Goal: Task Accomplishment & Management: Manage account settings

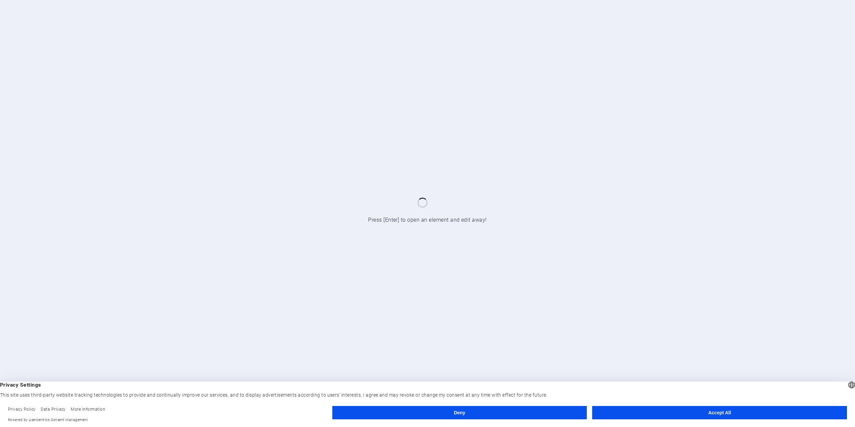
click at [771, 416] on button "Accept All" at bounding box center [719, 412] width 255 height 13
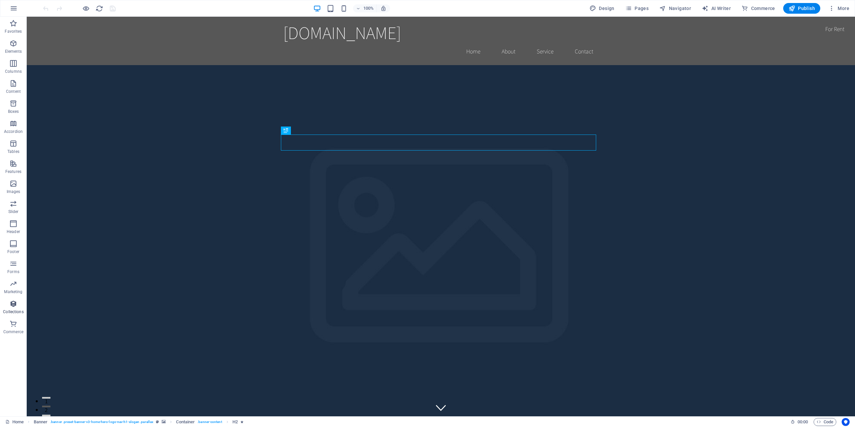
click at [12, 308] on icon "button" at bounding box center [13, 304] width 8 height 8
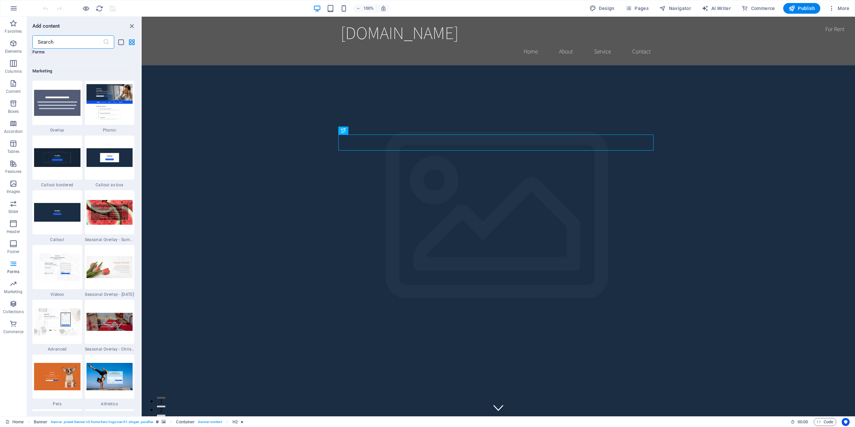
scroll to position [5482, 0]
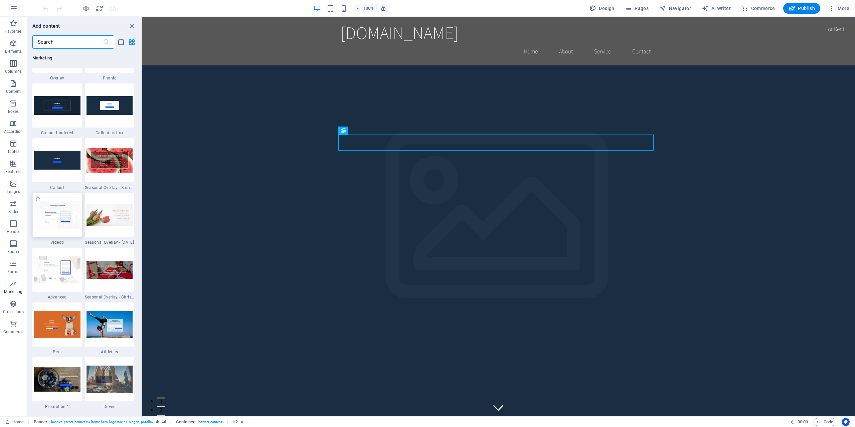
click at [59, 235] on div at bounding box center [57, 215] width 50 height 44
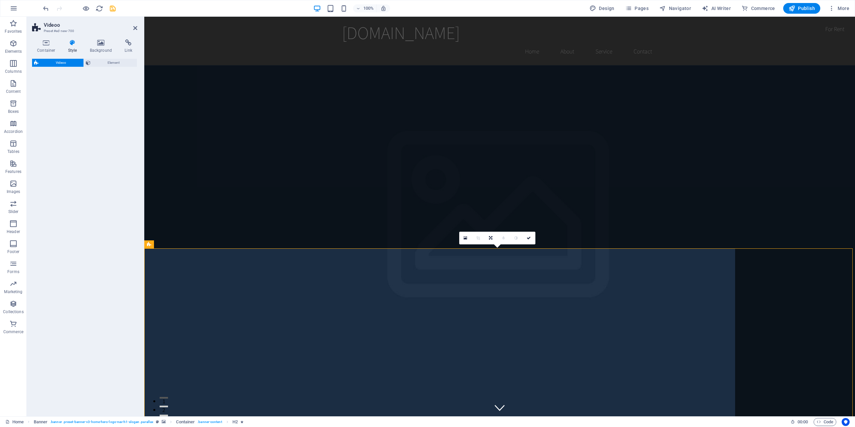
select select "%"
select select "rem"
select select "px"
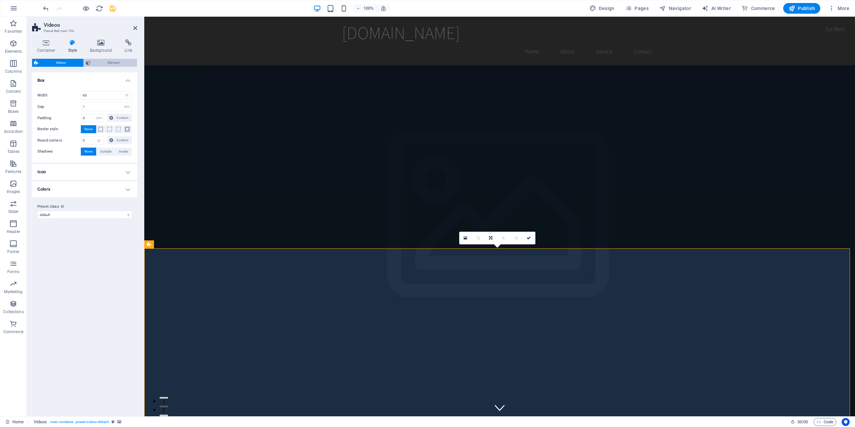
click at [125, 59] on span "Element" at bounding box center [114, 63] width 43 height 8
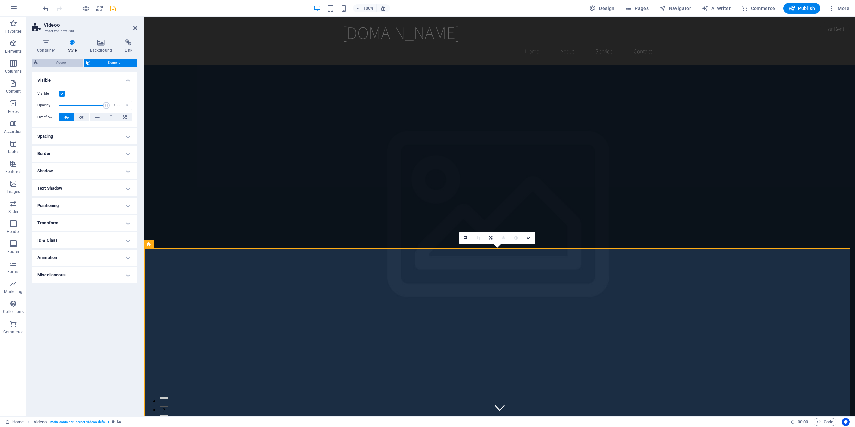
click at [65, 61] on span "Videoo" at bounding box center [60, 63] width 41 height 8
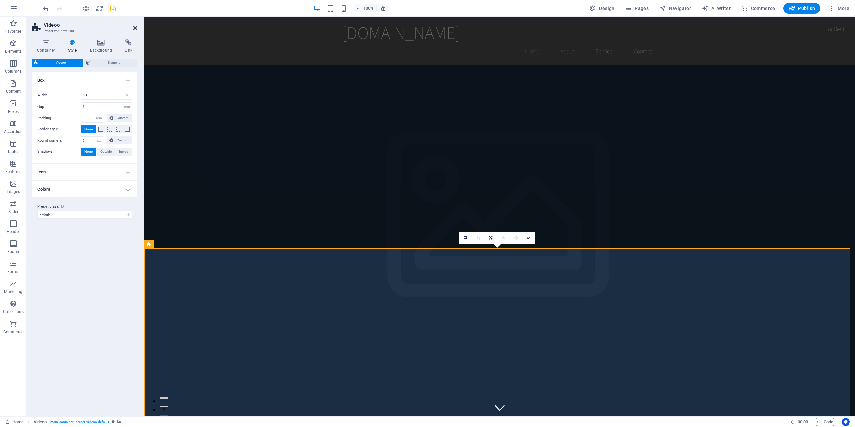
click at [135, 28] on icon at bounding box center [135, 27] width 4 height 5
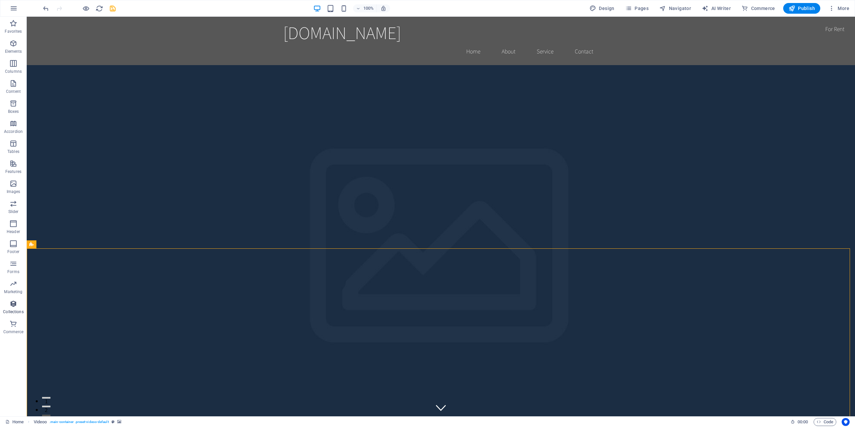
click at [13, 313] on p "Collections" at bounding box center [13, 311] width 20 height 5
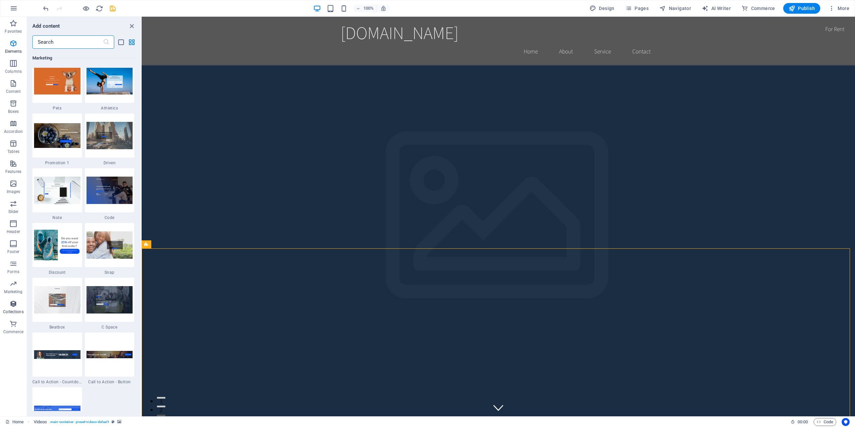
scroll to position [6116, 0]
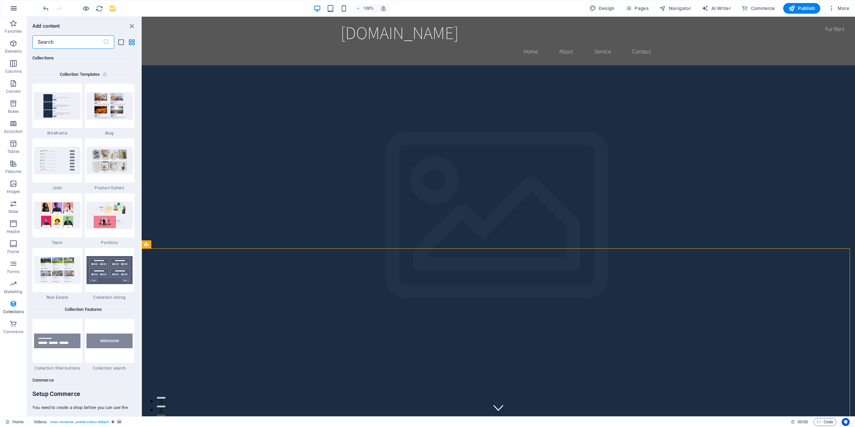
click at [17, 4] on button "button" at bounding box center [14, 8] width 16 height 16
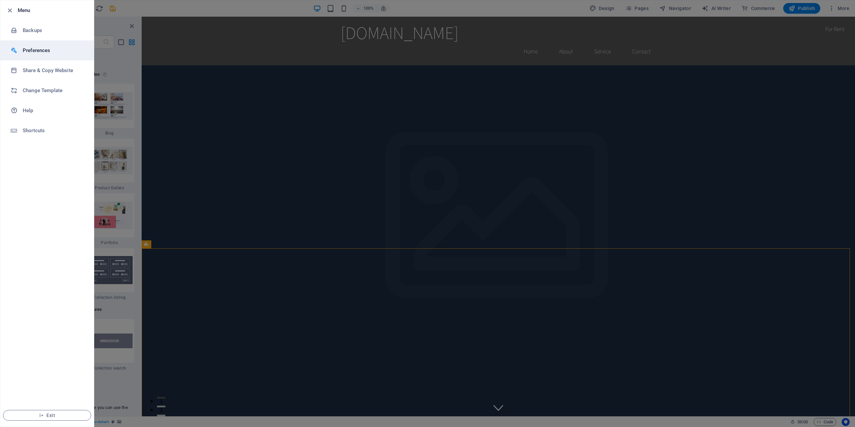
click at [50, 51] on h6 "Preferences" at bounding box center [54, 50] width 62 height 8
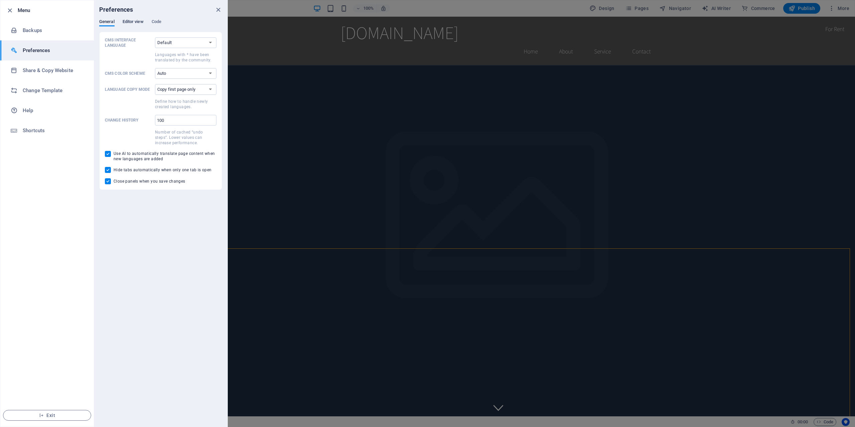
click at [129, 24] on span "Editor view" at bounding box center [133, 22] width 21 height 9
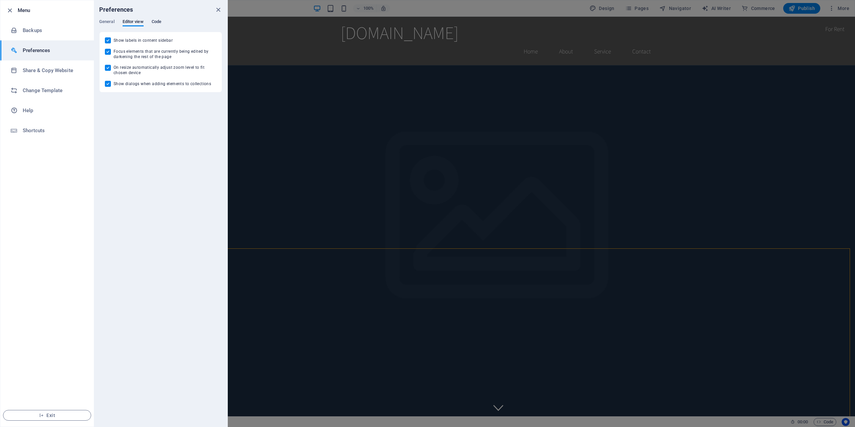
click at [155, 22] on span "Code" at bounding box center [157, 22] width 10 height 9
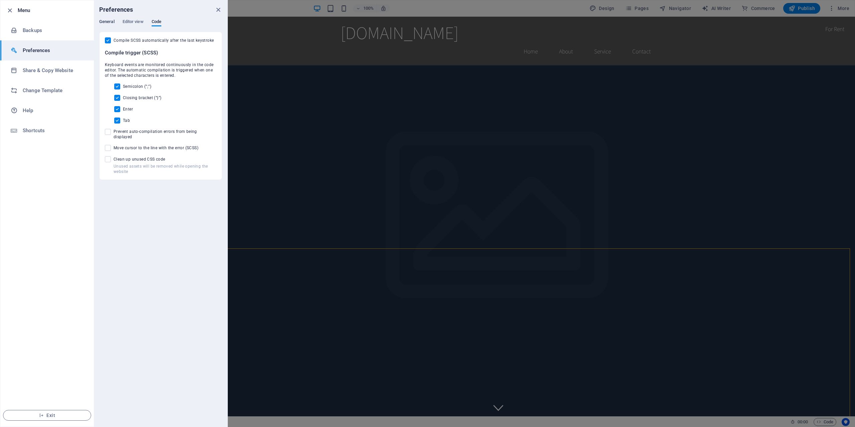
click at [106, 23] on span "General" at bounding box center [106, 22] width 15 height 9
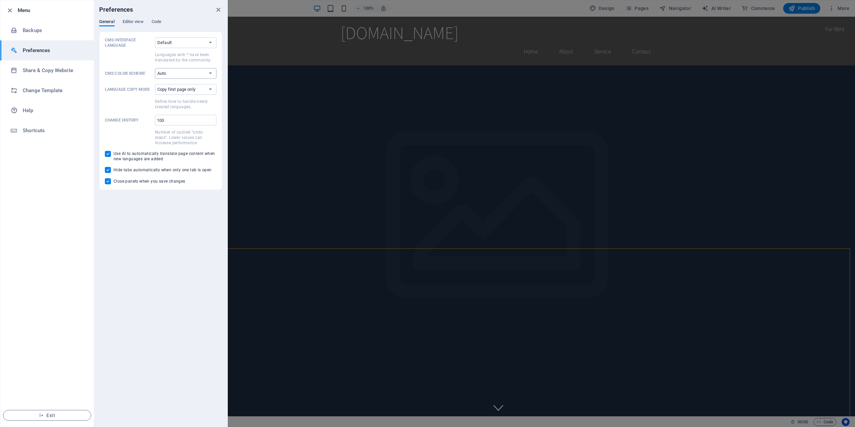
click at [187, 79] on select "Auto Dark Light" at bounding box center [185, 73] width 61 height 11
click at [63, 77] on li "Share & Copy Website" at bounding box center [47, 70] width 94 height 20
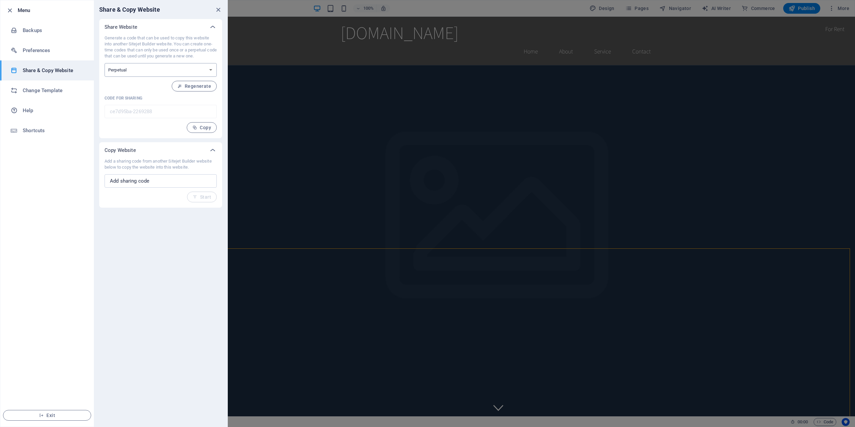
click at [170, 63] on select "One-time Perpetual" at bounding box center [161, 70] width 112 height 14
click at [58, 91] on h6 "Change Template" at bounding box center [54, 91] width 62 height 8
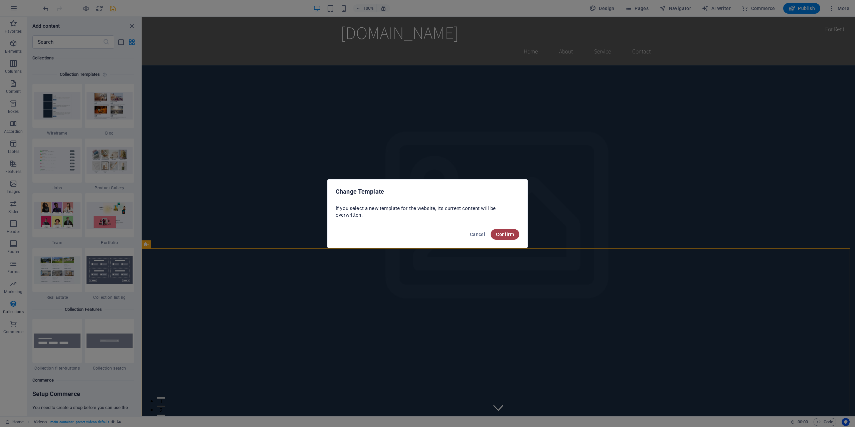
click at [511, 231] on button "Confirm" at bounding box center [505, 234] width 29 height 11
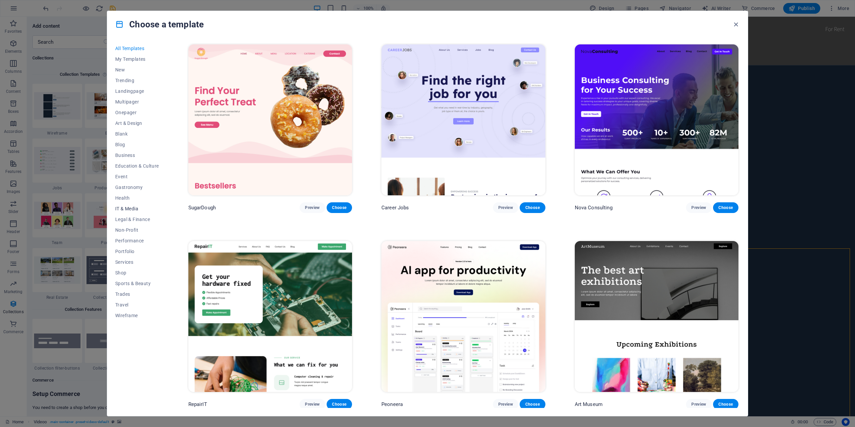
click at [137, 207] on span "IT & Media" at bounding box center [137, 208] width 44 height 5
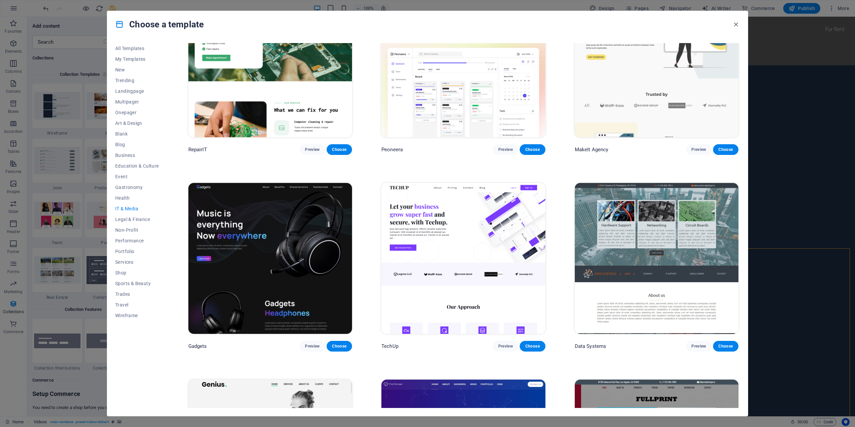
scroll to position [0, 0]
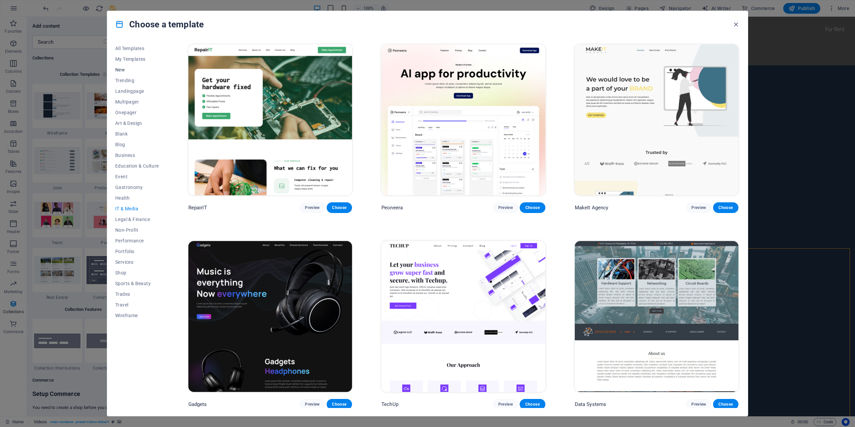
click at [128, 66] on button "New" at bounding box center [137, 69] width 44 height 11
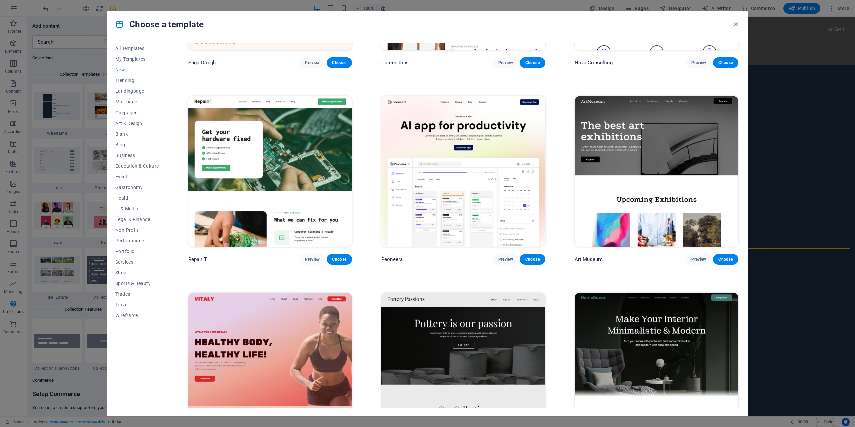
scroll to position [83, 0]
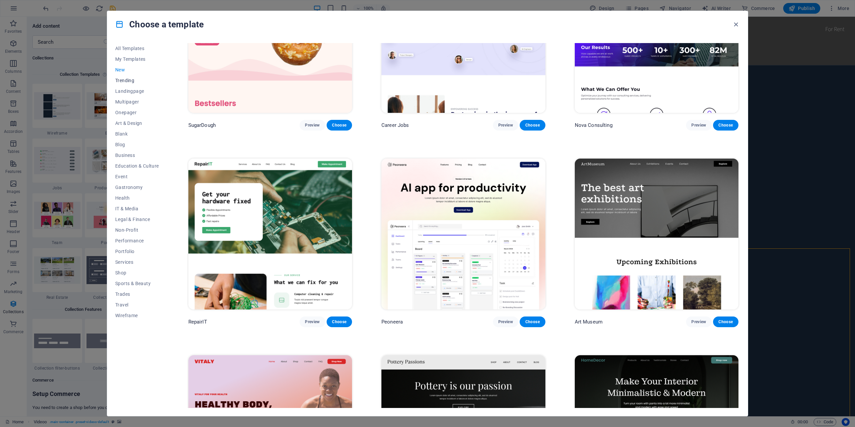
click at [121, 81] on span "Trending" at bounding box center [137, 80] width 44 height 5
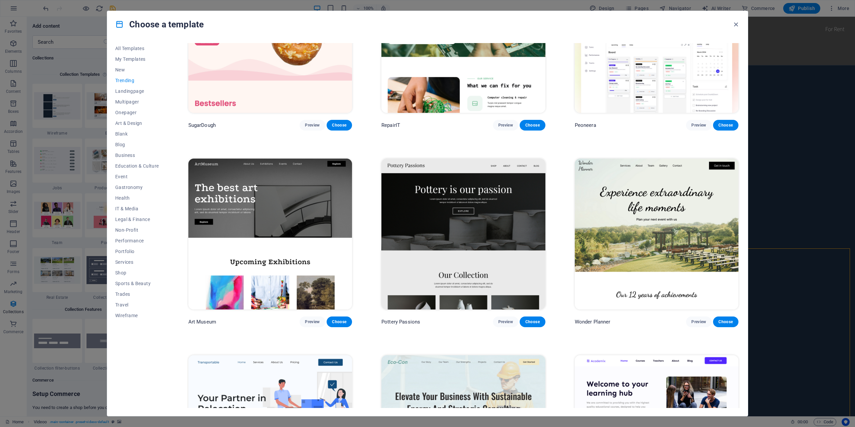
scroll to position [0, 0]
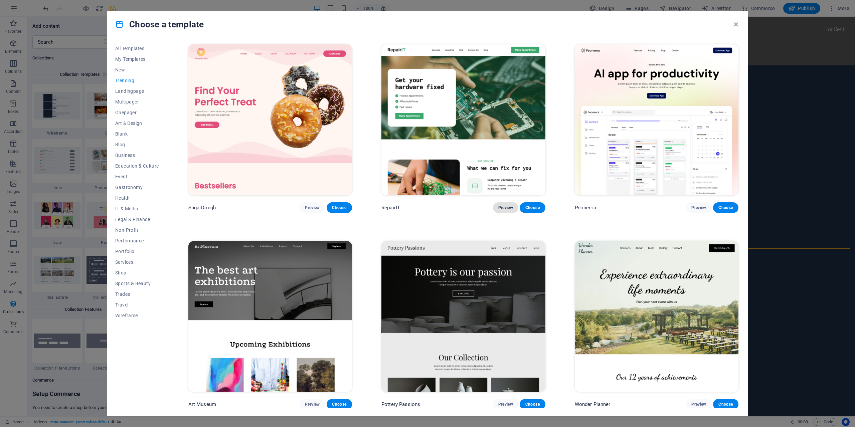
click at [503, 208] on span "Preview" at bounding box center [506, 207] width 15 height 5
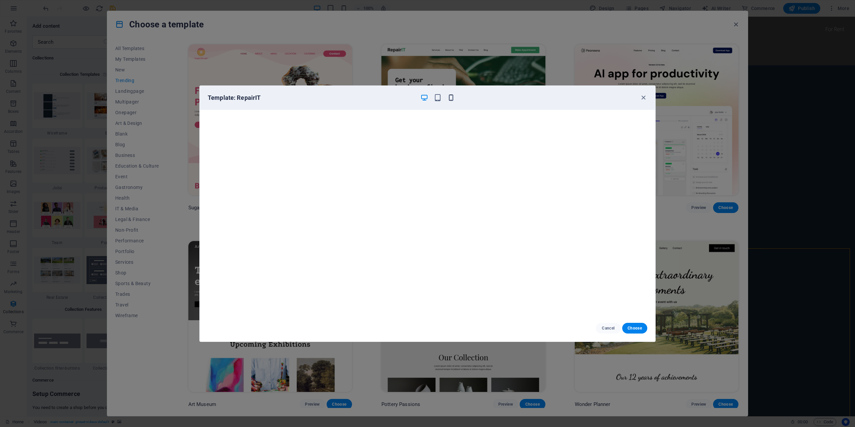
click at [449, 97] on icon "button" at bounding box center [451, 98] width 8 height 8
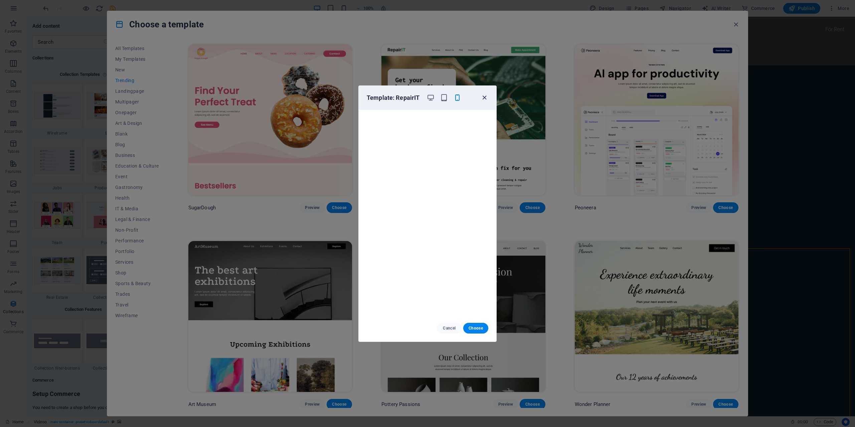
click at [484, 98] on icon "button" at bounding box center [485, 98] width 8 height 8
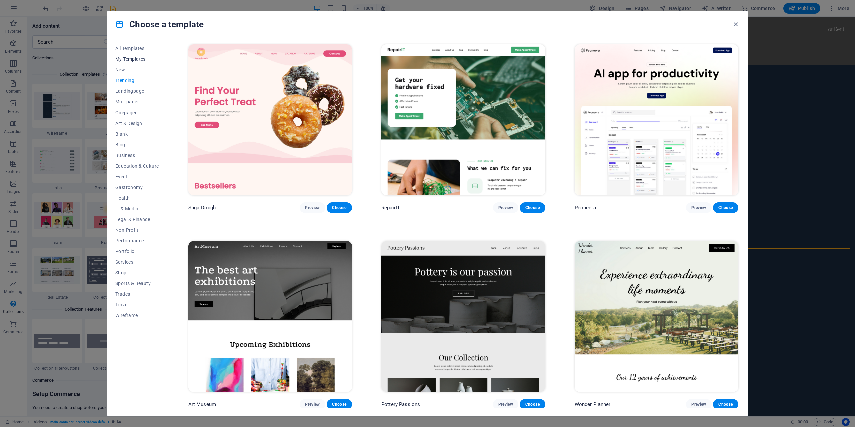
click at [132, 58] on span "My Templates" at bounding box center [137, 58] width 44 height 5
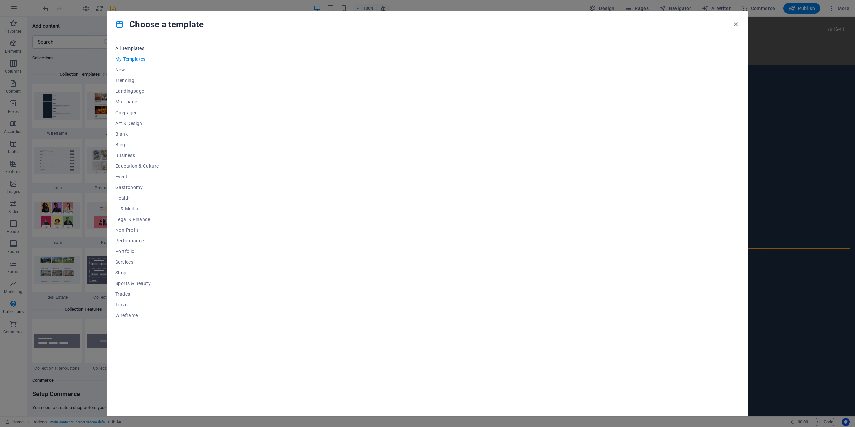
click at [134, 47] on span "All Templates" at bounding box center [137, 48] width 44 height 5
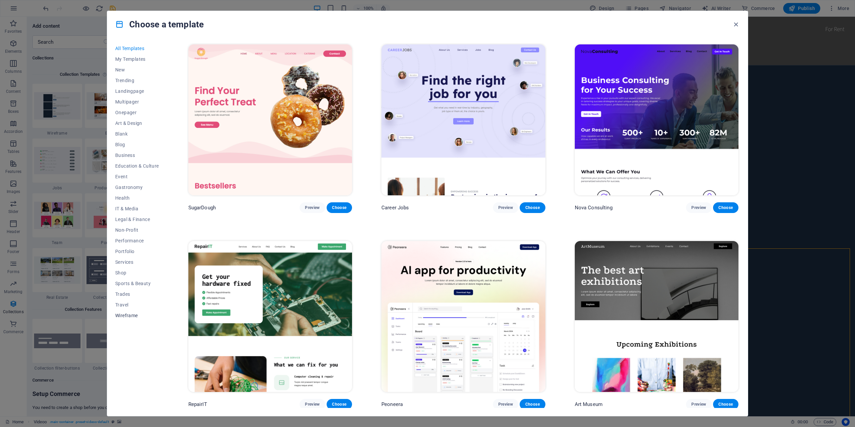
click at [120, 316] on span "Wireframe" at bounding box center [137, 315] width 44 height 5
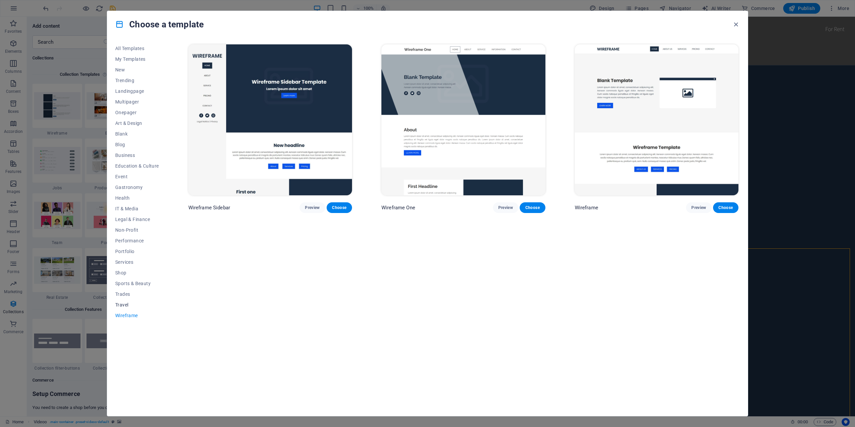
click at [122, 307] on span "Travel" at bounding box center [137, 304] width 44 height 5
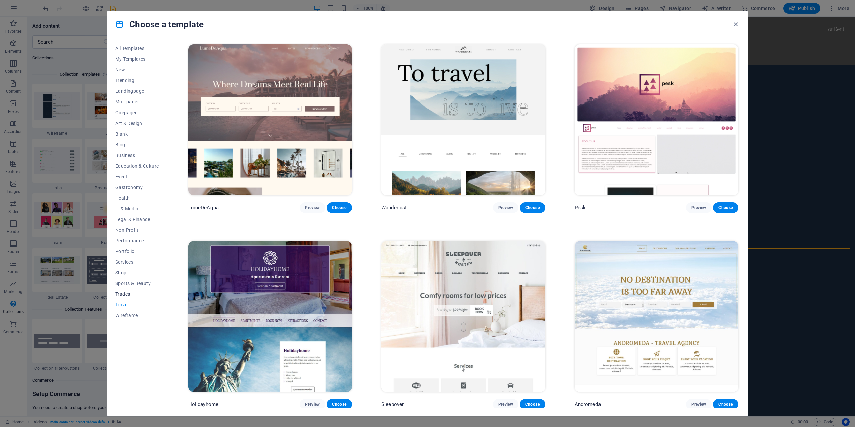
click at [122, 294] on span "Trades" at bounding box center [137, 294] width 44 height 5
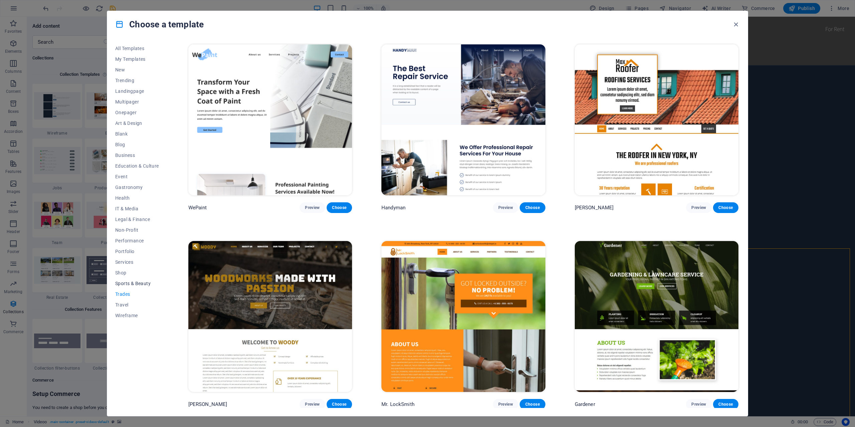
click at [124, 281] on span "Sports & Beauty" at bounding box center [137, 283] width 44 height 5
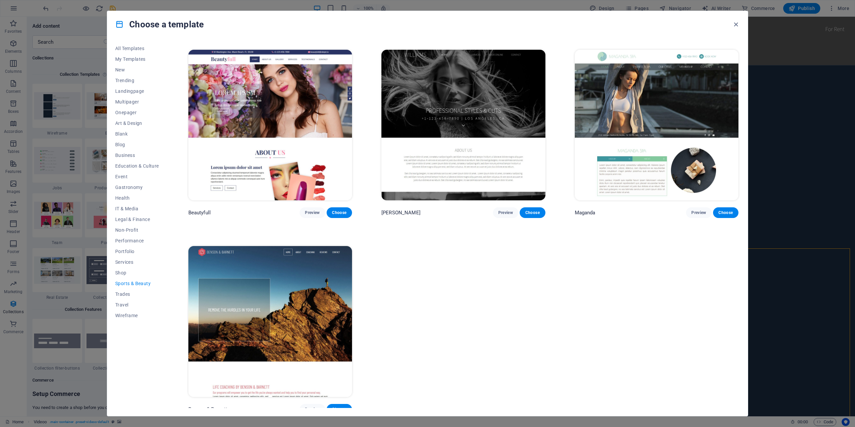
scroll to position [784, 0]
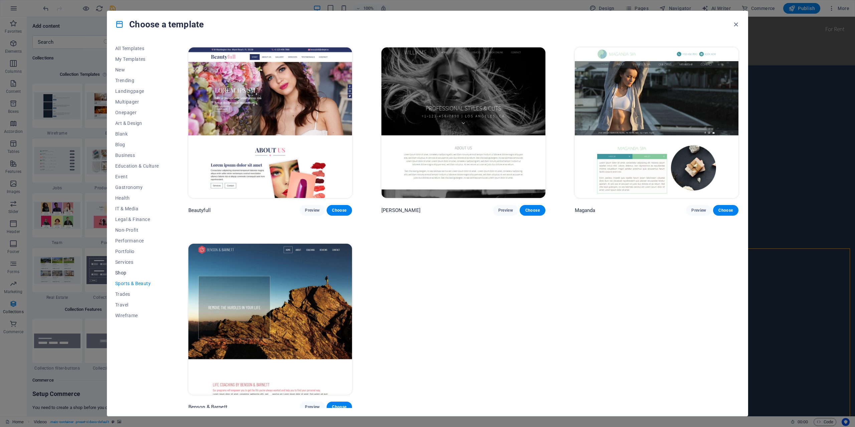
click at [127, 274] on span "Shop" at bounding box center [137, 272] width 44 height 5
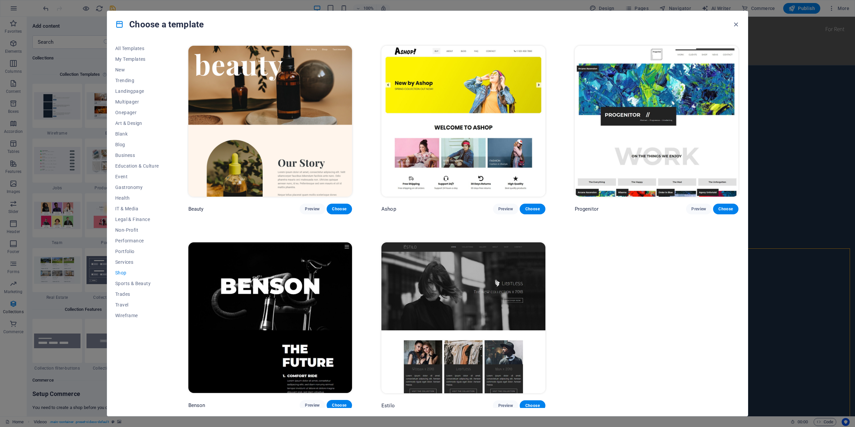
scroll to position [325, 0]
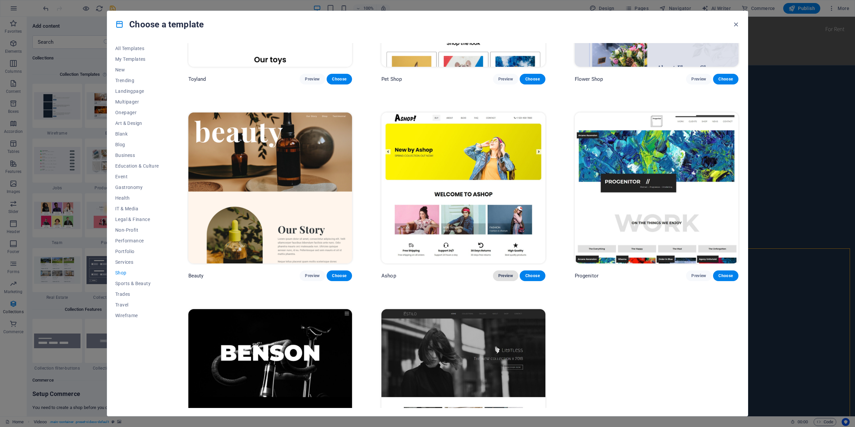
click at [506, 277] on button "Preview" at bounding box center [505, 276] width 25 height 11
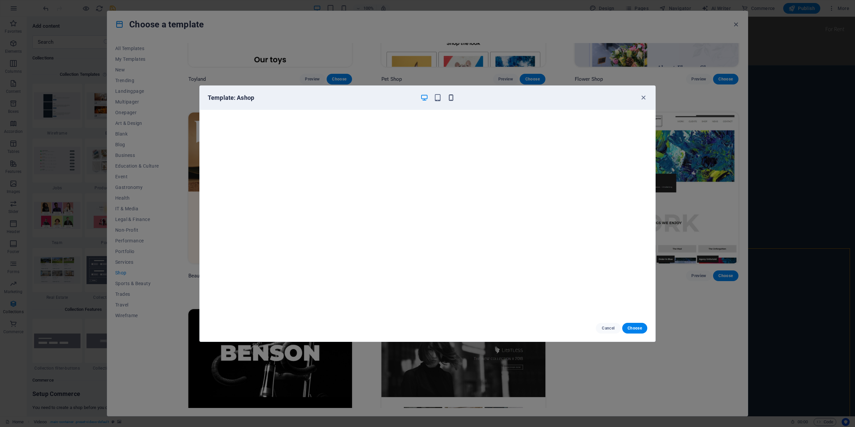
click at [453, 97] on icon "button" at bounding box center [451, 98] width 8 height 8
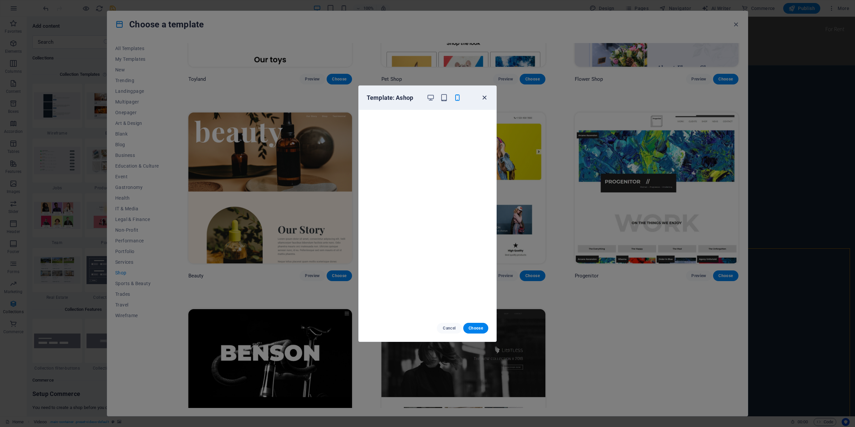
click at [483, 98] on icon "button" at bounding box center [485, 98] width 8 height 8
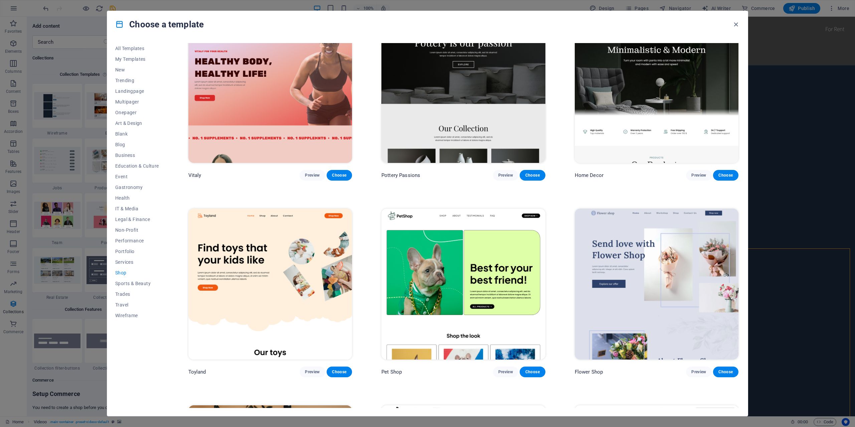
scroll to position [0, 0]
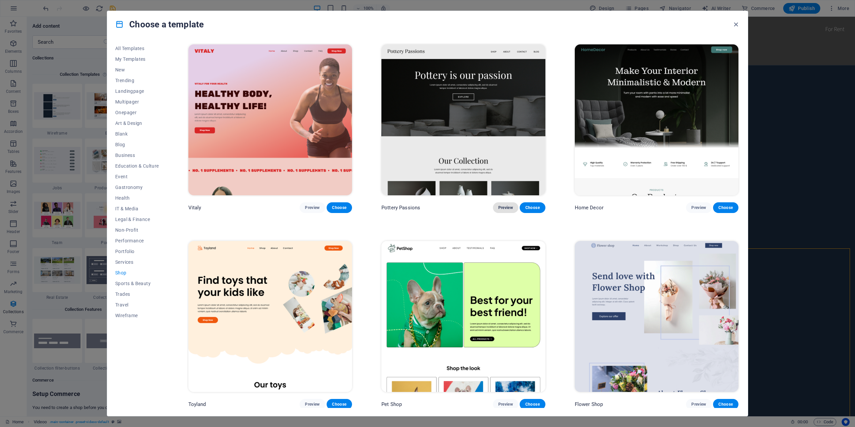
click at [501, 206] on span "Preview" at bounding box center [506, 207] width 15 height 5
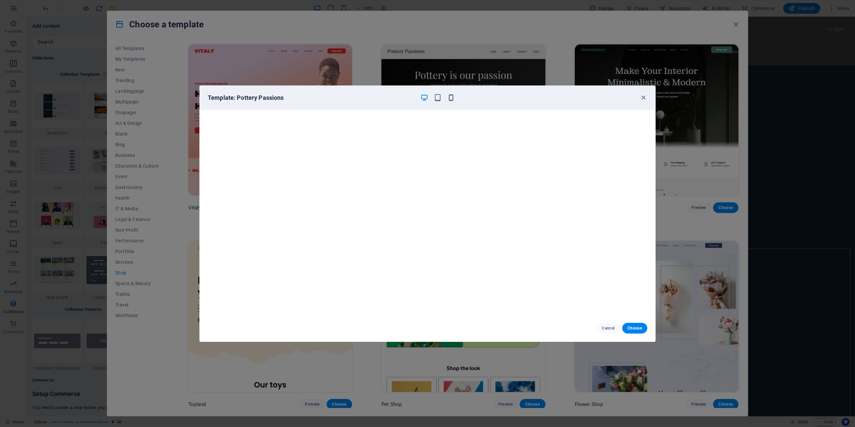
click at [452, 96] on icon "button" at bounding box center [451, 98] width 8 height 8
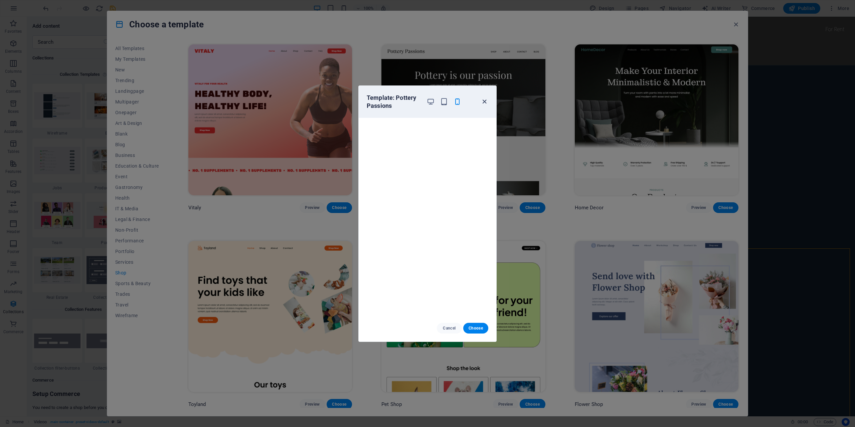
click at [485, 99] on icon "button" at bounding box center [485, 102] width 8 height 8
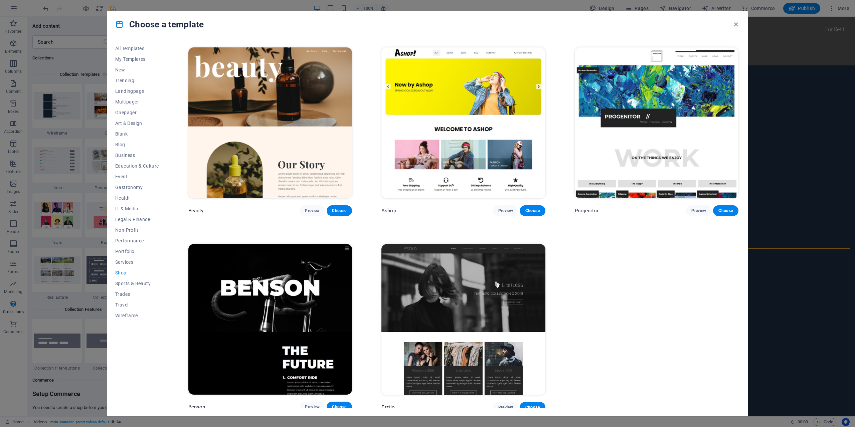
scroll to position [392, 0]
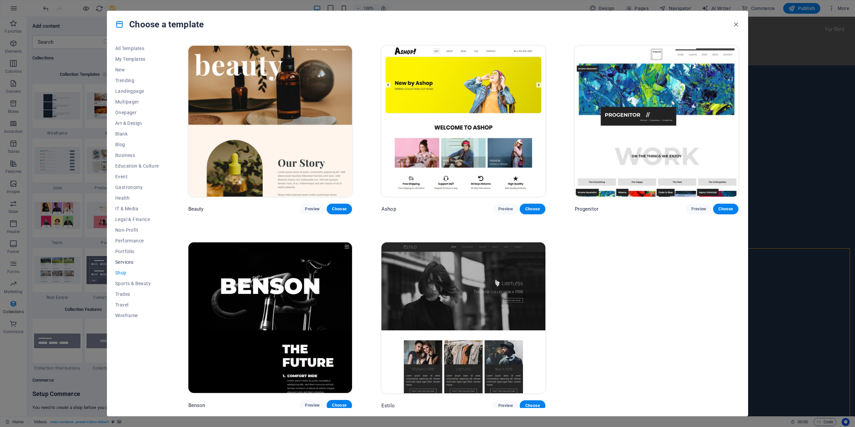
click at [127, 262] on span "Services" at bounding box center [137, 262] width 44 height 5
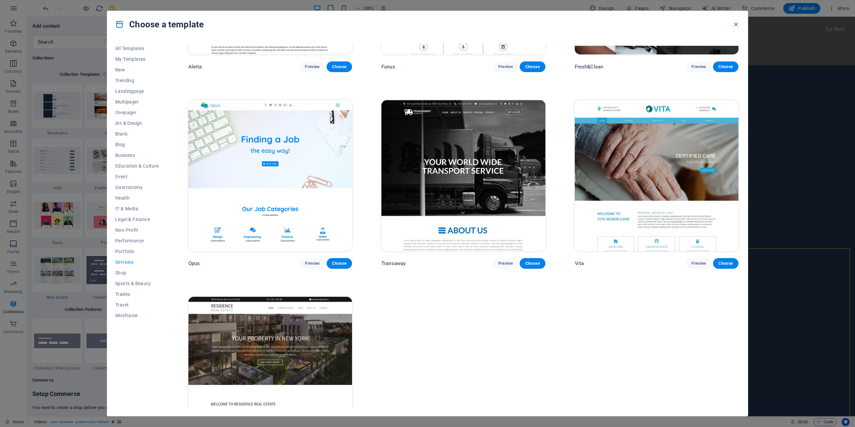
scroll to position [1176, 0]
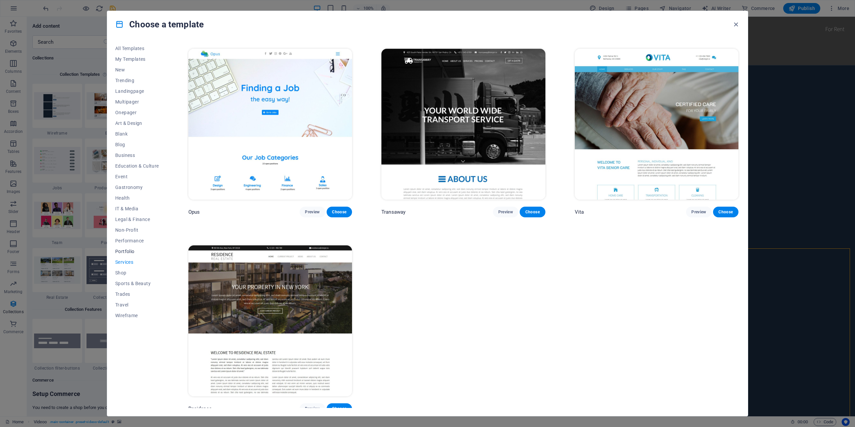
click at [116, 249] on span "Portfolio" at bounding box center [137, 251] width 44 height 5
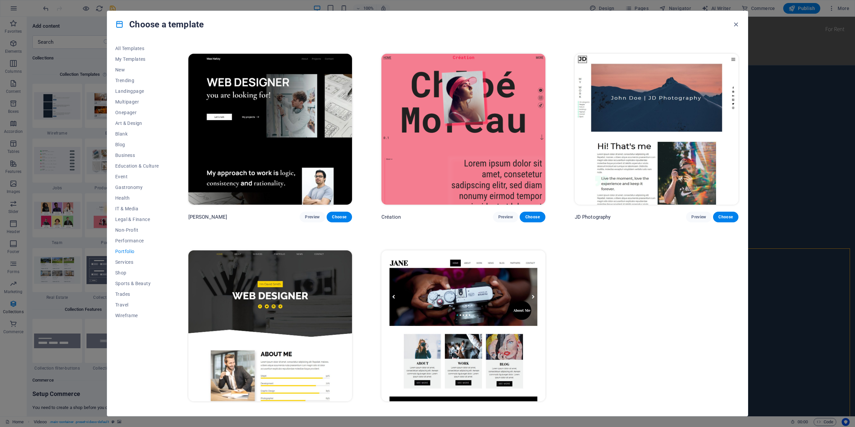
scroll to position [196, 0]
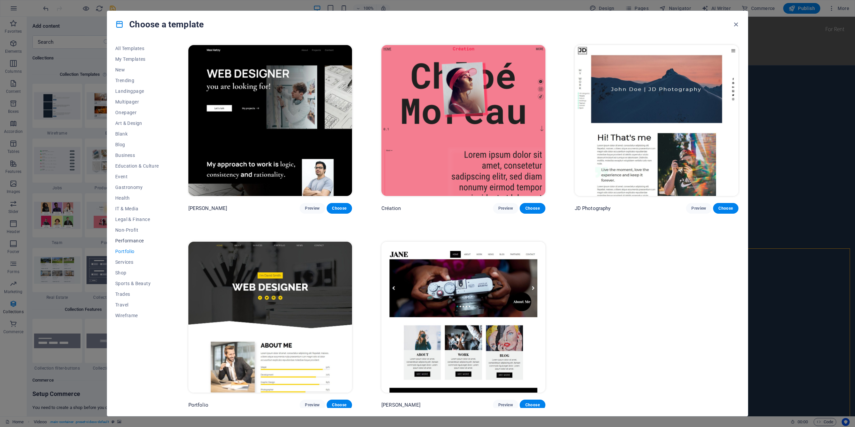
click at [138, 240] on span "Performance" at bounding box center [137, 240] width 44 height 5
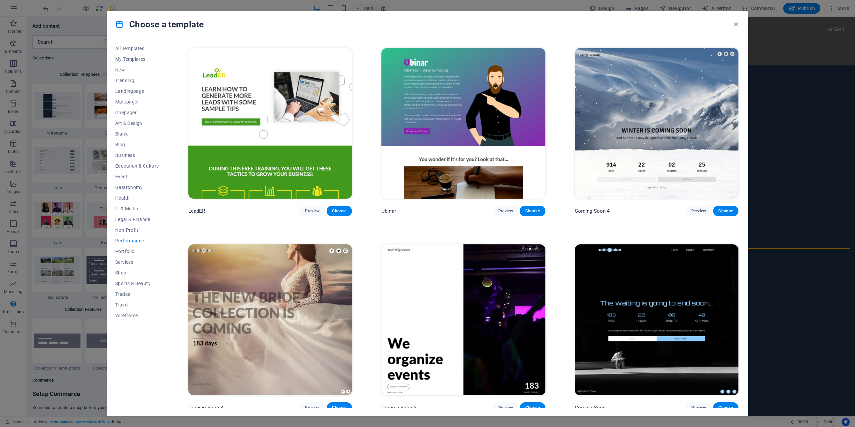
scroll to position [784, 0]
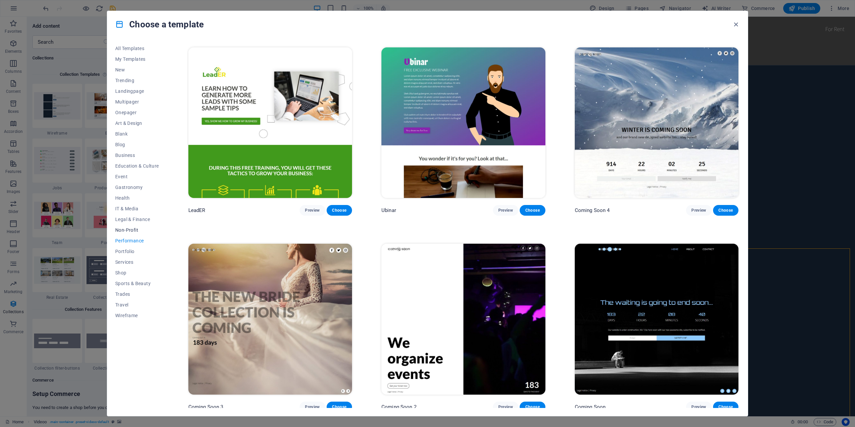
click at [128, 226] on button "Non-Profit" at bounding box center [137, 230] width 44 height 11
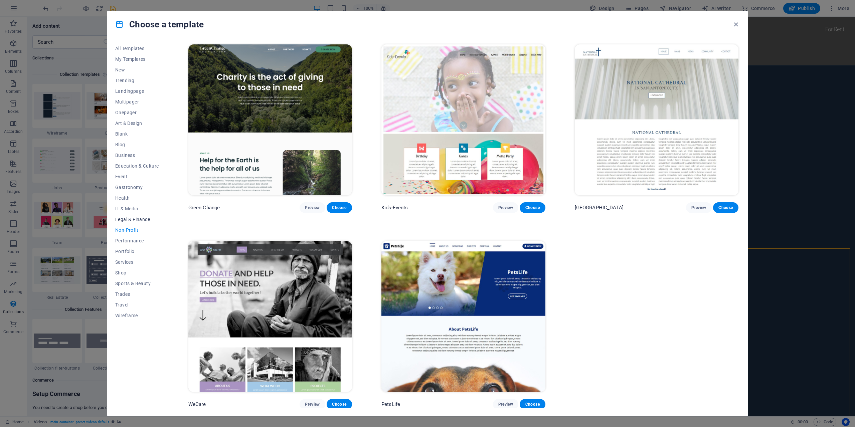
click at [134, 220] on span "Legal & Finance" at bounding box center [137, 219] width 44 height 5
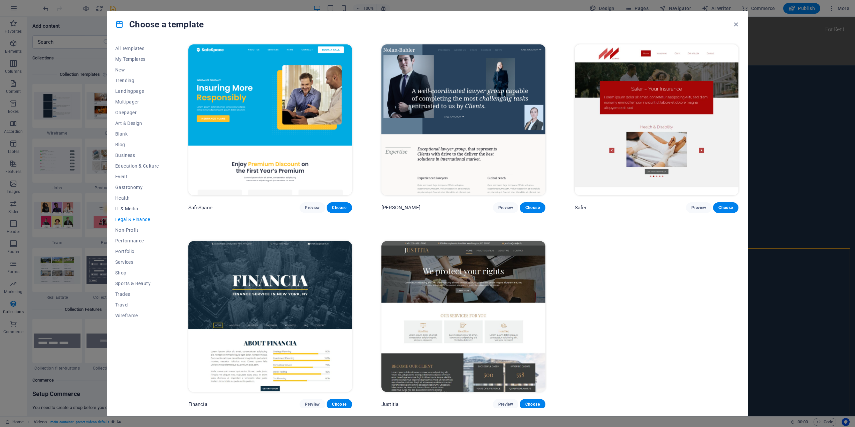
click at [126, 207] on span "IT & Media" at bounding box center [137, 208] width 44 height 5
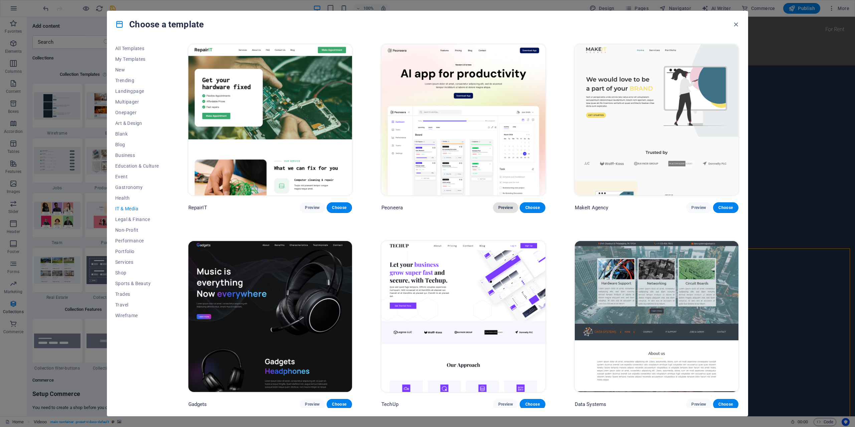
click at [504, 208] on span "Preview" at bounding box center [506, 207] width 15 height 5
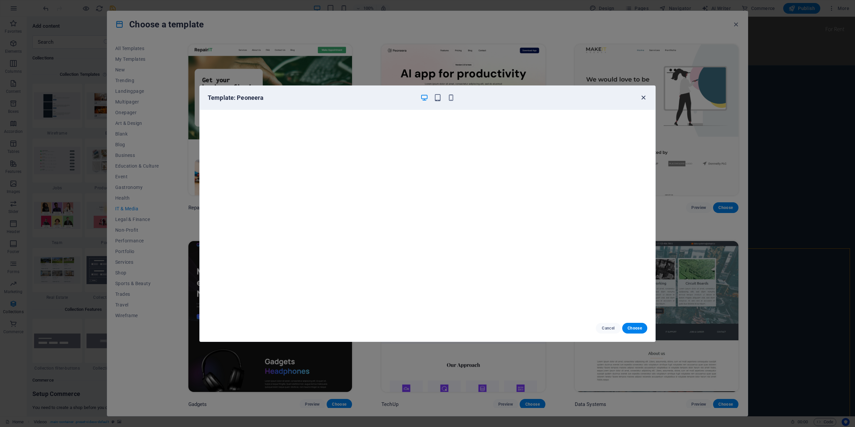
click at [640, 98] on icon "button" at bounding box center [644, 98] width 8 height 8
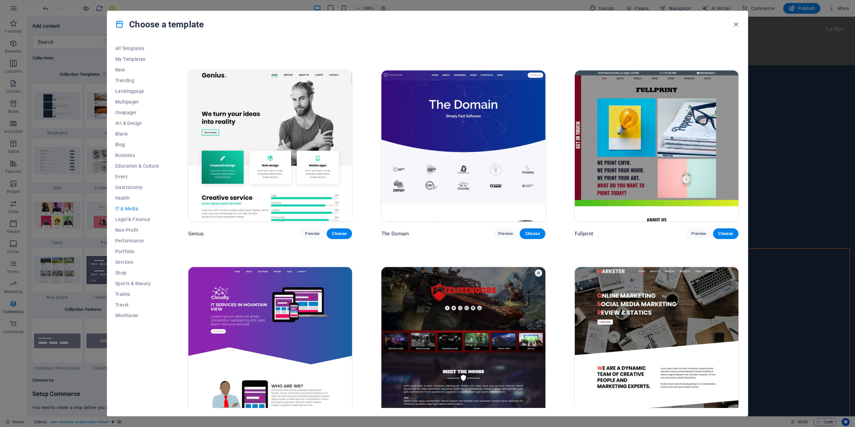
scroll to position [392, 0]
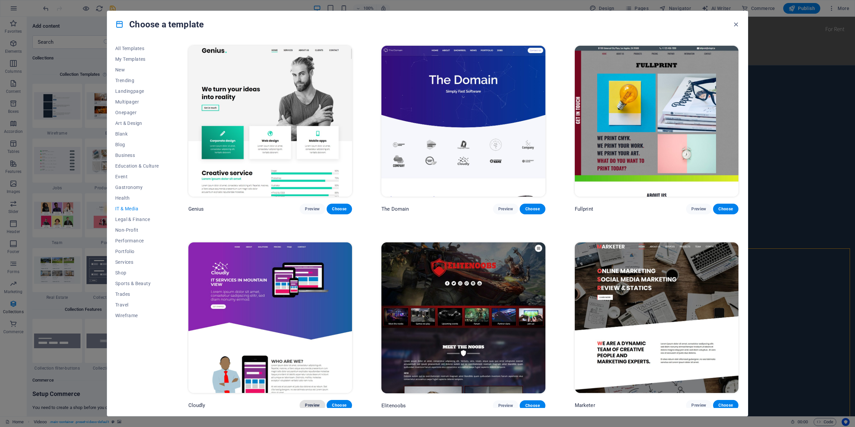
click at [313, 405] on span "Preview" at bounding box center [312, 405] width 15 height 5
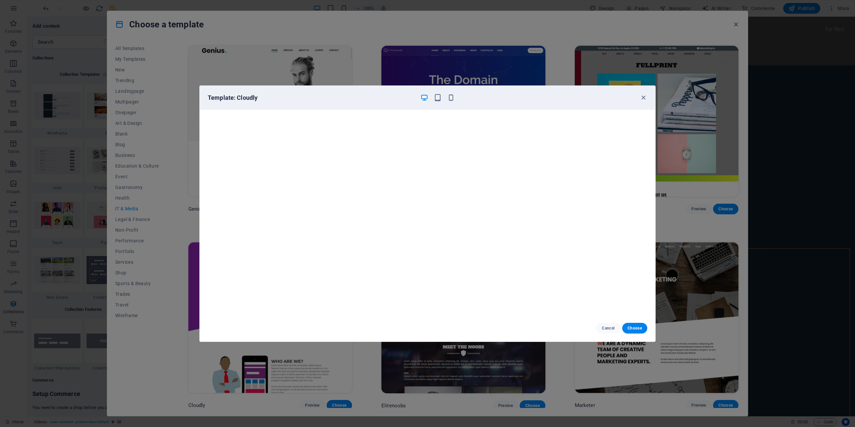
scroll to position [2, 0]
click at [641, 97] on icon "button" at bounding box center [644, 98] width 8 height 8
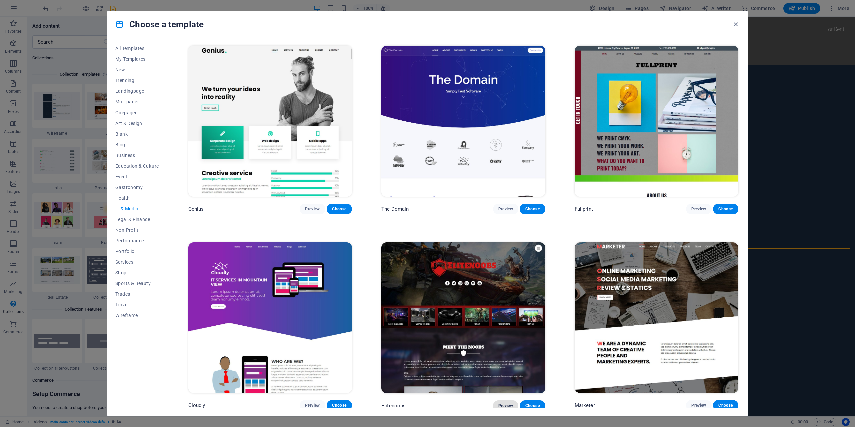
click at [500, 403] on span "Preview" at bounding box center [506, 405] width 15 height 5
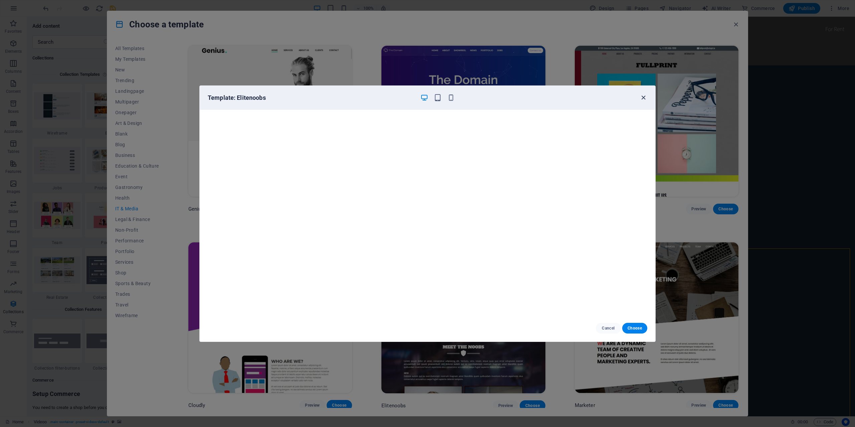
click at [642, 99] on icon "button" at bounding box center [644, 98] width 8 height 8
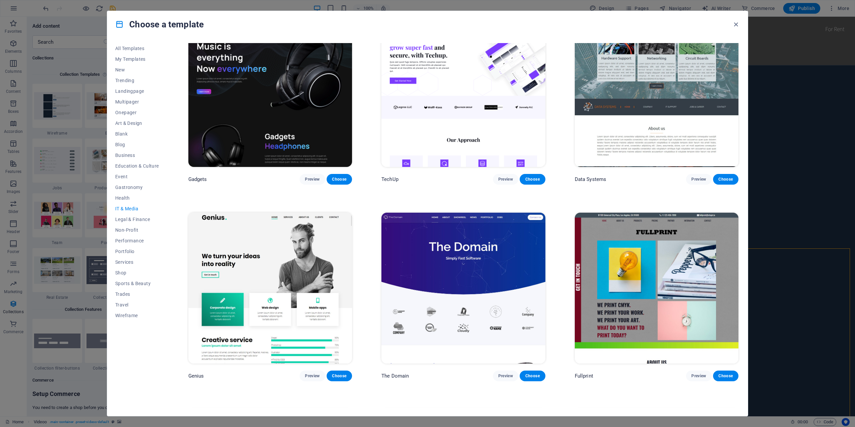
scroll to position [392, 0]
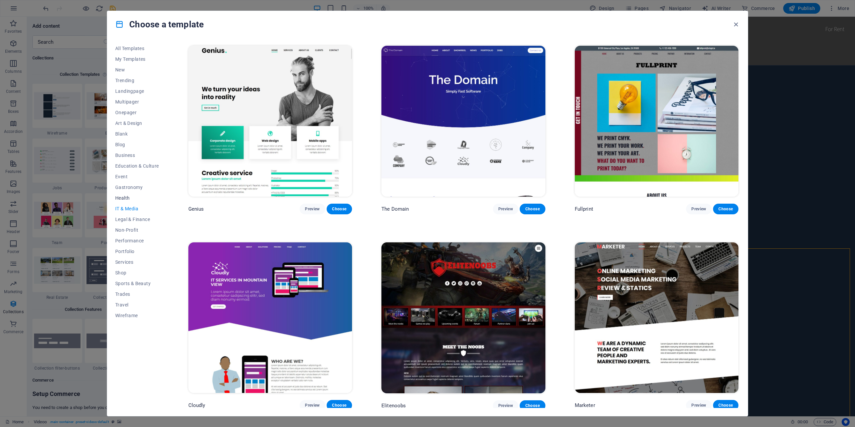
click at [124, 195] on button "Health" at bounding box center [137, 198] width 44 height 11
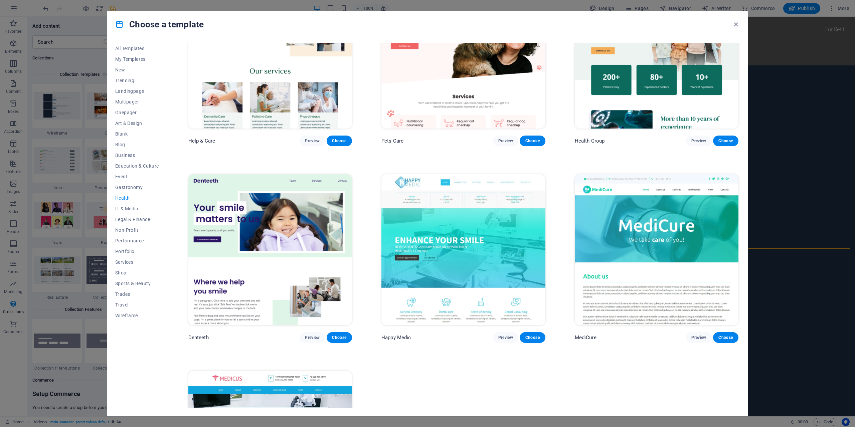
scroll to position [196, 0]
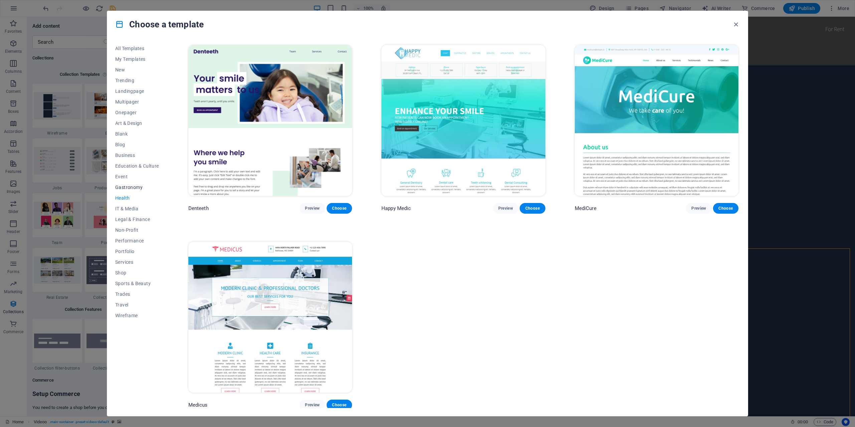
click at [133, 186] on span "Gastronomy" at bounding box center [137, 187] width 44 height 5
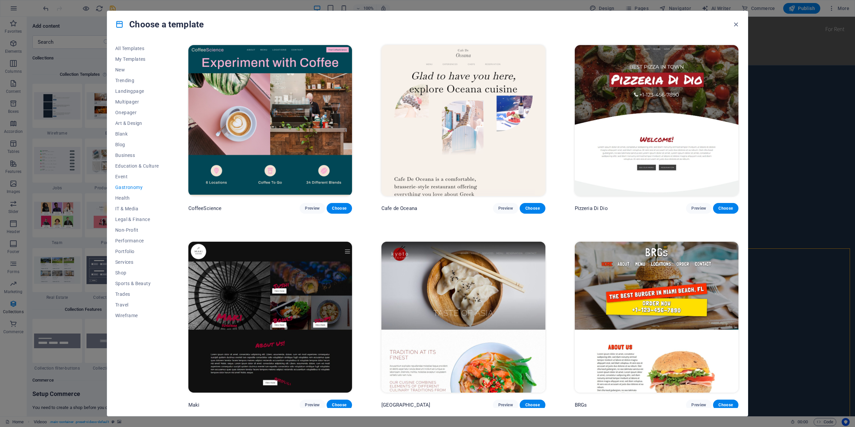
scroll to position [0, 0]
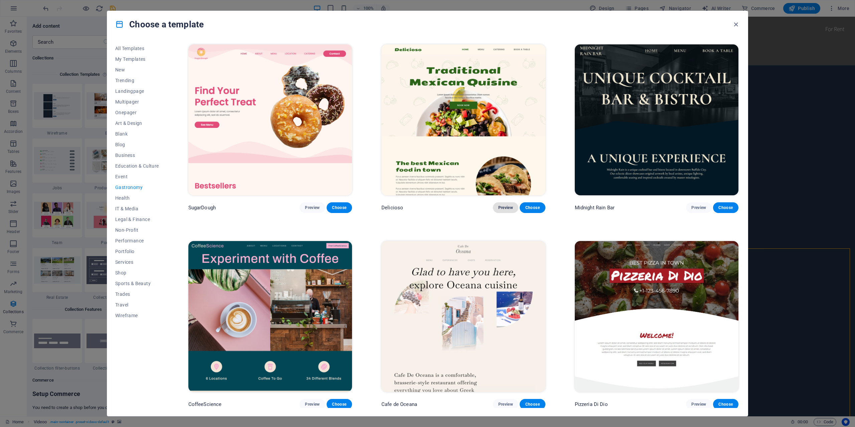
click at [506, 207] on span "Preview" at bounding box center [506, 207] width 15 height 5
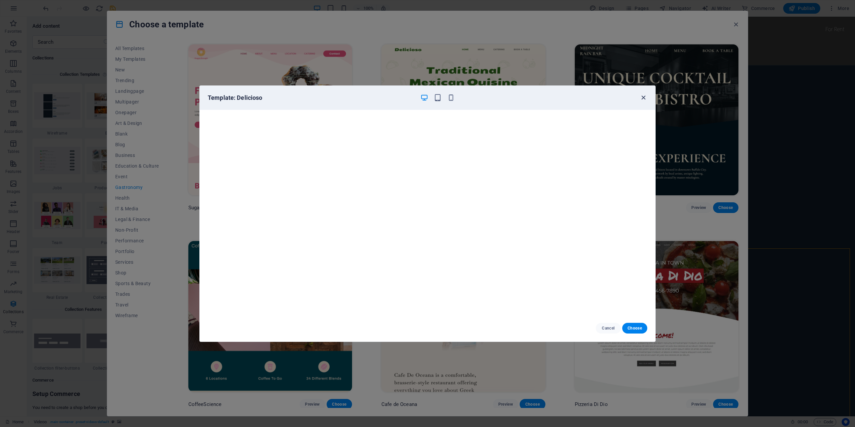
click at [647, 95] on icon "button" at bounding box center [644, 98] width 8 height 8
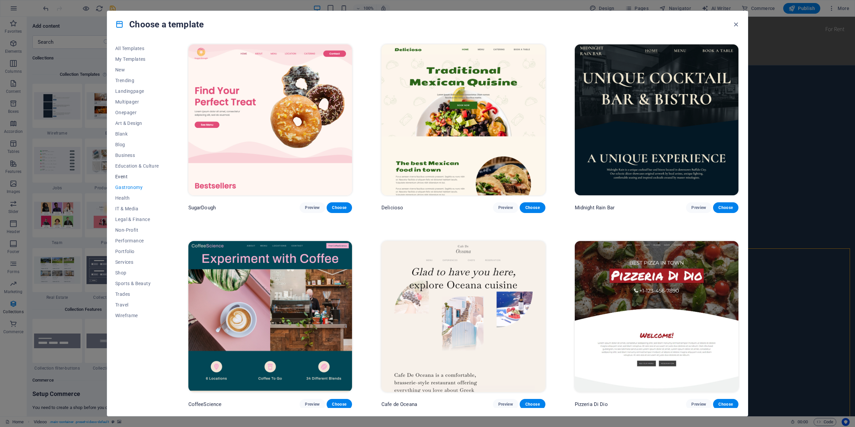
click at [139, 177] on span "Event" at bounding box center [137, 176] width 44 height 5
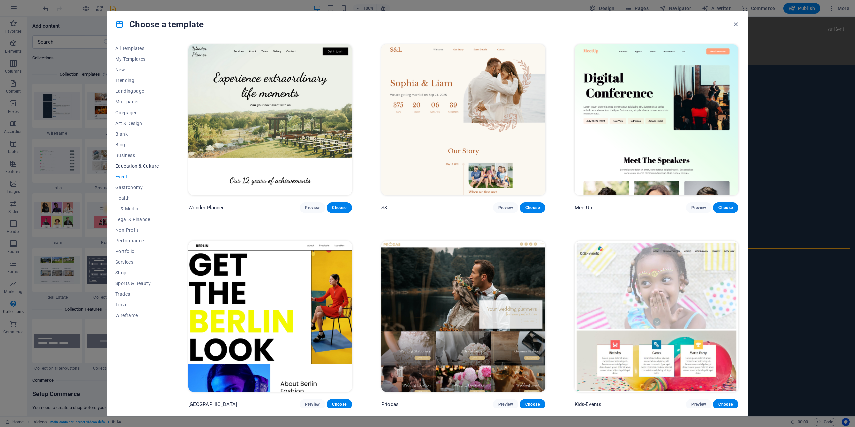
click at [138, 166] on span "Education & Culture" at bounding box center [137, 165] width 44 height 5
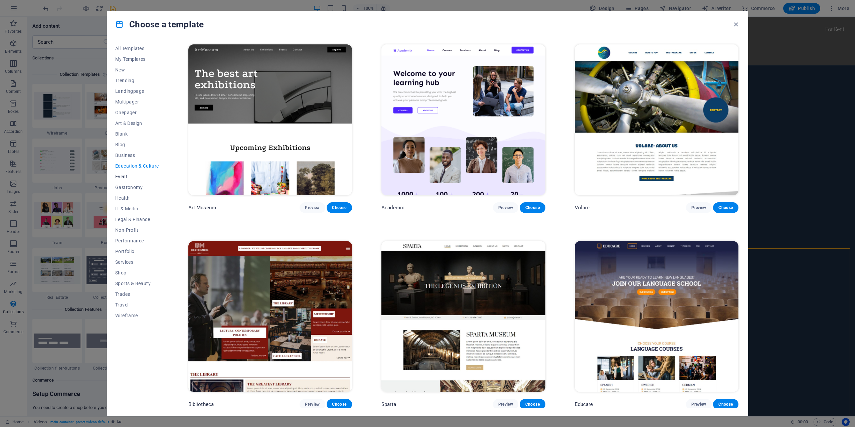
click at [124, 176] on span "Event" at bounding box center [137, 176] width 44 height 5
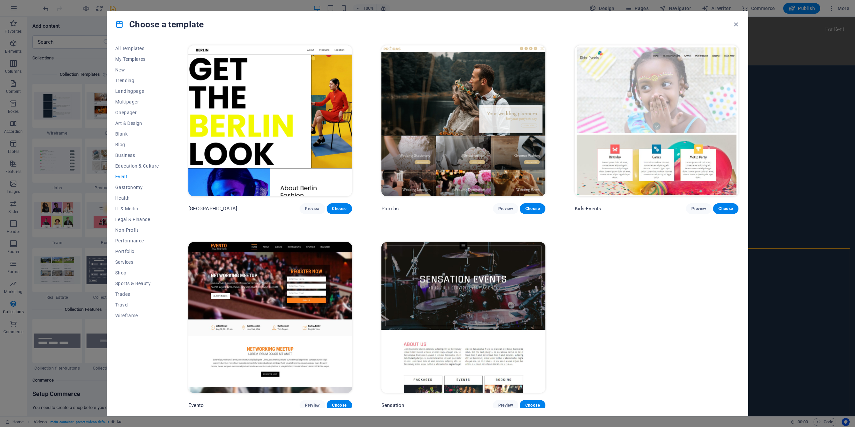
scroll to position [196, 0]
click at [307, 403] on span "Preview" at bounding box center [312, 405] width 15 height 5
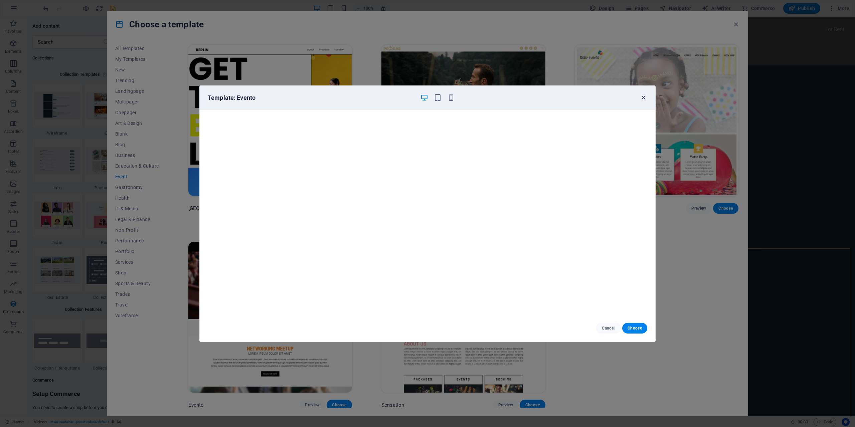
click at [641, 97] on icon "button" at bounding box center [644, 98] width 8 height 8
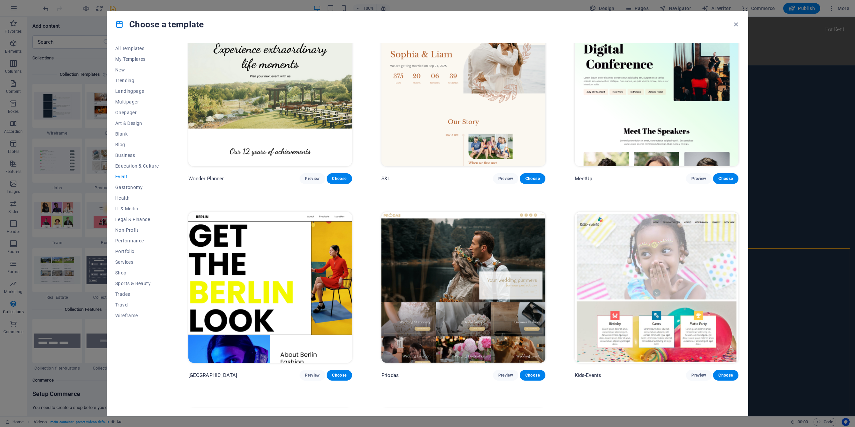
scroll to position [0, 0]
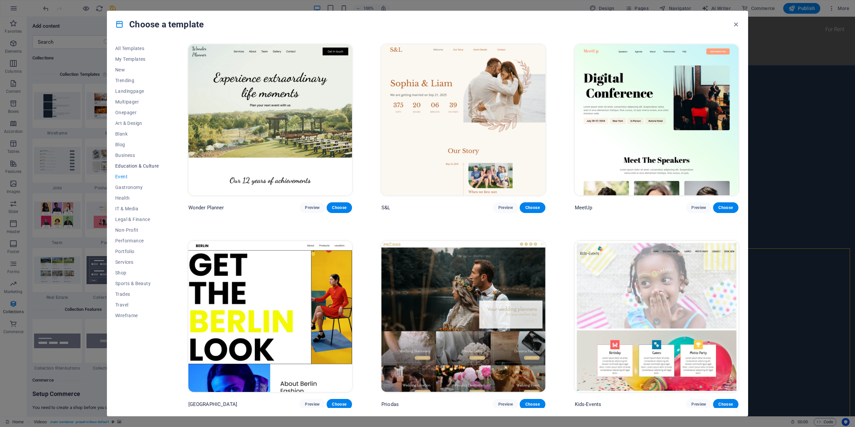
click at [141, 166] on span "Education & Culture" at bounding box center [137, 165] width 44 height 5
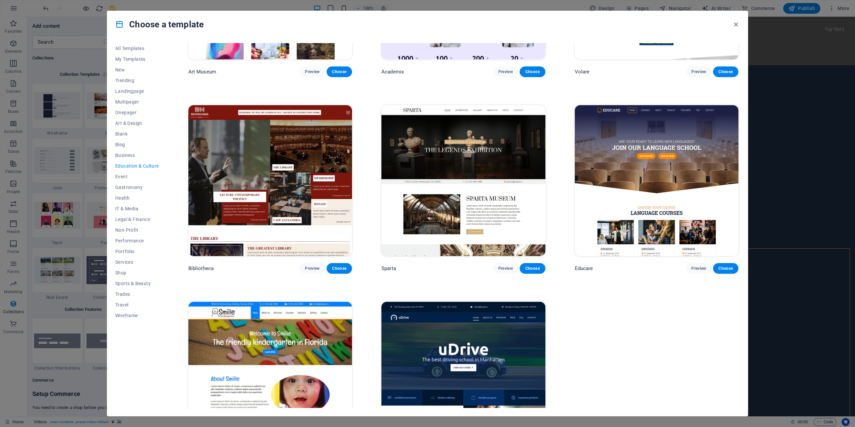
scroll to position [196, 0]
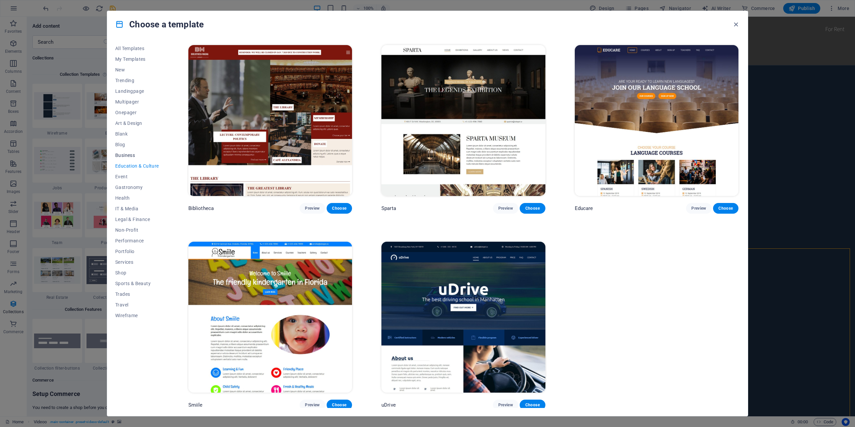
click at [128, 150] on button "Business" at bounding box center [137, 155] width 44 height 11
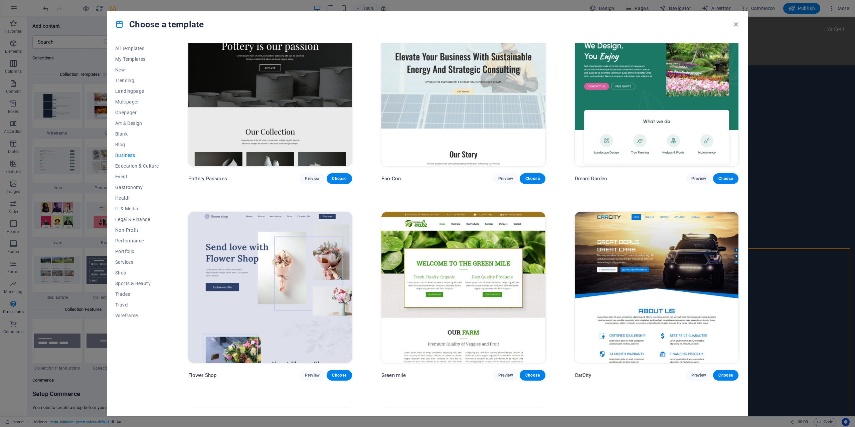
scroll to position [0, 0]
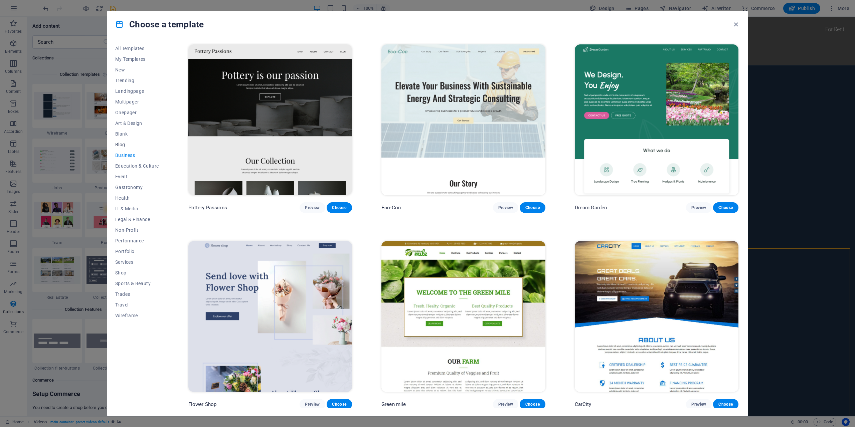
click at [121, 145] on span "Blog" at bounding box center [137, 144] width 44 height 5
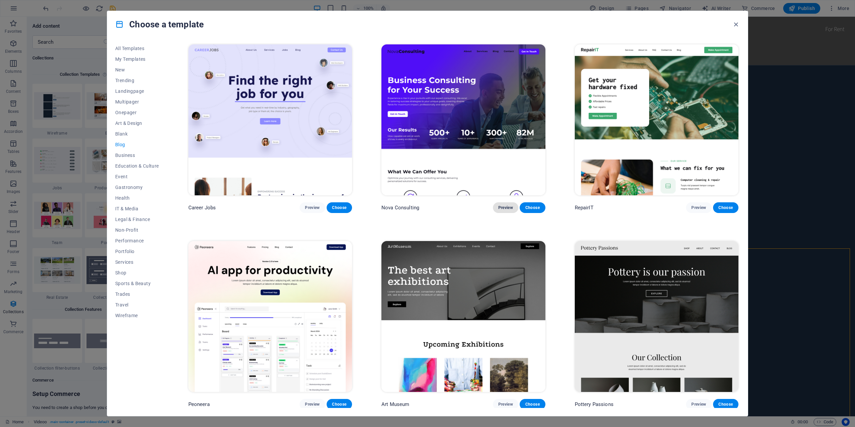
click at [502, 207] on span "Preview" at bounding box center [506, 207] width 15 height 5
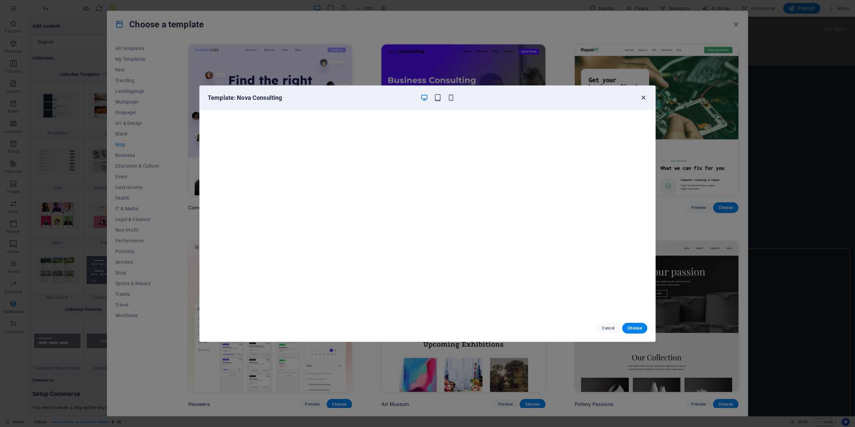
click at [641, 97] on icon "button" at bounding box center [644, 98] width 8 height 8
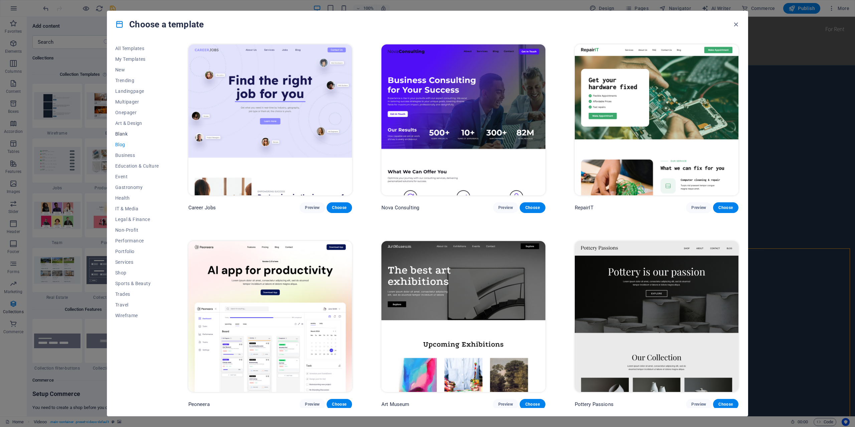
click at [122, 132] on span "Blank" at bounding box center [137, 133] width 44 height 5
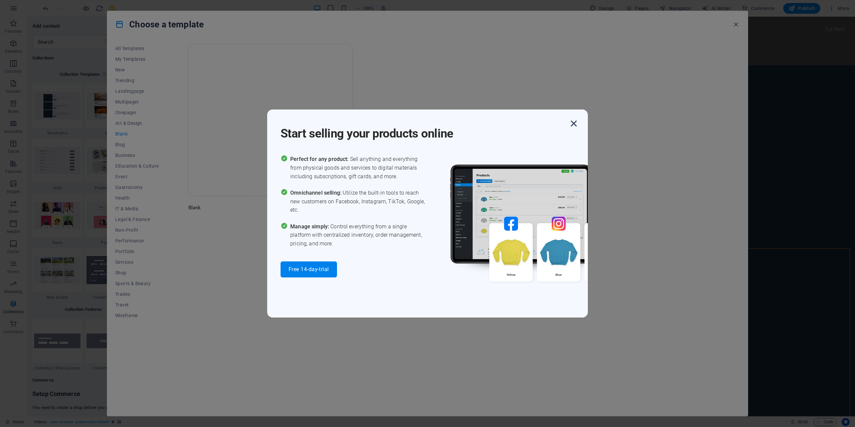
click at [574, 120] on icon "button" at bounding box center [574, 124] width 12 height 12
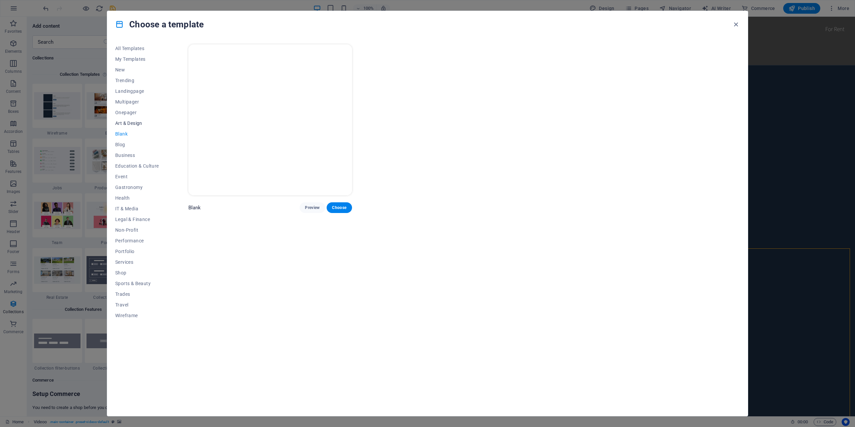
click at [134, 123] on span "Art & Design" at bounding box center [137, 123] width 44 height 5
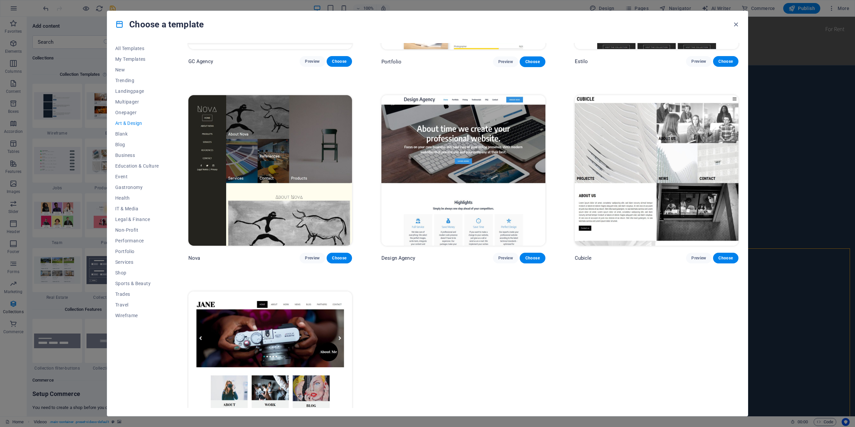
scroll to position [784, 0]
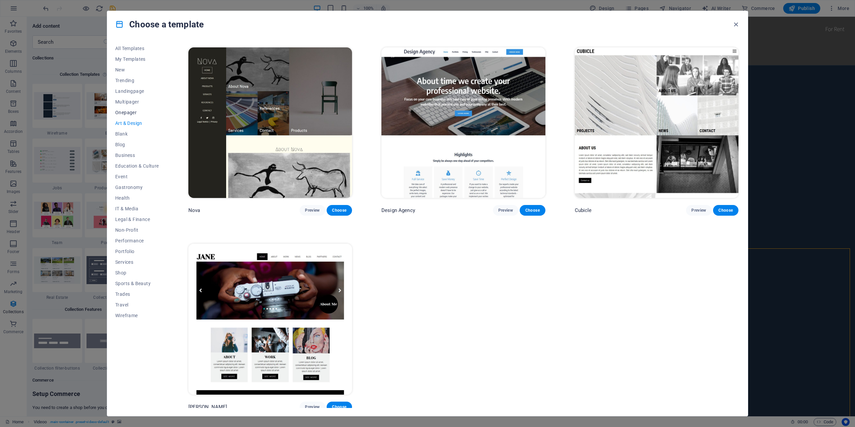
click at [132, 115] on span "Onepager" at bounding box center [137, 112] width 44 height 5
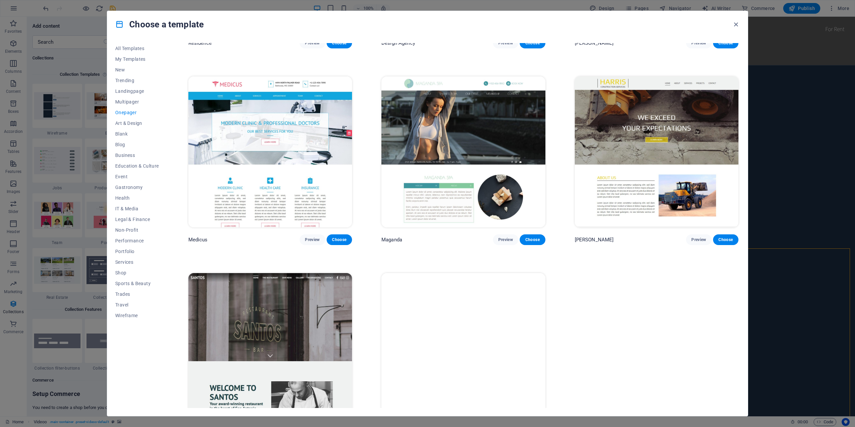
scroll to position [4704, 0]
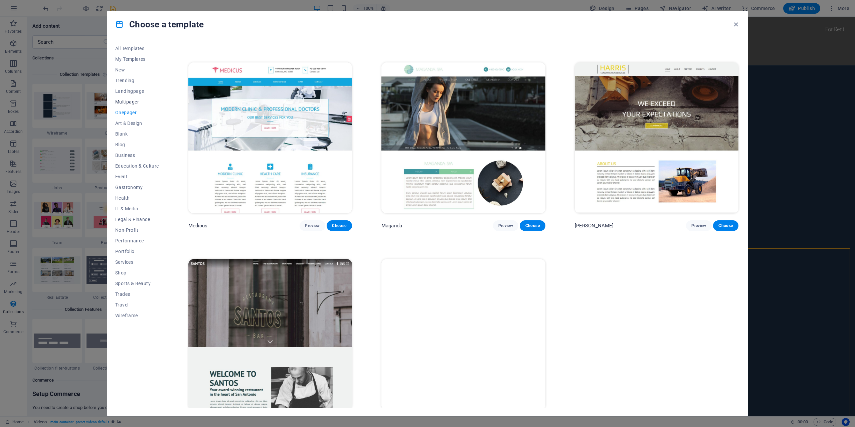
click at [136, 103] on span "Multipager" at bounding box center [137, 101] width 44 height 5
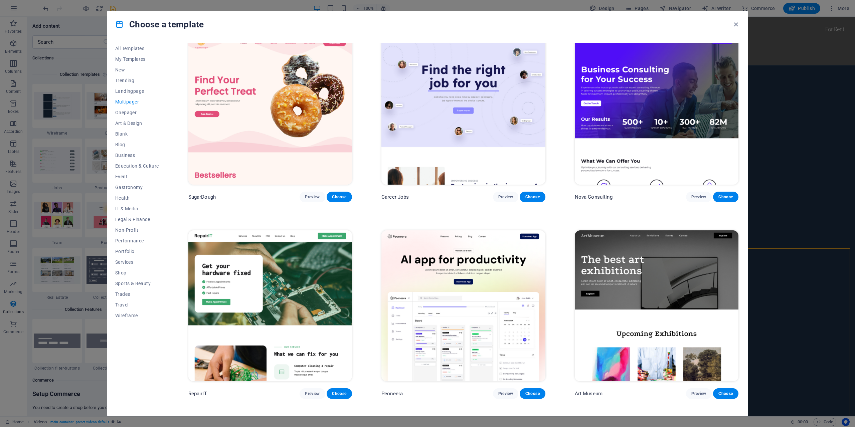
scroll to position [0, 0]
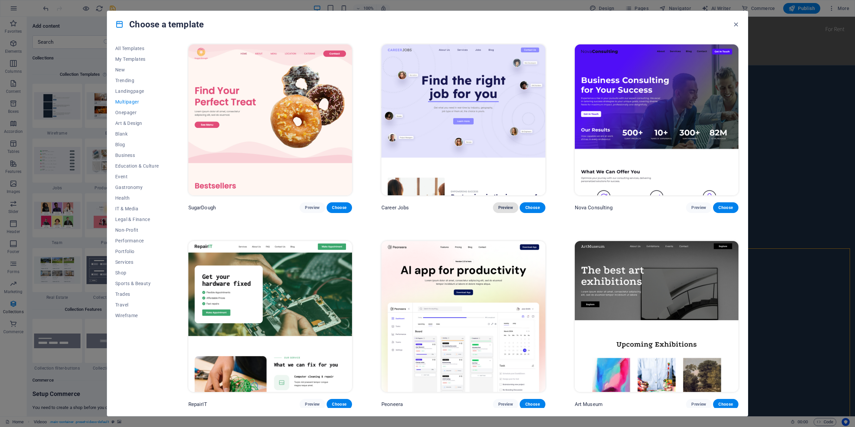
click at [499, 208] on span "Preview" at bounding box center [506, 207] width 15 height 5
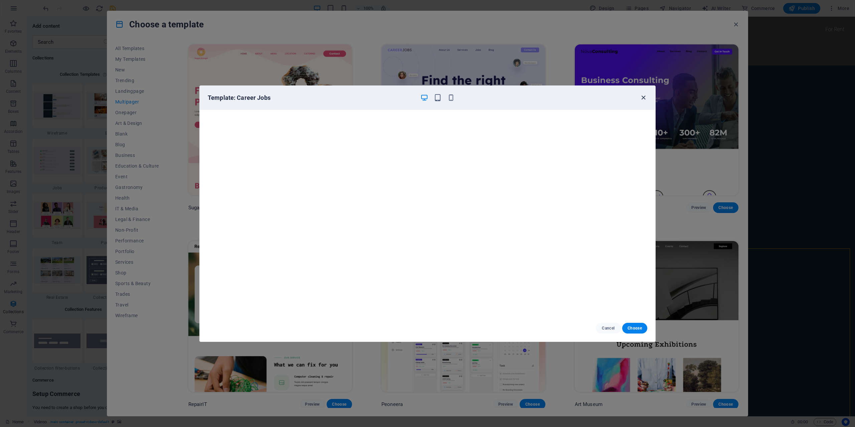
click at [641, 97] on icon "button" at bounding box center [644, 98] width 8 height 8
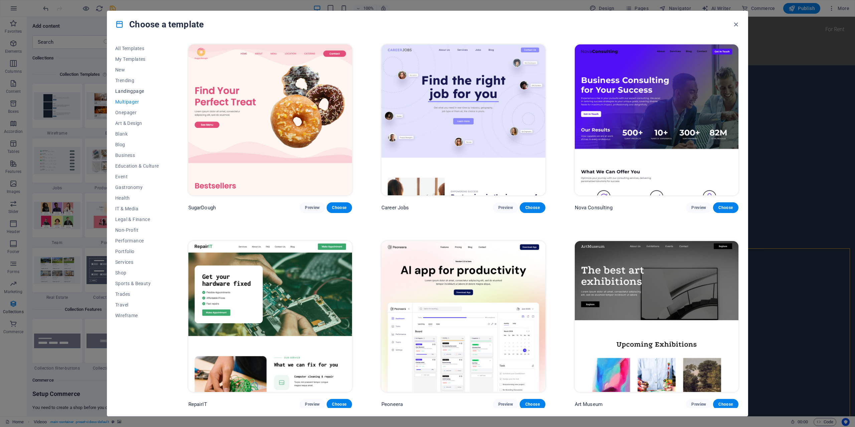
click at [140, 93] on span "Landingpage" at bounding box center [137, 91] width 44 height 5
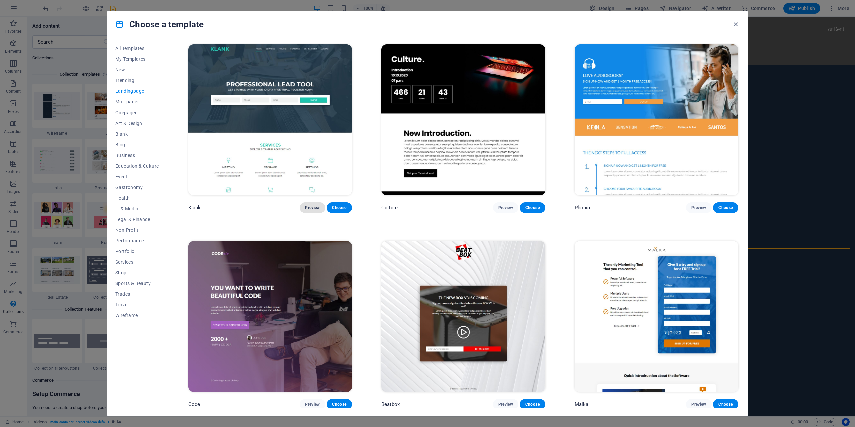
click at [307, 206] on span "Preview" at bounding box center [312, 207] width 15 height 5
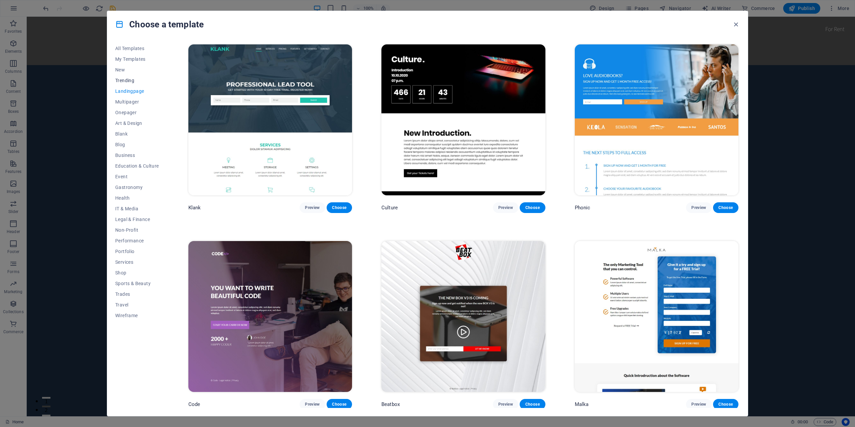
click at [133, 81] on span "Trending" at bounding box center [137, 80] width 44 height 5
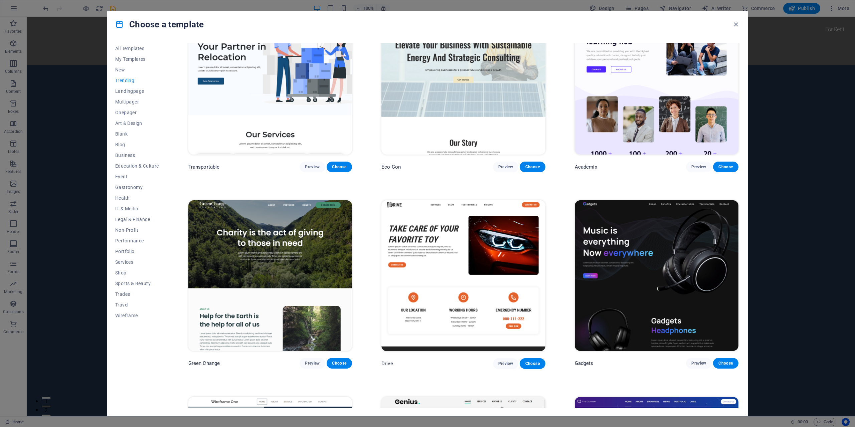
scroll to position [468, 0]
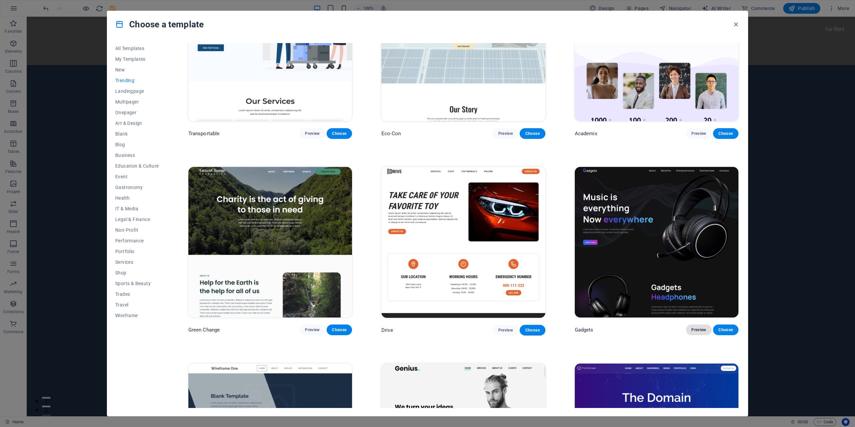
click at [696, 330] on button "Preview" at bounding box center [698, 330] width 25 height 11
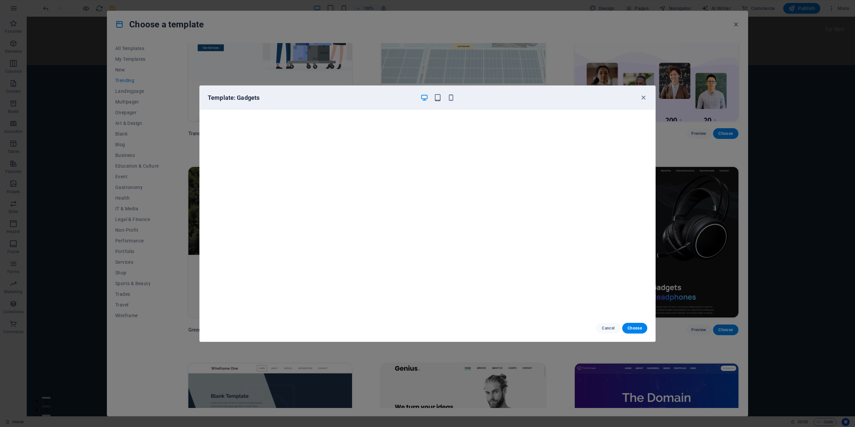
scroll to position [2, 0]
click at [645, 100] on icon "button" at bounding box center [644, 98] width 8 height 8
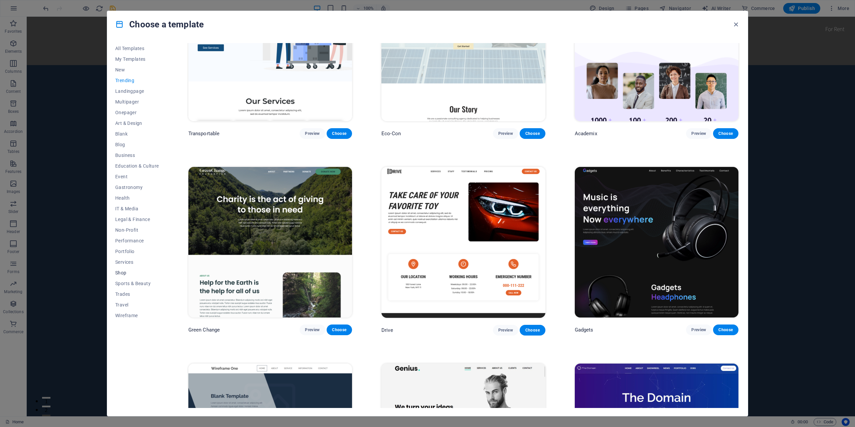
click at [124, 272] on span "Shop" at bounding box center [137, 272] width 44 height 5
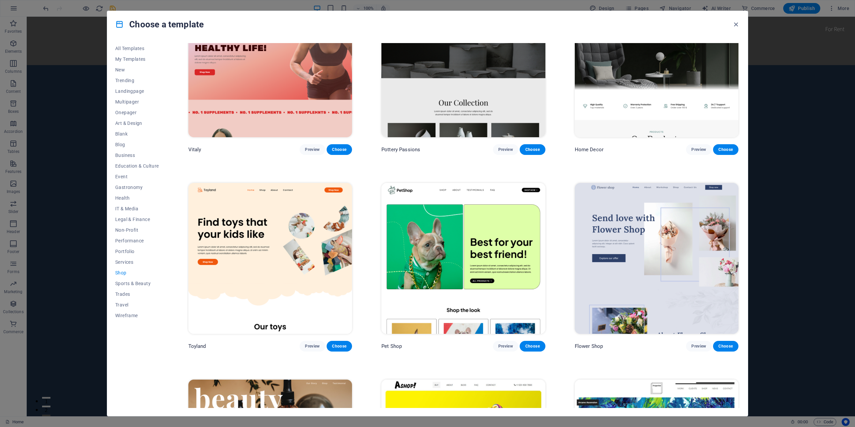
scroll to position [0, 0]
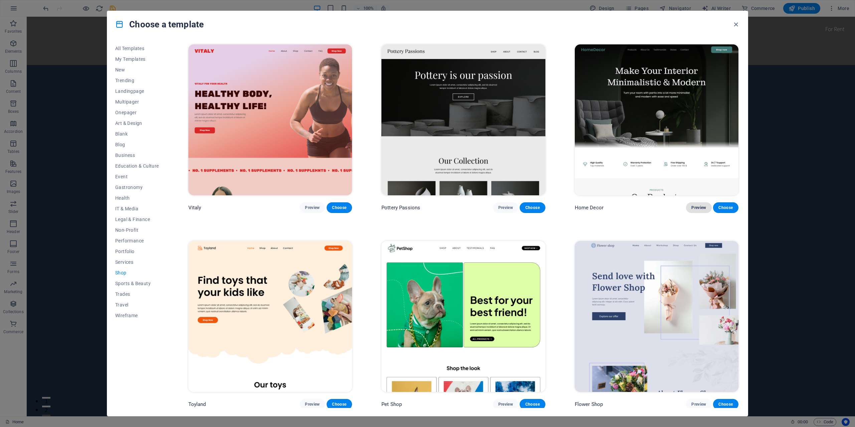
click at [695, 209] on span "Preview" at bounding box center [699, 207] width 15 height 5
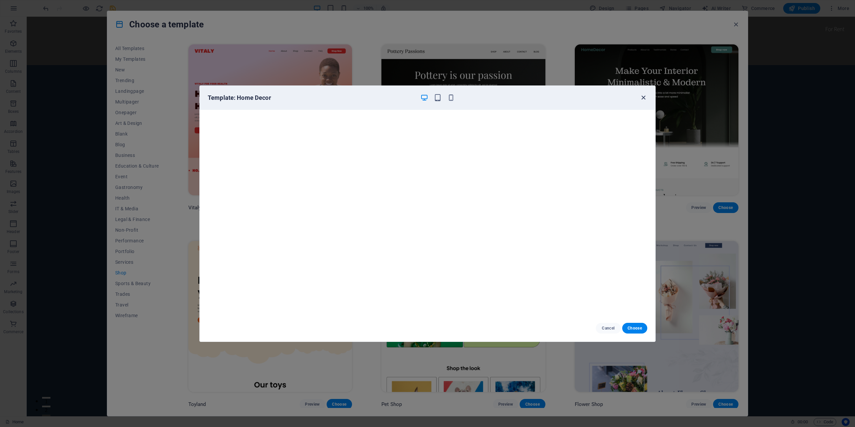
click at [643, 100] on icon "button" at bounding box center [644, 98] width 8 height 8
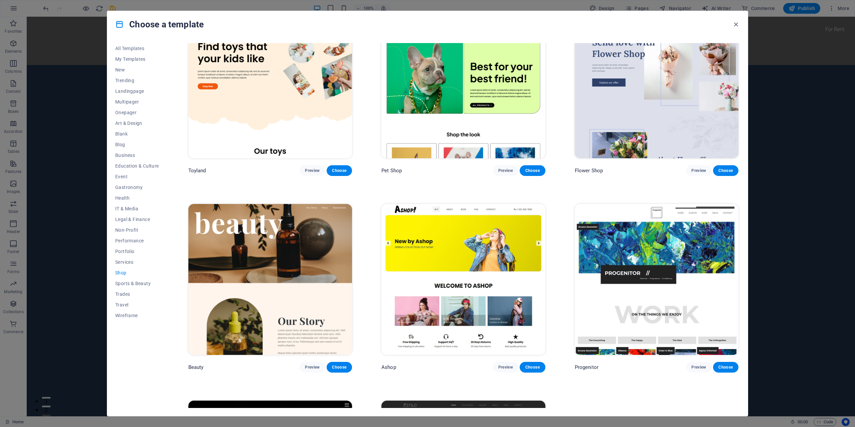
scroll to position [301, 0]
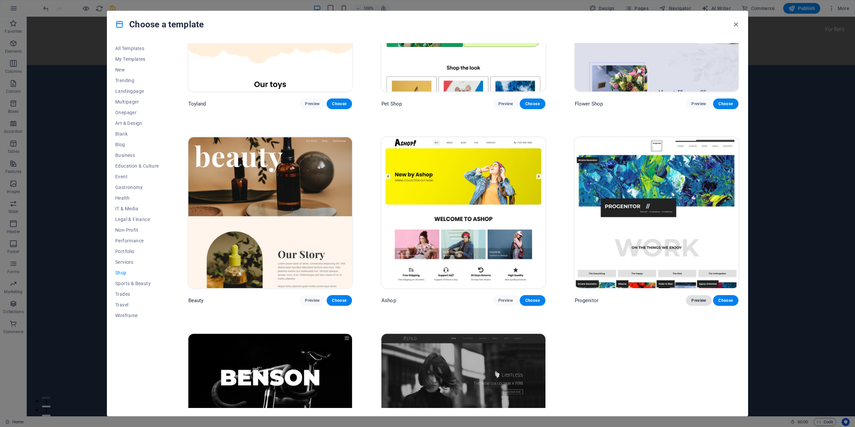
click at [693, 298] on span "Preview" at bounding box center [699, 300] width 15 height 5
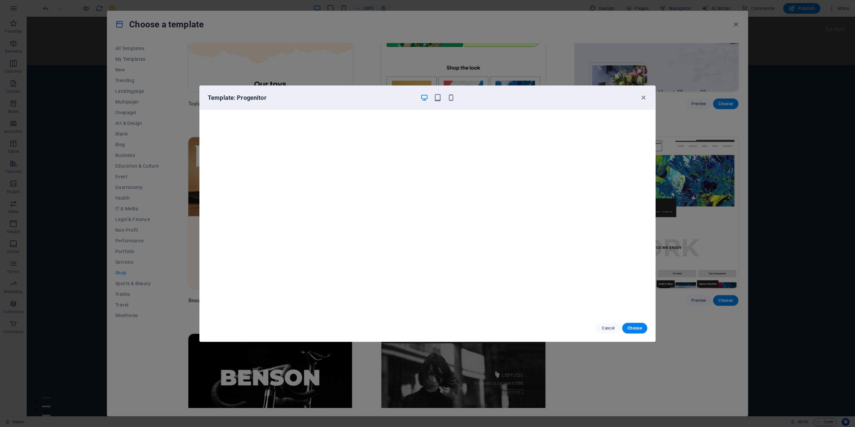
scroll to position [2, 0]
click at [641, 100] on icon "button" at bounding box center [644, 98] width 8 height 8
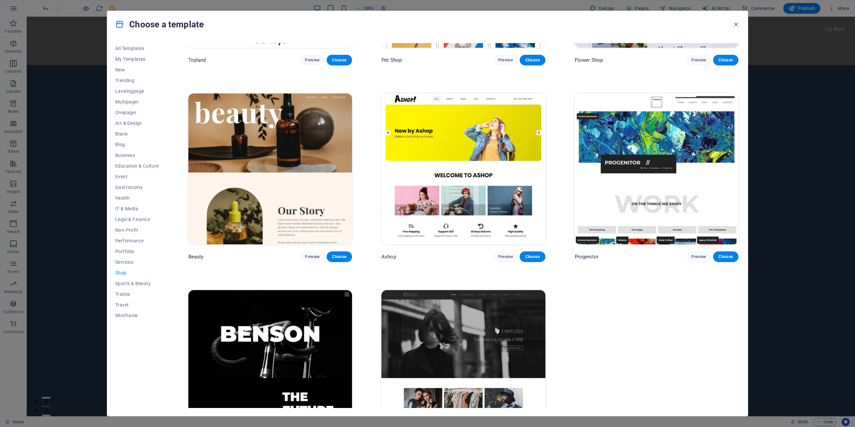
scroll to position [392, 0]
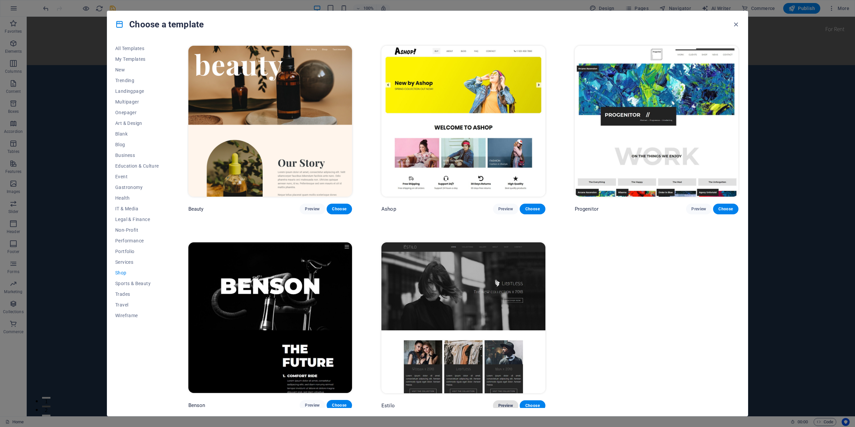
click at [504, 405] on span "Preview" at bounding box center [506, 405] width 15 height 5
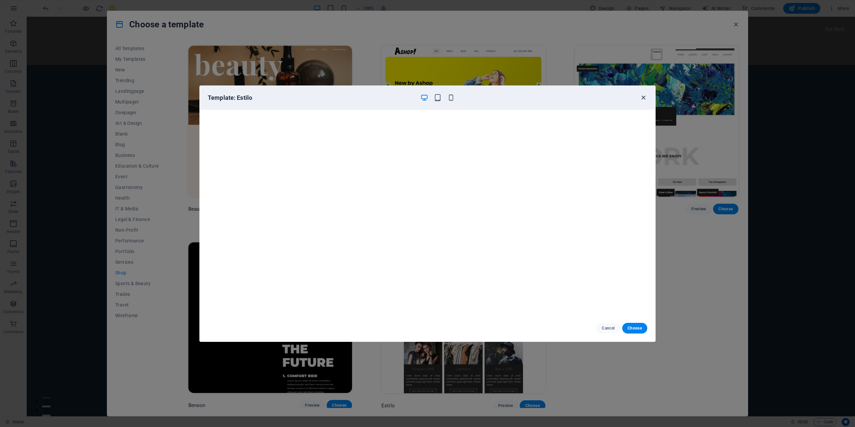
click at [641, 99] on icon "button" at bounding box center [644, 98] width 8 height 8
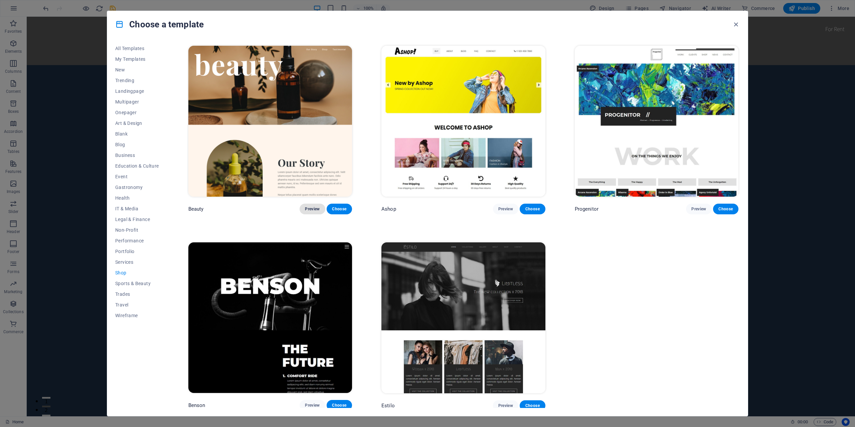
click at [313, 206] on span "Preview" at bounding box center [312, 208] width 15 height 5
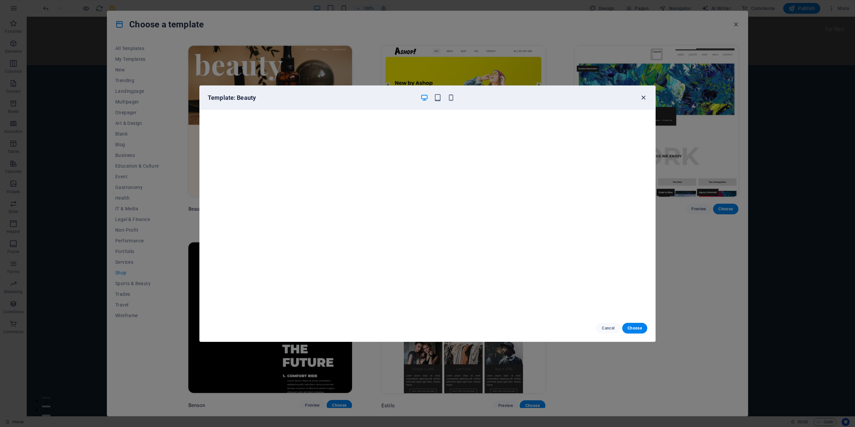
click at [641, 98] on icon "button" at bounding box center [644, 98] width 8 height 8
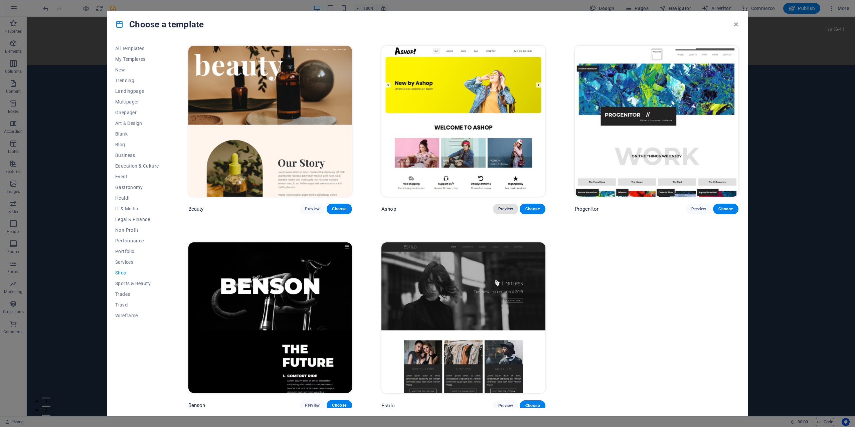
click at [502, 209] on span "Preview" at bounding box center [506, 208] width 15 height 5
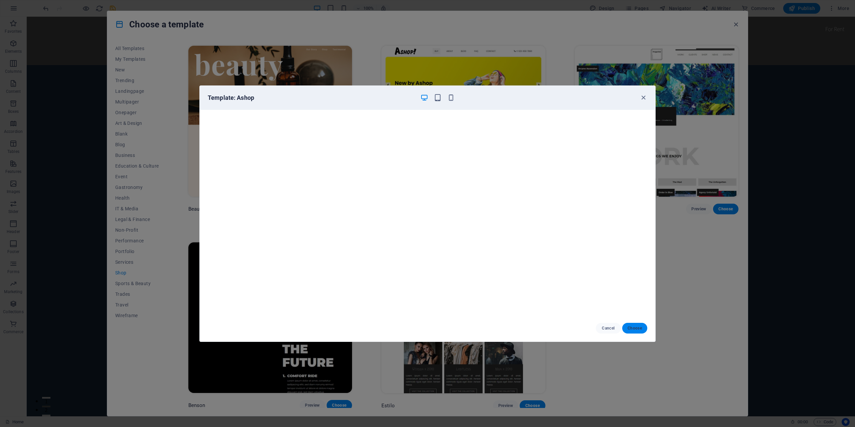
click at [637, 328] on span "Choose" at bounding box center [635, 328] width 14 height 5
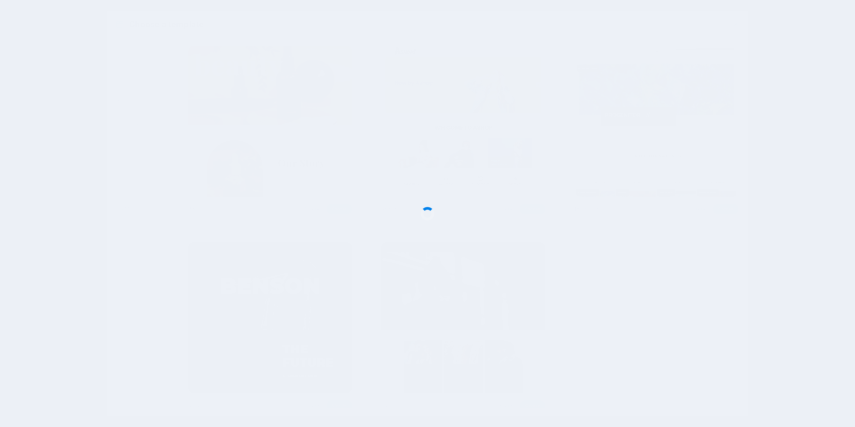
checkbox input "false"
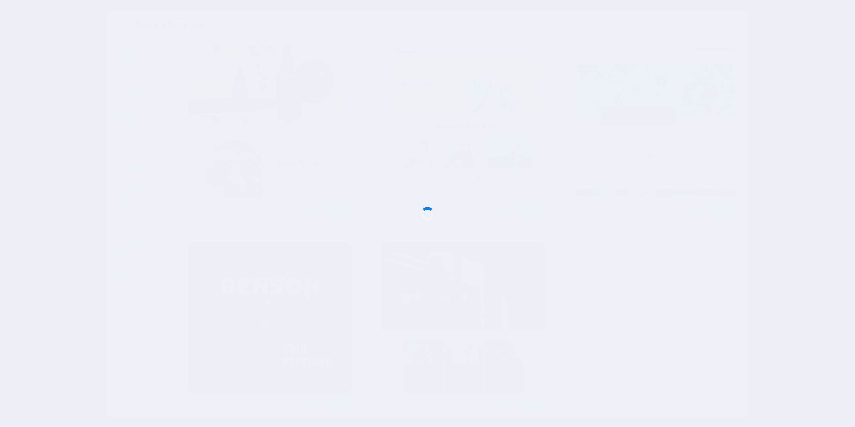
checkbox input "false"
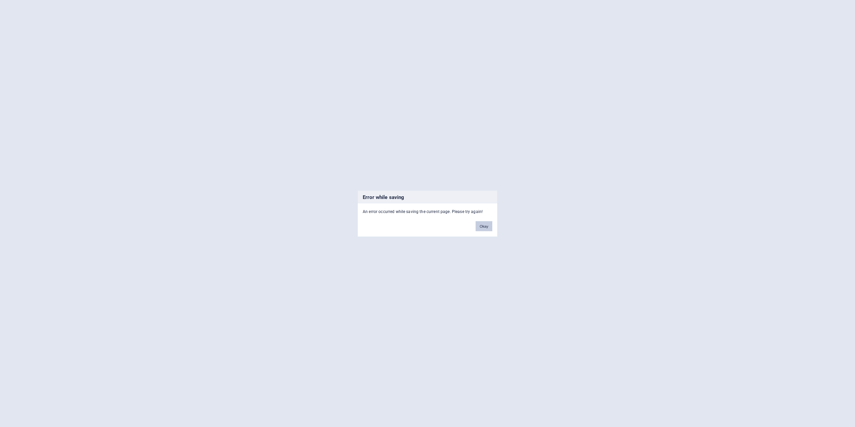
click at [484, 226] on button "Okay" at bounding box center [484, 226] width 17 height 10
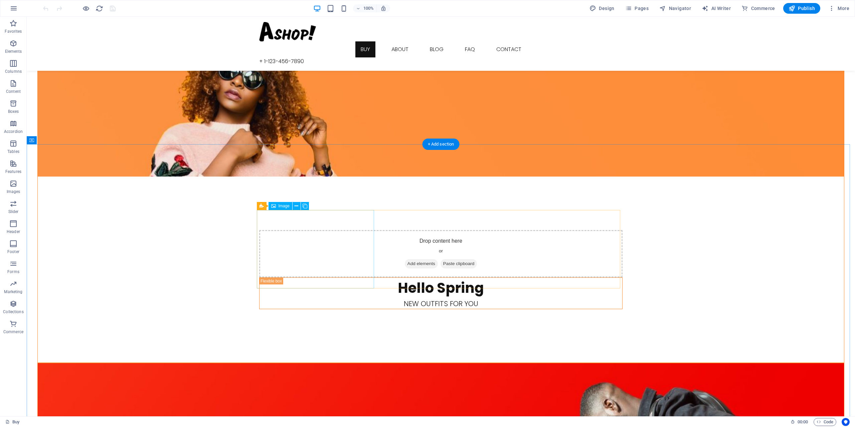
scroll to position [267, 0]
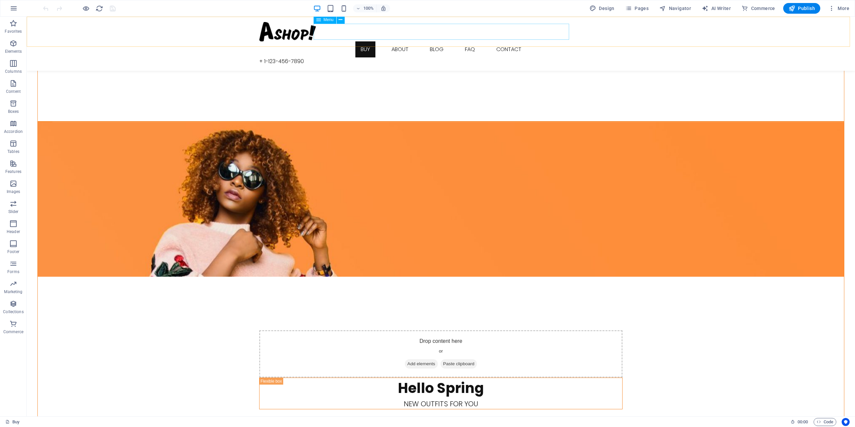
click at [374, 41] on nav "Buy About Blog FAQ Contact" at bounding box center [441, 49] width 364 height 16
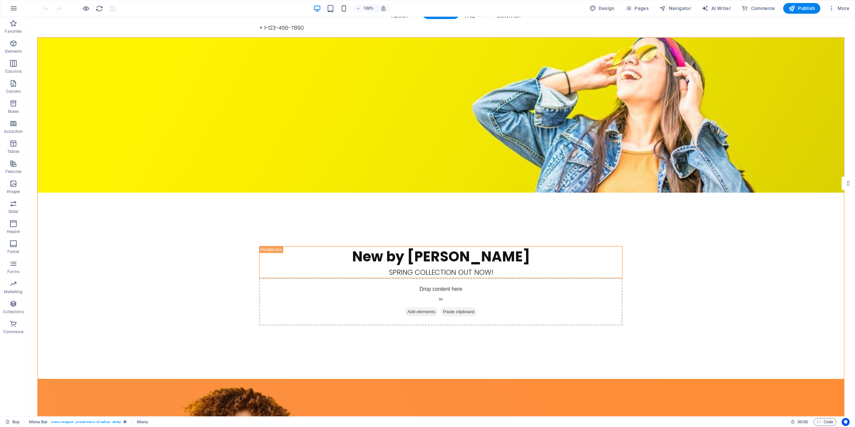
scroll to position [0, 0]
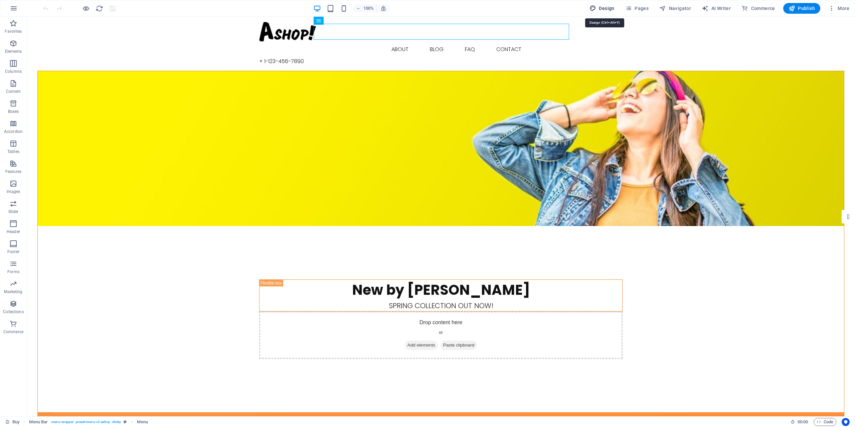
drag, startPoint x: 592, startPoint y: 12, endPoint x: 571, endPoint y: 12, distance: 20.7
click at [592, 12] on button "Design" at bounding box center [602, 8] width 30 height 11
select select "px"
select select "300"
select select "px"
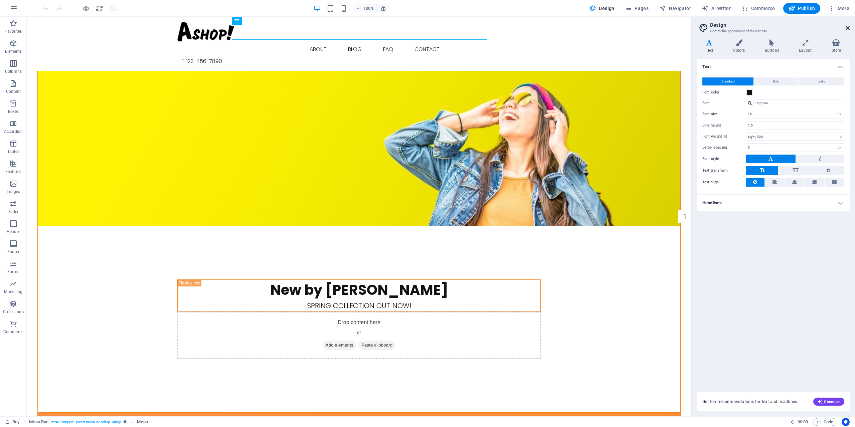
click at [848, 25] on icon at bounding box center [848, 27] width 4 height 5
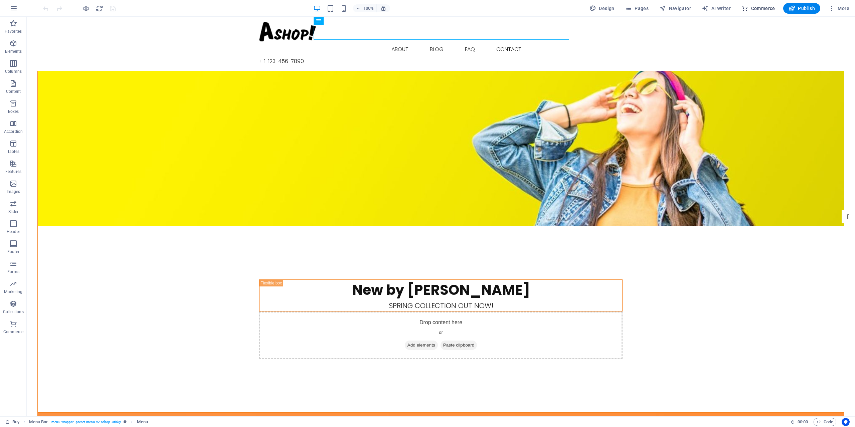
click at [771, 9] on span "Commerce" at bounding box center [759, 8] width 34 height 7
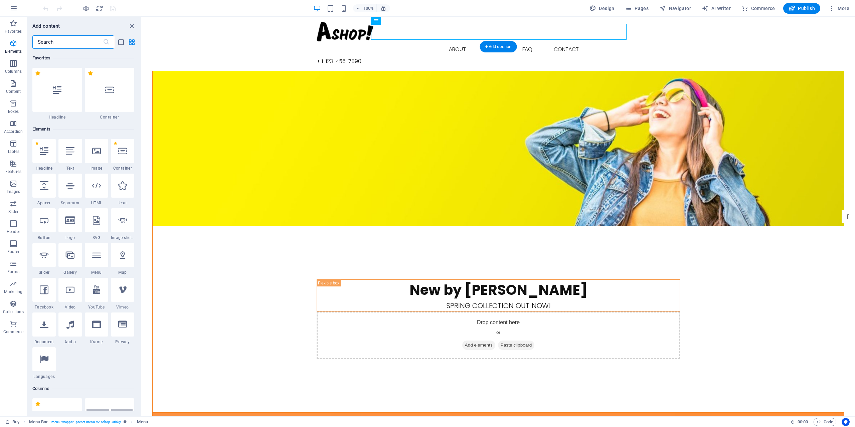
scroll to position [6439, 0]
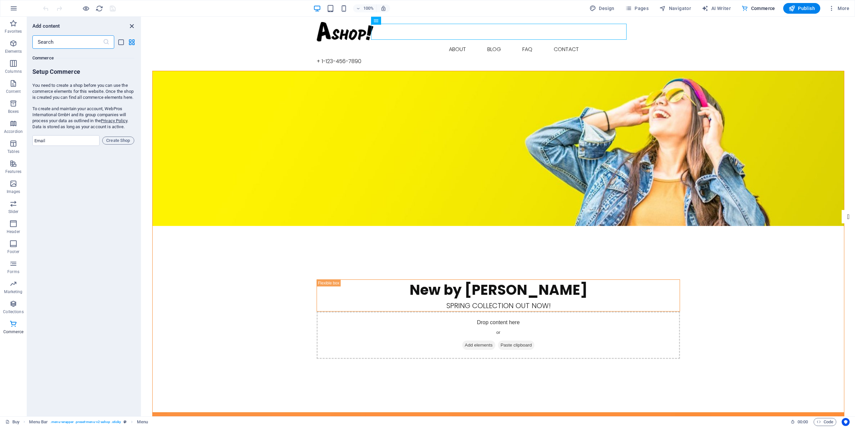
click at [132, 28] on icon "close panel" at bounding box center [132, 26] width 8 height 8
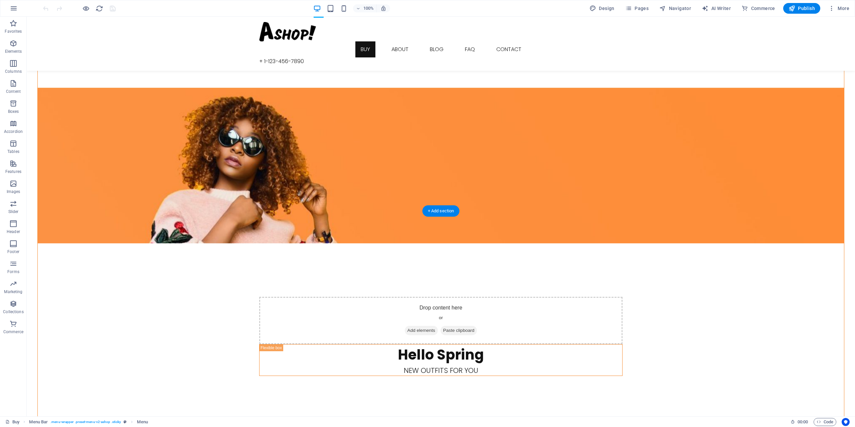
scroll to position [468, 0]
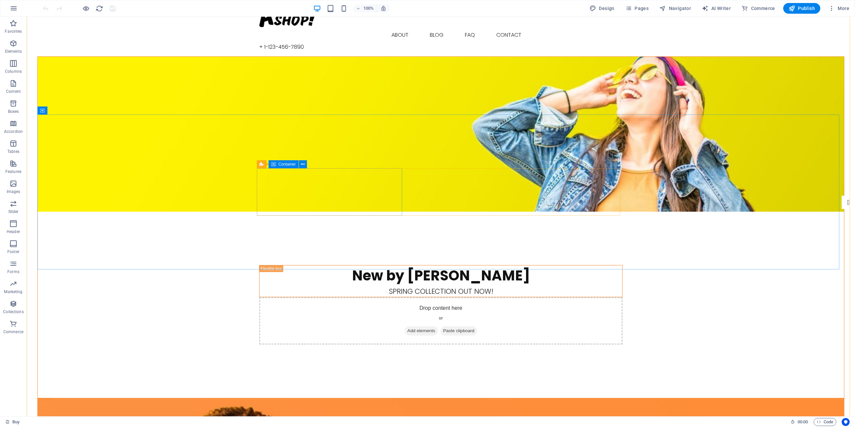
scroll to position [0, 0]
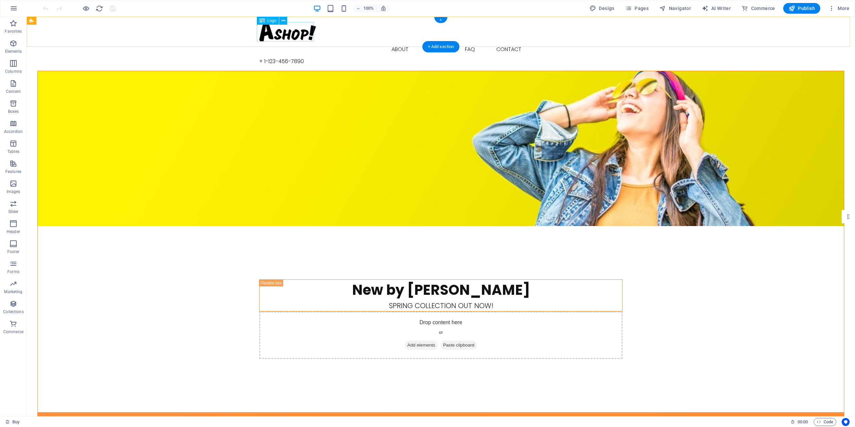
click at [292, 33] on div at bounding box center [441, 31] width 364 height 19
click at [272, 32] on div at bounding box center [441, 31] width 364 height 19
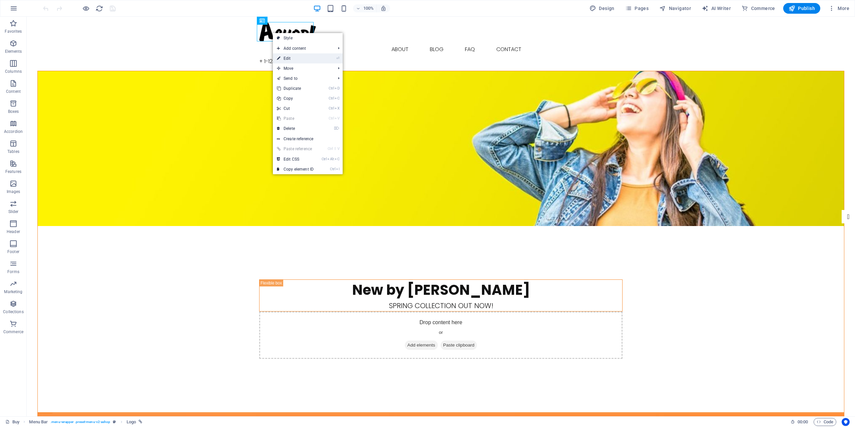
click at [312, 57] on link "⏎ Edit" at bounding box center [295, 58] width 45 height 10
select select "px"
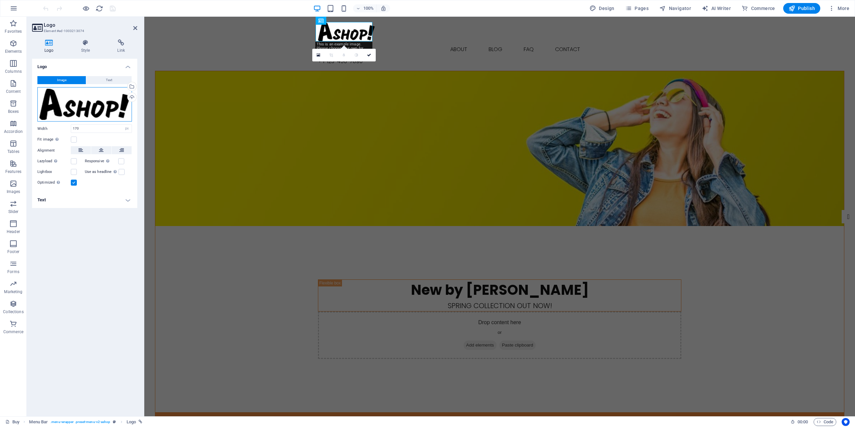
click at [97, 109] on div "Drag files here, click to choose files or select files from Files or our free s…" at bounding box center [84, 104] width 95 height 35
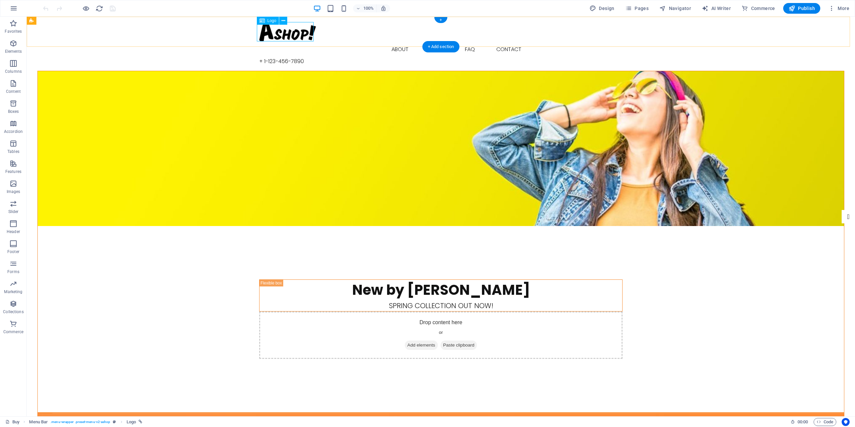
click at [271, 37] on div at bounding box center [441, 31] width 364 height 19
click at [284, 18] on icon at bounding box center [284, 20] width 4 height 7
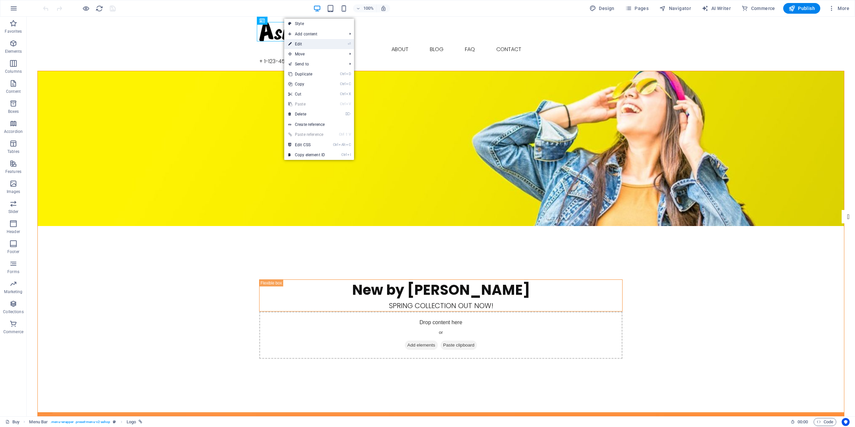
click at [303, 40] on link "⏎ Edit" at bounding box center [306, 44] width 45 height 10
select select "px"
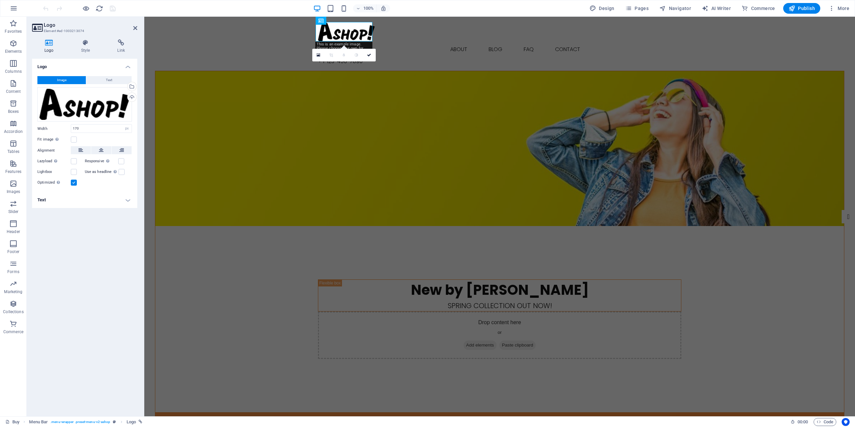
click at [125, 200] on h4 "Text" at bounding box center [84, 200] width 105 height 16
click at [125, 200] on h4 "Text" at bounding box center [84, 198] width 105 height 12
click at [99, 129] on input "170" at bounding box center [101, 129] width 60 height 8
drag, startPoint x: 99, startPoint y: 129, endPoint x: 67, endPoint y: 130, distance: 31.4
click at [67, 130] on div "Width 170 Default auto px rem % em vh vw" at bounding box center [84, 128] width 95 height 9
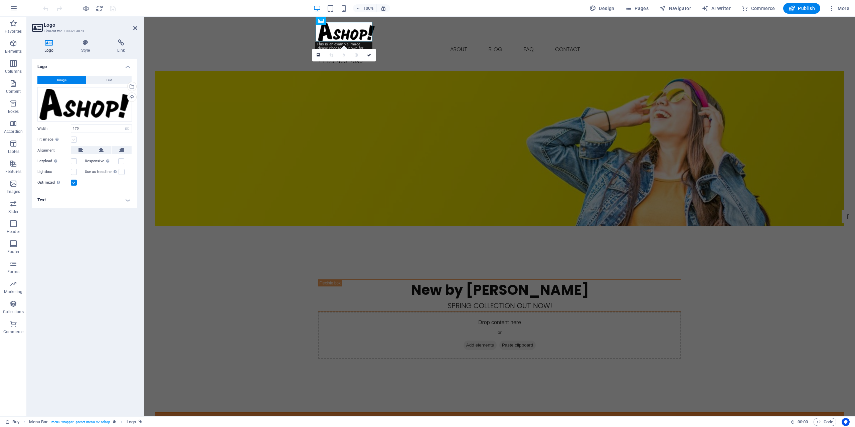
click at [75, 140] on label at bounding box center [74, 140] width 6 height 6
click at [0, 0] on input "Fit image Automatically fit image to a fixed width and height" at bounding box center [0, 0] width 0 height 0
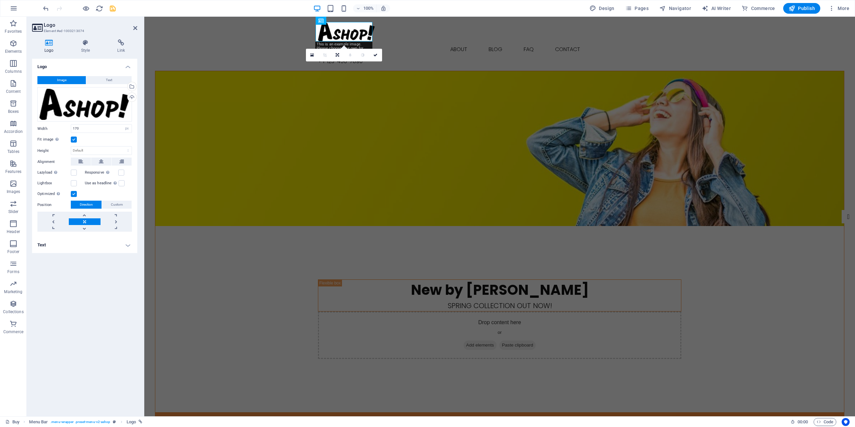
click at [75, 140] on label at bounding box center [74, 140] width 6 height 6
click at [0, 0] on input "Fit image Automatically fit image to a fixed width and height" at bounding box center [0, 0] width 0 height 0
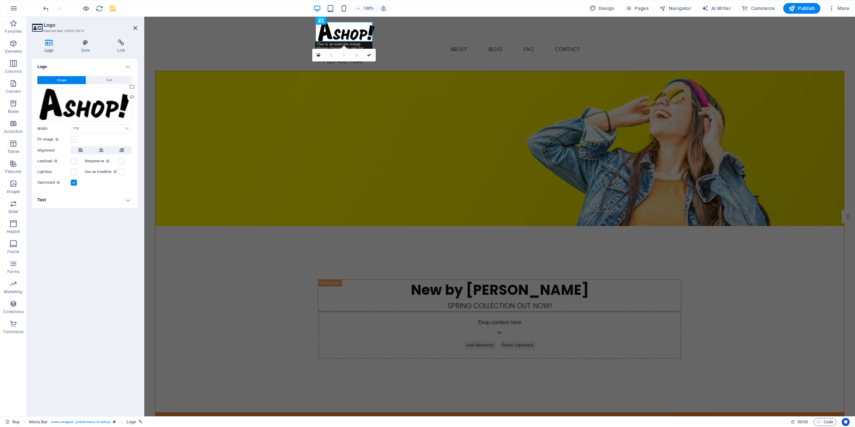
click at [75, 140] on label at bounding box center [74, 140] width 6 height 6
click at [0, 0] on input "Fit image Automatically fit image to a fixed width and height" at bounding box center [0, 0] width 0 height 0
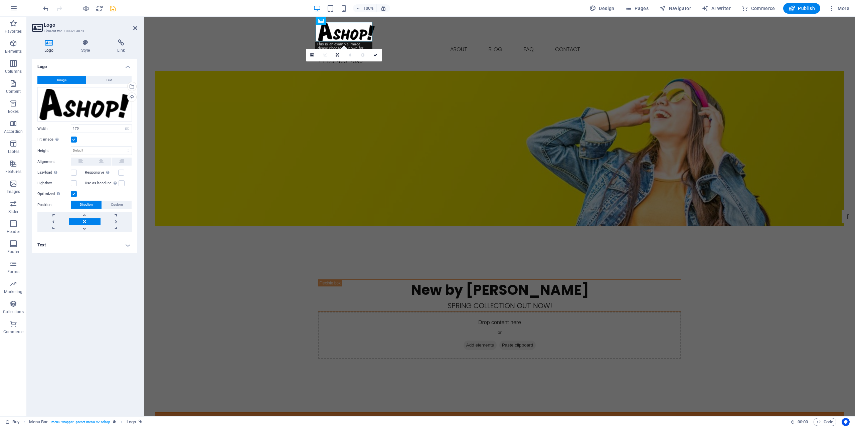
click at [75, 140] on label at bounding box center [74, 140] width 6 height 6
click at [0, 0] on input "Fit image Automatically fit image to a fixed width and height" at bounding box center [0, 0] width 0 height 0
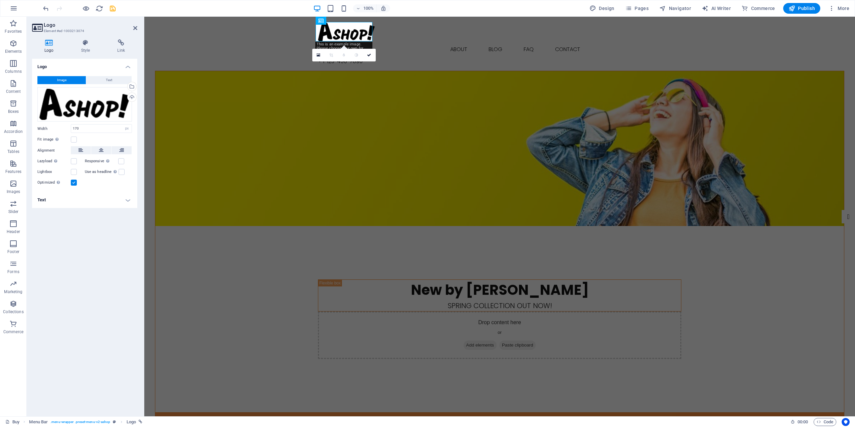
click at [89, 39] on div "Logo Style Link Logo Image Text Drag files here, click to choose files or selec…" at bounding box center [85, 225] width 116 height 383
click at [89, 45] on icon at bounding box center [86, 42] width 34 height 7
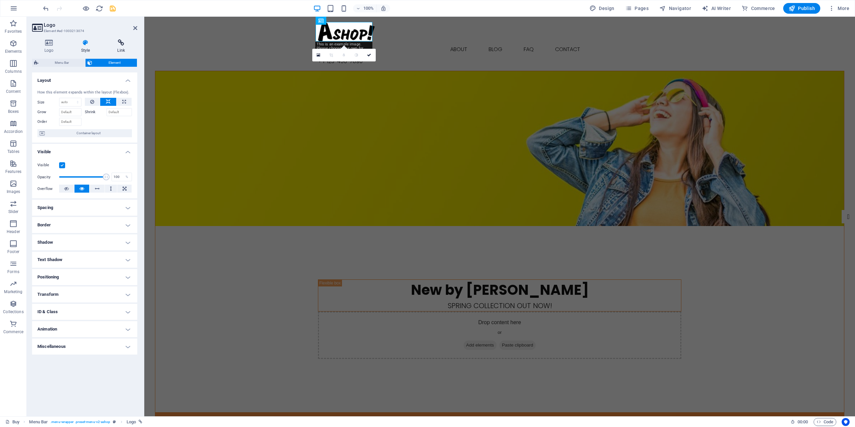
click at [123, 50] on h4 "Link" at bounding box center [121, 46] width 32 height 14
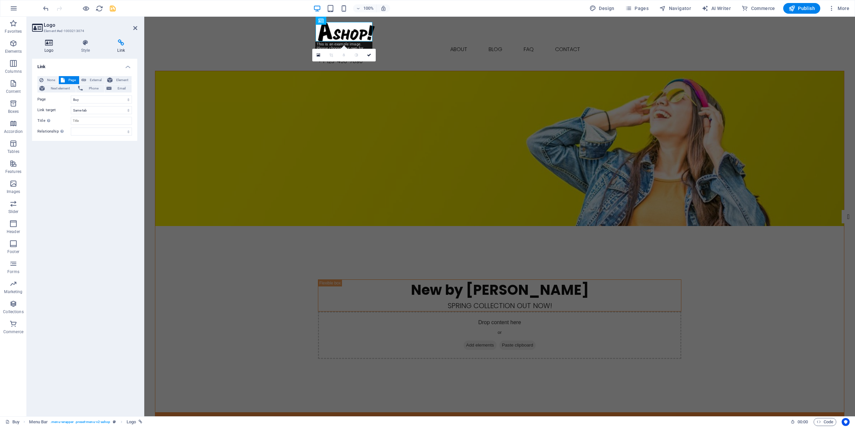
click at [48, 49] on h4 "Logo" at bounding box center [50, 46] width 37 height 14
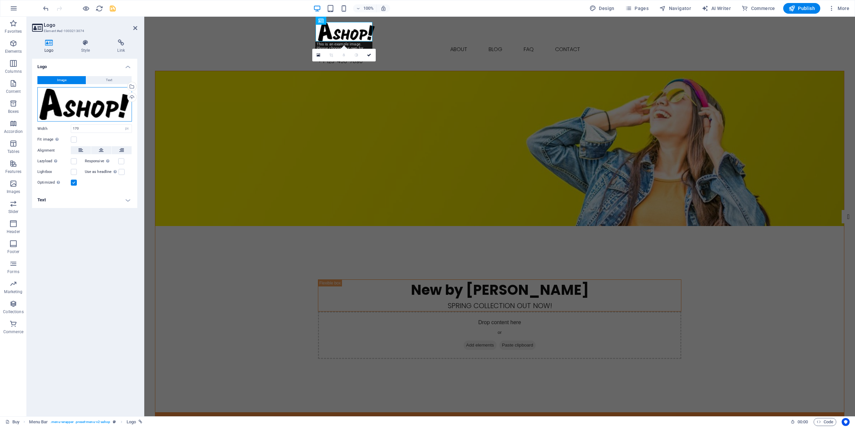
click at [74, 102] on div "Drag files here, click to choose files or select files from Files or our free s…" at bounding box center [84, 104] width 95 height 35
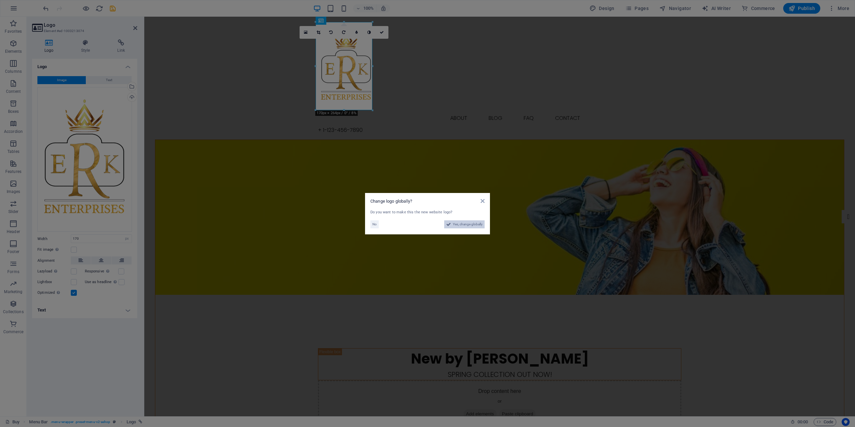
click at [478, 225] on span "Yes, change globally" at bounding box center [468, 225] width 30 height 8
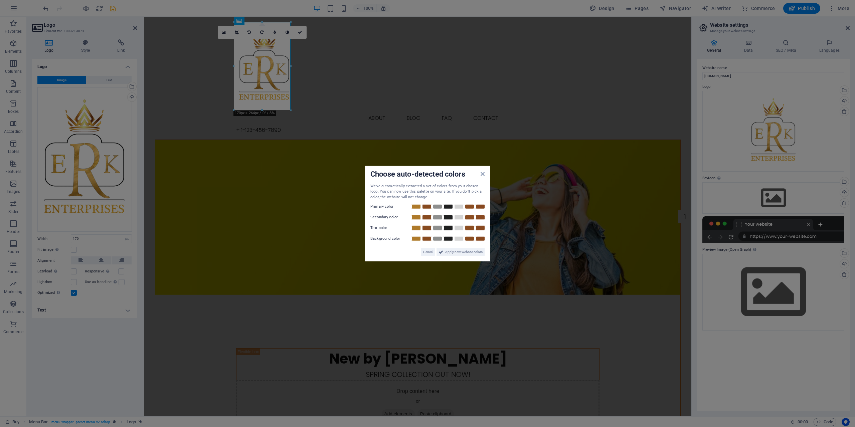
click at [104, 165] on aside "Choose auto-detected colors We've automatically extracted a set of colors from …" at bounding box center [427, 213] width 855 height 427
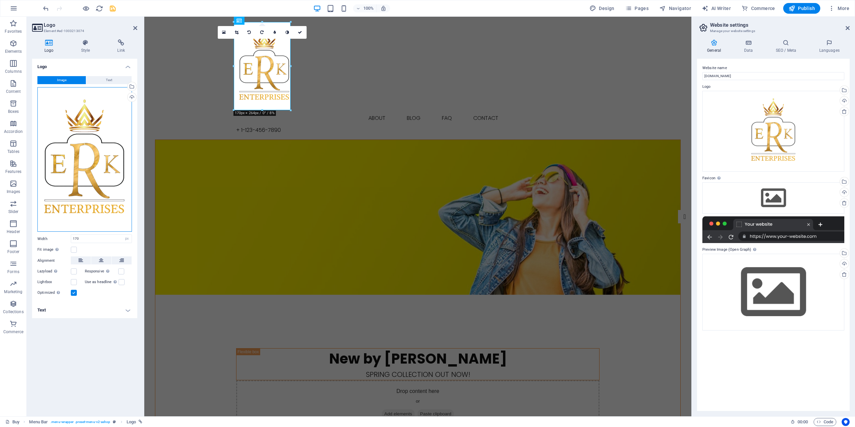
click at [95, 189] on div "Drag files here, click to choose files or select files from Files or our free s…" at bounding box center [84, 159] width 95 height 145
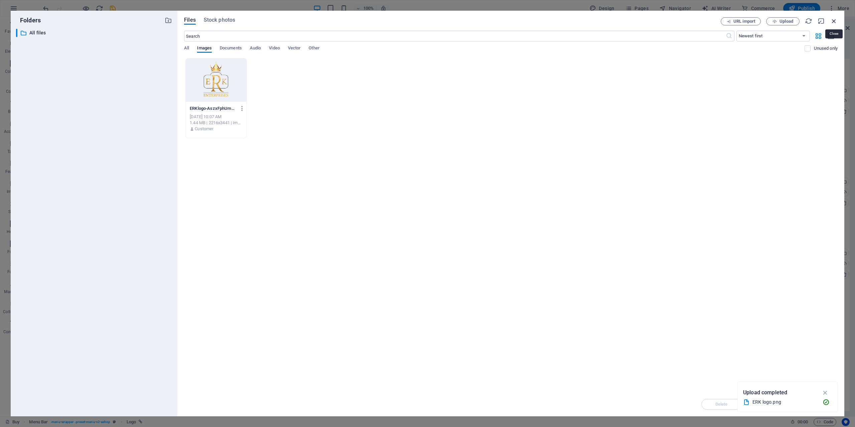
click at [831, 20] on icon "button" at bounding box center [834, 20] width 7 height 7
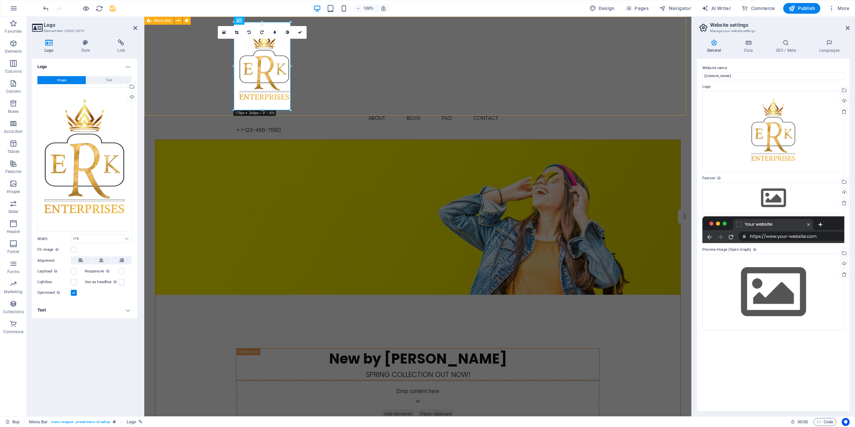
click at [370, 87] on div "Buy About Blog FAQ Contact + [PHONE_NUMBER] Menu" at bounding box center [417, 78] width 547 height 123
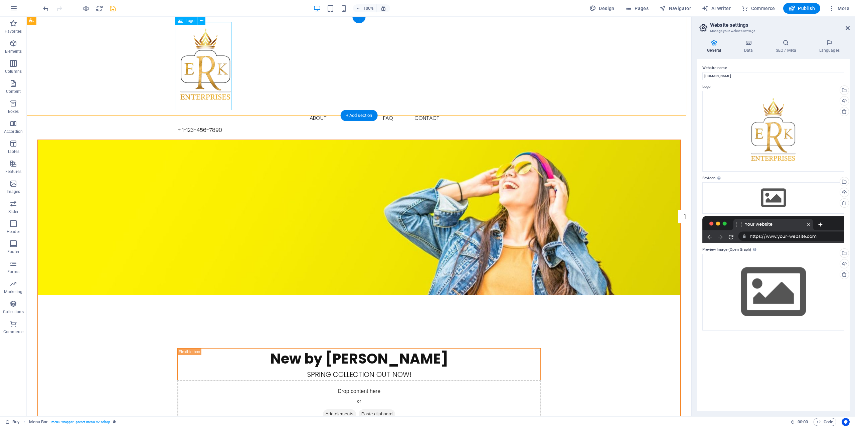
click at [207, 89] on div at bounding box center [359, 66] width 364 height 88
click at [301, 95] on div "Buy About Blog FAQ Contact + [PHONE_NUMBER] Menu" at bounding box center [359, 78] width 665 height 123
click at [512, 126] on div "+ 1-123-456-7890" at bounding box center [359, 130] width 364 height 8
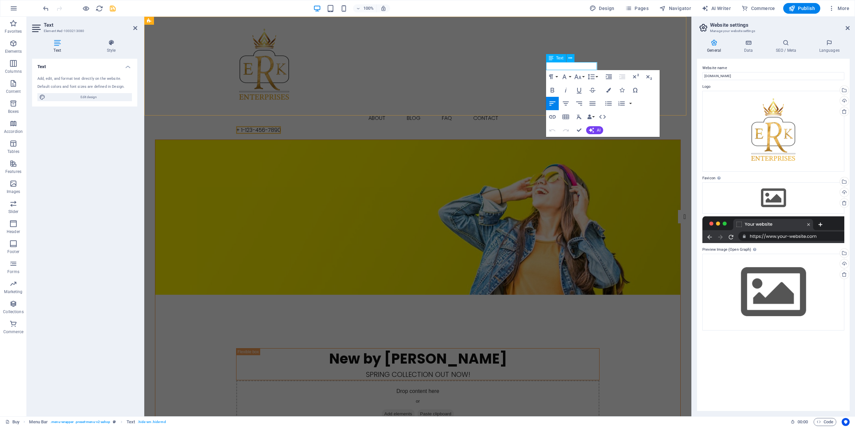
click at [281, 126] on span "+ 1-123-456-7890" at bounding box center [258, 130] width 45 height 8
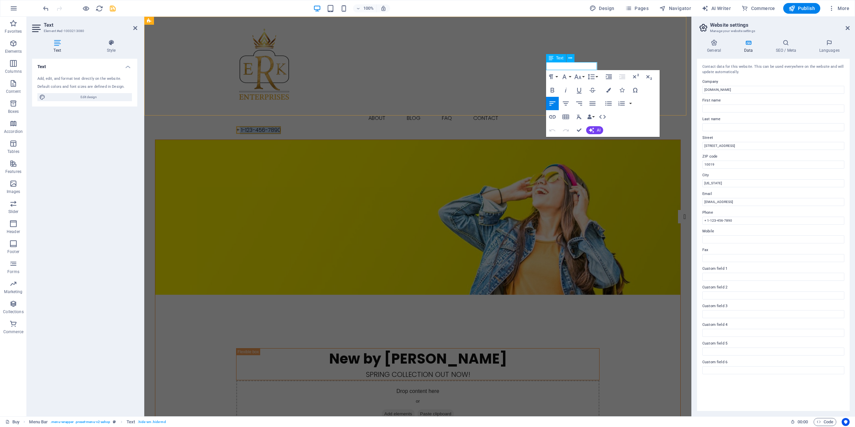
drag, startPoint x: 555, startPoint y: 64, endPoint x: 597, endPoint y: 65, distance: 41.8
click at [281, 126] on span "+ 1-123-456-7890" at bounding box center [258, 130] width 45 height 8
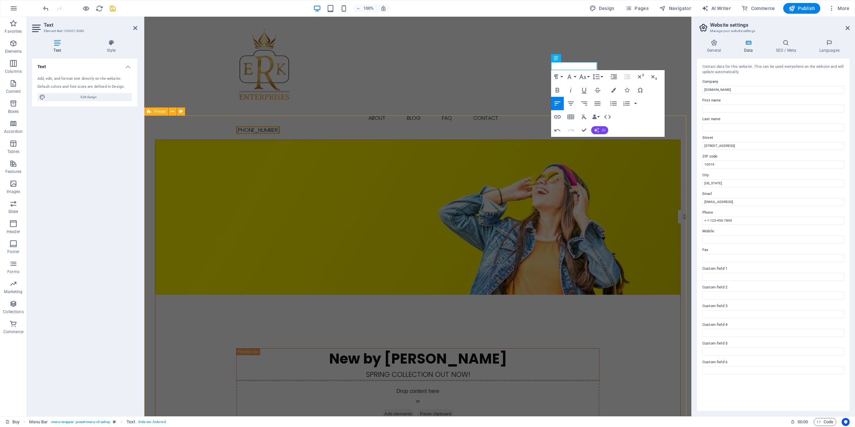
click at [606, 132] on span "AI" at bounding box center [604, 130] width 4 height 4
click at [609, 142] on link "Improve" at bounding box center [623, 141] width 65 height 10
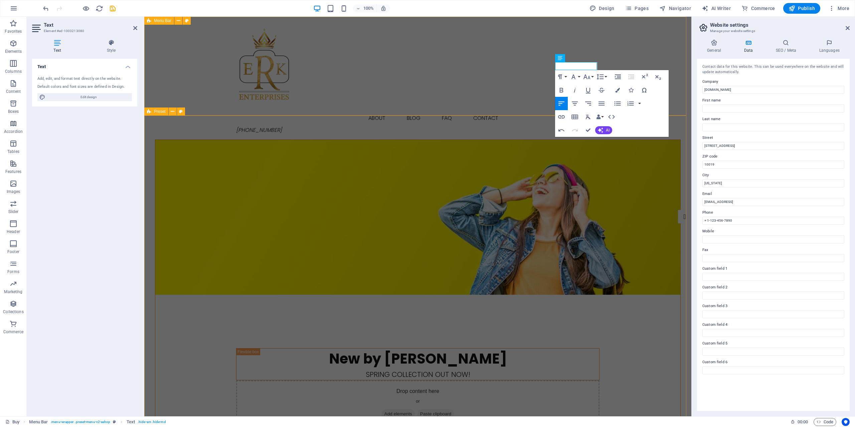
click at [534, 95] on div "Buy About Blog FAQ Contact [PHONE_NUMBER] Menu" at bounding box center [417, 78] width 547 height 123
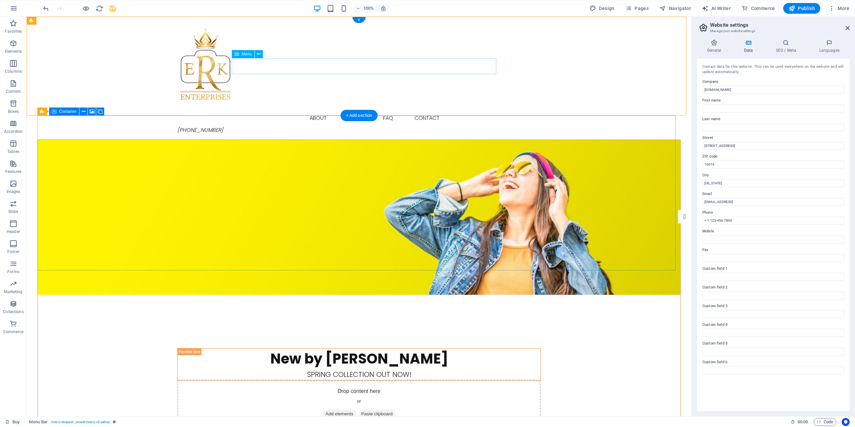
click at [326, 110] on nav "Buy About Blog FAQ Contact" at bounding box center [359, 118] width 364 height 16
click at [362, 117] on div "+ Add section" at bounding box center [359, 115] width 37 height 11
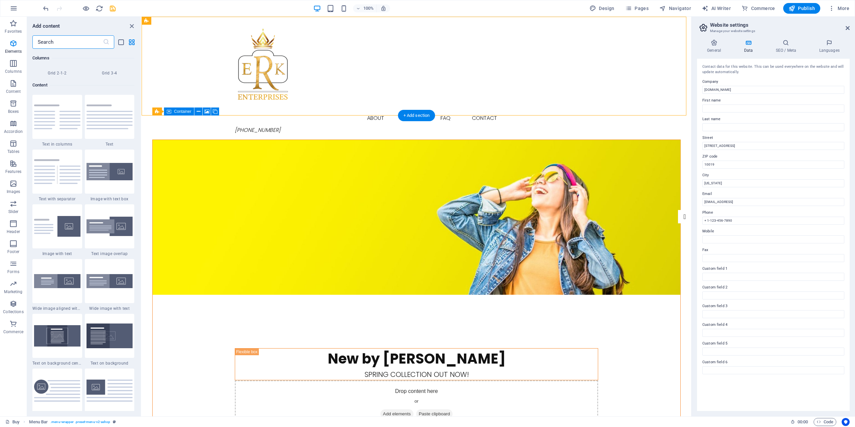
scroll to position [1169, 0]
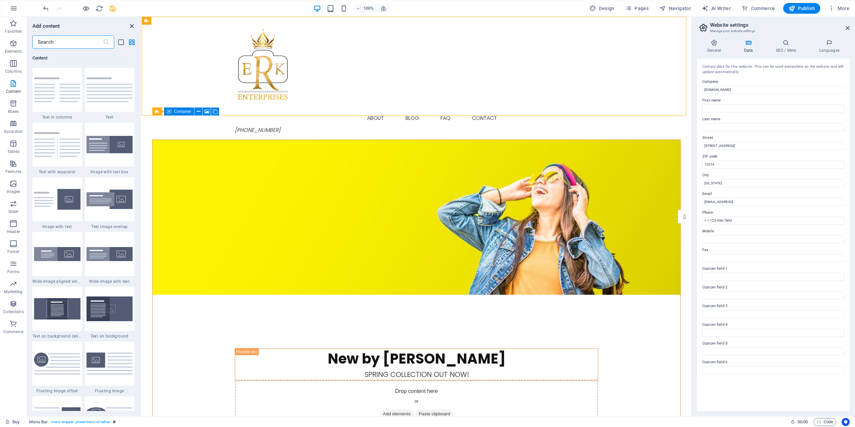
click at [131, 25] on icon "close panel" at bounding box center [132, 26] width 8 height 8
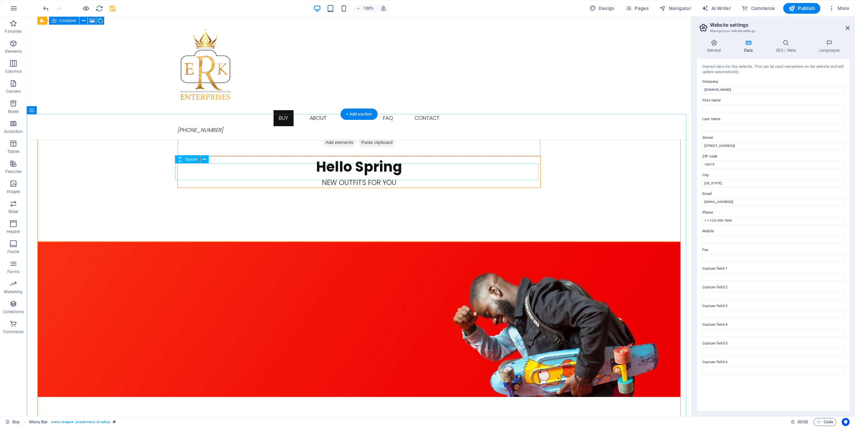
scroll to position [568, 0]
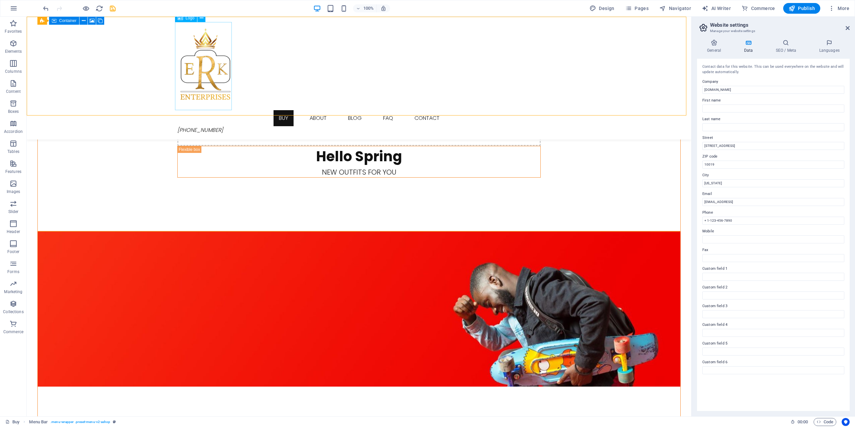
click at [204, 78] on div at bounding box center [359, 66] width 364 height 88
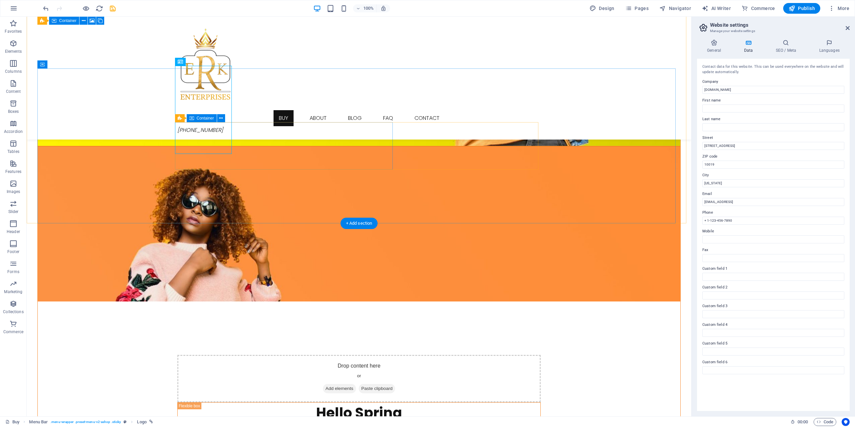
scroll to position [267, 0]
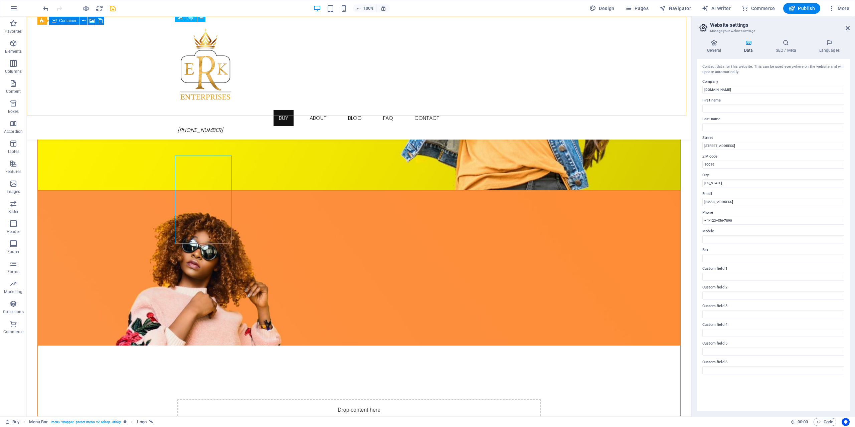
click at [212, 61] on div at bounding box center [359, 66] width 364 height 88
click at [203, 18] on button at bounding box center [201, 18] width 8 height 8
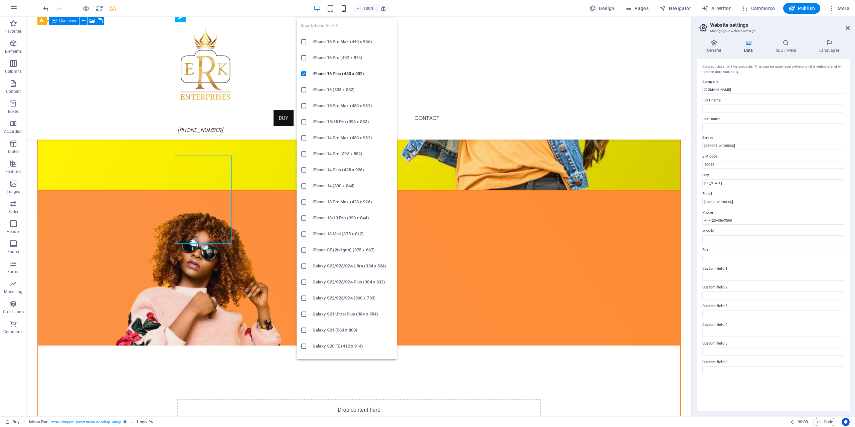
click at [345, 9] on icon "button" at bounding box center [344, 9] width 8 height 8
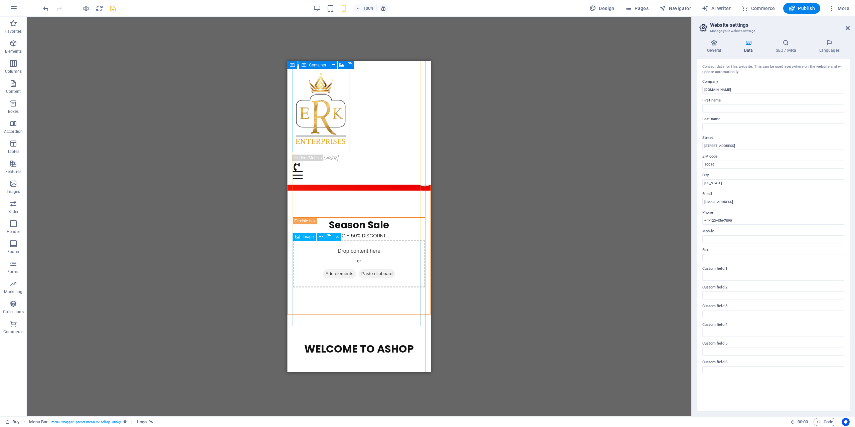
scroll to position [668, 0]
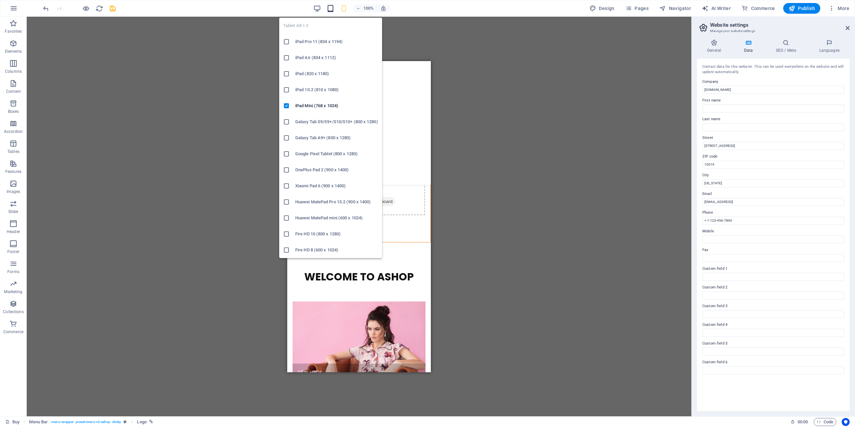
click at [333, 10] on icon "button" at bounding box center [331, 9] width 8 height 8
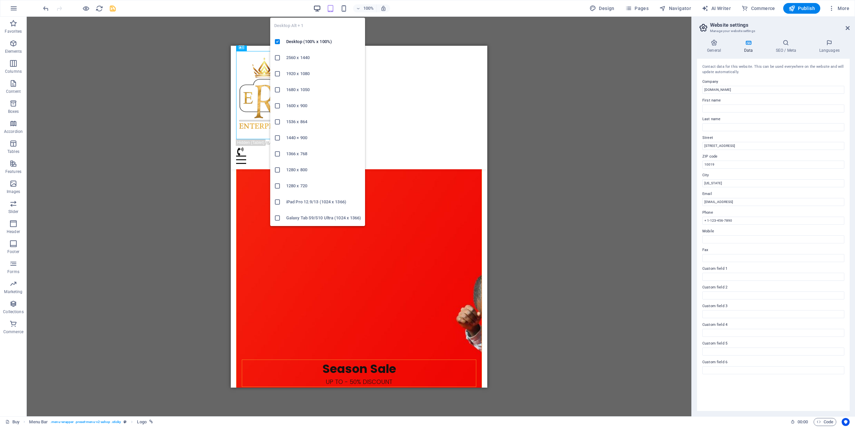
click at [316, 6] on icon "button" at bounding box center [317, 9] width 8 height 8
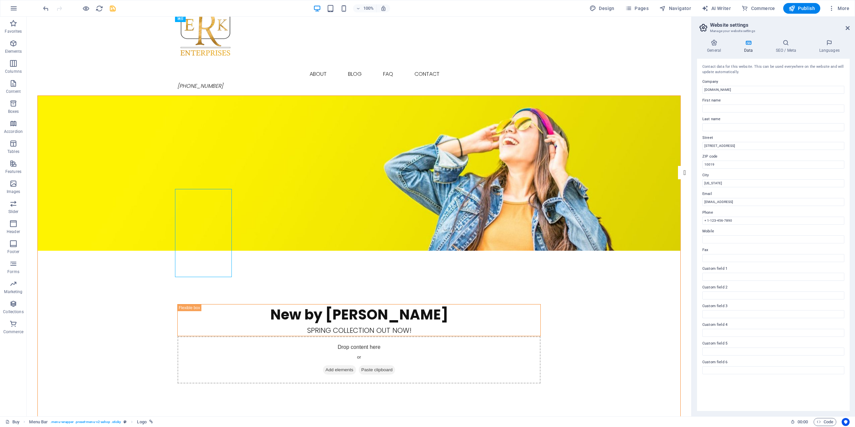
scroll to position [0, 0]
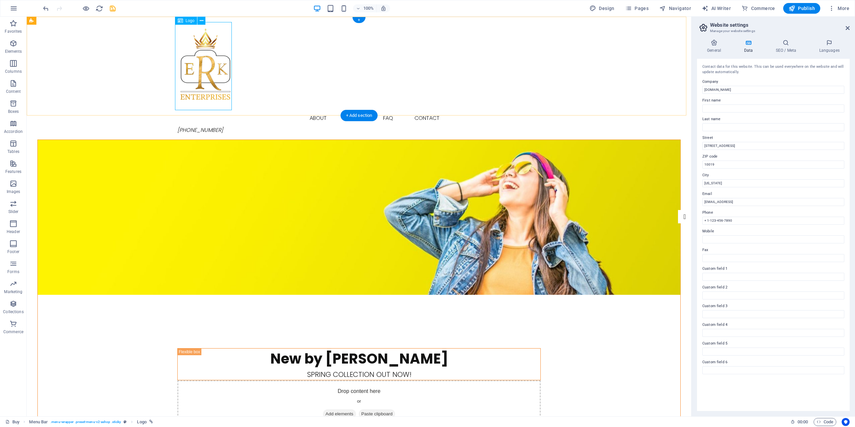
click at [214, 46] on div at bounding box center [359, 66] width 364 height 88
click at [195, 20] on div "Logo" at bounding box center [186, 21] width 22 height 8
click at [201, 22] on icon at bounding box center [202, 20] width 4 height 7
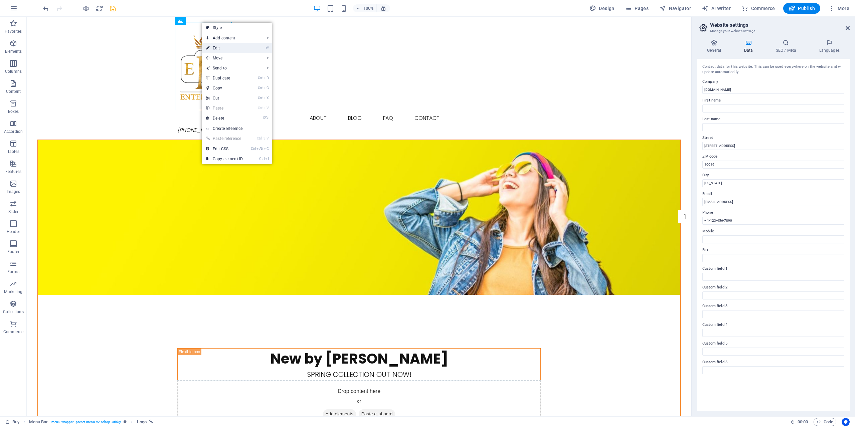
click at [239, 46] on link "⏎ Edit" at bounding box center [224, 48] width 45 height 10
select select "px"
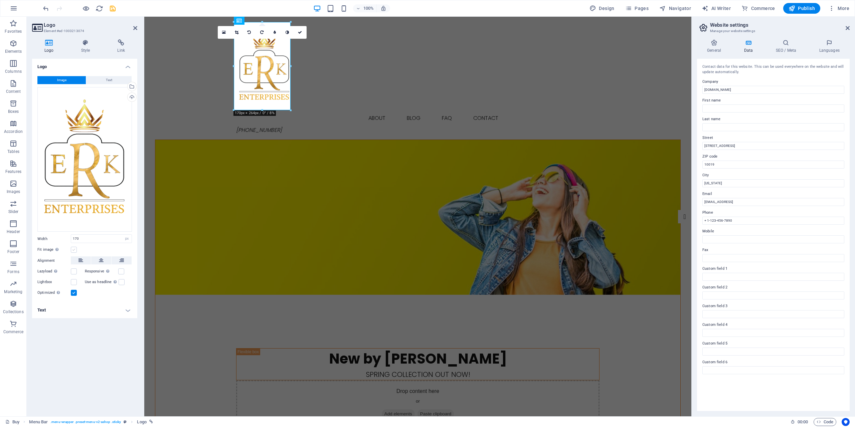
click at [76, 250] on label at bounding box center [74, 250] width 6 height 6
click at [0, 0] on input "Fit image Automatically fit image to a fixed width and height" at bounding box center [0, 0] width 0 height 0
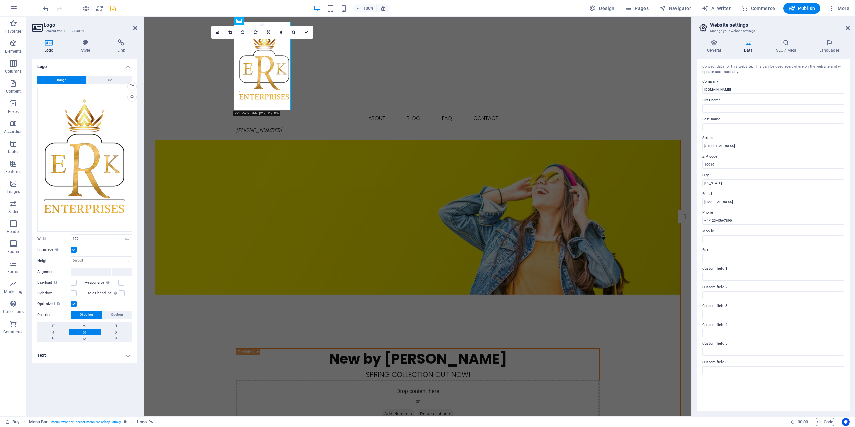
click at [76, 250] on label at bounding box center [74, 250] width 6 height 6
click at [0, 0] on input "Fit image Automatically fit image to a fixed width and height" at bounding box center [0, 0] width 0 height 0
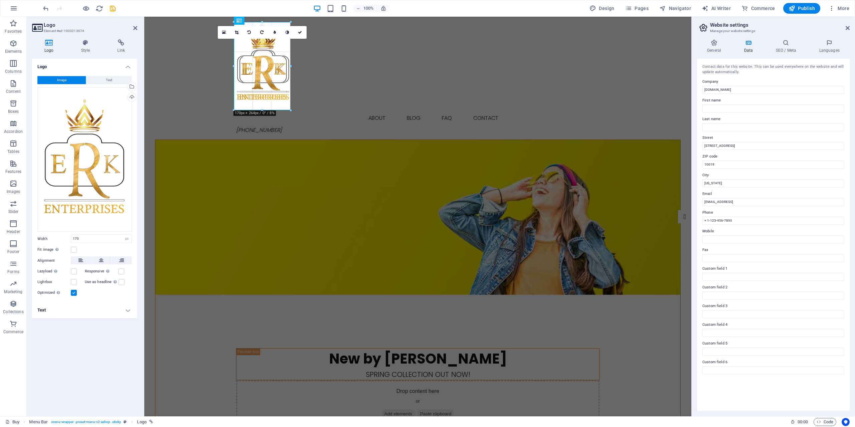
drag, startPoint x: 291, startPoint y: 110, endPoint x: 291, endPoint y: 99, distance: 11.0
click at [291, 99] on div "180 170 160 150 140 130 120 110 100 90 80 70 60 50 40 30 20 10 0 -10 -20 -30 -4…" at bounding box center [262, 66] width 57 height 88
drag, startPoint x: 289, startPoint y: 110, endPoint x: 287, endPoint y: 96, distance: 13.5
click at [287, 96] on div "180 170 160 150 140 130 120 110 100 90 80 70 60 50 40 30 20 10 0 -10 -20 -30 -4…" at bounding box center [262, 66] width 57 height 88
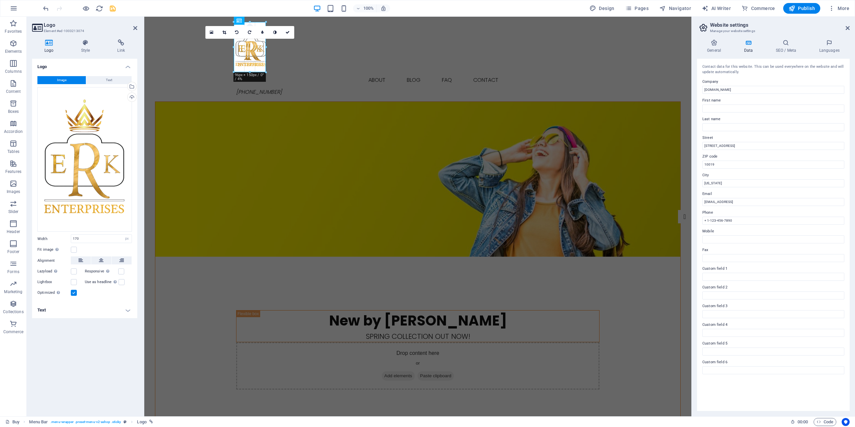
drag, startPoint x: 291, startPoint y: 65, endPoint x: 123, endPoint y: 42, distance: 168.9
type input "96"
click at [282, 62] on div "Buy About Blog FAQ Contact [PHONE_NUMBER] Menu" at bounding box center [417, 59] width 547 height 85
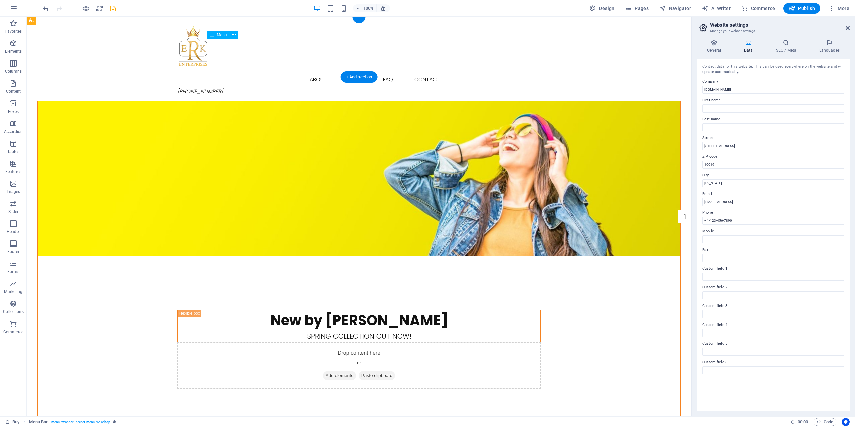
click at [312, 72] on nav "Buy About Blog FAQ Contact" at bounding box center [359, 80] width 364 height 16
click at [189, 54] on div at bounding box center [359, 47] width 364 height 50
click at [250, 69] on div "Buy About Blog FAQ Contact [PHONE_NUMBER] Menu" at bounding box center [359, 59] width 665 height 85
click at [531, 206] on figure at bounding box center [359, 179] width 643 height 155
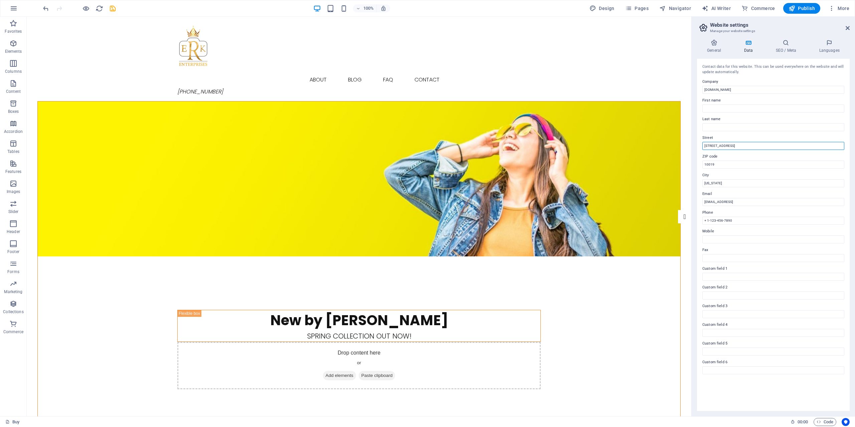
click at [734, 147] on input "[STREET_ADDRESS]" at bounding box center [774, 146] width 142 height 8
drag, startPoint x: 671, startPoint y: 147, endPoint x: 761, endPoint y: 163, distance: 91.0
drag, startPoint x: 703, startPoint y: 145, endPoint x: 737, endPoint y: 150, distance: 34.1
click at [737, 150] on div "Contact data for this website. This can be used everywhere on the website and w…" at bounding box center [773, 235] width 153 height 352
type input "[STREET_ADDRESS]"
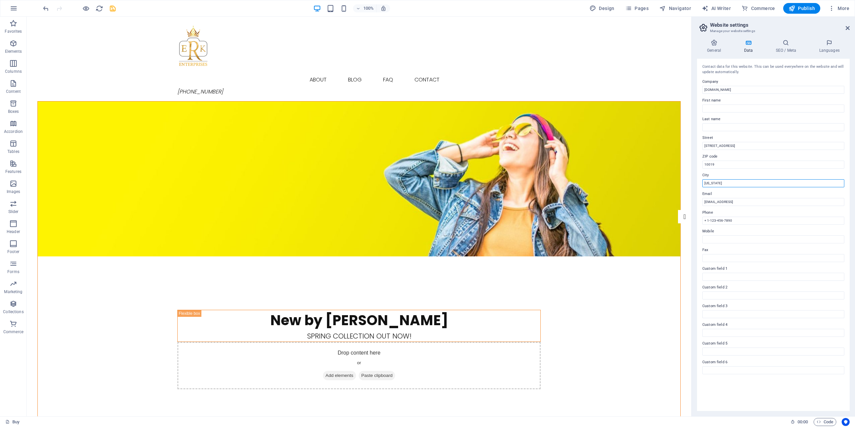
click at [746, 184] on input "[US_STATE]" at bounding box center [774, 183] width 142 height 8
drag, startPoint x: 767, startPoint y: 200, endPoint x: 682, endPoint y: 180, distance: 87.6
type input "Tirunelveli Town"
drag, startPoint x: 744, startPoint y: 182, endPoint x: 686, endPoint y: 165, distance: 60.8
type input "627006"
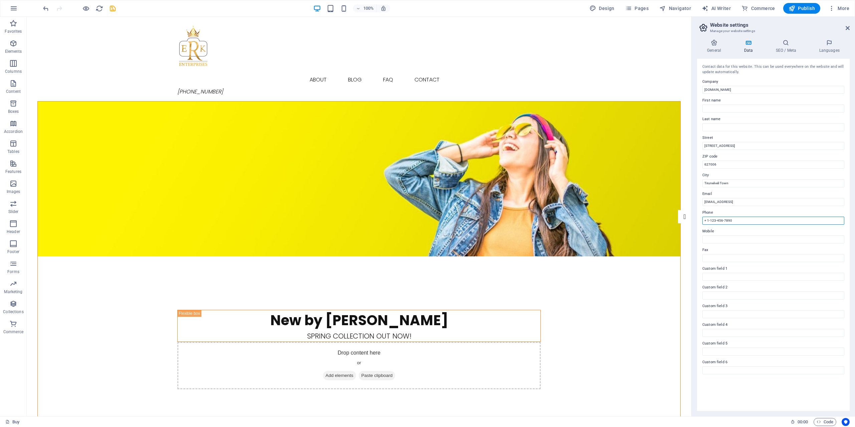
click at [741, 222] on input "+ 1-123-456-7890" at bounding box center [774, 221] width 142 height 8
drag, startPoint x: 741, startPoint y: 222, endPoint x: 709, endPoint y: 222, distance: 31.7
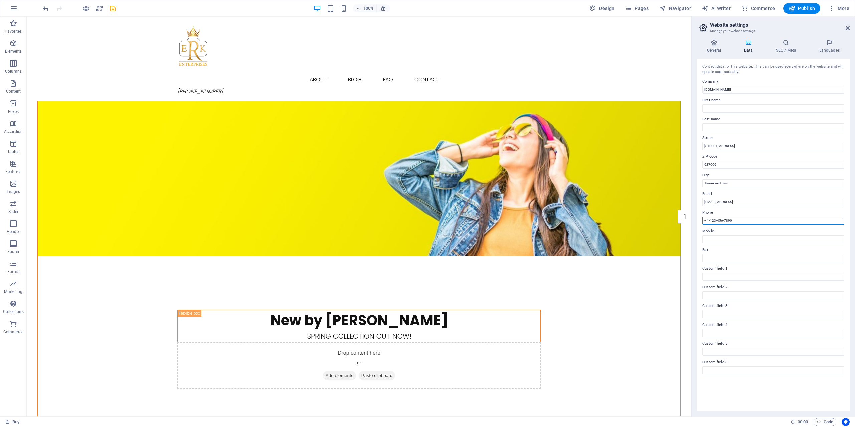
click at [709, 222] on input "+ 1-123-456-7890" at bounding box center [774, 221] width 142 height 8
type input "+ 91 9790193057"
click at [731, 240] on input "Mobile" at bounding box center [774, 240] width 142 height 8
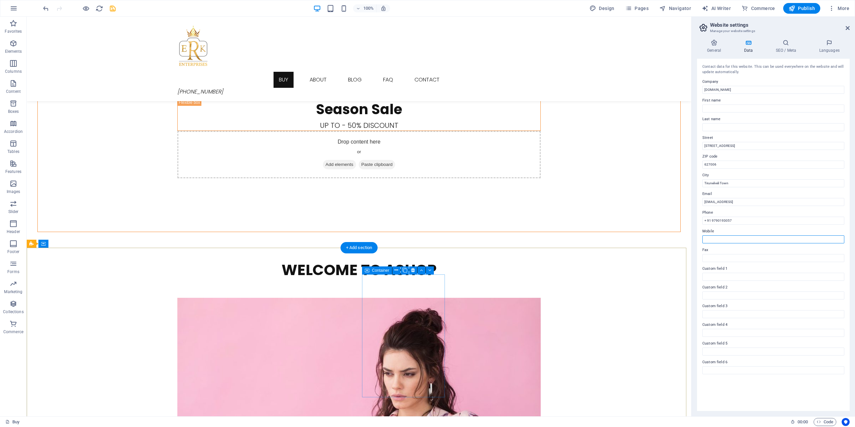
scroll to position [908, 0]
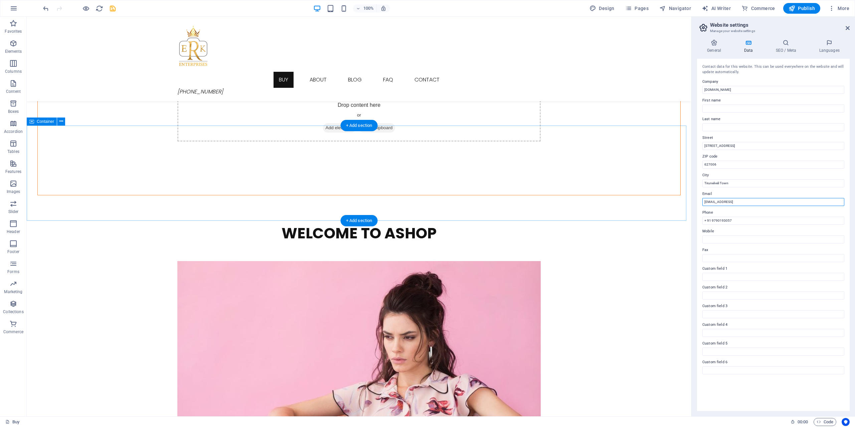
drag, startPoint x: 816, startPoint y: 217, endPoint x: 641, endPoint y: 200, distance: 175.9
type input "E"
type input "[EMAIL_ADDRESS][DOMAIN_NAME]"
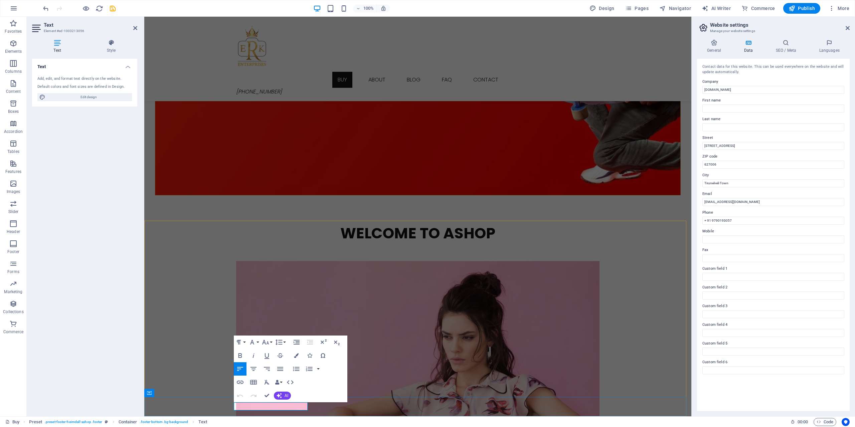
drag, startPoint x: 256, startPoint y: 408, endPoint x: 241, endPoint y: 407, distance: 15.4
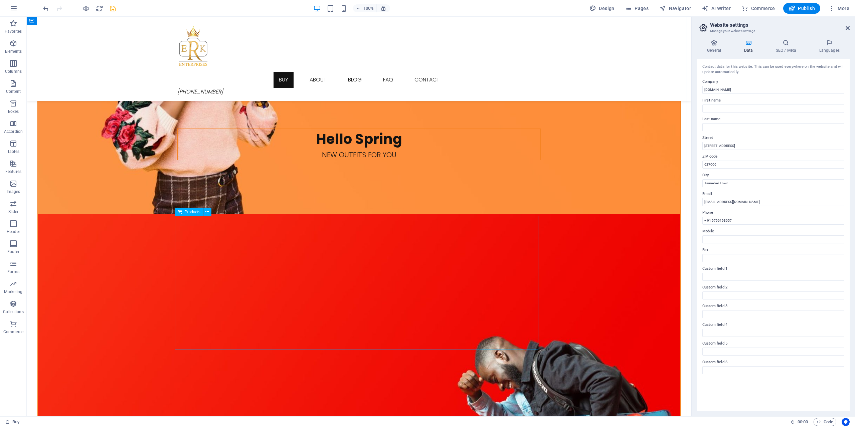
scroll to position [540, 0]
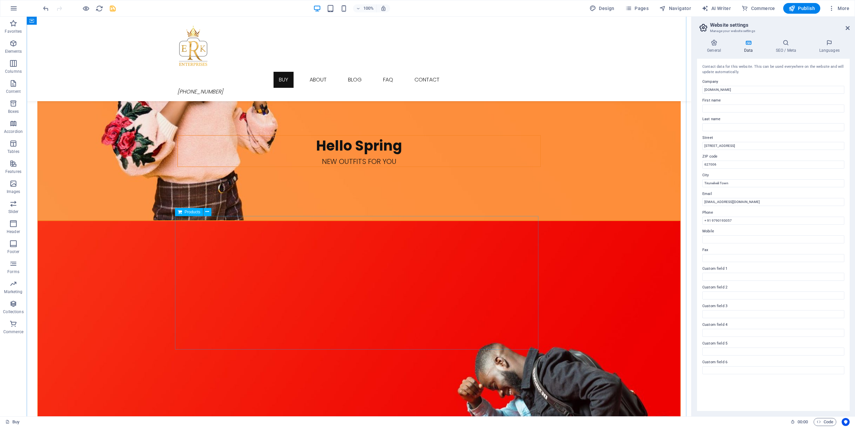
click at [16, 328] on span "Commerce" at bounding box center [13, 328] width 27 height 16
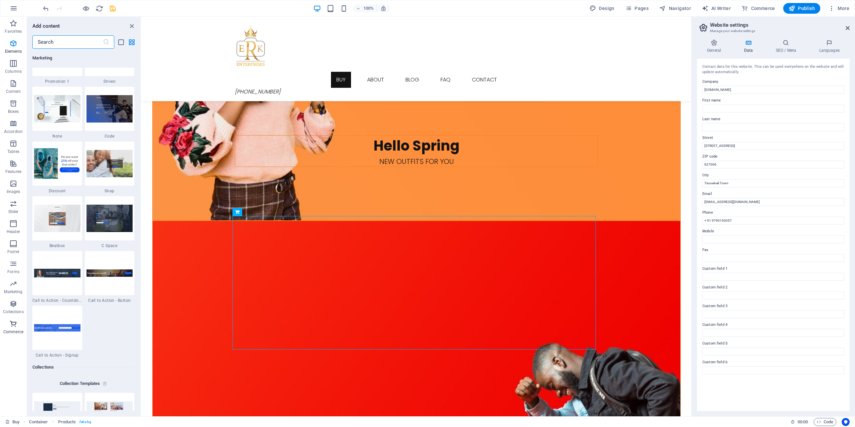
scroll to position [6439, 0]
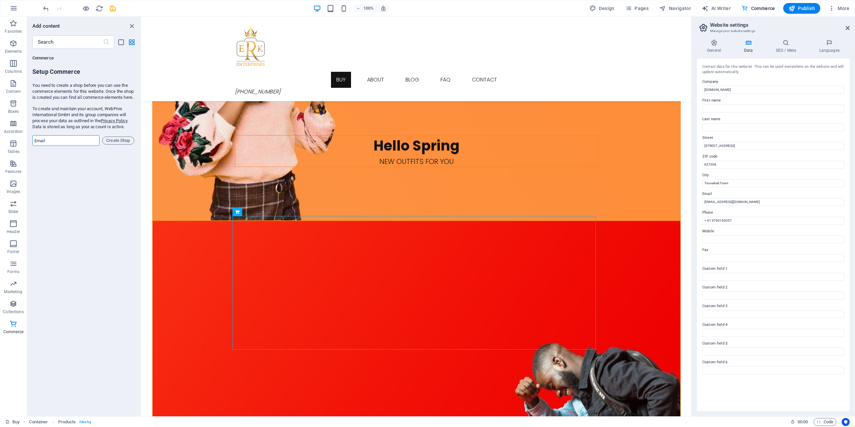
click at [58, 146] on input "email" at bounding box center [65, 140] width 67 height 11
click at [48, 92] on p "You need to create a shop before you can use the commerce elements for this web…" at bounding box center [83, 92] width 102 height 18
drag, startPoint x: 32, startPoint y: 85, endPoint x: 120, endPoint y: 104, distance: 89.7
click at [120, 101] on p "You need to create a shop before you can use the commerce elements for this web…" at bounding box center [83, 92] width 102 height 18
drag, startPoint x: 32, startPoint y: 114, endPoint x: 90, endPoint y: 135, distance: 62.0
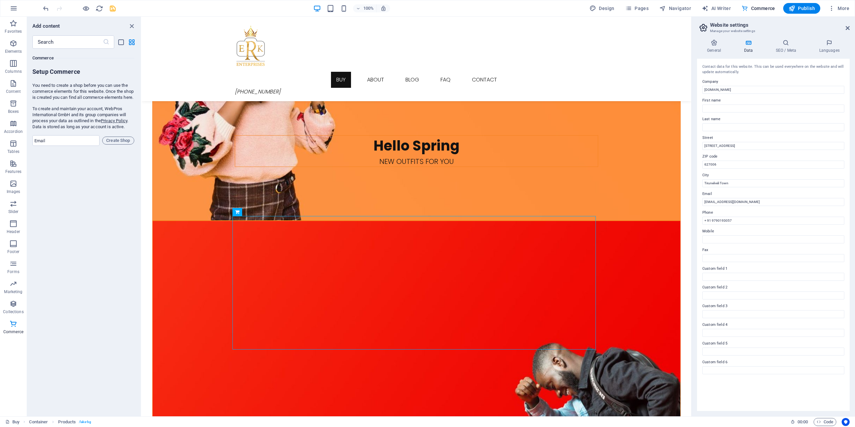
click at [90, 135] on div "Favorites 1 Star Headline 1 Star Container Elements 1 Star Headline 1 Star Text…" at bounding box center [84, 230] width 114 height 363
click at [102, 189] on div "Favorites 1 Star Headline 1 Star Container Elements 1 Star Headline 1 Star Text…" at bounding box center [84, 230] width 114 height 363
click at [123, 44] on icon "list-view" at bounding box center [121, 42] width 8 height 8
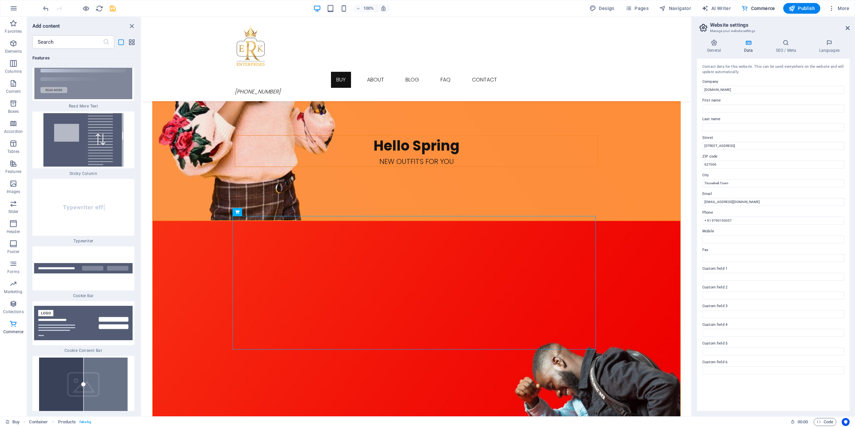
scroll to position [14191, 0]
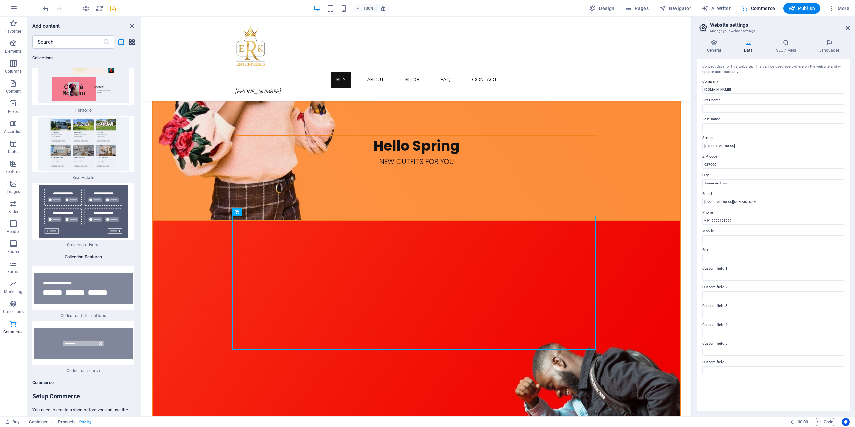
click at [133, 44] on icon "grid-view" at bounding box center [132, 42] width 8 height 8
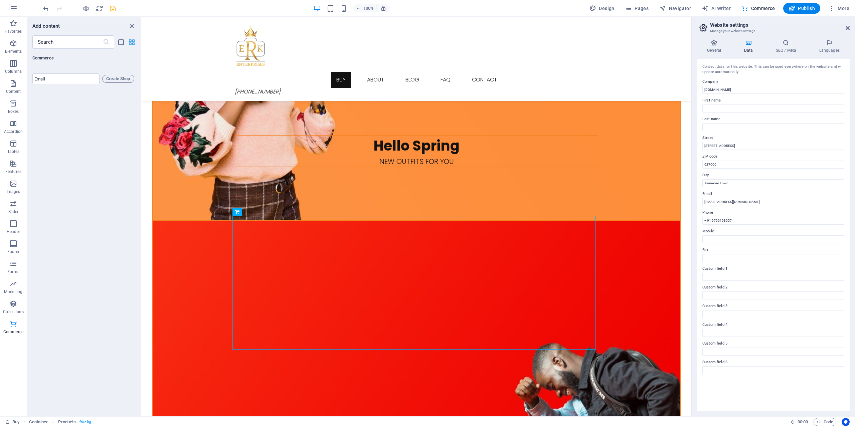
scroll to position [6439, 0]
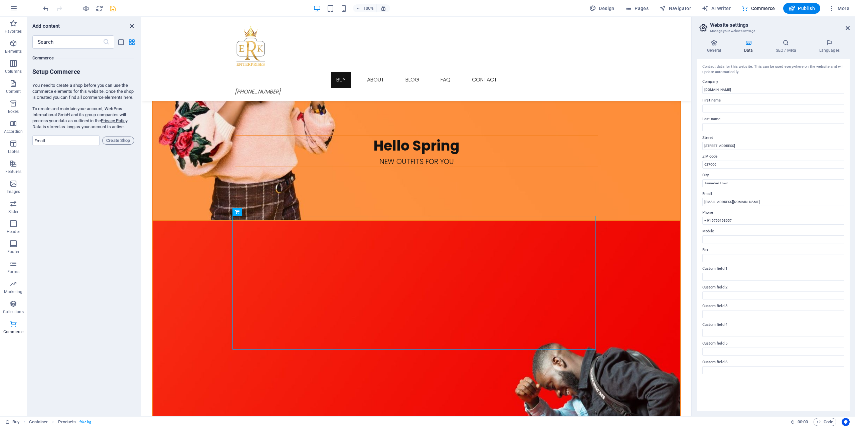
click at [133, 27] on icon "close panel" at bounding box center [132, 26] width 8 height 8
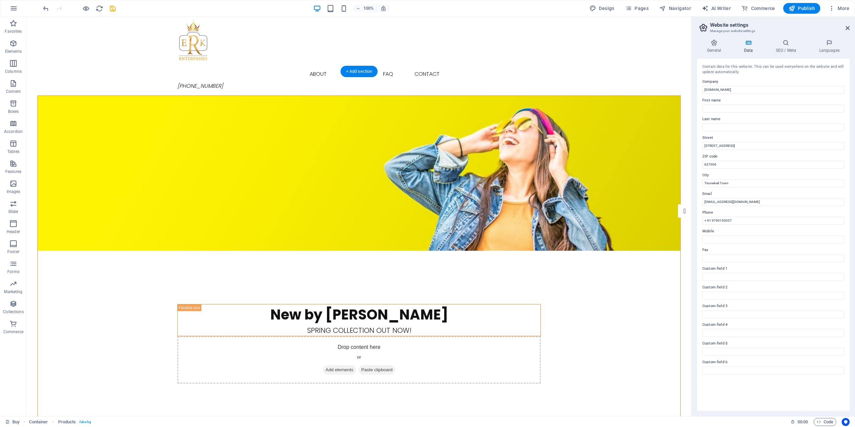
scroll to position [0, 0]
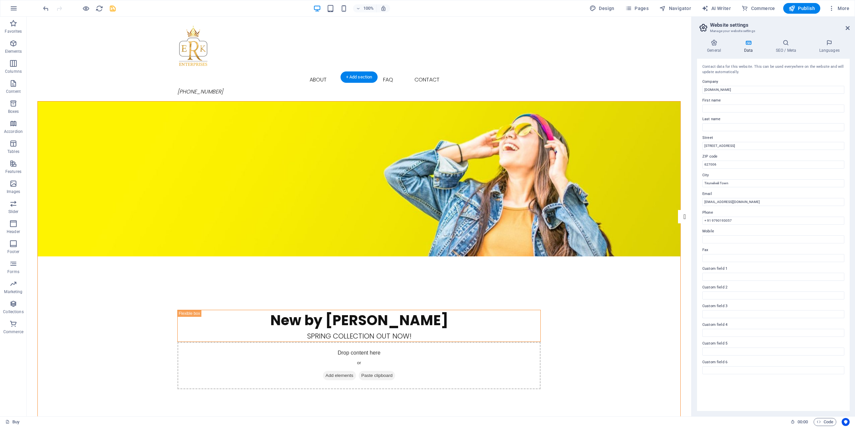
click at [140, 107] on figure at bounding box center [359, 179] width 643 height 155
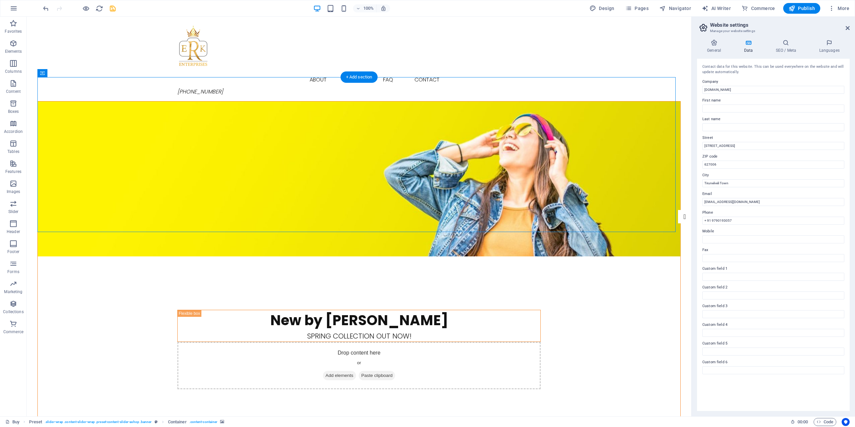
click at [589, 105] on figure at bounding box center [359, 179] width 643 height 155
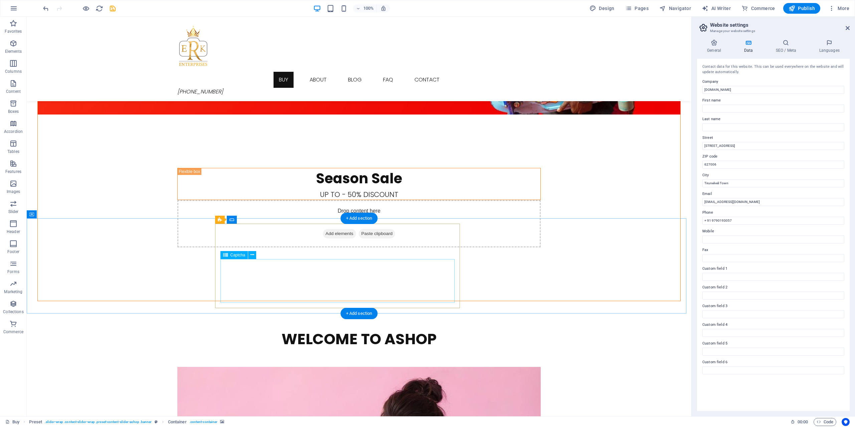
scroll to position [908, 0]
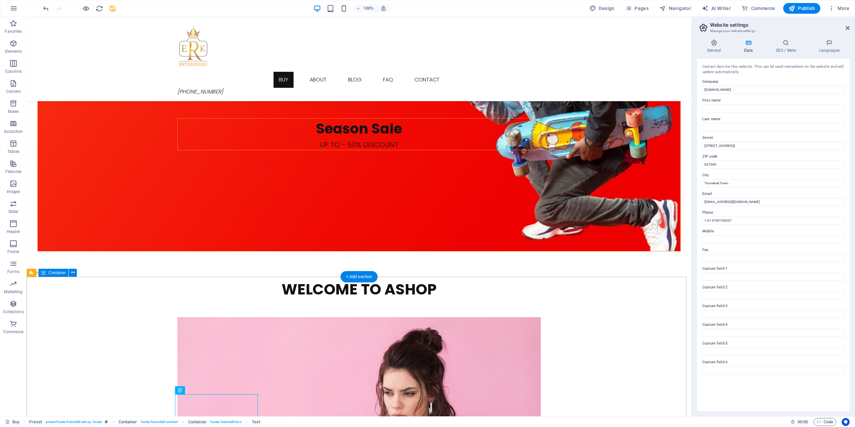
scroll to position [841, 0]
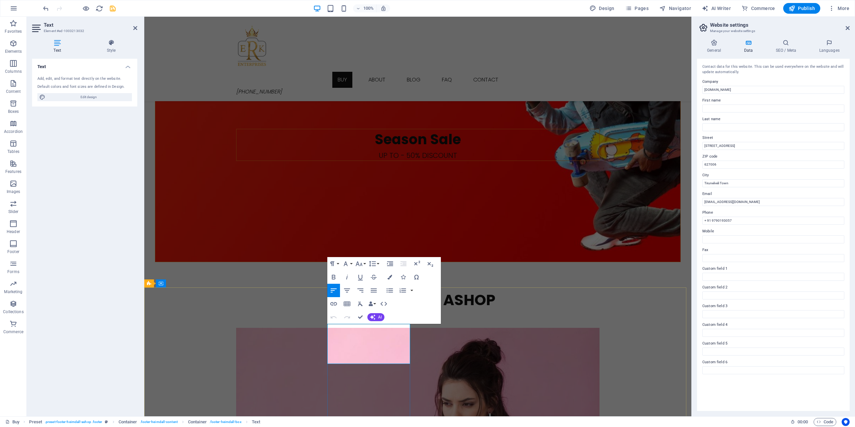
drag, startPoint x: 343, startPoint y: 351, endPoint x: 322, endPoint y: 353, distance: 21.8
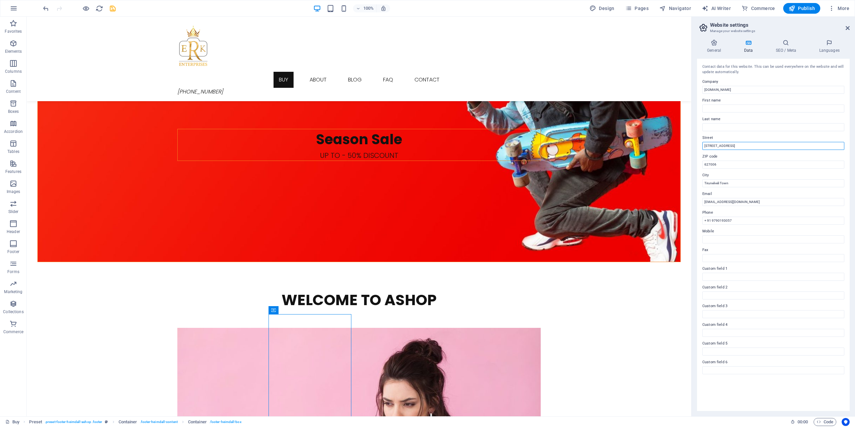
click at [718, 147] on input "[STREET_ADDRESS]" at bounding box center [774, 146] width 142 height 8
click at [749, 146] on input "[STREET_ADDRESS][PERSON_NAME]" at bounding box center [774, 146] width 142 height 8
type input "[STREET_ADDRESS][PERSON_NAME]"
drag, startPoint x: 738, startPoint y: 145, endPoint x: 695, endPoint y: 143, distance: 43.1
click at [695, 143] on div "General Data SEO / Meta Languages Website name [DOMAIN_NAME] Logo Drag files he…" at bounding box center [773, 225] width 163 height 383
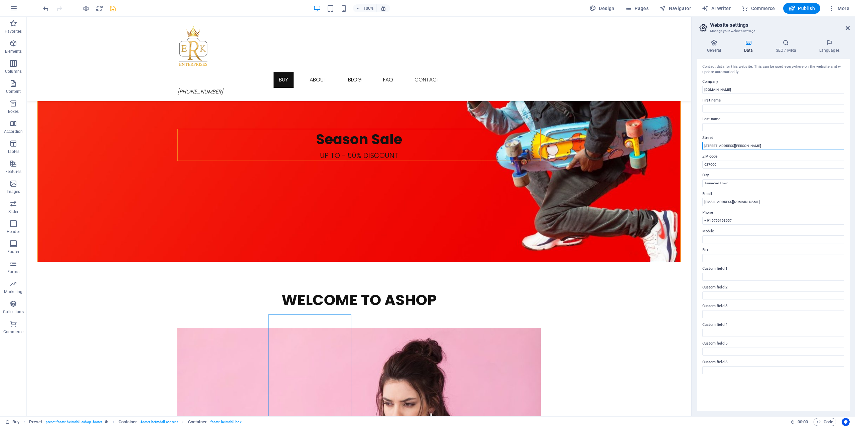
paste input "text"
paste input "[STREET_ADDRESS],"
type input "[STREET_ADDRESS],"
click at [736, 185] on input "Tirunelveli Town" at bounding box center [774, 183] width 142 height 8
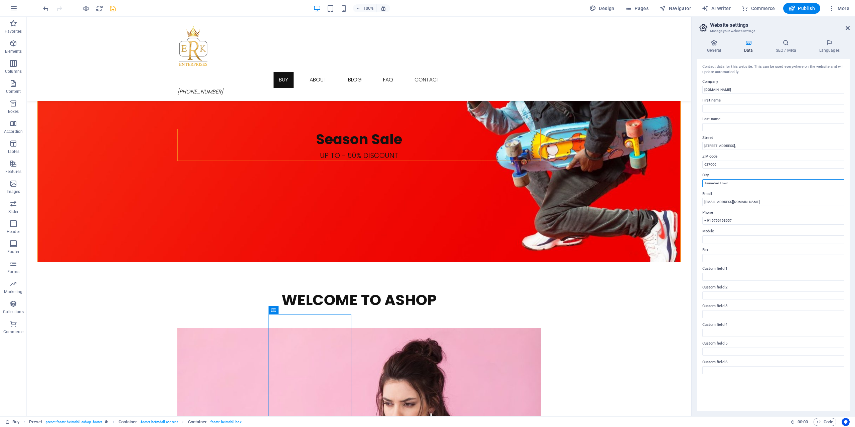
drag, startPoint x: 736, startPoint y: 185, endPoint x: 704, endPoint y: 185, distance: 32.4
click at [704, 185] on input "Tirunelveli Town" at bounding box center [774, 183] width 142 height 8
type input "TIRUNELVELI TOWN"
type input "7708166530"
click at [710, 166] on input "627006" at bounding box center [774, 165] width 142 height 8
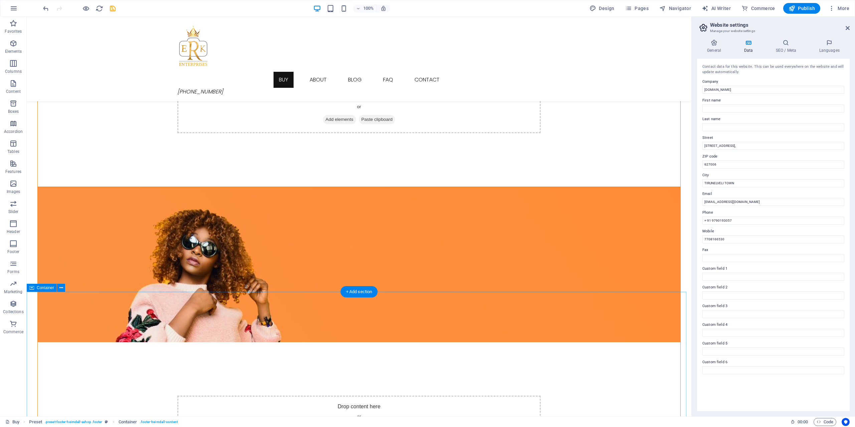
scroll to position [206, 0]
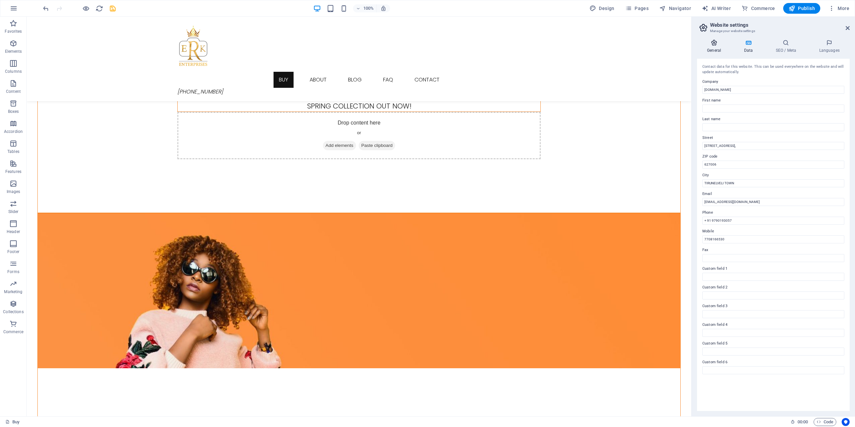
click at [714, 51] on h4 "General" at bounding box center [715, 46] width 37 height 14
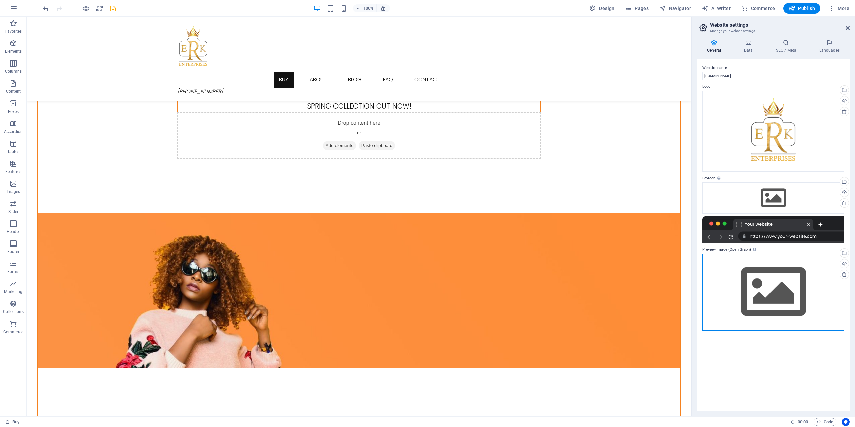
click at [766, 281] on div "Drag files here, click to choose files or select files from Files or our free s…" at bounding box center [774, 292] width 142 height 77
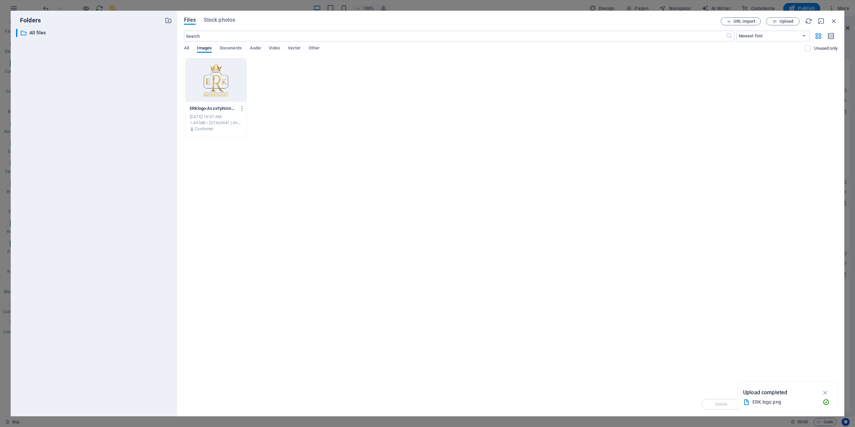
click at [234, 88] on div at bounding box center [216, 79] width 61 height 43
click at [711, 207] on div "Drop files here to upload them instantly 1 ERKlogo-AszxFphUmVPv9JLghQNDvg.png E…" at bounding box center [511, 225] width 654 height 334
click at [824, 391] on icon "button" at bounding box center [826, 392] width 8 height 7
click at [202, 90] on div at bounding box center [216, 79] width 61 height 43
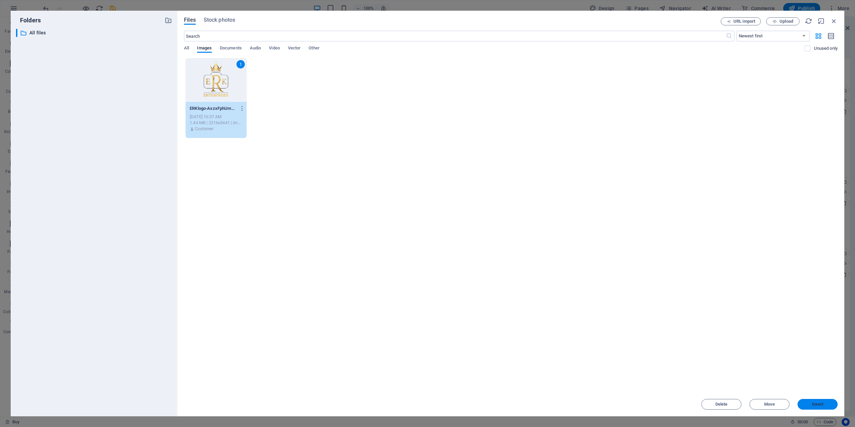
click at [831, 406] on span "Insert" at bounding box center [818, 405] width 35 height 4
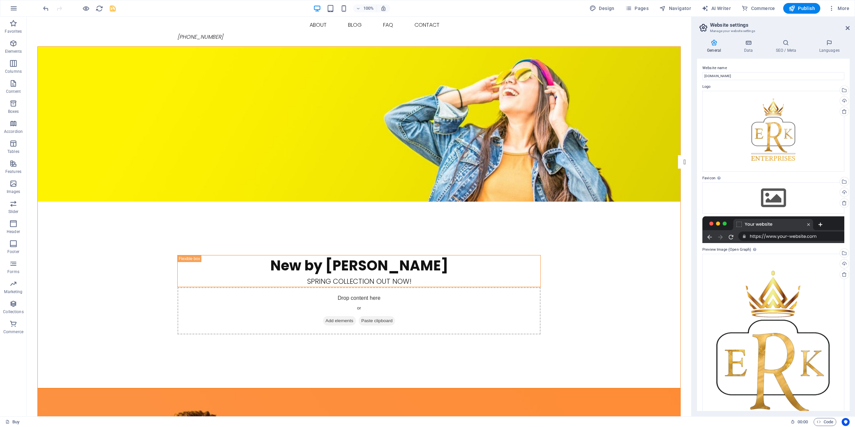
scroll to position [0, 0]
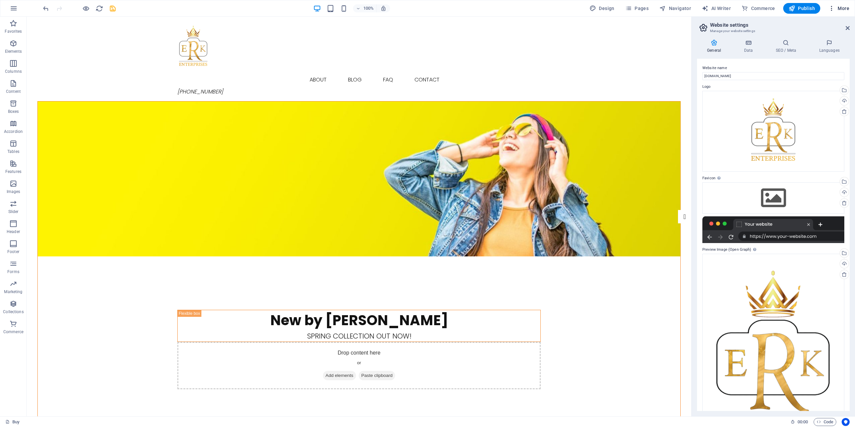
click at [832, 8] on icon "button" at bounding box center [832, 8] width 7 height 7
click at [832, 8] on div at bounding box center [427, 213] width 855 height 427
click at [191, 52] on div at bounding box center [359, 47] width 364 height 50
click at [241, 72] on nav "Buy About Blog FAQ Contact" at bounding box center [359, 80] width 364 height 16
click at [281, 72] on nav "Buy About Blog FAQ Contact" at bounding box center [359, 80] width 364 height 16
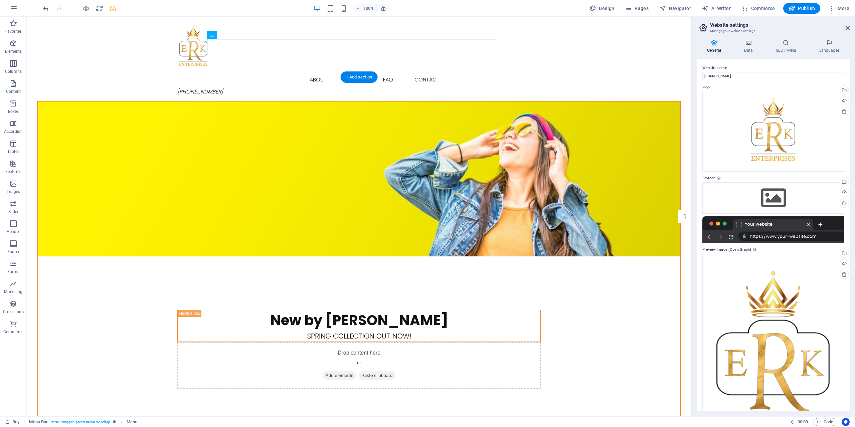
click at [260, 102] on figure at bounding box center [359, 179] width 643 height 155
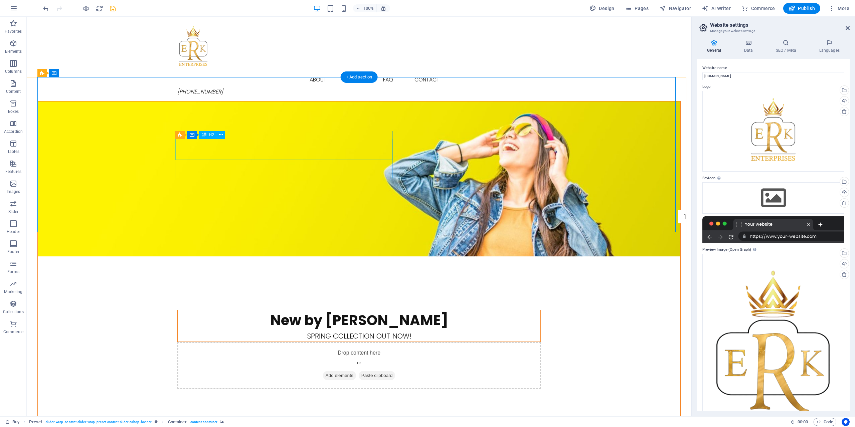
click at [258, 310] on div "New by [PERSON_NAME]" at bounding box center [359, 320] width 363 height 21
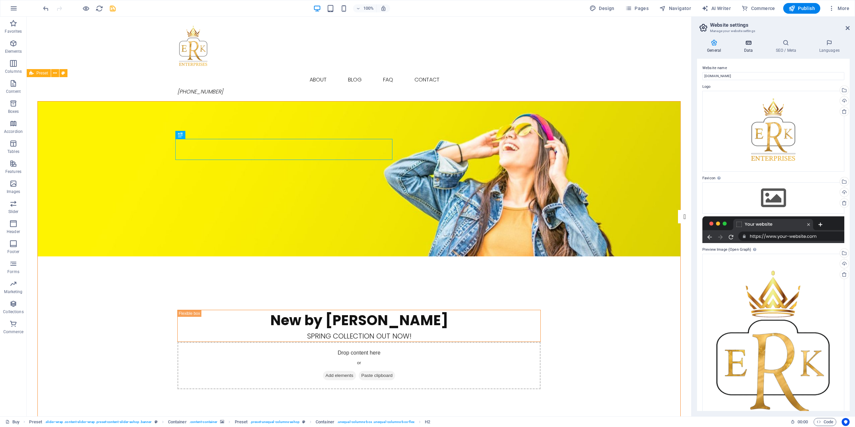
click at [752, 50] on h4 "Data" at bounding box center [750, 46] width 32 height 14
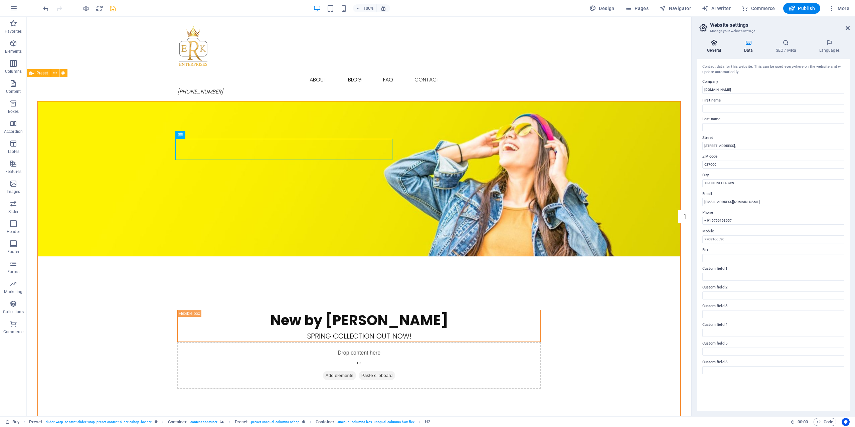
click at [717, 48] on h4 "General" at bounding box center [715, 46] width 37 height 14
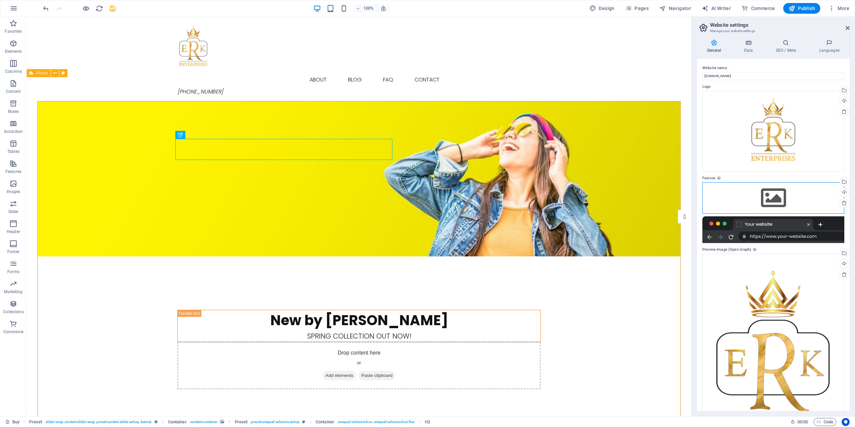
click at [754, 197] on div "Drag files here, click to choose files or select files from Files or our free s…" at bounding box center [774, 197] width 142 height 31
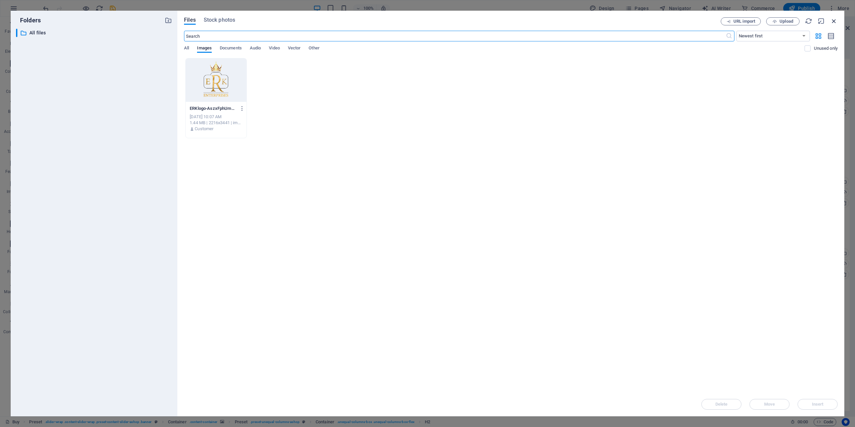
click at [833, 20] on icon "button" at bounding box center [834, 20] width 7 height 7
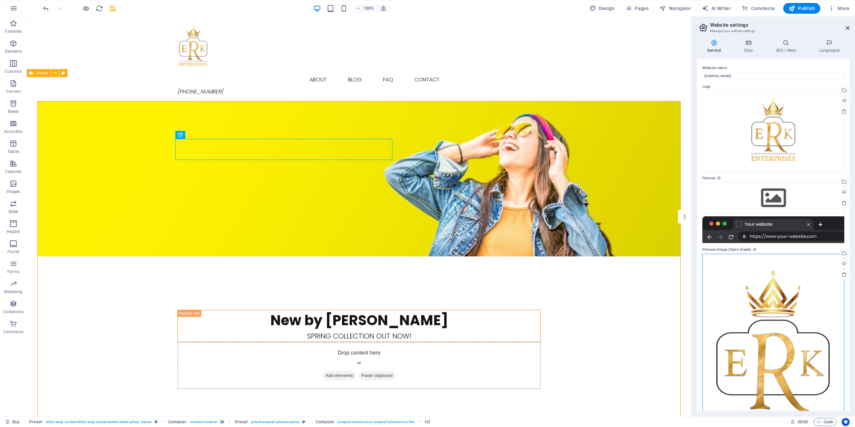
click at [766, 367] on div "Drag files here, click to choose files or select files from Files or our free s…" at bounding box center [774, 356] width 142 height 205
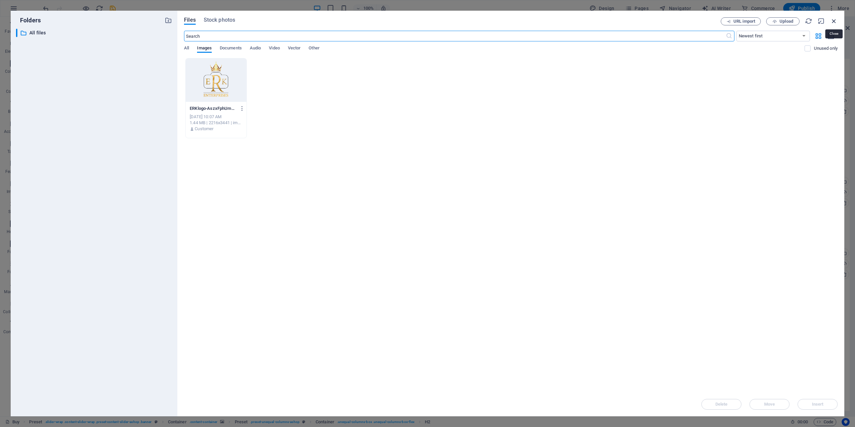
click at [832, 19] on icon "button" at bounding box center [834, 20] width 7 height 7
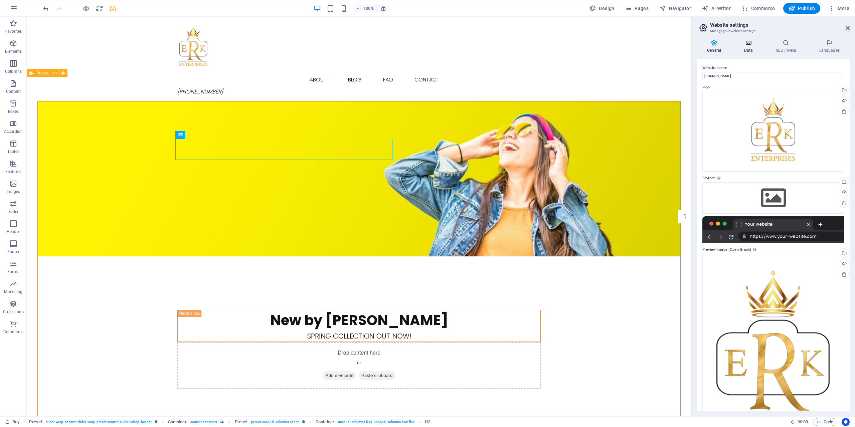
click at [745, 45] on icon at bounding box center [748, 42] width 29 height 7
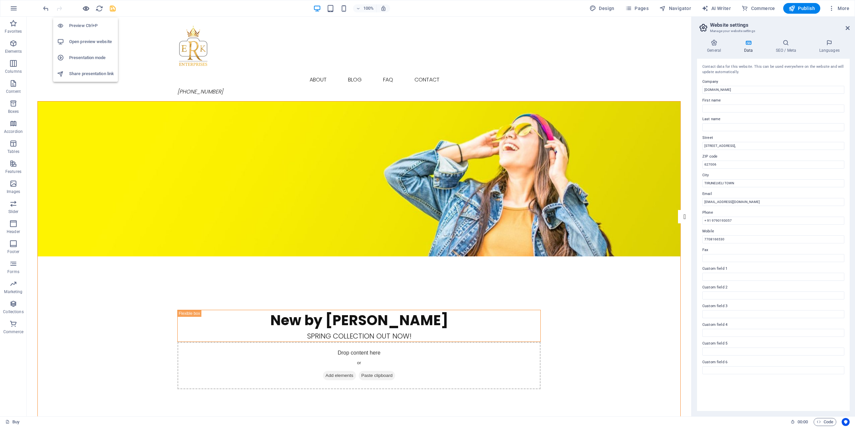
click at [84, 8] on icon "button" at bounding box center [86, 9] width 8 height 8
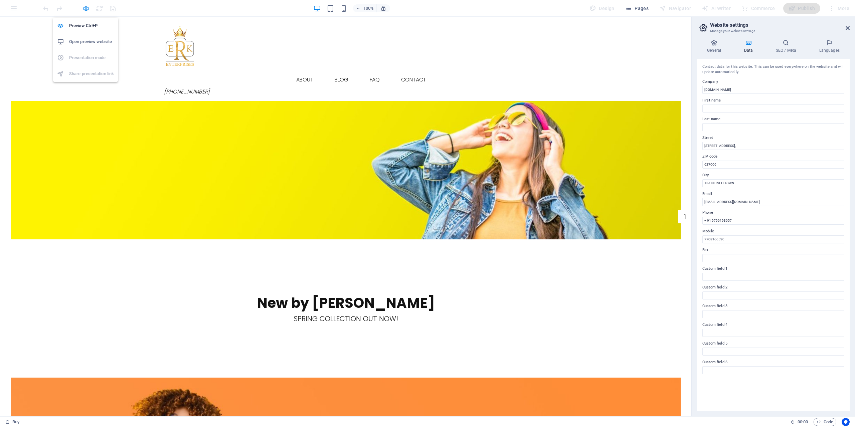
click at [90, 39] on h6 "Open preview website" at bounding box center [91, 42] width 45 height 8
click at [184, 56] on img at bounding box center [180, 47] width 32 height 50
click at [634, 8] on span "Pages" at bounding box center [636, 8] width 23 height 7
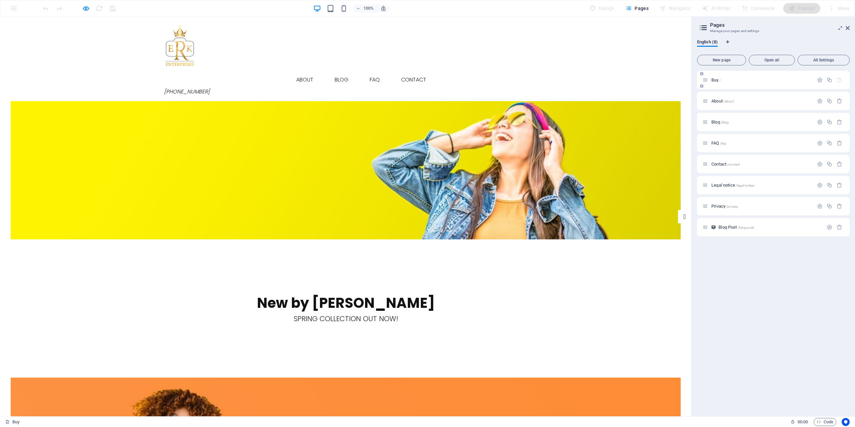
click at [758, 83] on div "Buy /" at bounding box center [758, 80] width 111 height 8
drag, startPoint x: 708, startPoint y: 103, endPoint x: 718, endPoint y: 199, distance: 97.0
click at [718, 199] on div "Buy / About /about Blog /blog FAQ /faq Contact /contact Legal notice /legal-not…" at bounding box center [773, 154] width 153 height 166
drag, startPoint x: 726, startPoint y: 192, endPoint x: 705, endPoint y: 72, distance: 122.1
click at [705, 72] on div "Buy / Blog /blog FAQ /faq Contact /contact Legal notice /legal-notice Privacy /…" at bounding box center [773, 150] width 153 height 158
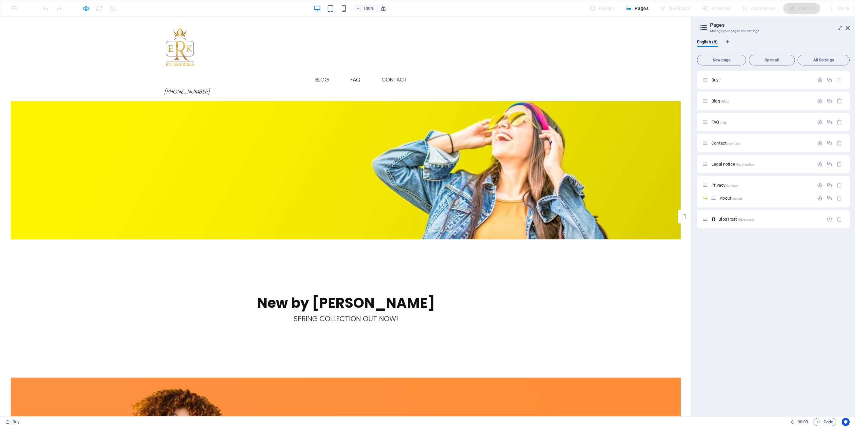
click at [768, 301] on div "Buy / Blog /blog FAQ /faq Contact /contact Legal notice /legal-notice Privacy /…" at bounding box center [773, 241] width 153 height 340
click at [730, 99] on div "Blog /blog" at bounding box center [758, 101] width 111 height 8
click at [719, 82] on div "Buy /" at bounding box center [758, 80] width 111 height 8
click at [706, 199] on icon at bounding box center [706, 198] width 6 height 6
click at [710, 203] on icon at bounding box center [710, 204] width 3 height 4
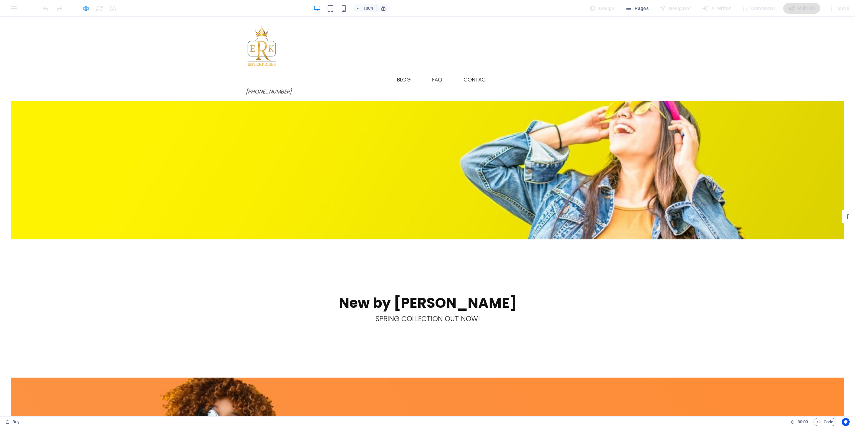
click at [584, 75] on header "Buy Blog FAQ Contact [PHONE_NUMBER] Menu" at bounding box center [428, 59] width 374 height 85
click at [401, 72] on link "Blog" at bounding box center [404, 80] width 24 height 16
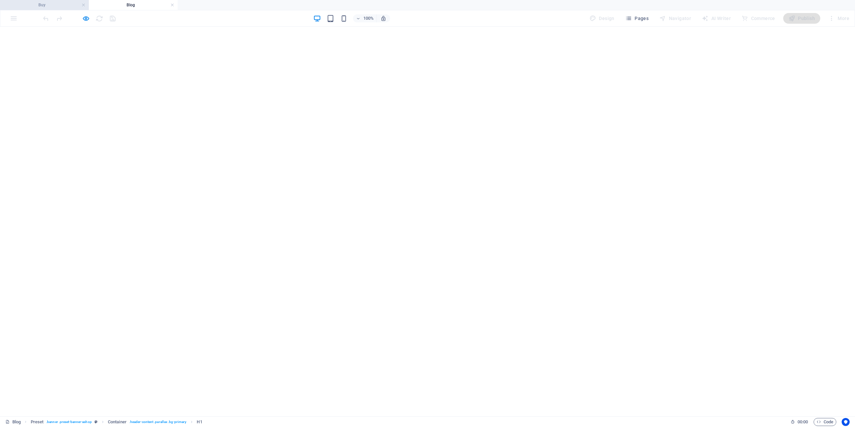
click at [57, 3] on h4 "Buy" at bounding box center [44, 4] width 89 height 7
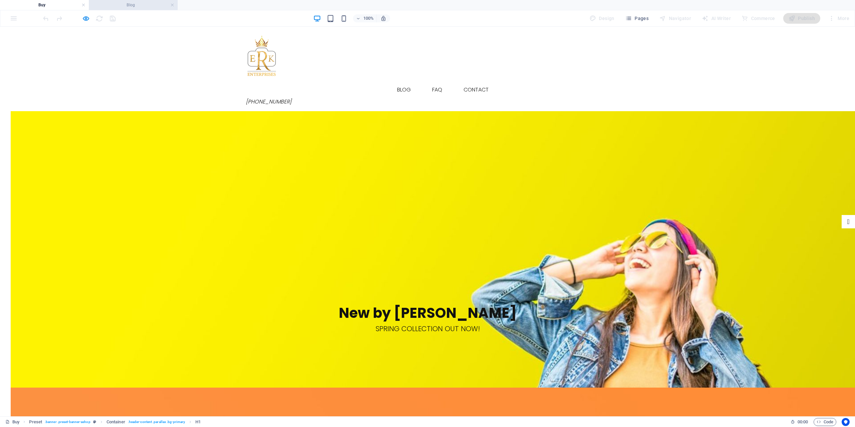
click at [104, 5] on h4 "Blog" at bounding box center [133, 4] width 89 height 7
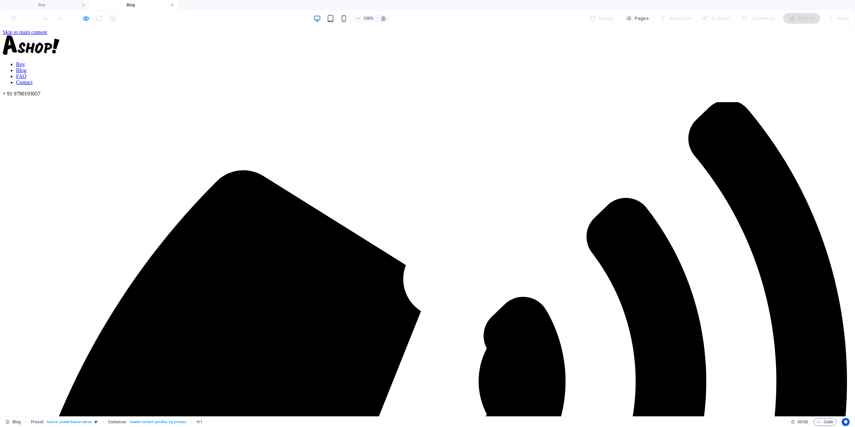
click at [171, 5] on link at bounding box center [172, 5] width 4 height 6
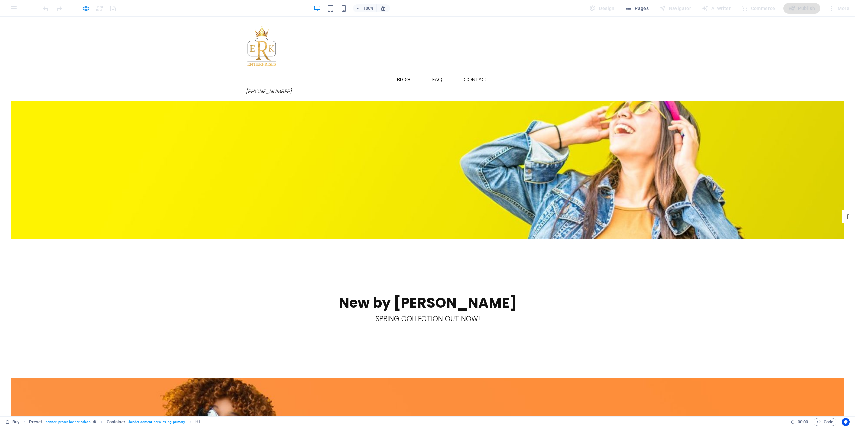
click at [373, 72] on link "Buy" at bounding box center [371, 80] width 20 height 16
click at [629, 10] on icon "button" at bounding box center [628, 8] width 7 height 7
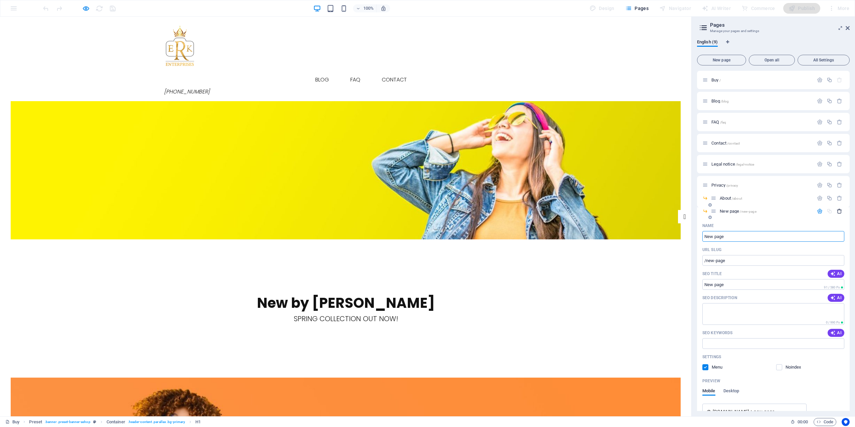
click at [837, 210] on icon "button" at bounding box center [840, 211] width 6 height 6
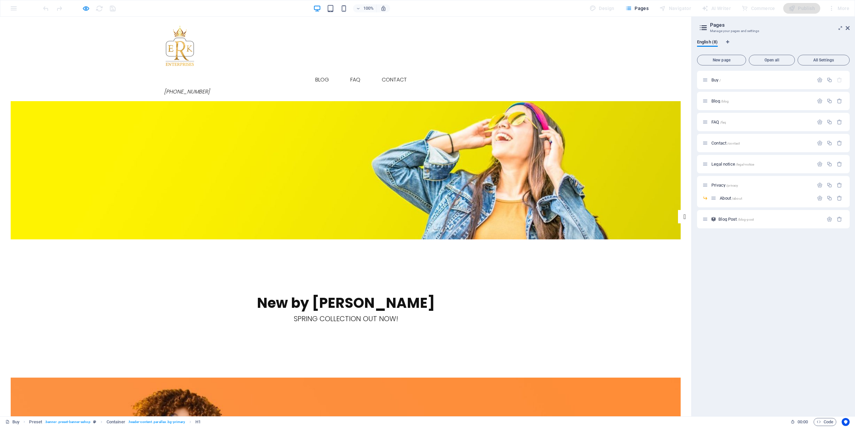
drag, startPoint x: 722, startPoint y: 197, endPoint x: 712, endPoint y: 244, distance: 48.4
click at [712, 244] on div "Buy / Blog /blog FAQ /faq Contact /contact Legal notice /legal-notice Privacy /…" at bounding box center [773, 241] width 153 height 340
drag, startPoint x: 726, startPoint y: 199, endPoint x: 708, endPoint y: 201, distance: 17.8
click at [704, 169] on div "Buy / Blog /blog FAQ /faq Contact /contact Legal notice /legal-notice Privacy /…" at bounding box center [773, 150] width 153 height 158
drag, startPoint x: 714, startPoint y: 200, endPoint x: 701, endPoint y: 94, distance: 106.3
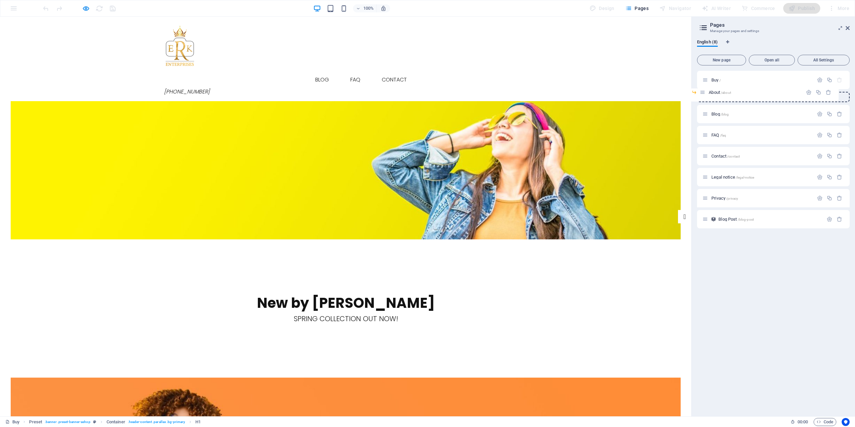
click at [701, 94] on div "Buy / Blog /blog FAQ /faq Contact /contact Legal notice /legal-notice Privacy /…" at bounding box center [773, 150] width 153 height 158
click at [401, 72] on link "Contact" at bounding box center [414, 80] width 36 height 16
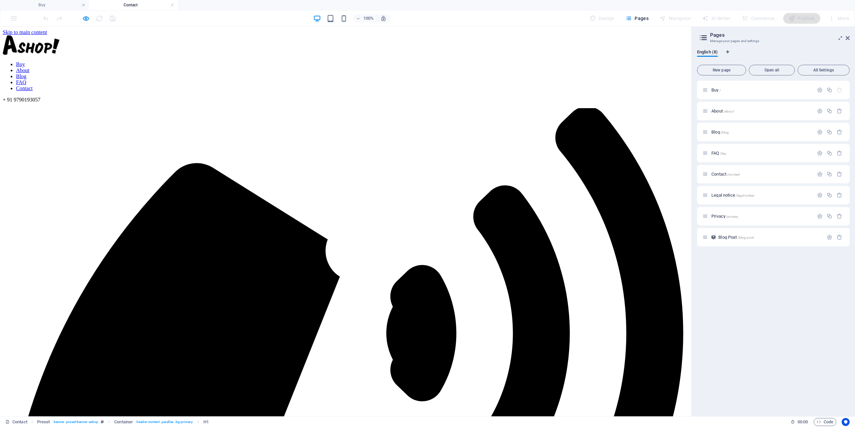
click at [175, 47] on div at bounding box center [346, 45] width 686 height 21
click at [89, 17] on icon "button" at bounding box center [86, 19] width 8 height 8
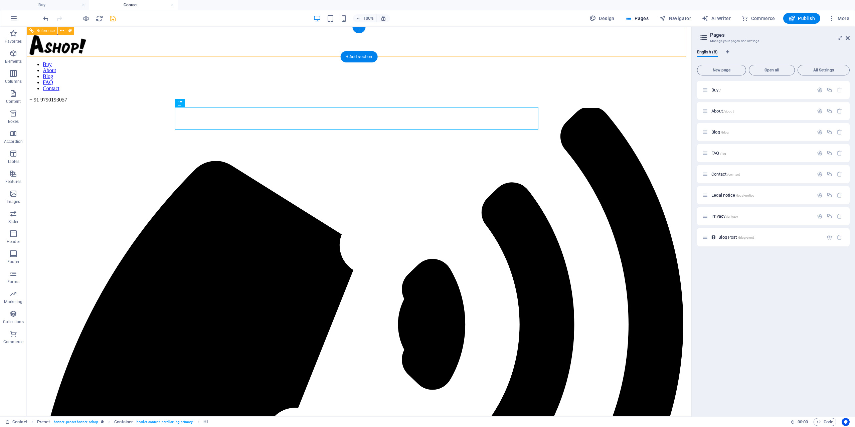
click at [283, 61] on nav "Buy About Blog FAQ Contact" at bounding box center [359, 76] width 660 height 30
click at [287, 61] on nav "Buy About Blog FAQ Contact" at bounding box center [359, 76] width 660 height 30
click at [202, 42] on div at bounding box center [359, 45] width 660 height 21
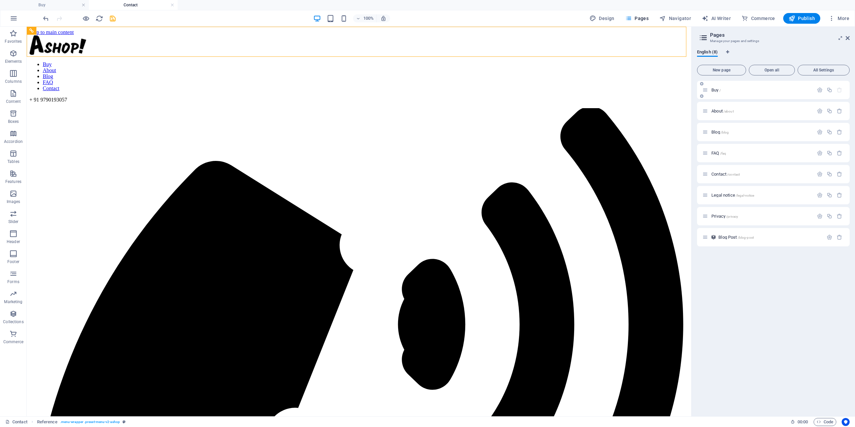
click at [741, 92] on div "Buy /" at bounding box center [758, 90] width 111 height 8
click at [716, 89] on span "Buy /" at bounding box center [716, 90] width 9 height 5
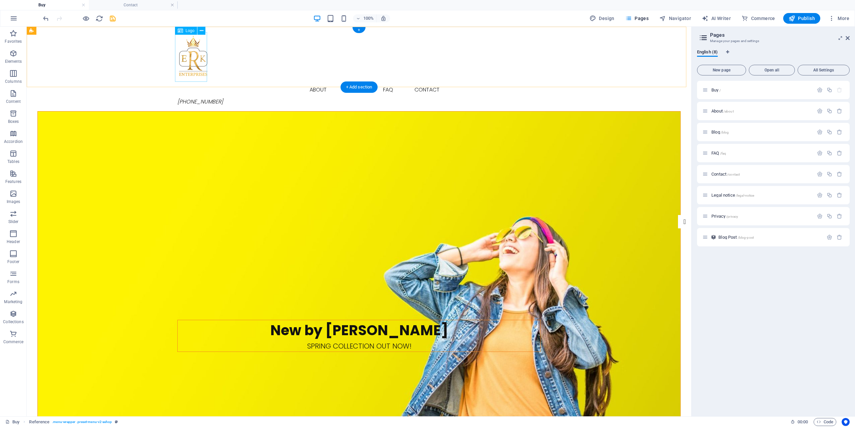
click at [197, 65] on div at bounding box center [359, 57] width 364 height 50
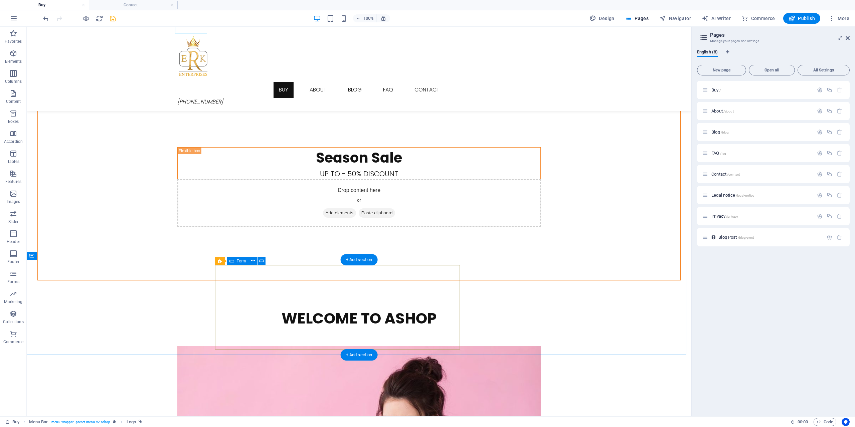
scroll to position [835, 0]
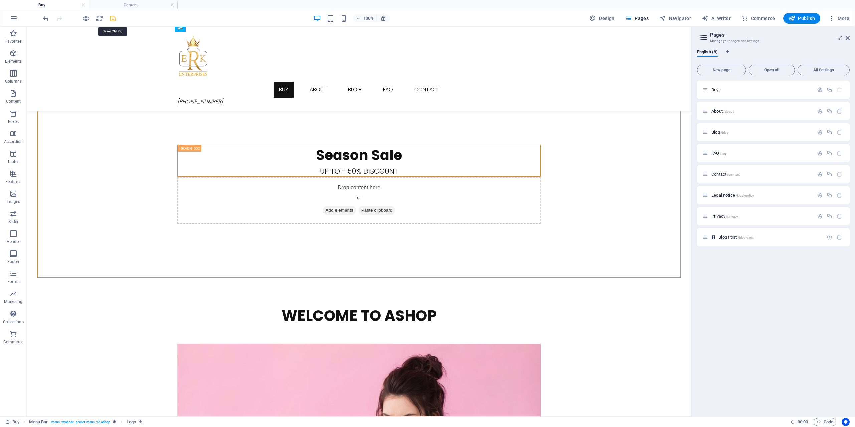
click at [111, 18] on icon "save" at bounding box center [113, 19] width 8 height 8
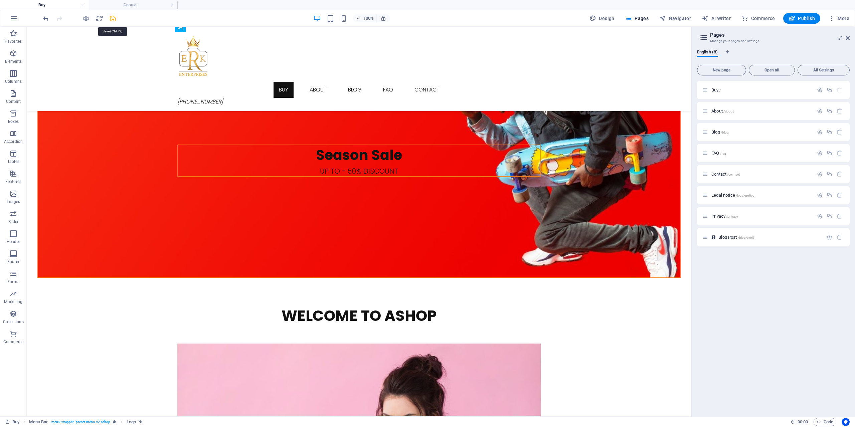
checkbox input "false"
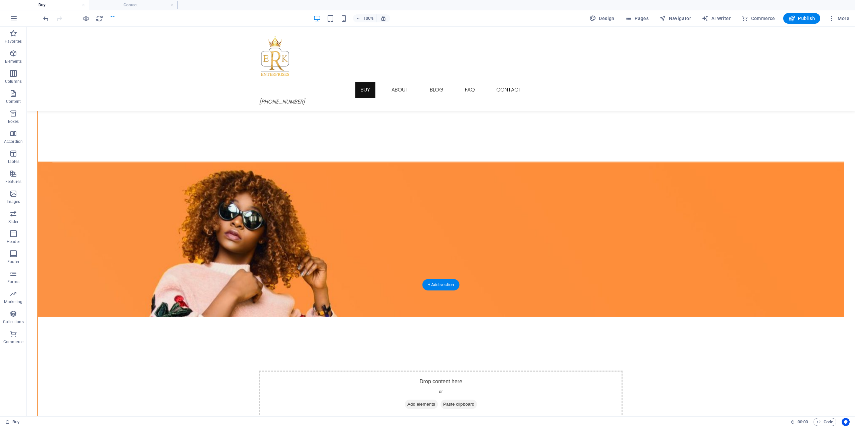
scroll to position [100, 0]
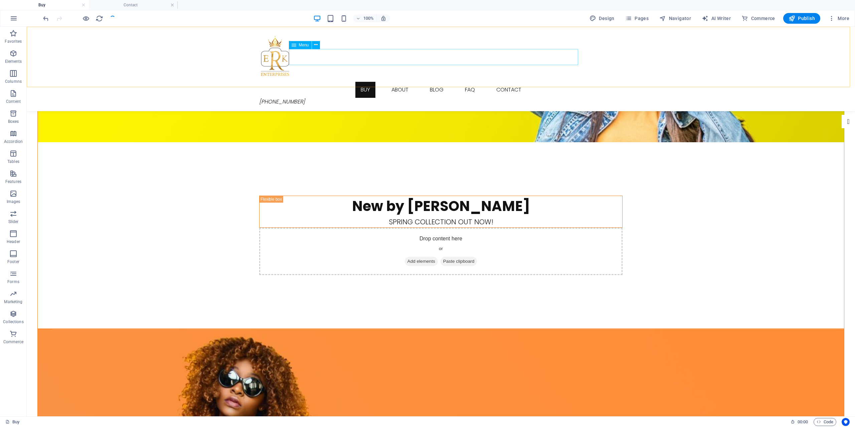
click at [393, 82] on nav "Buy About Blog FAQ Contact" at bounding box center [441, 90] width 364 height 16
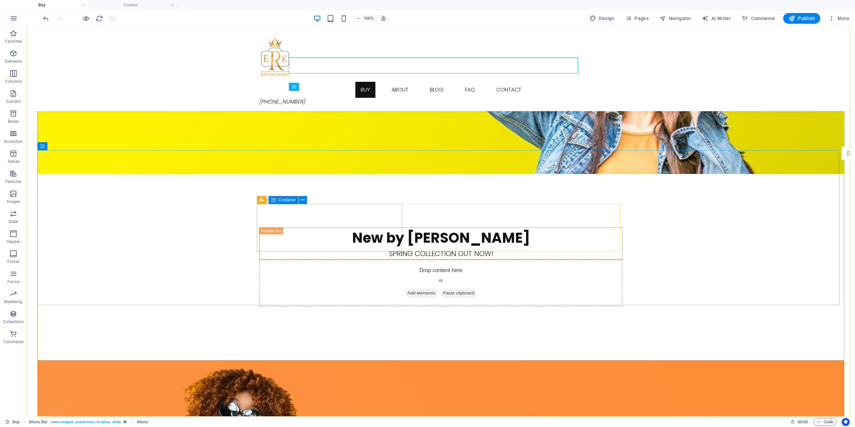
scroll to position [0, 0]
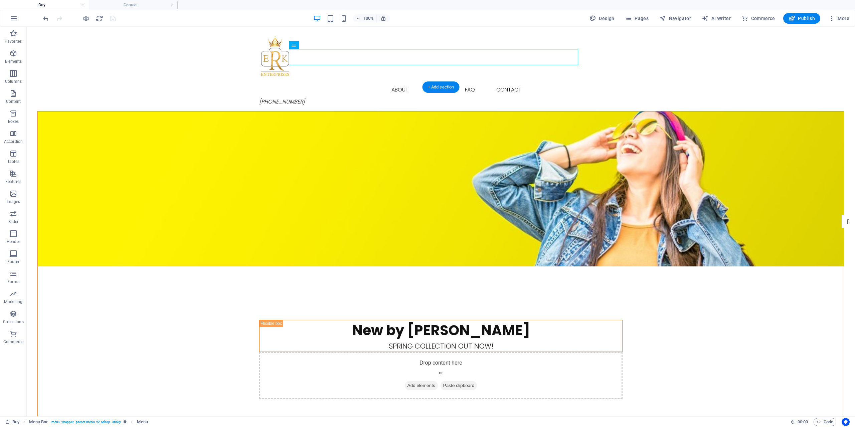
click at [721, 146] on figure at bounding box center [441, 189] width 807 height 155
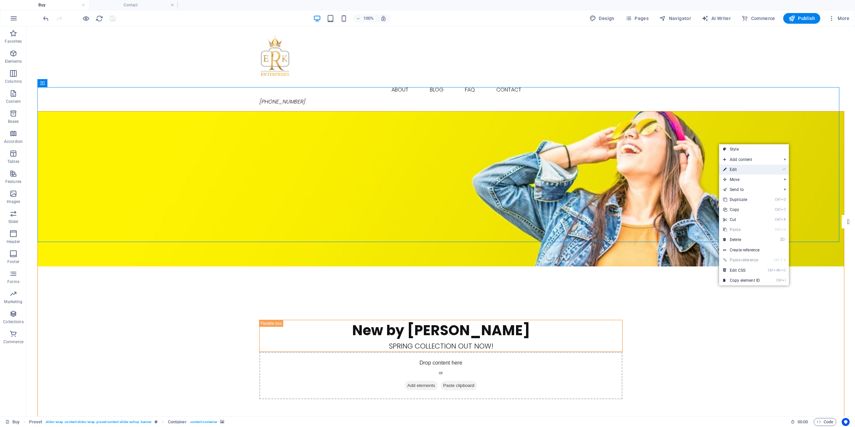
click at [734, 168] on link "⏎ Edit" at bounding box center [741, 170] width 45 height 10
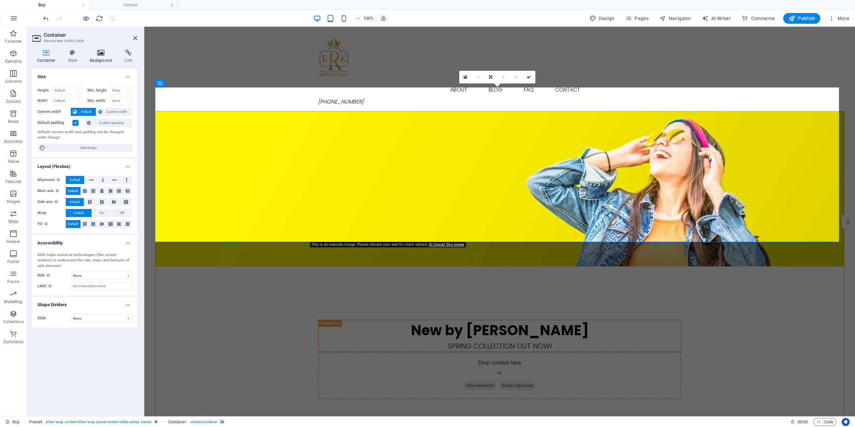
click at [102, 57] on h4 "Background" at bounding box center [102, 56] width 35 height 14
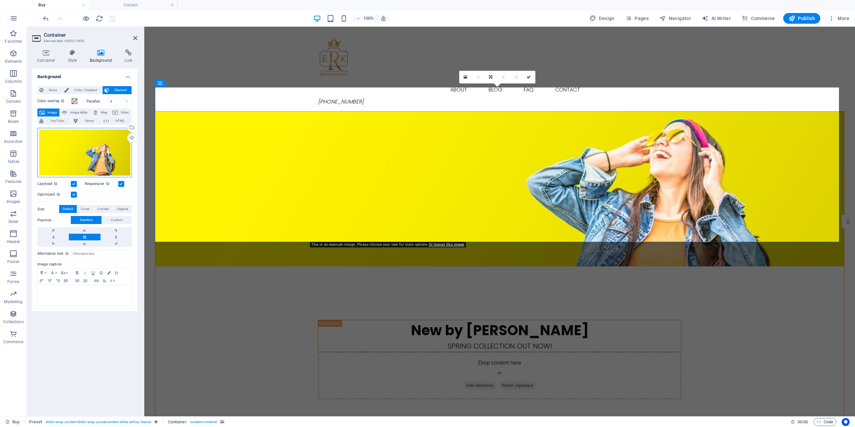
click at [101, 147] on div "Drag files here, click to choose files or select files from Files or our free s…" at bounding box center [84, 153] width 95 height 50
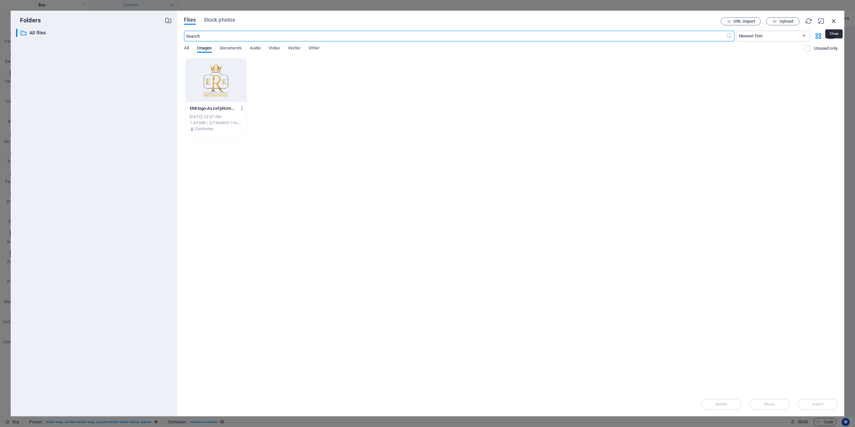
click at [836, 19] on icon "button" at bounding box center [834, 20] width 7 height 7
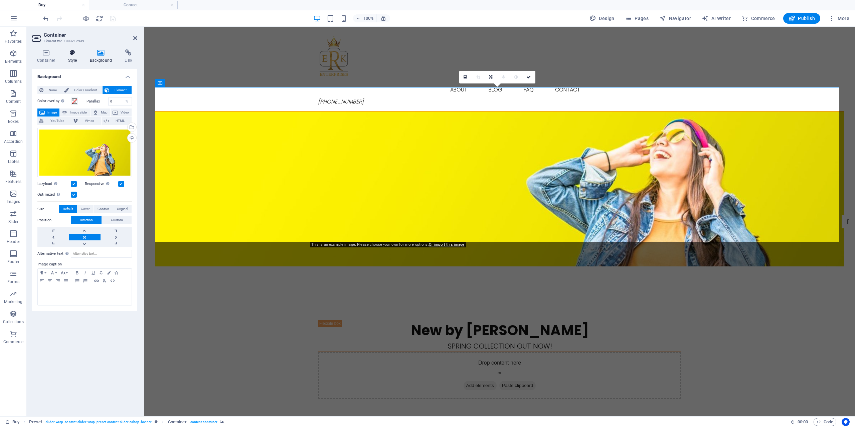
click at [72, 60] on h4 "Style" at bounding box center [74, 56] width 22 height 14
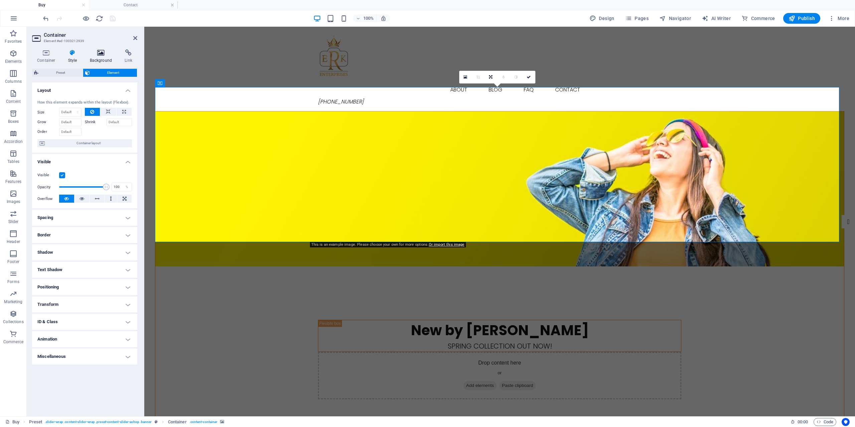
click at [103, 54] on icon at bounding box center [101, 52] width 32 height 7
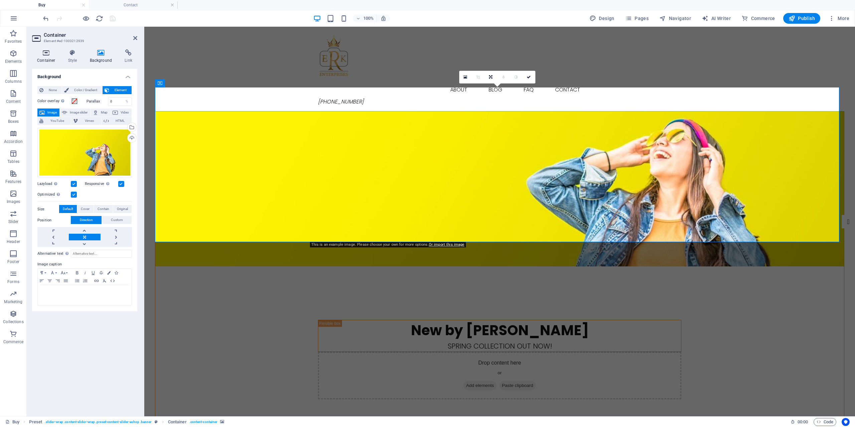
click at [49, 55] on icon at bounding box center [46, 52] width 28 height 7
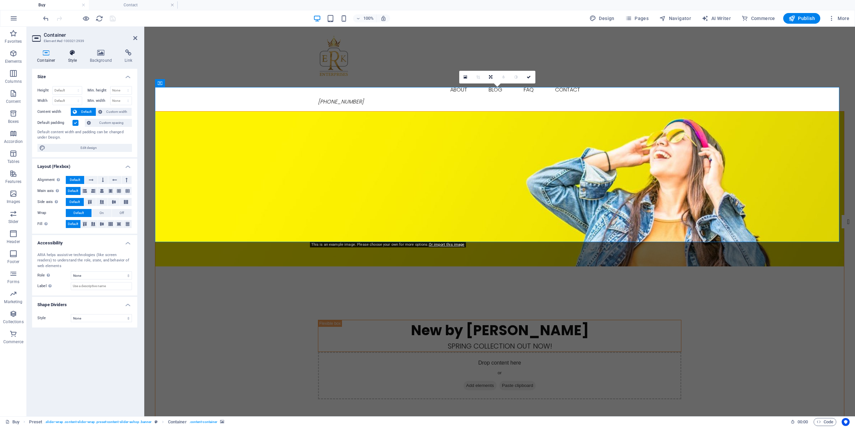
click at [72, 57] on h4 "Style" at bounding box center [74, 56] width 22 height 14
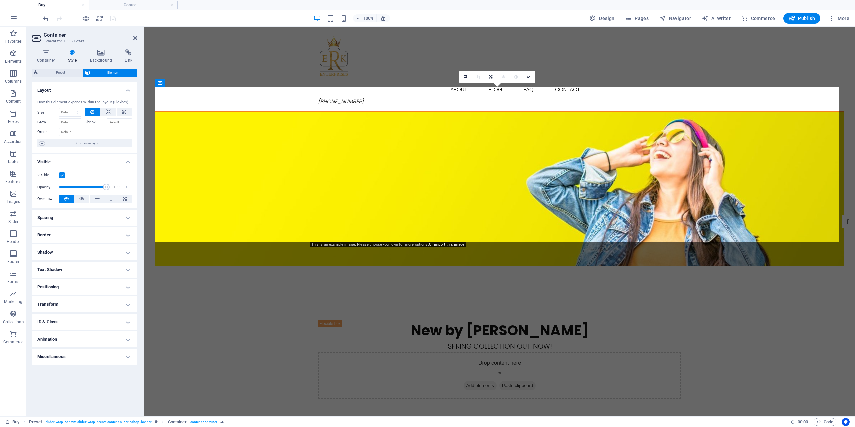
click at [128, 321] on h4 "ID & Class" at bounding box center [84, 322] width 105 height 16
click at [128, 321] on h4 "ID & Class" at bounding box center [84, 320] width 105 height 12
click at [129, 305] on h4 "Transform" at bounding box center [84, 305] width 105 height 16
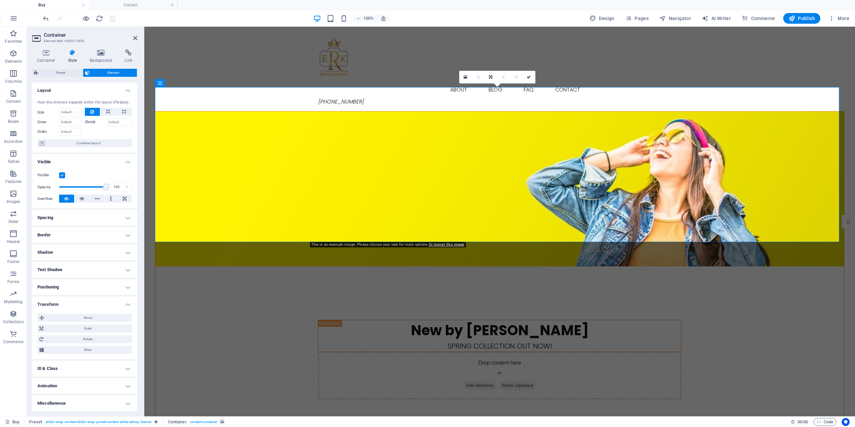
click at [129, 305] on h4 "Transform" at bounding box center [84, 303] width 105 height 12
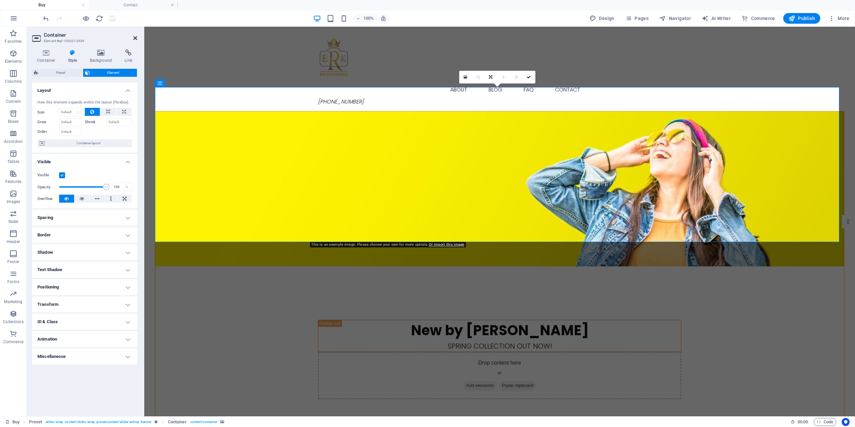
click at [137, 40] on icon at bounding box center [135, 37] width 4 height 5
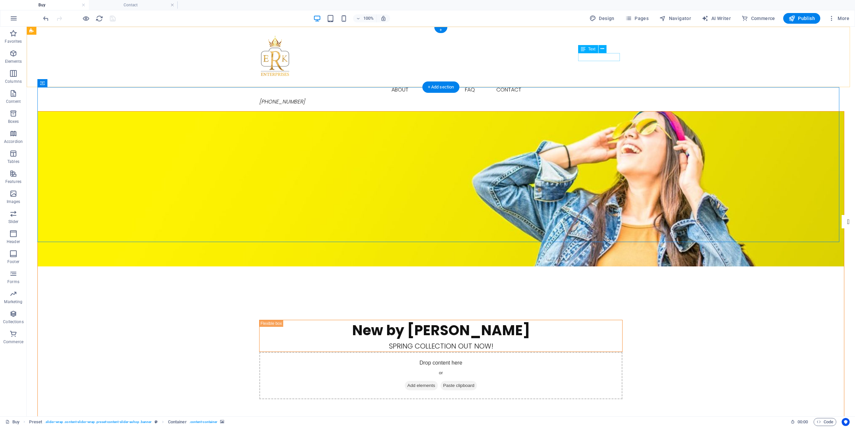
click at [605, 98] on div "[PHONE_NUMBER]" at bounding box center [441, 102] width 364 height 8
click at [608, 16] on span "Design" at bounding box center [602, 18] width 25 height 7
select select "px"
select select "300"
select select "px"
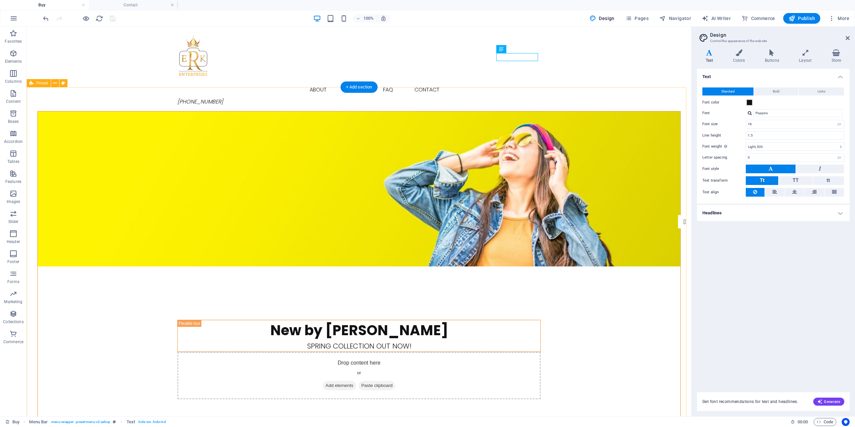
click at [513, 129] on figure at bounding box center [359, 189] width 643 height 155
click at [740, 56] on icon at bounding box center [739, 52] width 29 height 7
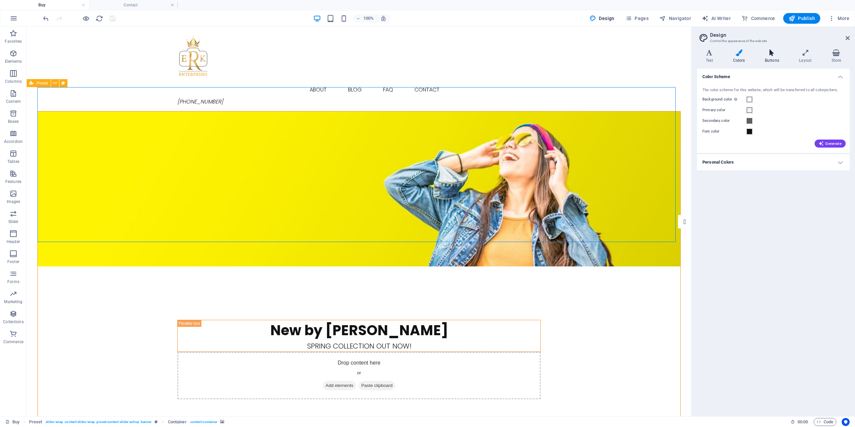
click at [770, 56] on h4 "Buttons" at bounding box center [773, 56] width 34 height 14
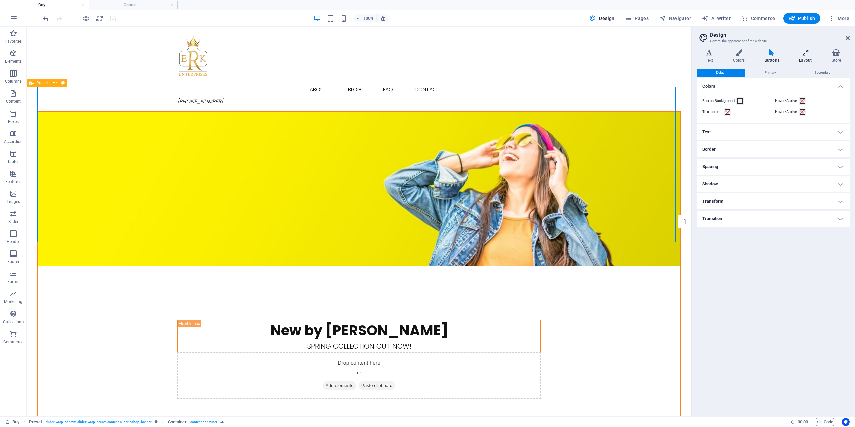
click at [803, 60] on h4 "Layout" at bounding box center [807, 56] width 32 height 14
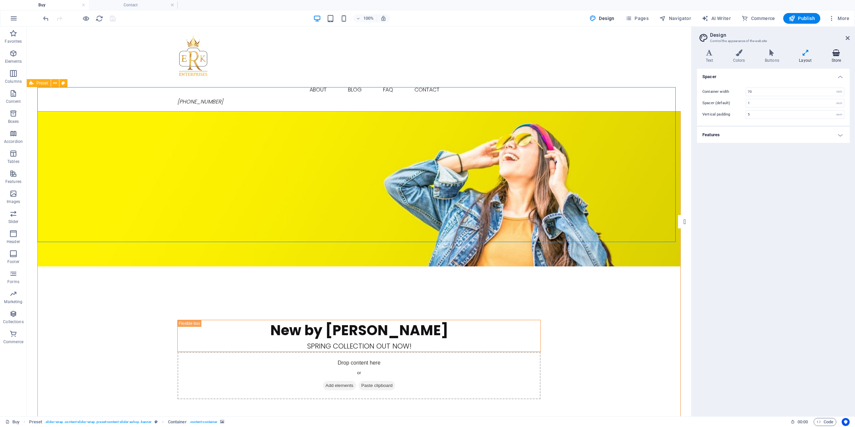
click at [842, 57] on h4 "Store" at bounding box center [836, 56] width 27 height 14
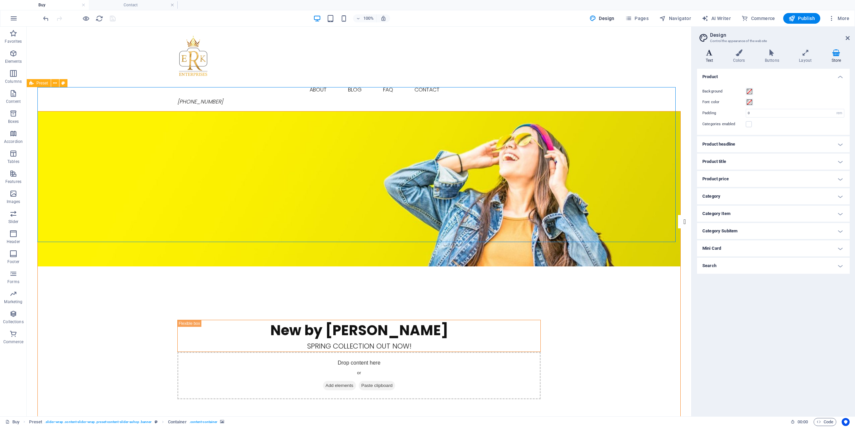
click at [708, 57] on h4 "Text" at bounding box center [710, 56] width 27 height 14
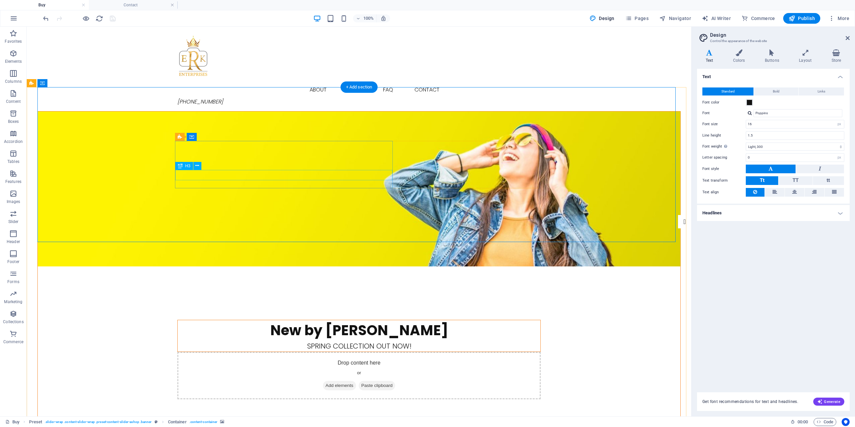
click at [304, 341] on div "Spring collection out now!" at bounding box center [359, 346] width 363 height 10
click at [305, 320] on div "New by [PERSON_NAME]" at bounding box center [359, 330] width 363 height 21
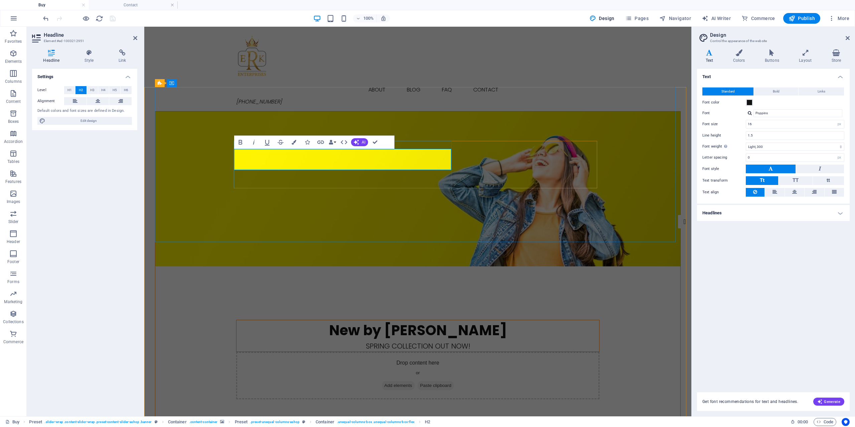
click at [345, 320] on h2 "New by [PERSON_NAME]" at bounding box center [418, 330] width 363 height 21
drag, startPoint x: 348, startPoint y: 160, endPoint x: 402, endPoint y: 166, distance: 53.4
click at [402, 320] on h2 "New by [PERSON_NAME]" at bounding box center [418, 330] width 363 height 21
click at [389, 218] on figure at bounding box center [417, 189] width 525 height 155
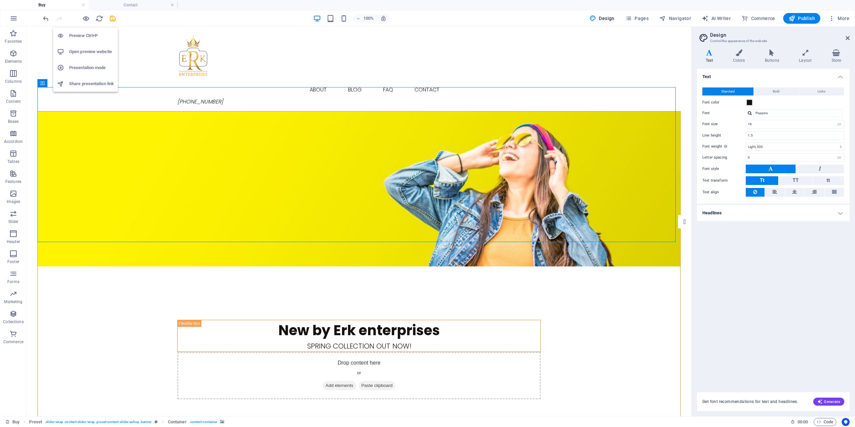
click at [88, 36] on h6 "Preview Ctrl+P" at bounding box center [91, 36] width 45 height 8
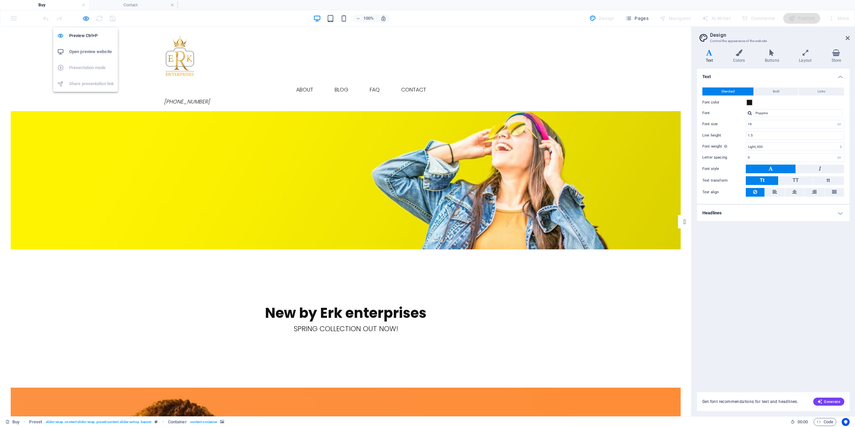
click at [94, 53] on h6 "Open preview website" at bounding box center [91, 52] width 45 height 8
click at [372, 137] on div at bounding box center [346, 180] width 670 height 138
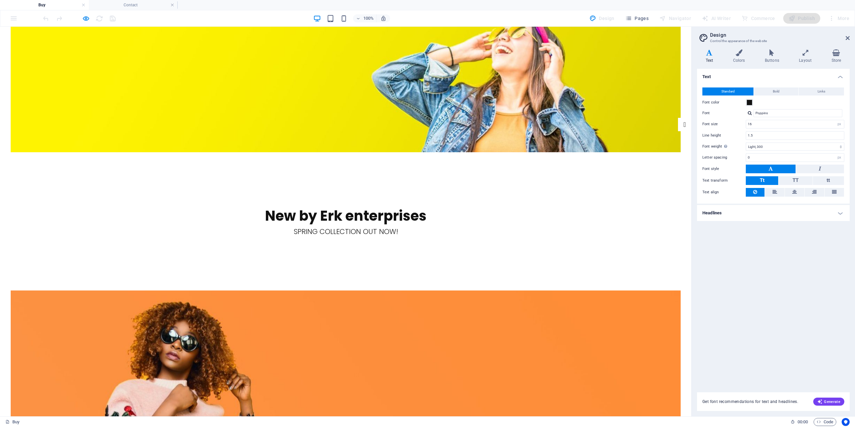
scroll to position [167, 0]
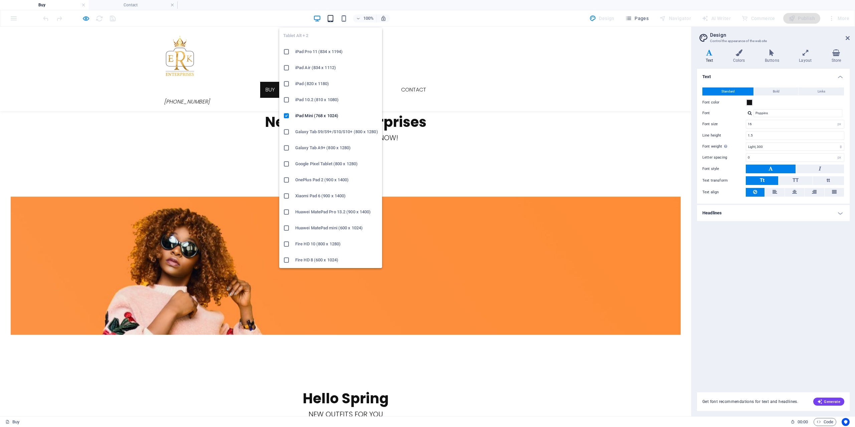
click at [334, 16] on icon "button" at bounding box center [331, 19] width 8 height 8
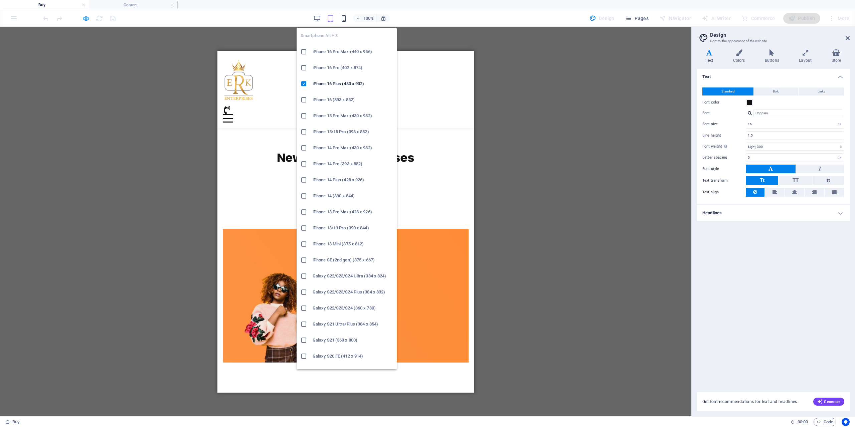
click at [345, 21] on icon "button" at bounding box center [344, 19] width 8 height 8
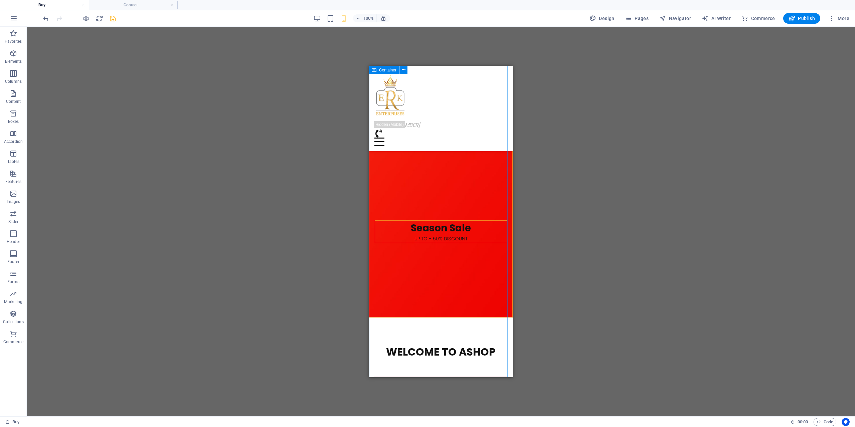
scroll to position [706, 0]
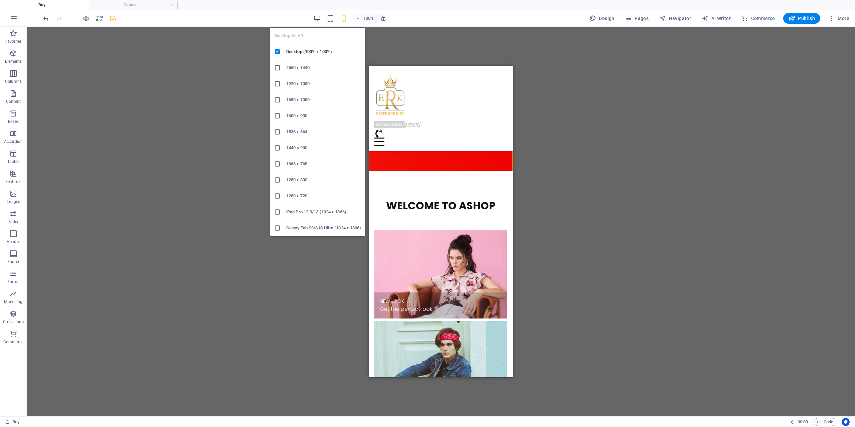
click at [318, 21] on icon "button" at bounding box center [317, 19] width 8 height 8
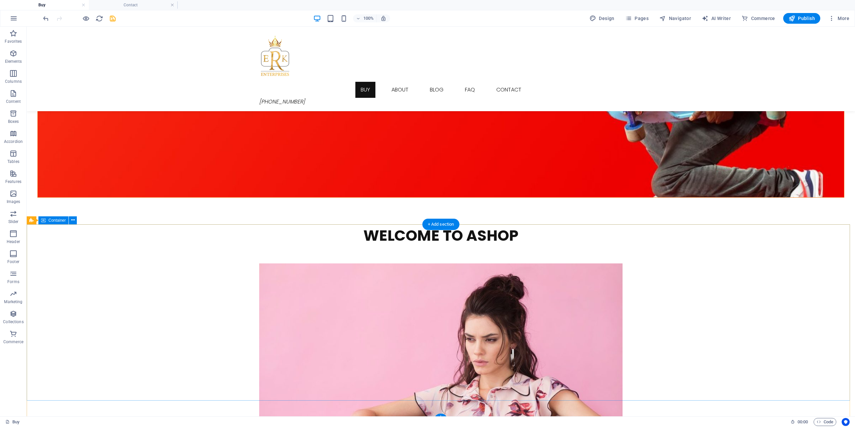
scroll to position [918, 0]
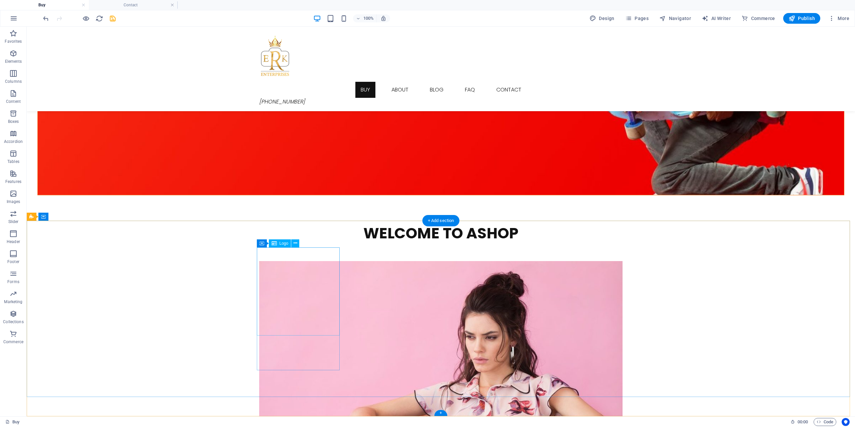
click at [281, 245] on span "Logo" at bounding box center [284, 244] width 9 height 4
click at [264, 245] on icon at bounding box center [262, 244] width 5 height 8
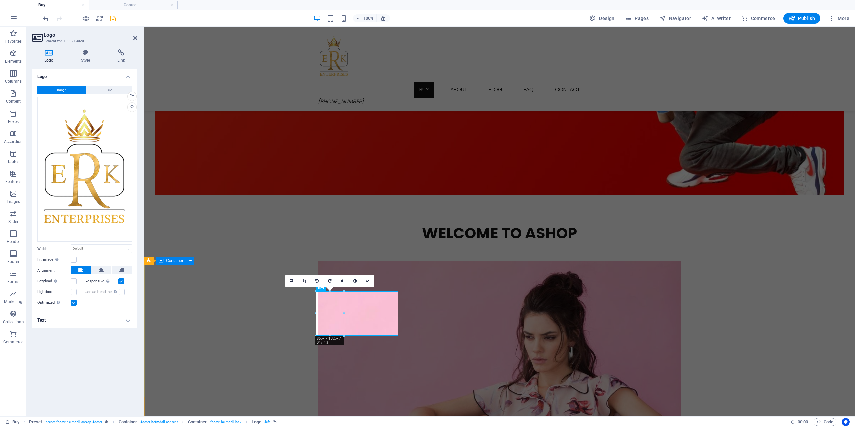
scroll to position [874, 0]
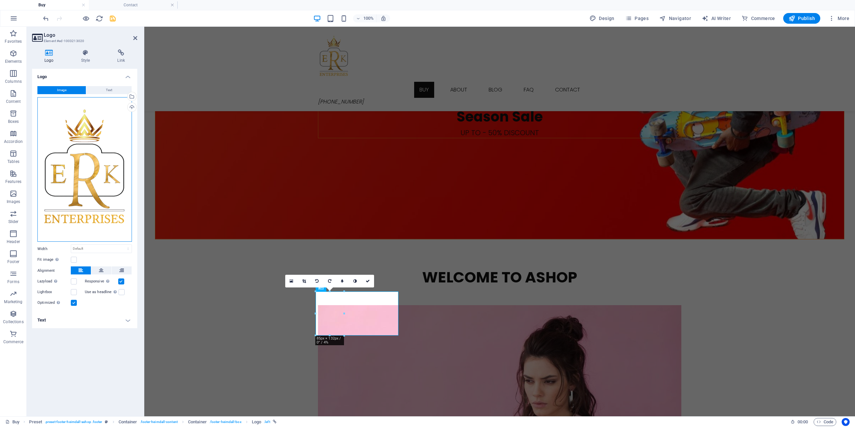
click at [65, 169] on div "Drag files here, click to choose files or select files from Files or our free s…" at bounding box center [84, 169] width 95 height 145
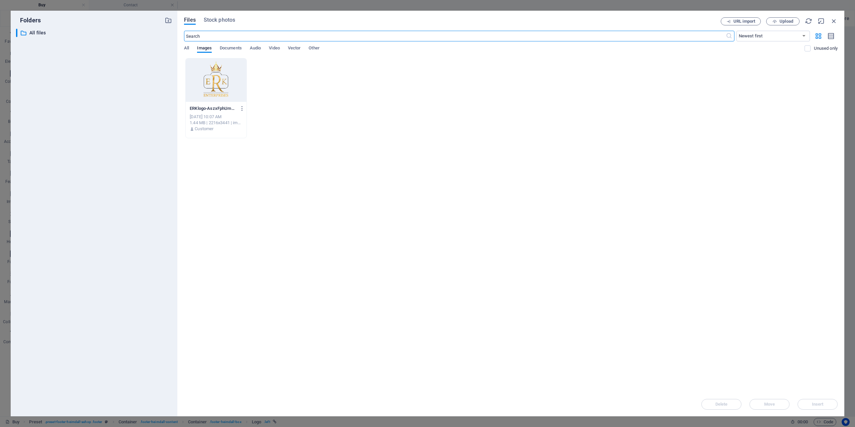
scroll to position [918, 0]
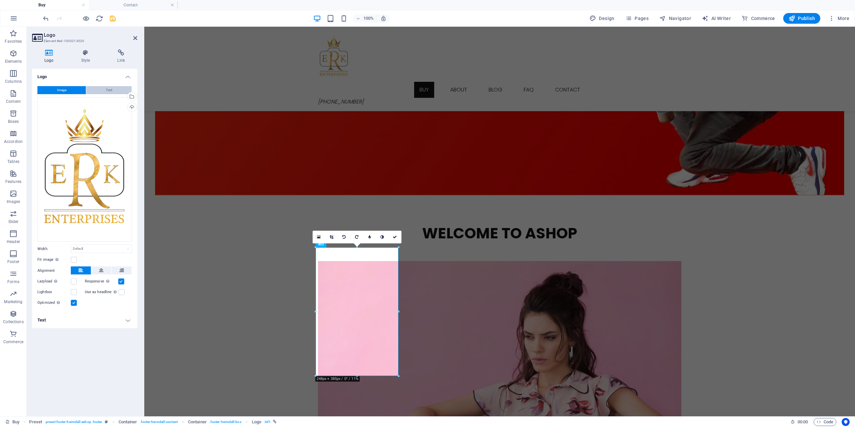
click at [105, 91] on button "Text" at bounding box center [108, 90] width 45 height 8
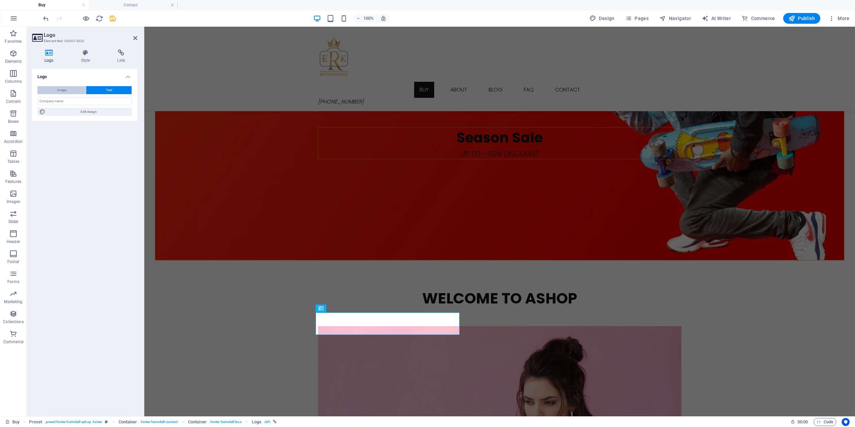
click at [72, 91] on button "Image" at bounding box center [61, 90] width 48 height 8
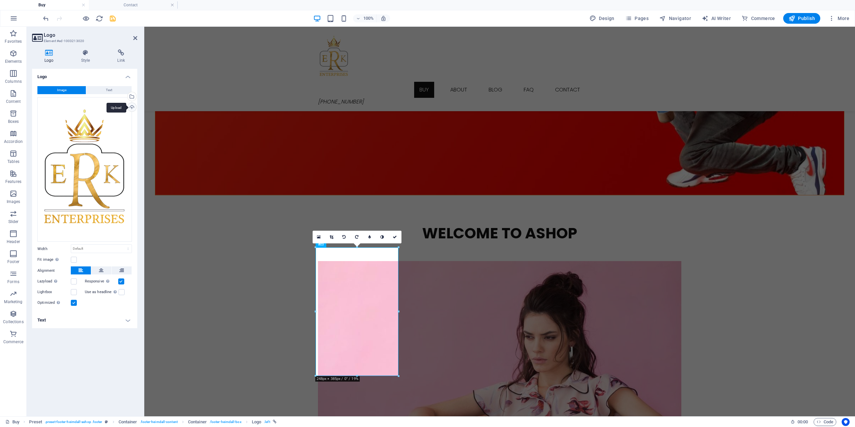
click at [132, 107] on div "Upload" at bounding box center [131, 108] width 10 height 10
click at [83, 55] on icon at bounding box center [86, 52] width 34 height 7
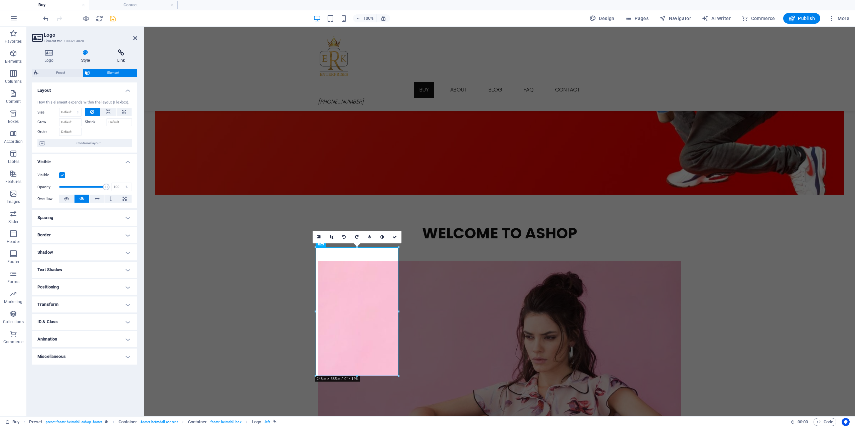
click at [120, 58] on h4 "Link" at bounding box center [121, 56] width 32 height 14
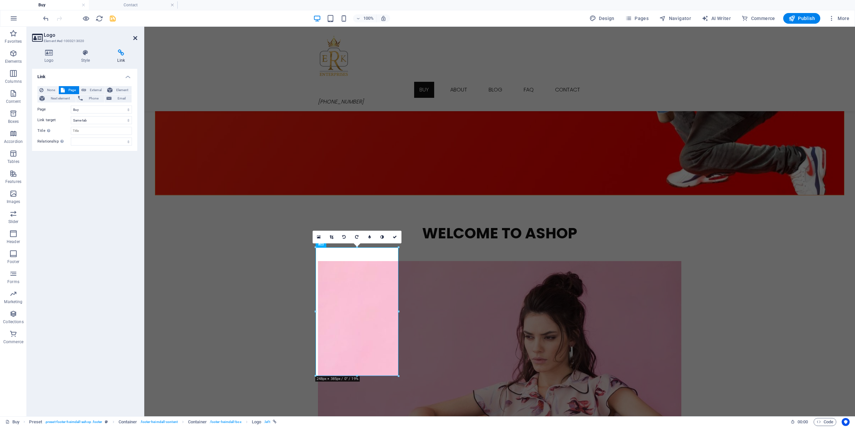
click at [136, 39] on icon at bounding box center [135, 37] width 4 height 5
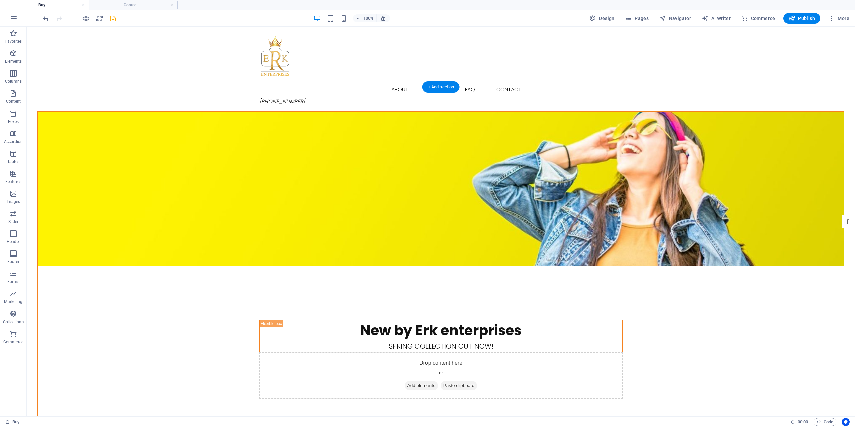
click at [167, 191] on figure at bounding box center [441, 189] width 807 height 155
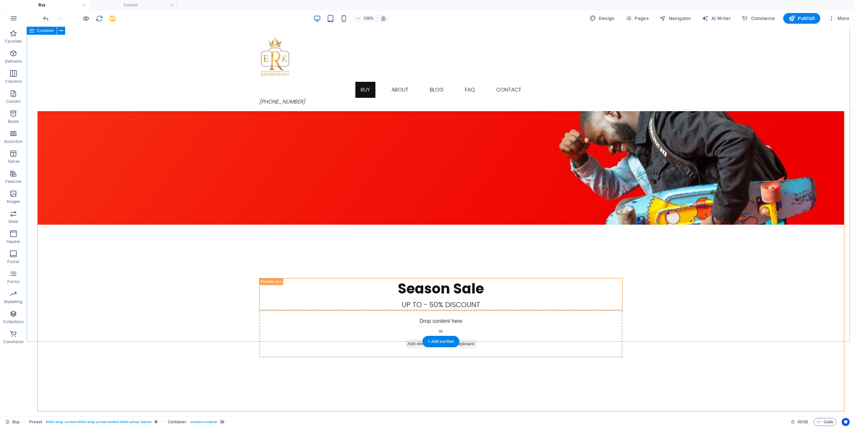
scroll to position [958, 0]
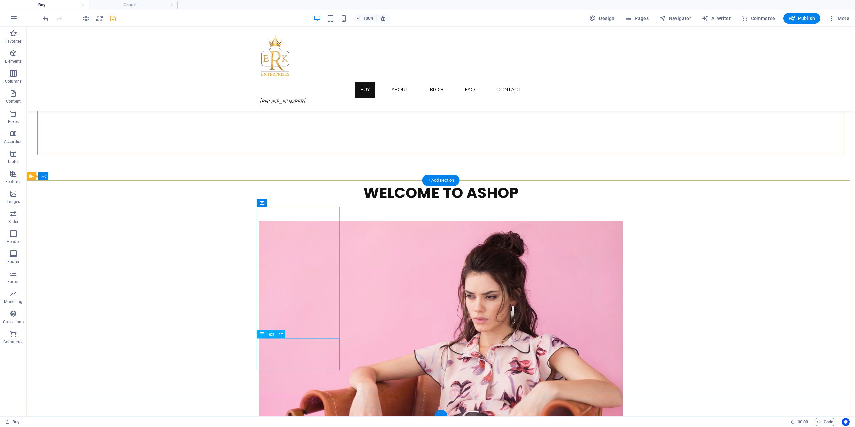
click at [444, 415] on div "+" at bounding box center [440, 413] width 13 height 6
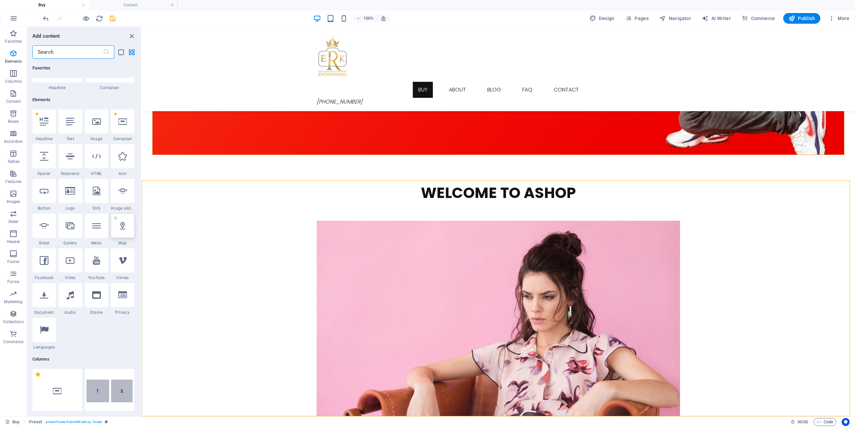
scroll to position [0, 0]
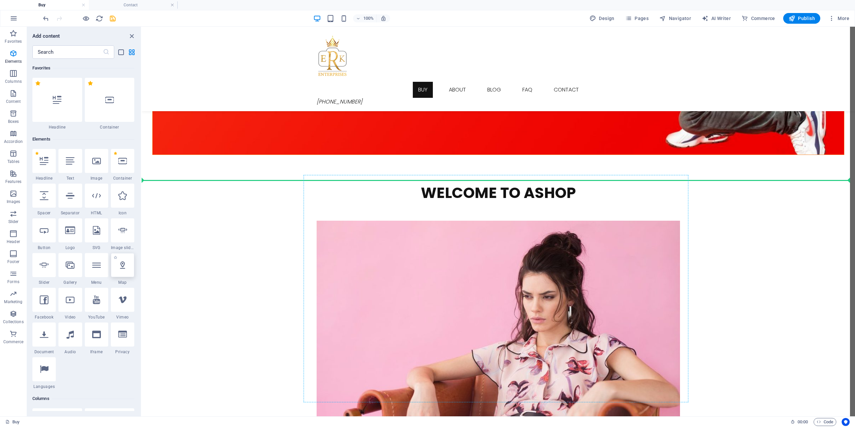
select select "1"
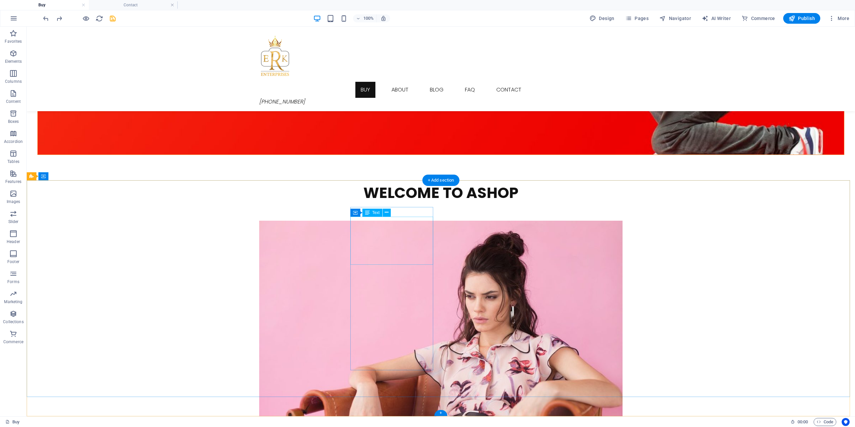
click at [16, 61] on p "Elements" at bounding box center [13, 61] width 17 height 5
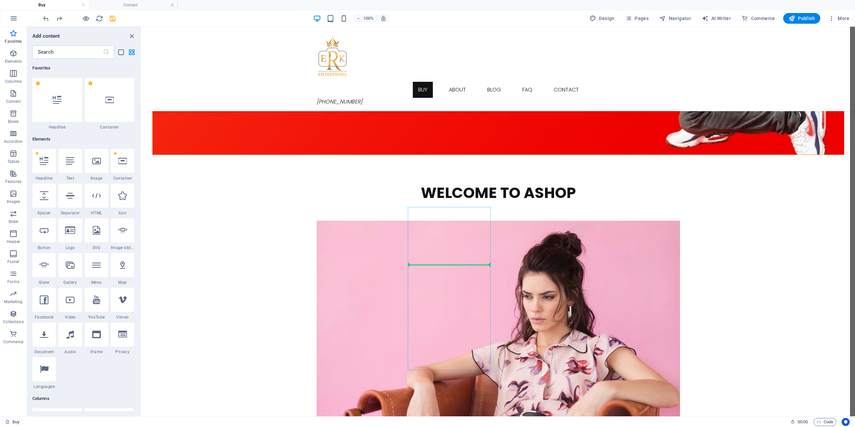
select select "1"
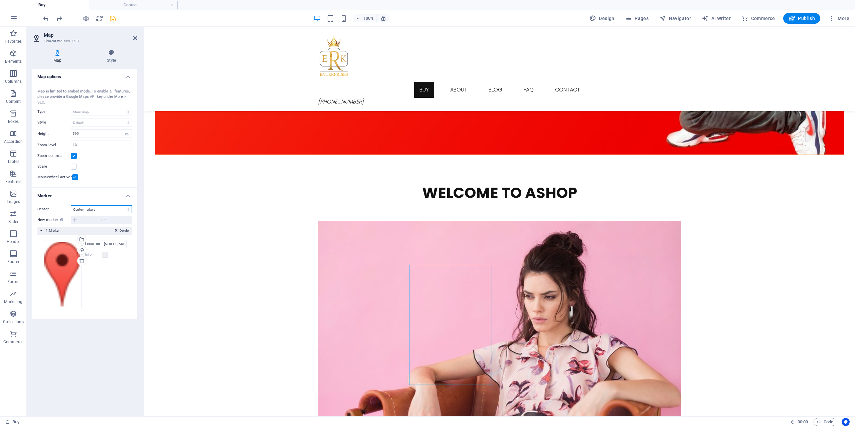
click at [114, 211] on select "Don't center Center markers Center and zoom markers" at bounding box center [101, 209] width 61 height 8
click at [74, 168] on label at bounding box center [74, 167] width 6 height 6
click at [0, 0] on input "Scale" at bounding box center [0, 0] width 0 height 0
click at [74, 168] on label at bounding box center [74, 167] width 6 height 6
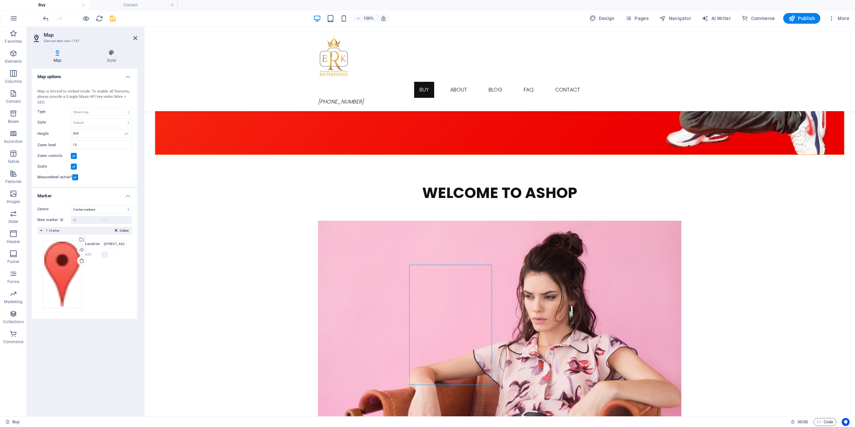
click at [0, 0] on input "Scale" at bounding box center [0, 0] width 0 height 0
click at [74, 168] on label at bounding box center [74, 167] width 6 height 6
click at [0, 0] on input "Scale" at bounding box center [0, 0] width 0 height 0
click at [113, 210] on select "Don't center Center markers Center and zoom markers" at bounding box center [101, 209] width 61 height 8
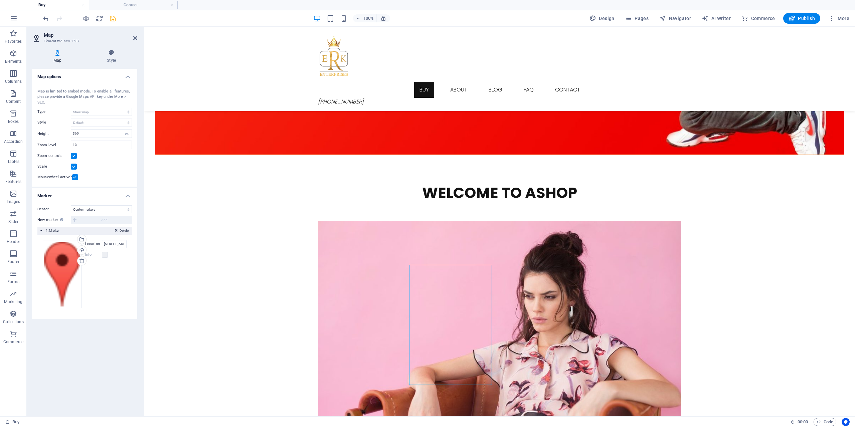
click at [126, 195] on h4 "Marker" at bounding box center [84, 194] width 105 height 12
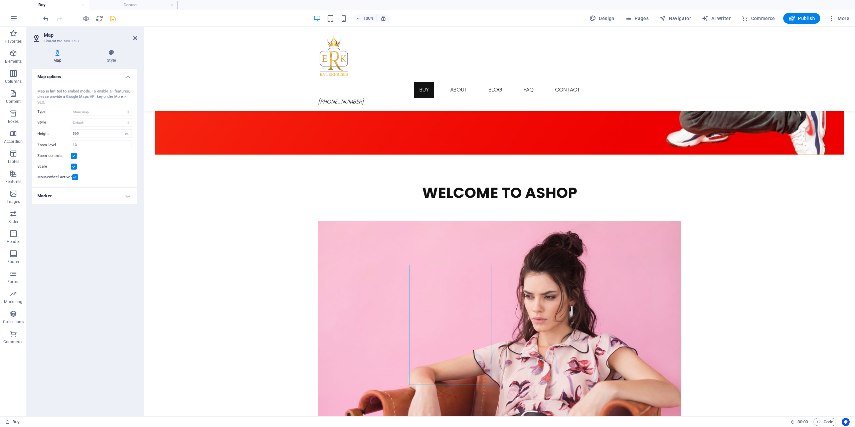
click at [112, 63] on div "Map Style Map options Map center [STREET_ADDRESS] TIRUNELVELI TOWN Map is limit…" at bounding box center [84, 230] width 105 height 362
click at [112, 59] on h4 "Style" at bounding box center [112, 56] width 52 height 14
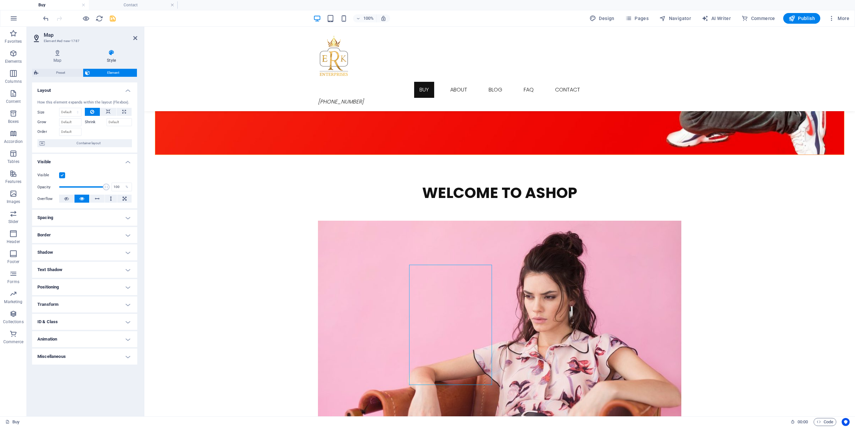
click at [129, 218] on h4 "Spacing" at bounding box center [84, 218] width 105 height 16
click at [129, 218] on h4 "Spacing" at bounding box center [84, 216] width 105 height 12
click at [123, 232] on h4 "Border" at bounding box center [84, 235] width 105 height 16
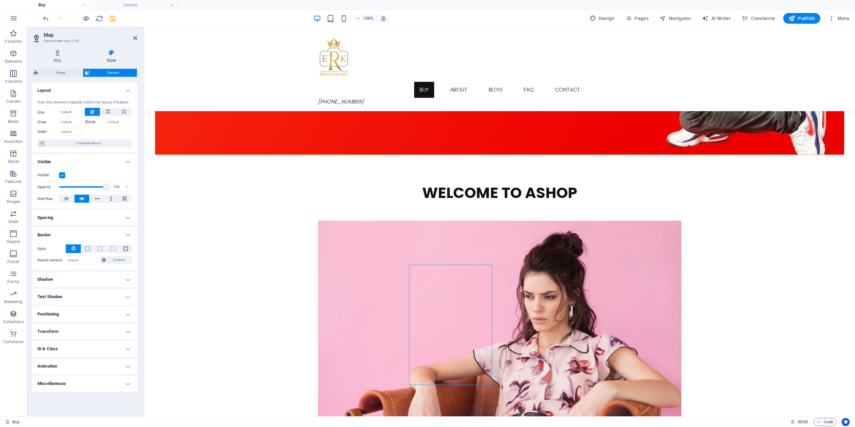
click at [123, 232] on h4 "Border" at bounding box center [84, 233] width 105 height 12
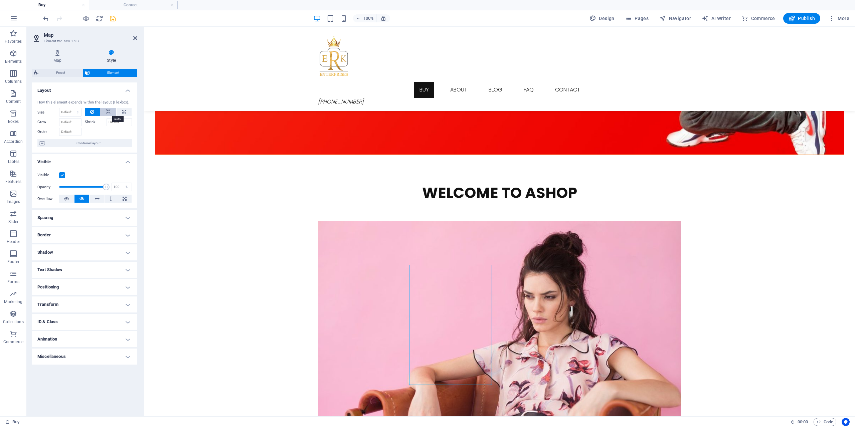
click at [112, 115] on button at bounding box center [108, 112] width 16 height 8
click at [120, 114] on button at bounding box center [124, 112] width 15 height 8
type input "100"
select select "%"
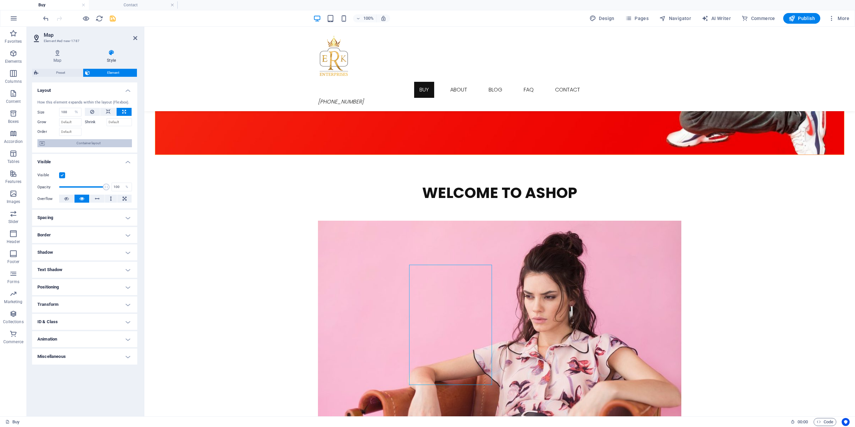
click at [86, 145] on span "Container layout" at bounding box center [88, 143] width 83 height 8
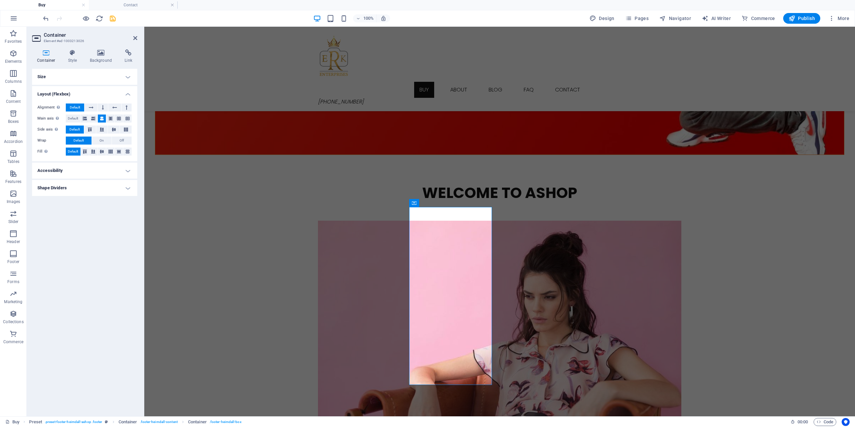
click at [132, 38] on header "Container Element #ed-1003213026" at bounding box center [84, 35] width 105 height 17
click at [136, 39] on icon at bounding box center [135, 37] width 4 height 5
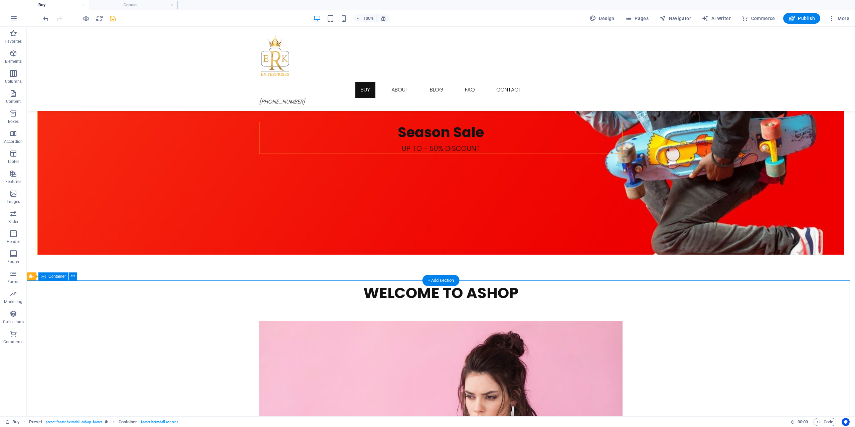
scroll to position [958, 0]
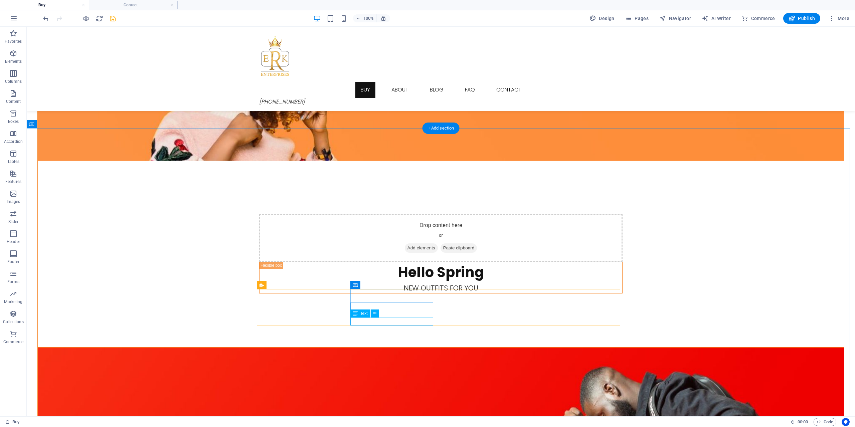
scroll to position [624, 0]
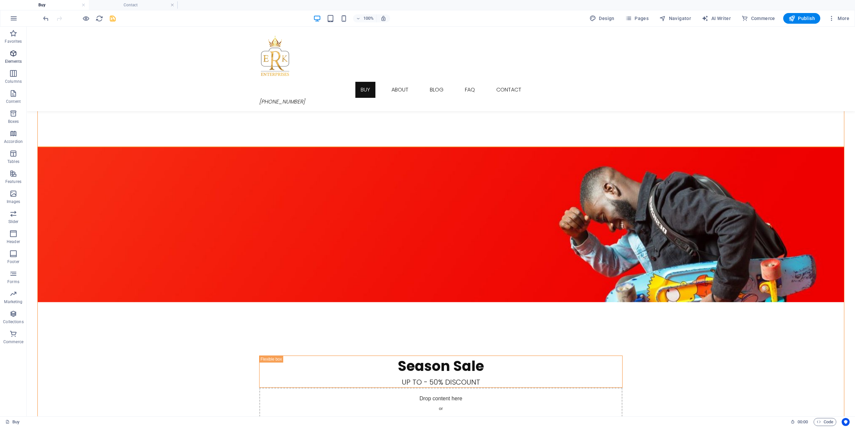
click at [13, 51] on icon "button" at bounding box center [13, 53] width 8 height 8
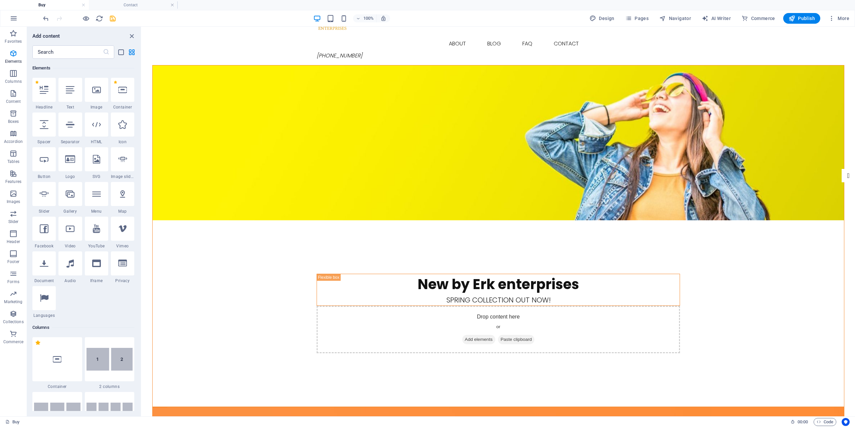
scroll to position [0, 0]
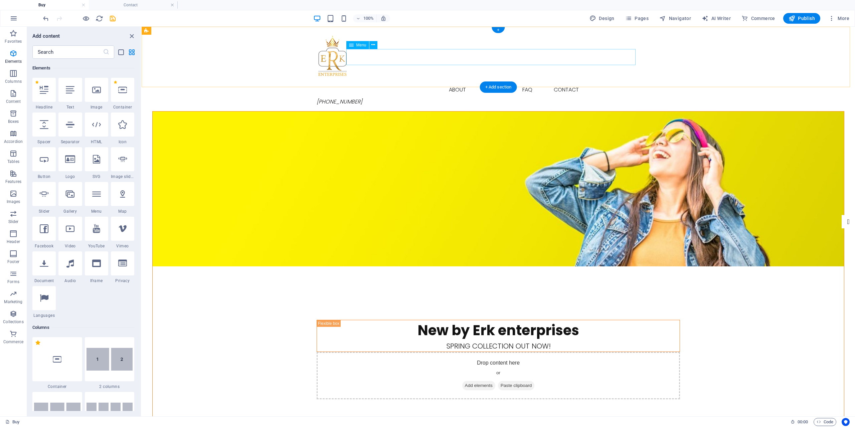
click at [451, 82] on nav "Buy About Blog FAQ Contact" at bounding box center [499, 90] width 364 height 16
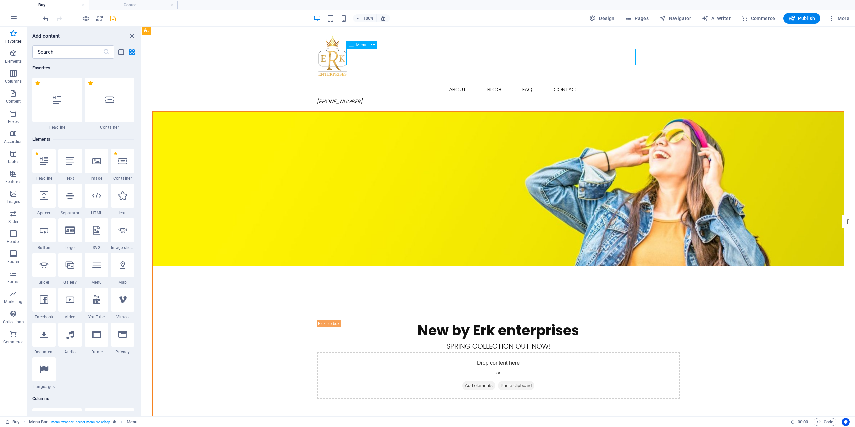
click at [353, 45] on icon at bounding box center [351, 45] width 5 height 8
click at [376, 45] on button at bounding box center [374, 45] width 8 height 8
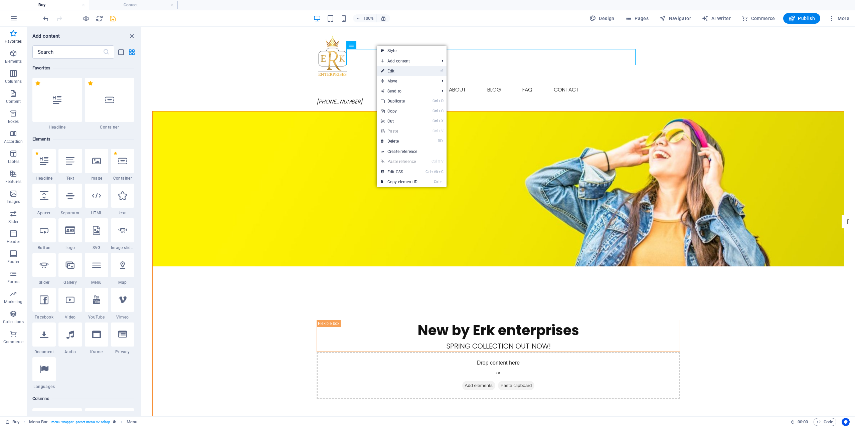
click at [405, 74] on link "⏎ Edit" at bounding box center [399, 71] width 45 height 10
select select
select select "1"
select select
select select "2"
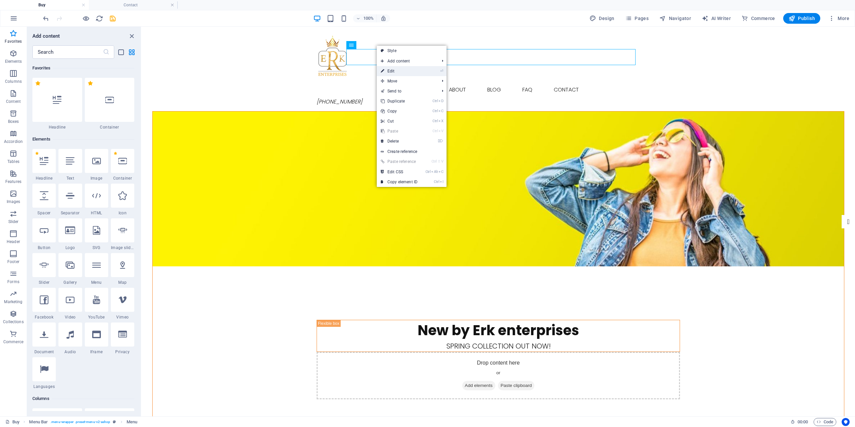
select select
select select "3"
select select
select select "4"
select select
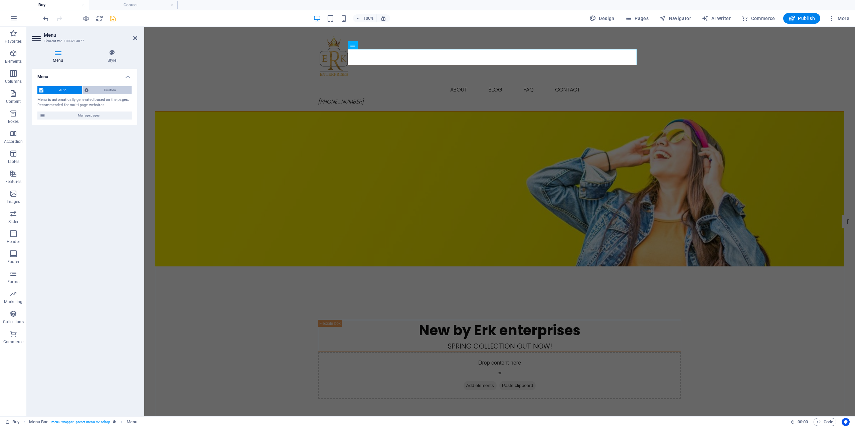
click at [94, 90] on span "Custom" at bounding box center [110, 90] width 39 height 8
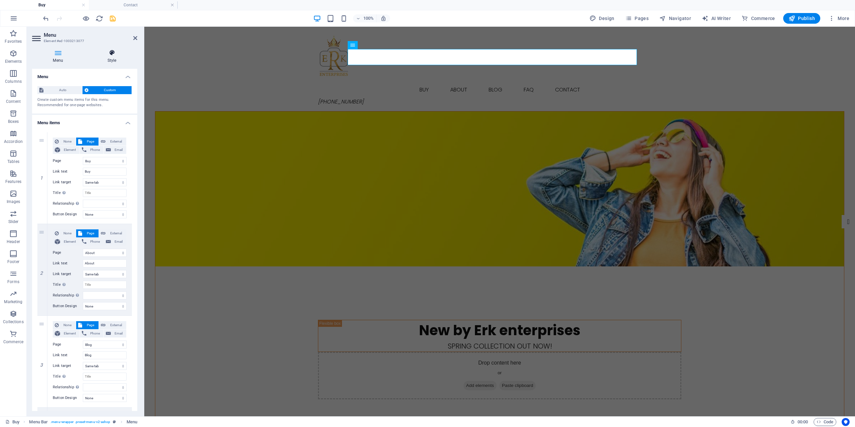
click at [113, 54] on icon at bounding box center [112, 52] width 51 height 7
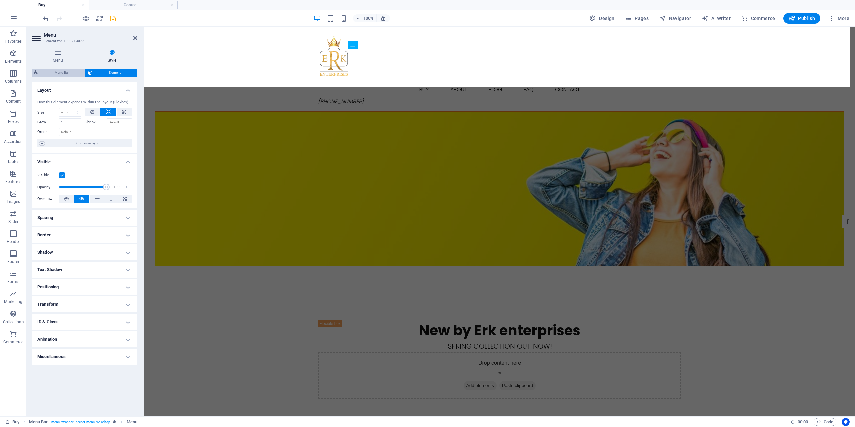
click at [64, 71] on span "Menu Bar" at bounding box center [61, 73] width 43 height 8
select select "rem"
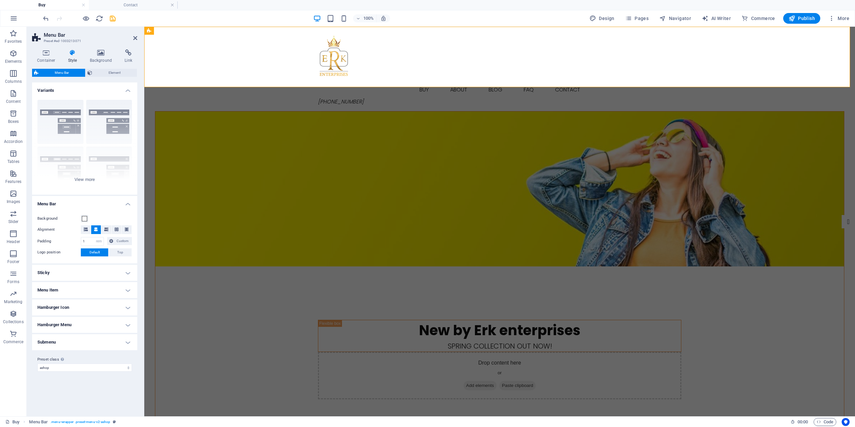
click at [129, 88] on h4 "Variants" at bounding box center [84, 89] width 105 height 12
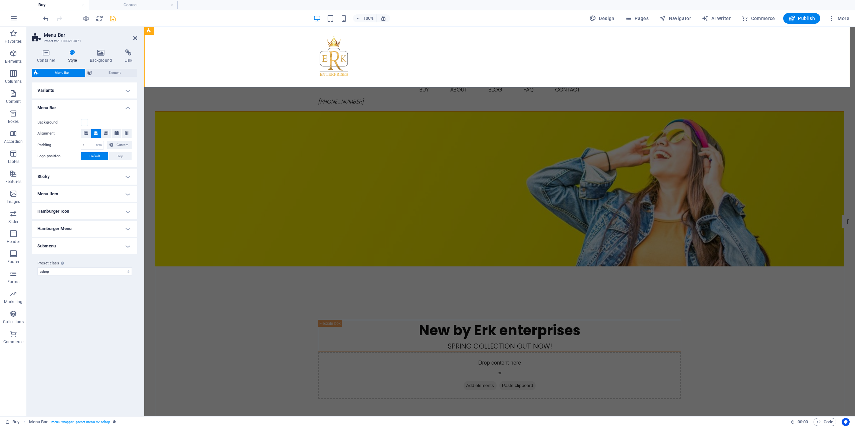
click at [129, 88] on h4 "Variants" at bounding box center [84, 91] width 105 height 16
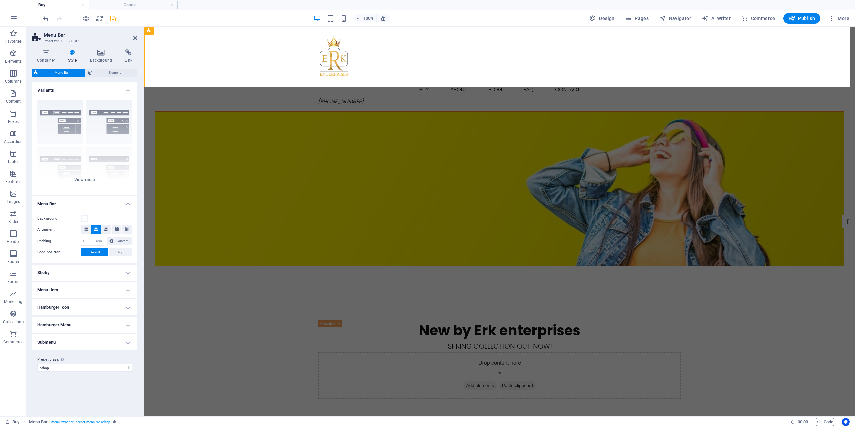
click at [128, 205] on h4 "Menu Bar" at bounding box center [84, 202] width 105 height 12
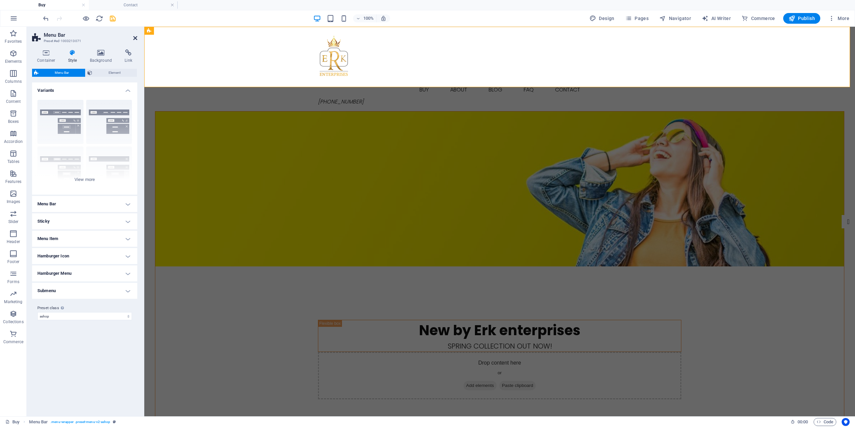
click at [137, 37] on icon at bounding box center [135, 37] width 4 height 5
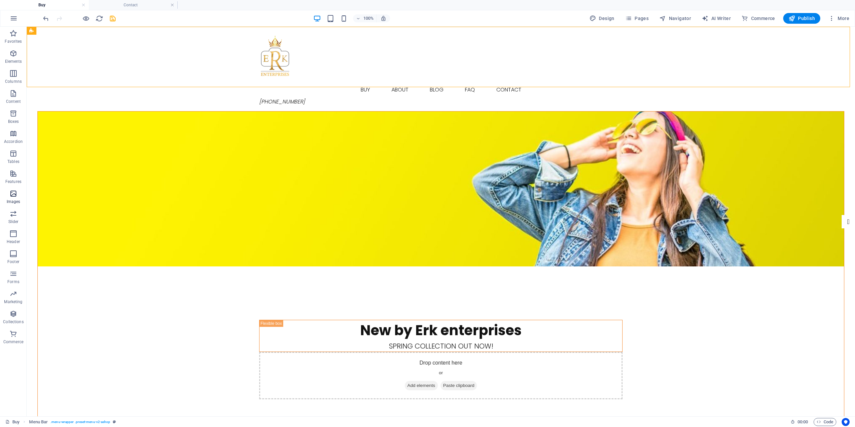
click at [19, 197] on span "Images" at bounding box center [13, 198] width 27 height 16
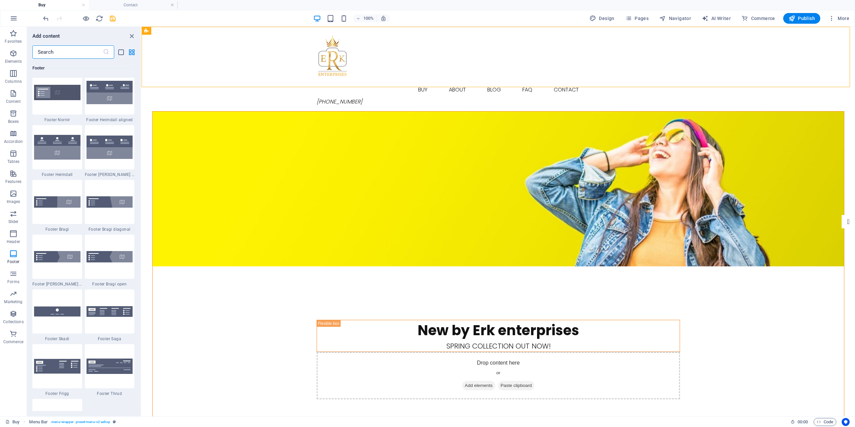
scroll to position [4557, 0]
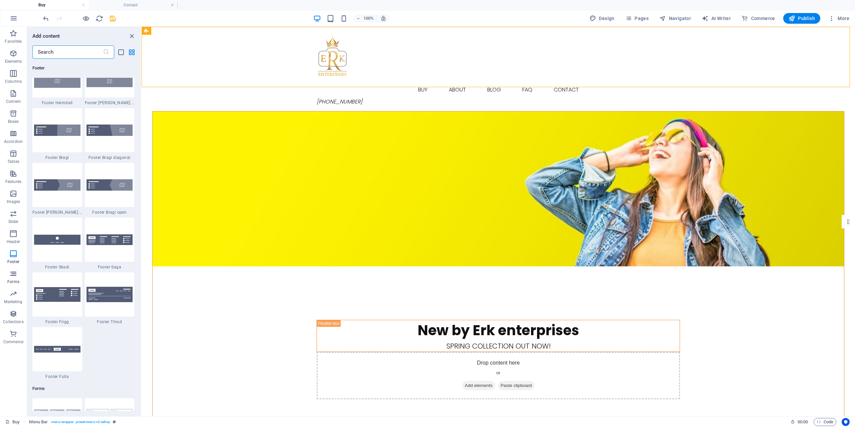
click at [14, 272] on icon "button" at bounding box center [13, 274] width 8 height 8
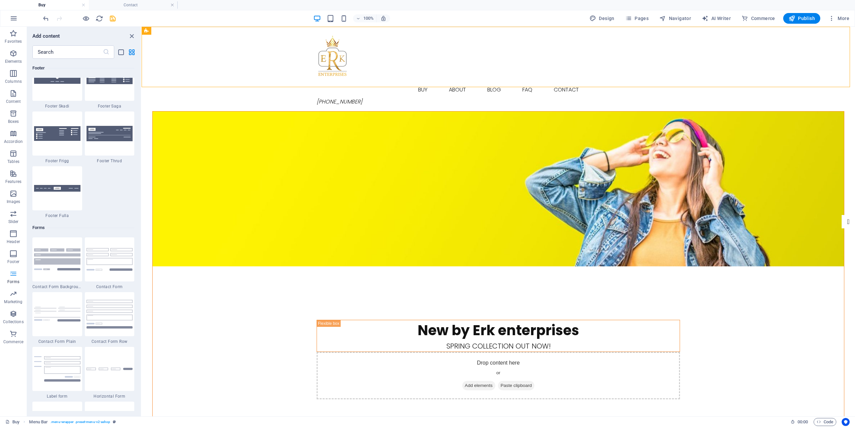
scroll to position [4878, 0]
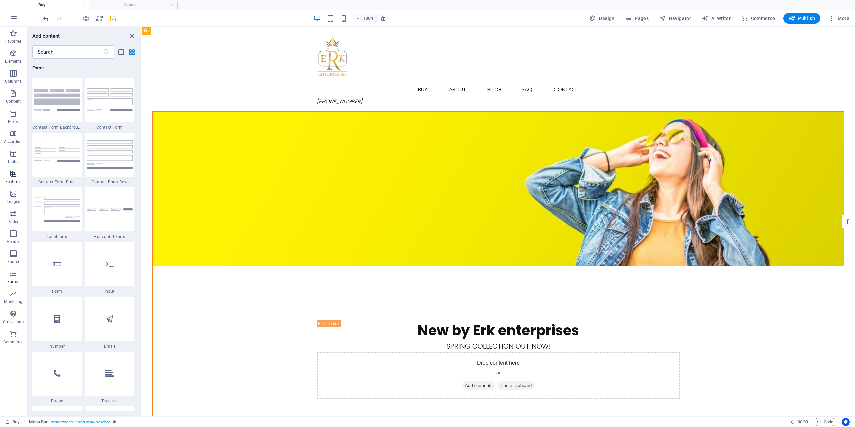
click at [14, 175] on icon "button" at bounding box center [13, 174] width 8 height 8
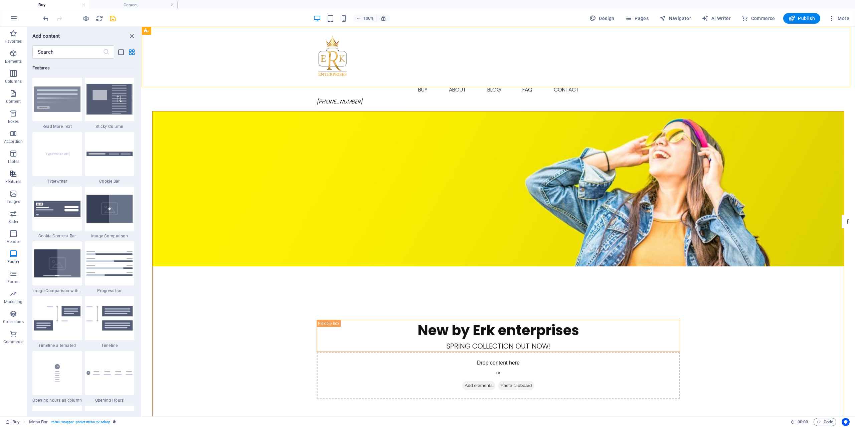
scroll to position [2604, 0]
click at [14, 158] on span "Tables" at bounding box center [13, 158] width 27 height 16
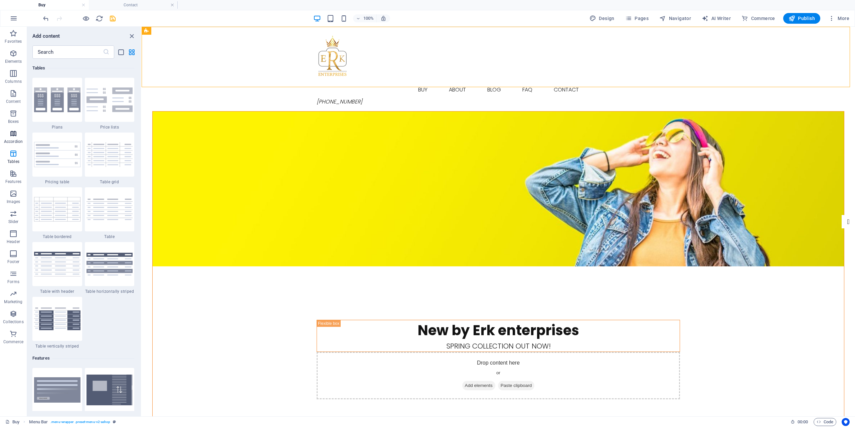
click at [18, 132] on span "Accordion" at bounding box center [13, 138] width 27 height 16
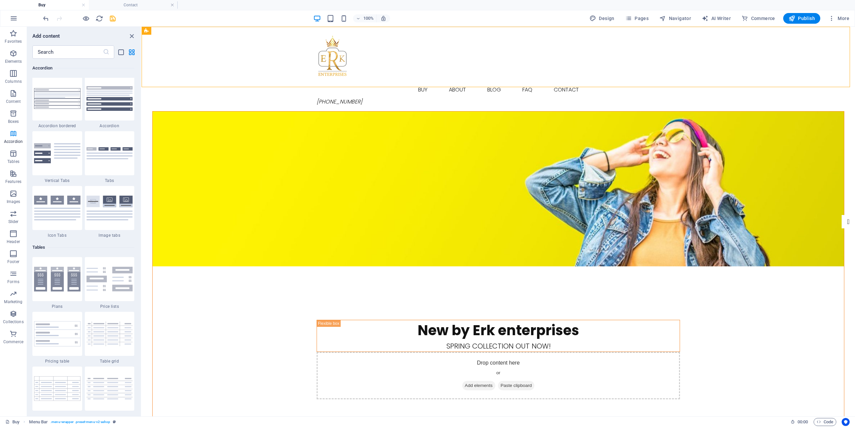
scroll to position [2133, 0]
click at [15, 121] on p "Boxes" at bounding box center [13, 121] width 11 height 5
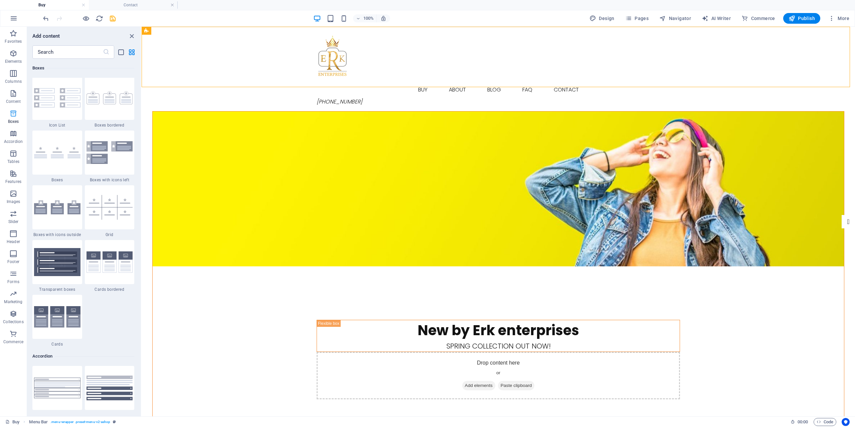
scroll to position [1843, 0]
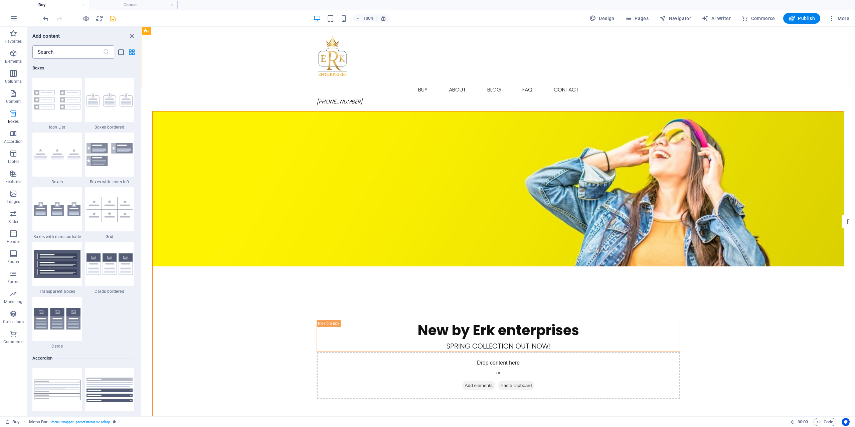
click at [70, 54] on input "text" at bounding box center [67, 51] width 70 height 13
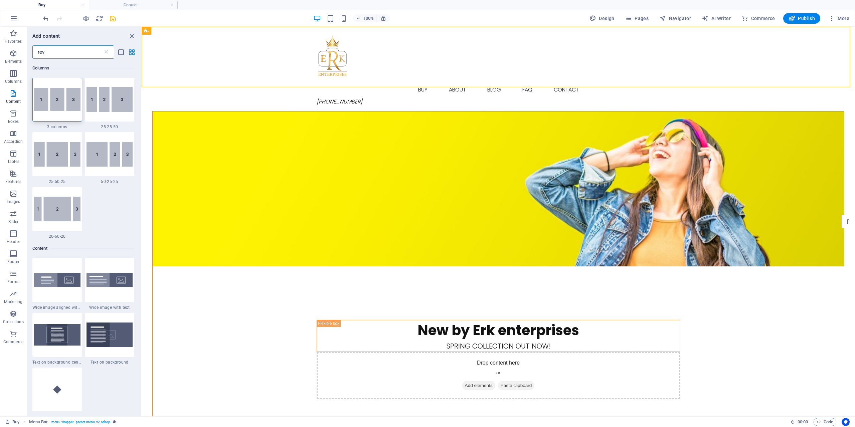
scroll to position [0, 0]
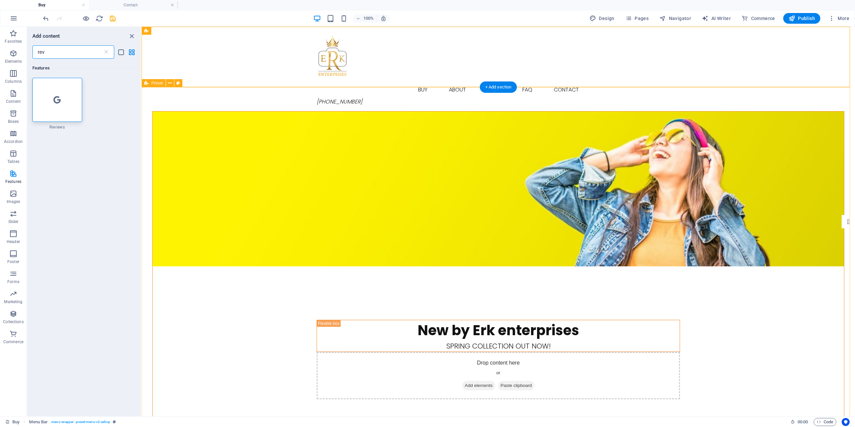
type input "rev"
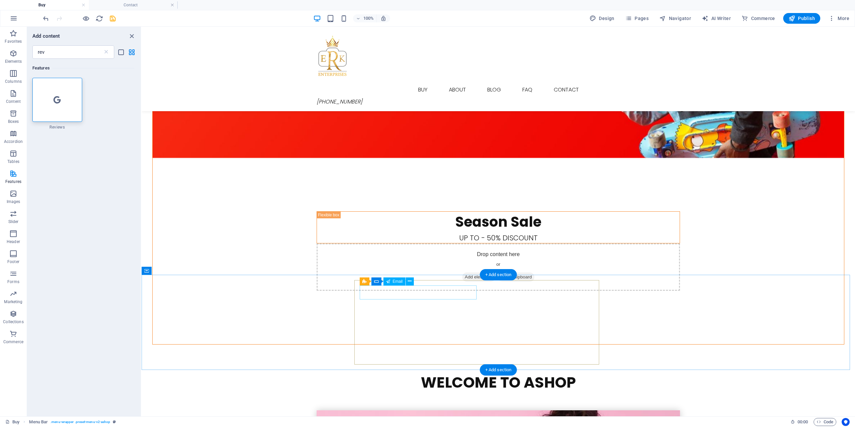
scroll to position [802, 0]
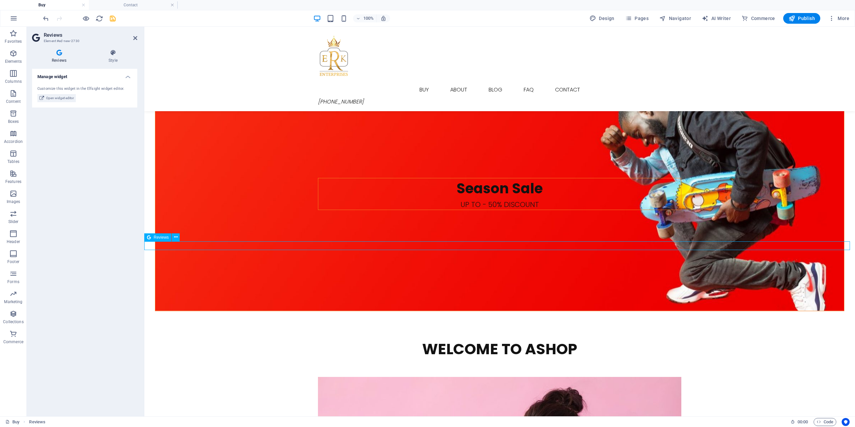
click at [119, 55] on icon at bounding box center [113, 52] width 48 height 7
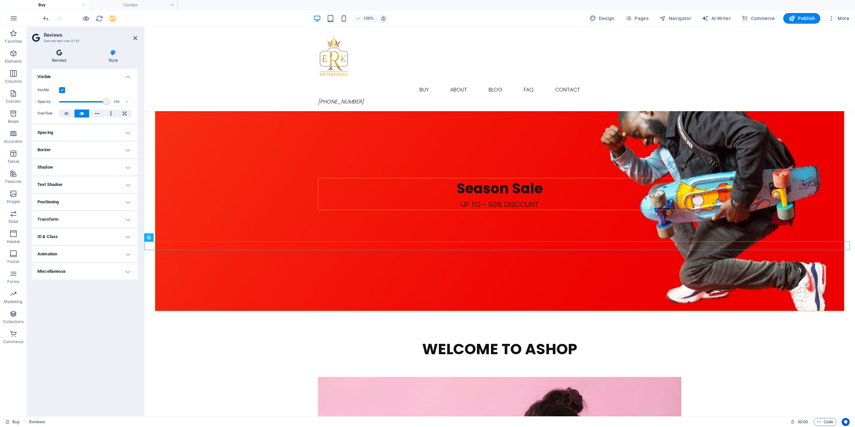
click at [59, 55] on icon at bounding box center [59, 52] width 54 height 7
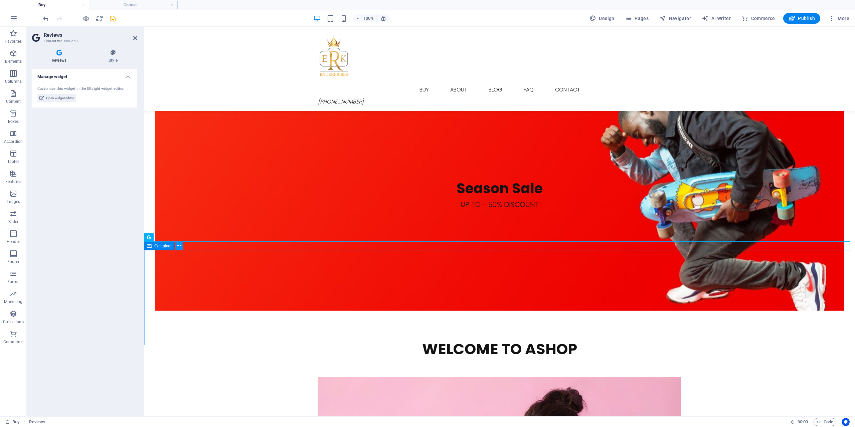
click at [178, 244] on icon at bounding box center [179, 246] width 4 height 7
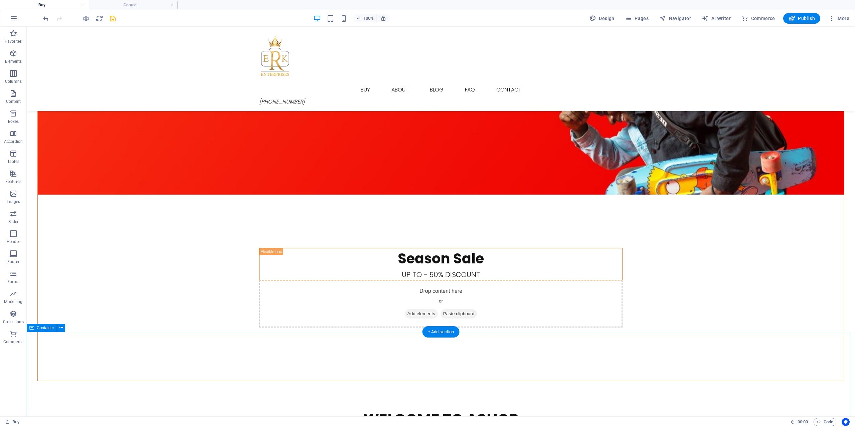
scroll to position [839, 0]
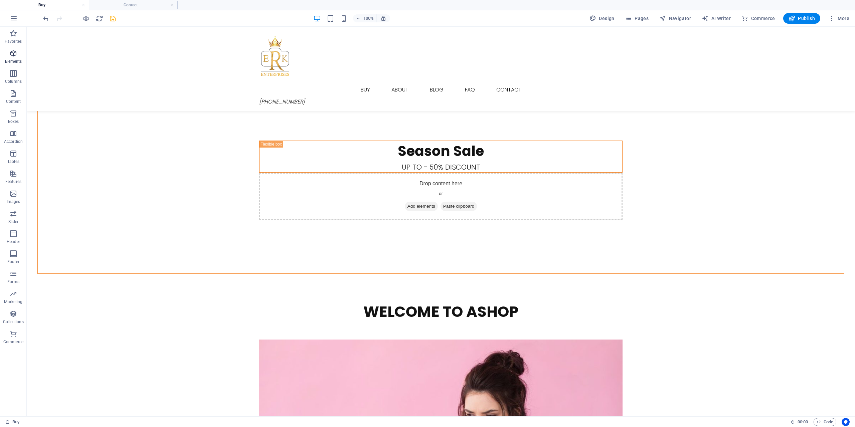
click at [10, 60] on p "Elements" at bounding box center [13, 61] width 17 height 5
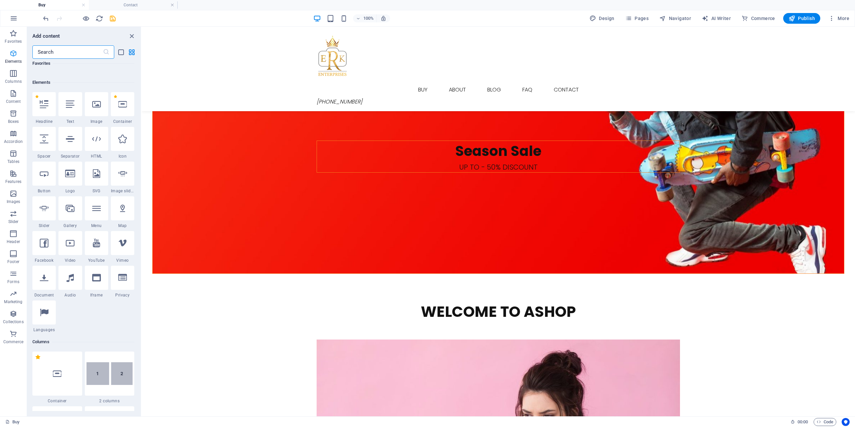
scroll to position [71, 0]
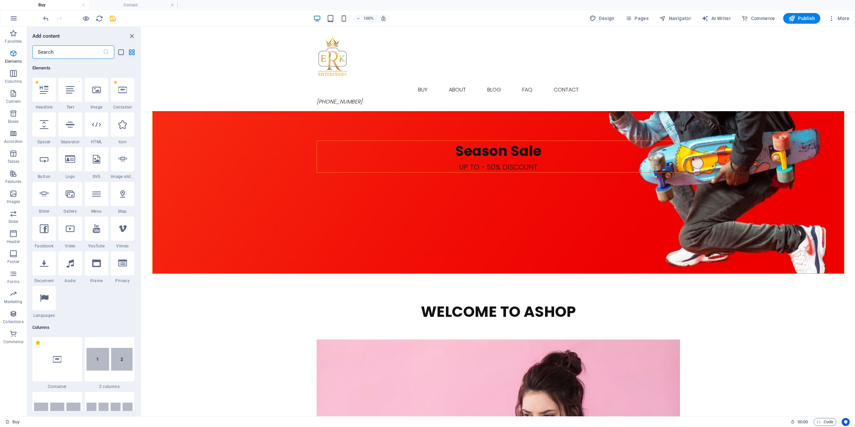
click at [56, 57] on input "text" at bounding box center [67, 51] width 70 height 13
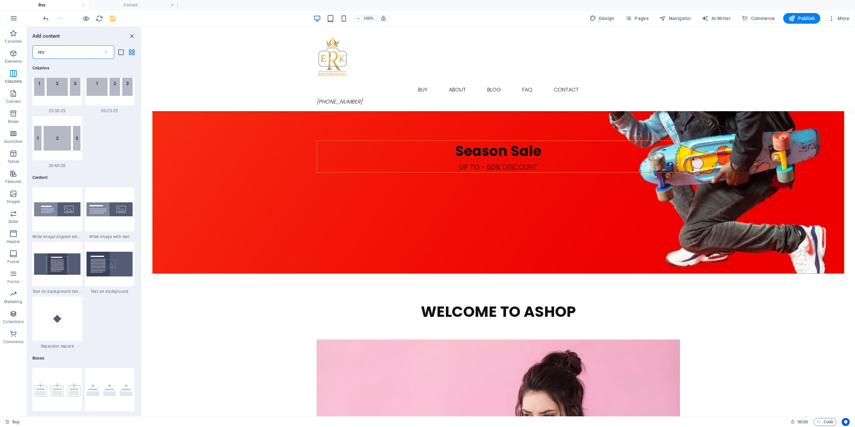
scroll to position [0, 0]
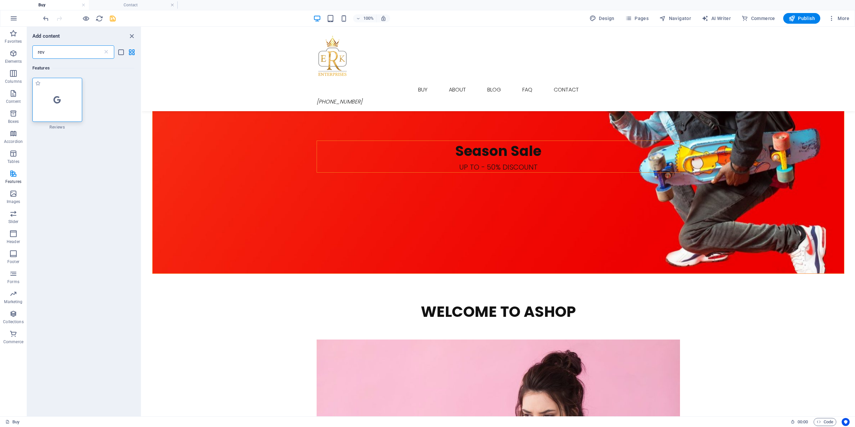
type input "rev"
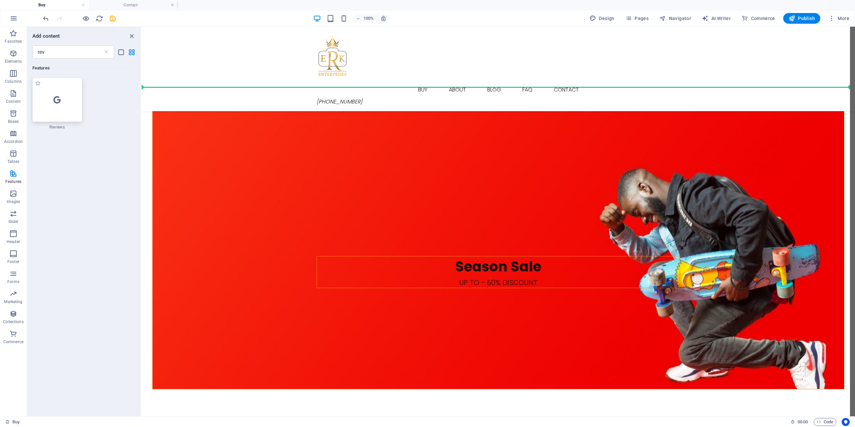
scroll to position [723, 0]
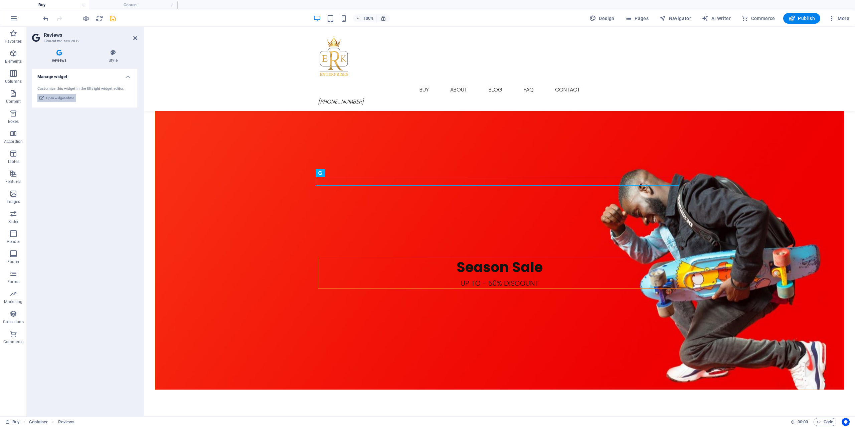
click at [62, 98] on span "Open widget editor" at bounding box center [60, 98] width 28 height 8
click at [130, 76] on h4 "Manage widget" at bounding box center [84, 75] width 105 height 12
click at [130, 76] on h4 "Manage widget" at bounding box center [84, 77] width 105 height 16
click at [135, 39] on icon at bounding box center [135, 37] width 4 height 5
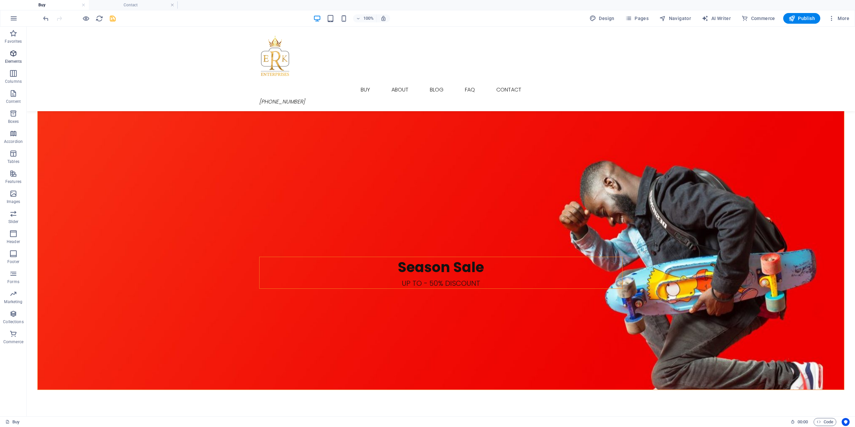
click at [17, 62] on p "Elements" at bounding box center [13, 61] width 17 height 5
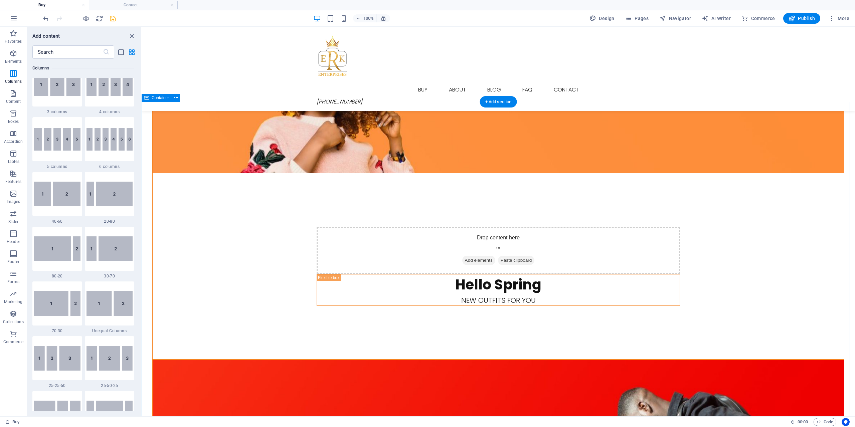
scroll to position [356, 0]
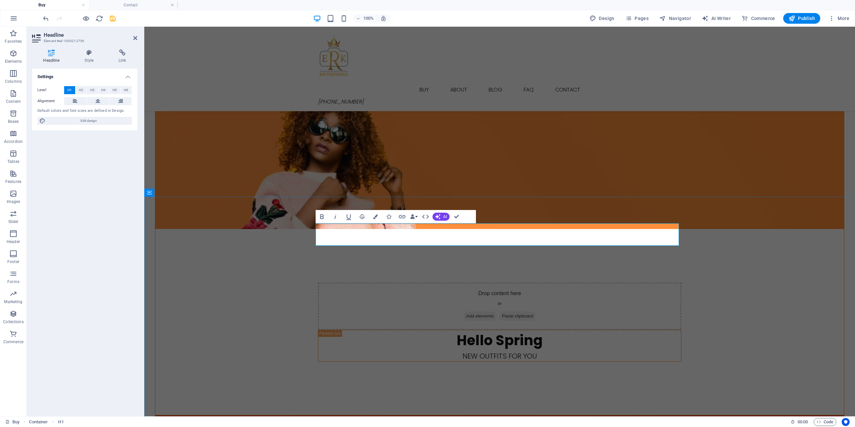
drag, startPoint x: 523, startPoint y: 233, endPoint x: 574, endPoint y: 233, distance: 50.8
click at [442, 216] on button "AI" at bounding box center [441, 217] width 17 height 8
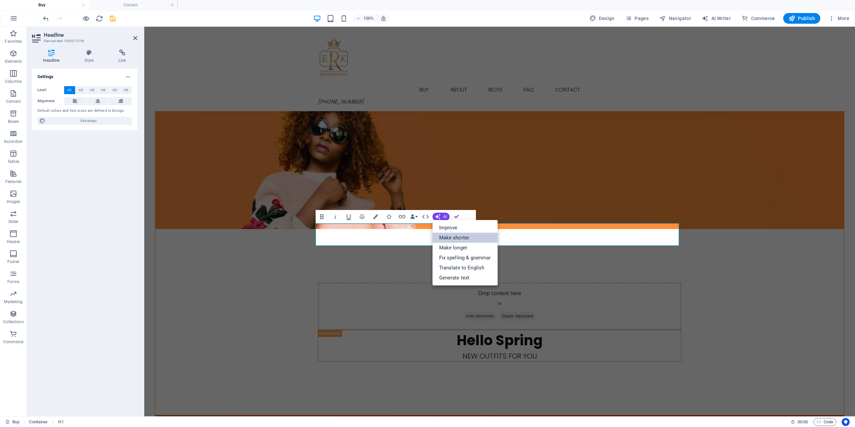
click at [476, 235] on link "Make shorter" at bounding box center [465, 238] width 65 height 10
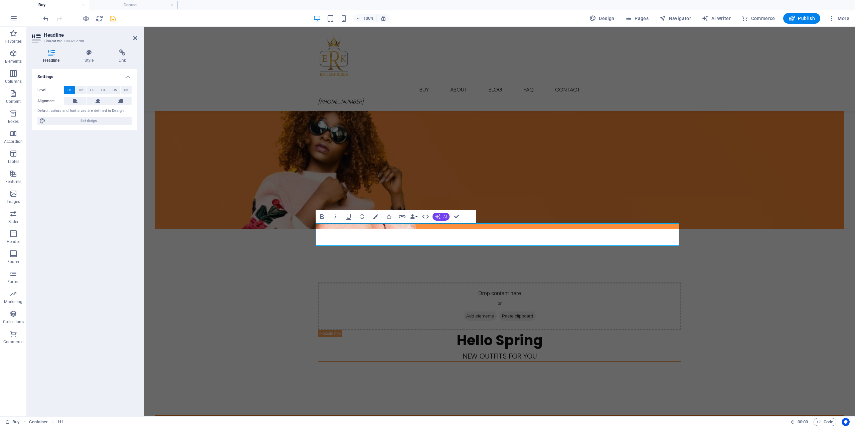
click at [444, 218] on span "AI" at bounding box center [445, 217] width 4 height 4
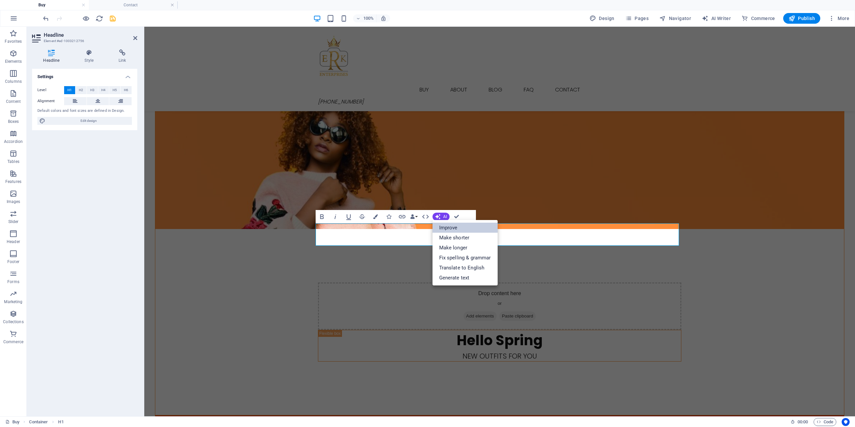
click at [447, 227] on link "Improve" at bounding box center [465, 228] width 65 height 10
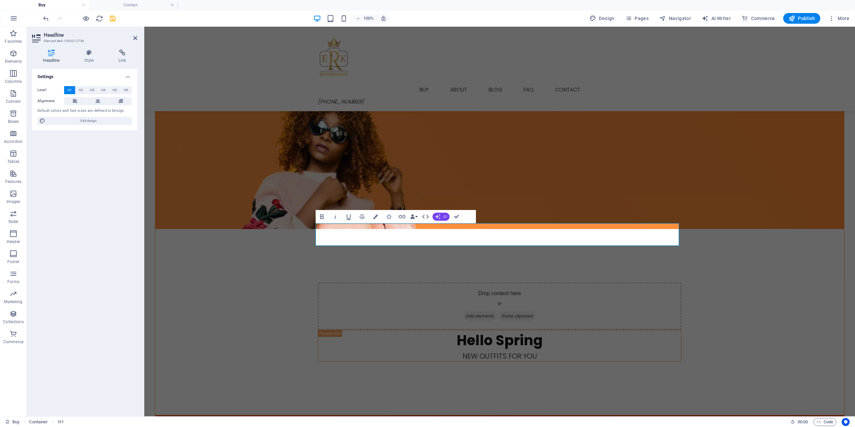
click at [444, 220] on button "AI" at bounding box center [441, 217] width 17 height 8
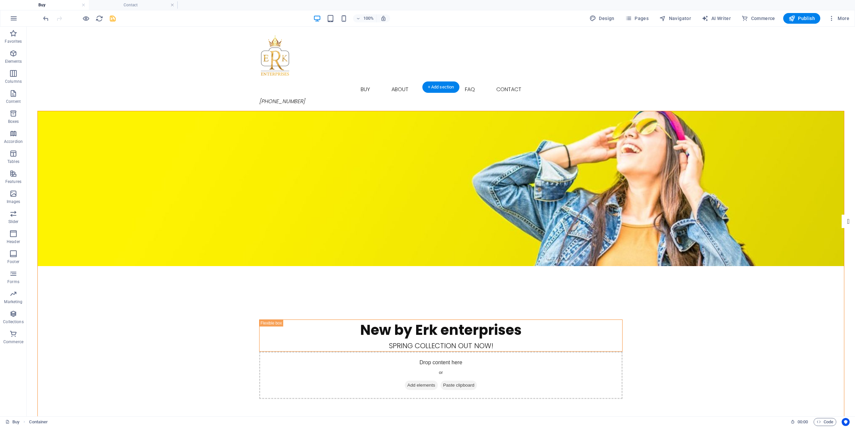
scroll to position [0, 0]
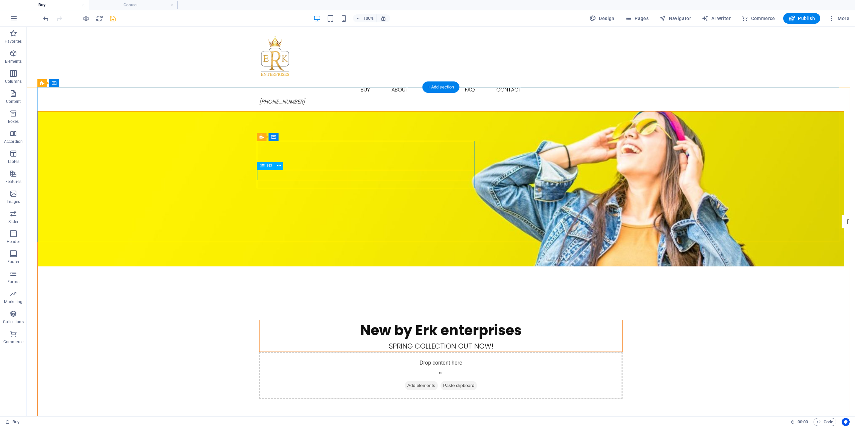
click at [352, 341] on div "Spring collection out now!" at bounding box center [441, 346] width 363 height 10
click at [531, 211] on figure at bounding box center [441, 189] width 807 height 155
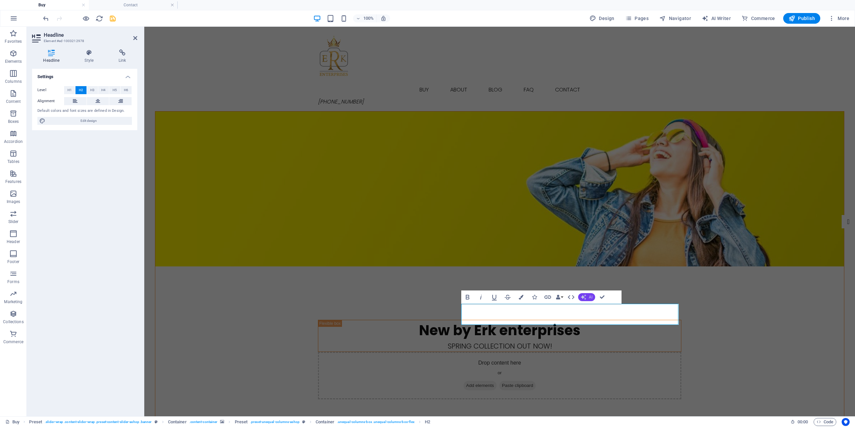
click at [593, 297] on button "AI" at bounding box center [586, 297] width 17 height 8
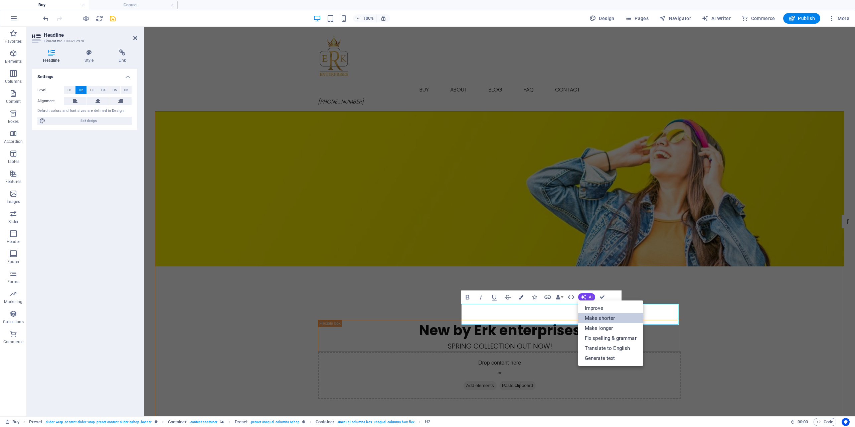
click at [601, 316] on link "Make shorter" at bounding box center [610, 318] width 65 height 10
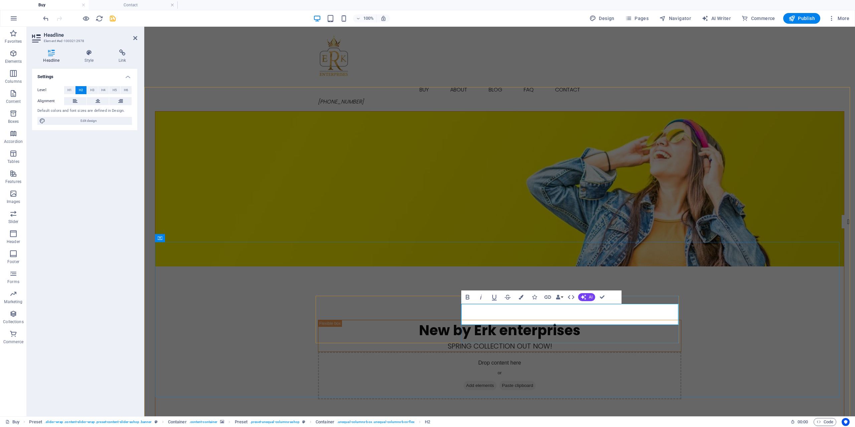
drag, startPoint x: 628, startPoint y: 316, endPoint x: 476, endPoint y: 316, distance: 151.4
click at [588, 298] on button "AI" at bounding box center [586, 297] width 17 height 8
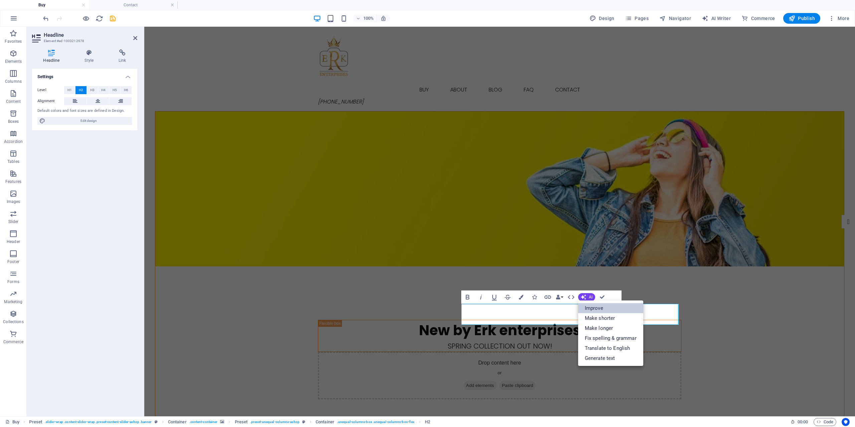
click at [592, 308] on link "Improve" at bounding box center [610, 308] width 65 height 10
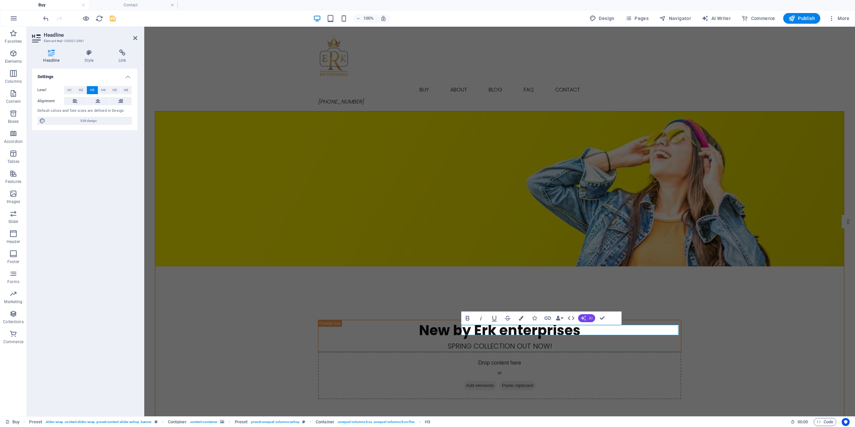
click at [585, 317] on icon "button" at bounding box center [583, 318] width 5 height 5
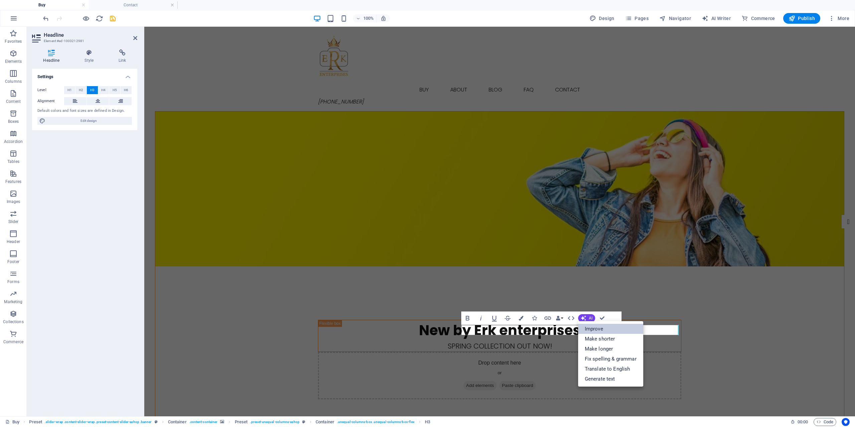
click at [596, 331] on link "Improve" at bounding box center [610, 329] width 65 height 10
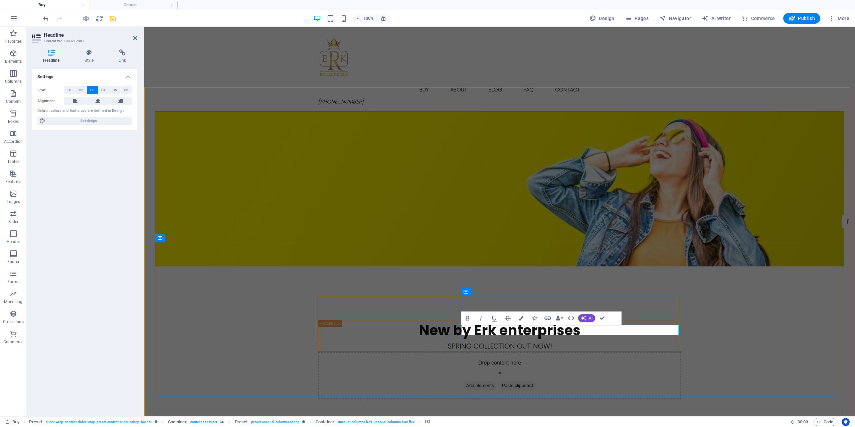
drag, startPoint x: 599, startPoint y: 331, endPoint x: 520, endPoint y: 331, distance: 79.2
click at [591, 317] on span "AI" at bounding box center [591, 318] width 4 height 4
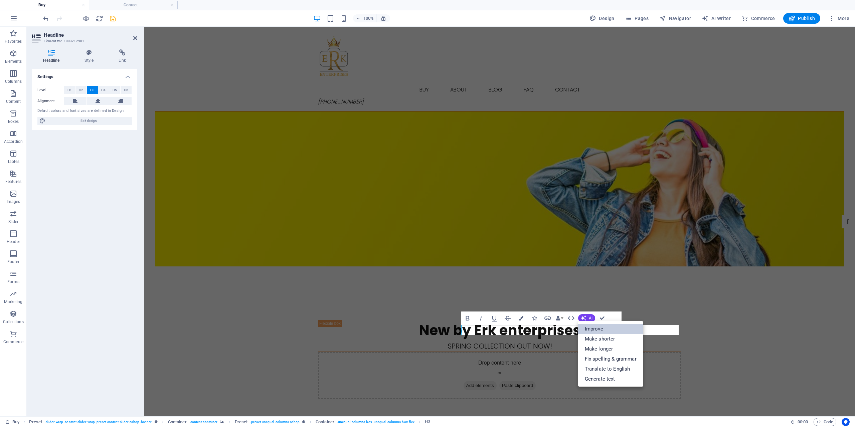
click at [596, 327] on link "Improve" at bounding box center [610, 329] width 65 height 10
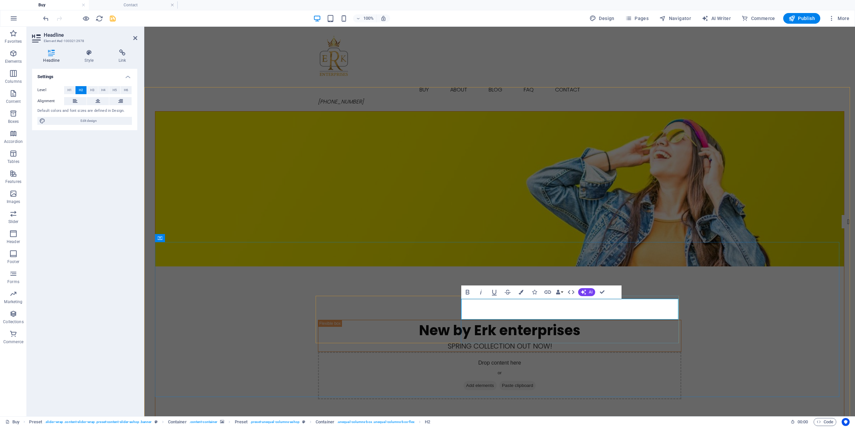
drag, startPoint x: 567, startPoint y: 311, endPoint x: 637, endPoint y: 311, distance: 69.8
click at [561, 292] on button "Data Bindings" at bounding box center [559, 292] width 9 height 13
click at [562, 292] on button "Data Bindings" at bounding box center [559, 292] width 9 height 13
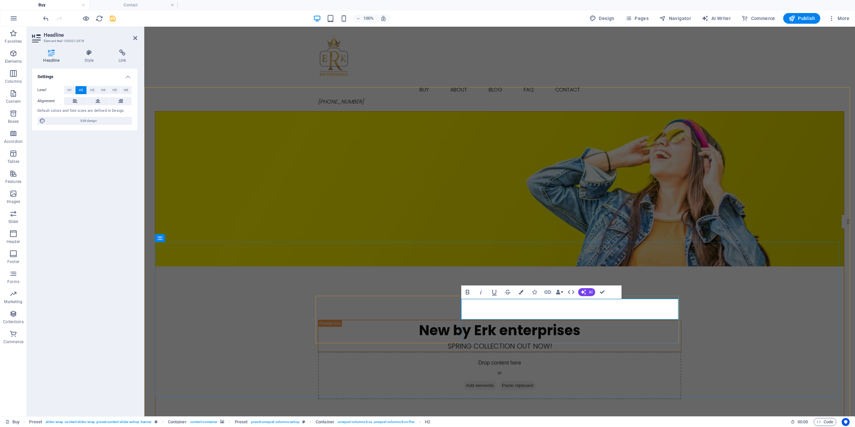
drag, startPoint x: 570, startPoint y: 312, endPoint x: 625, endPoint y: 309, distance: 55.2
drag, startPoint x: 639, startPoint y: 312, endPoint x: 504, endPoint y: 312, distance: 134.7
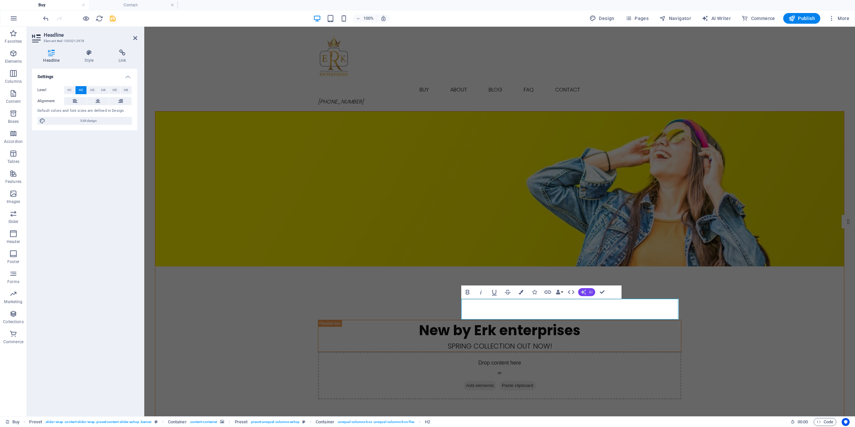
click at [593, 293] on button "AI" at bounding box center [586, 292] width 17 height 8
click at [604, 336] on link "Fix spelling & grammar" at bounding box center [610, 333] width 65 height 10
drag, startPoint x: 563, startPoint y: 308, endPoint x: 622, endPoint y: 309, distance: 59.8
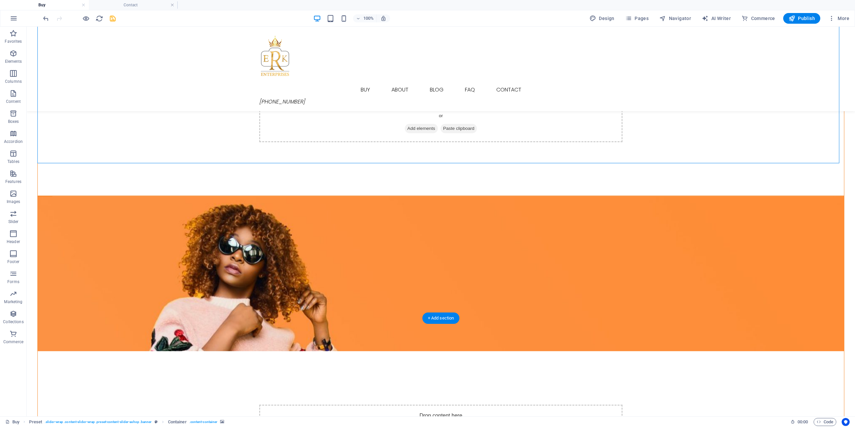
scroll to position [234, 0]
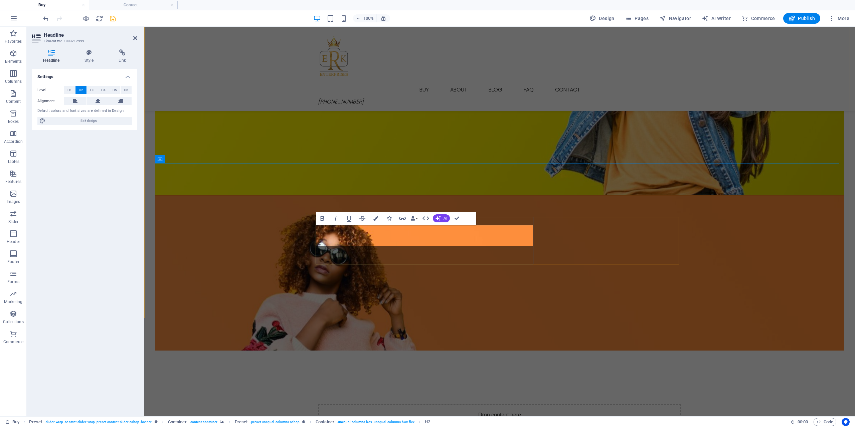
drag, startPoint x: 439, startPoint y: 234, endPoint x: 519, endPoint y: 249, distance: 80.9
click at [446, 219] on span "AI" at bounding box center [446, 219] width 4 height 4
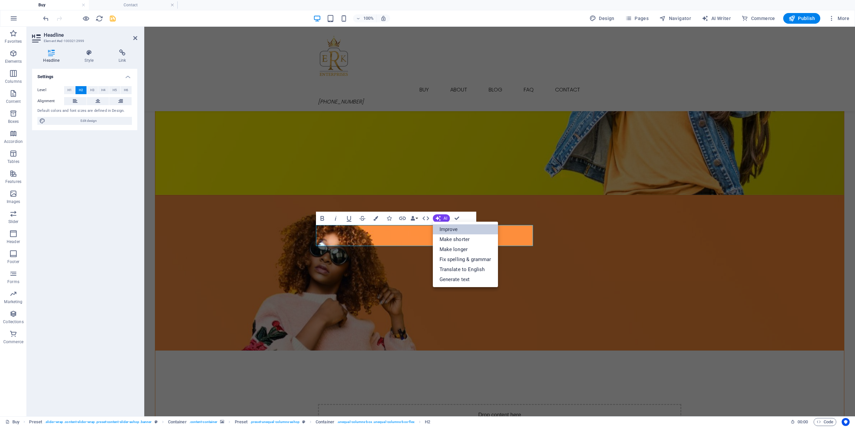
click at [472, 233] on link "Improve" at bounding box center [465, 230] width 65 height 10
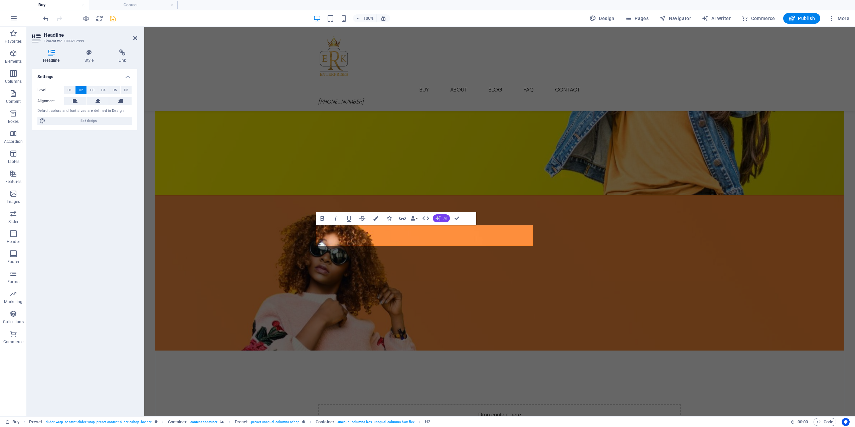
click at [445, 221] on span "AI" at bounding box center [446, 219] width 4 height 4
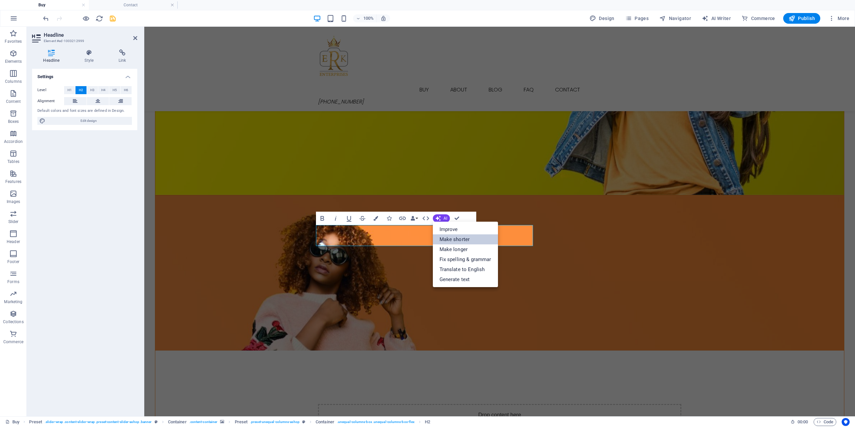
click at [454, 239] on link "Make shorter" at bounding box center [465, 240] width 65 height 10
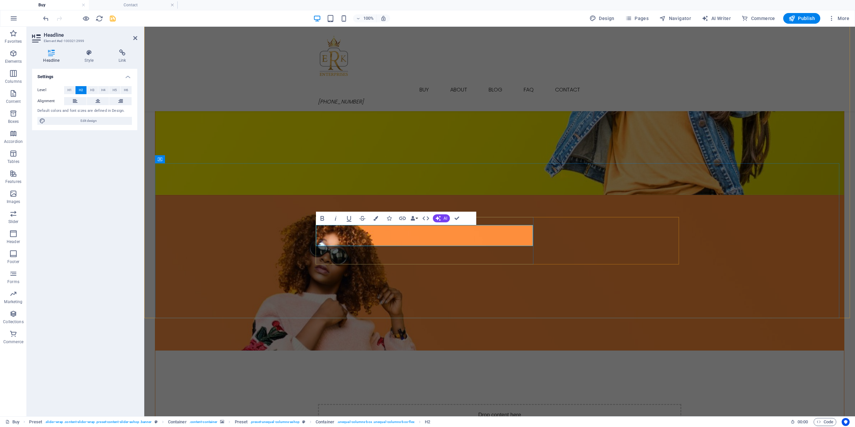
drag, startPoint x: 506, startPoint y: 239, endPoint x: 337, endPoint y: 239, distance: 168.4
click at [441, 220] on button "AI" at bounding box center [441, 219] width 17 height 8
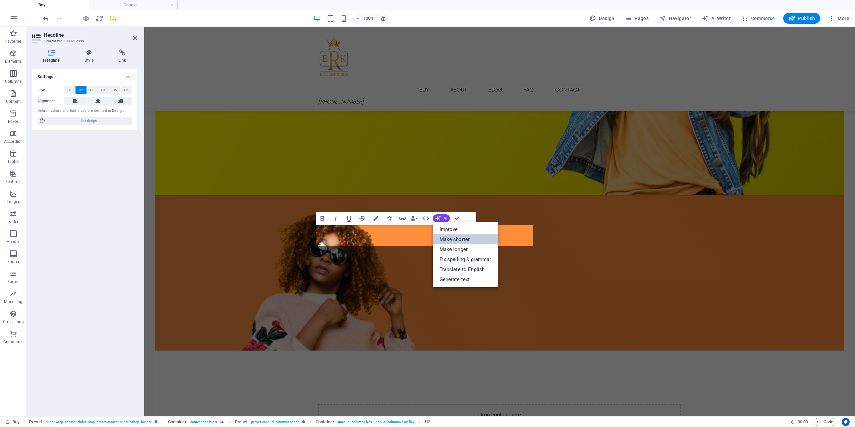
click at [453, 239] on link "Make shorter" at bounding box center [465, 240] width 65 height 10
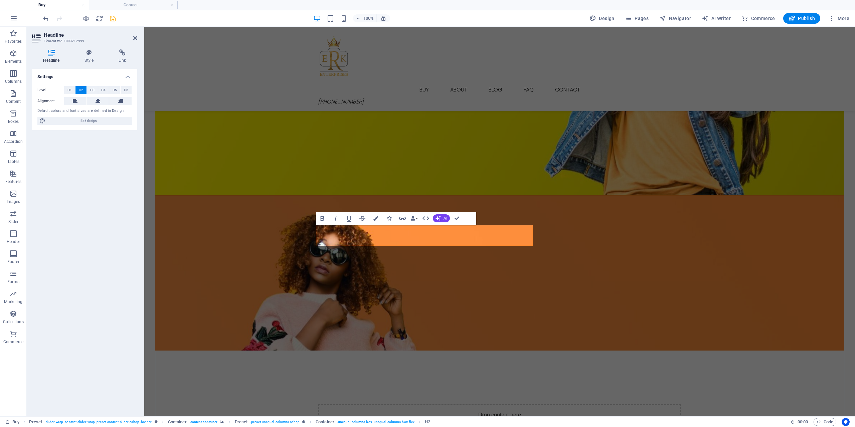
drag, startPoint x: 505, startPoint y: 237, endPoint x: 304, endPoint y: 237, distance: 200.1
click at [441, 220] on icon "button" at bounding box center [438, 218] width 5 height 5
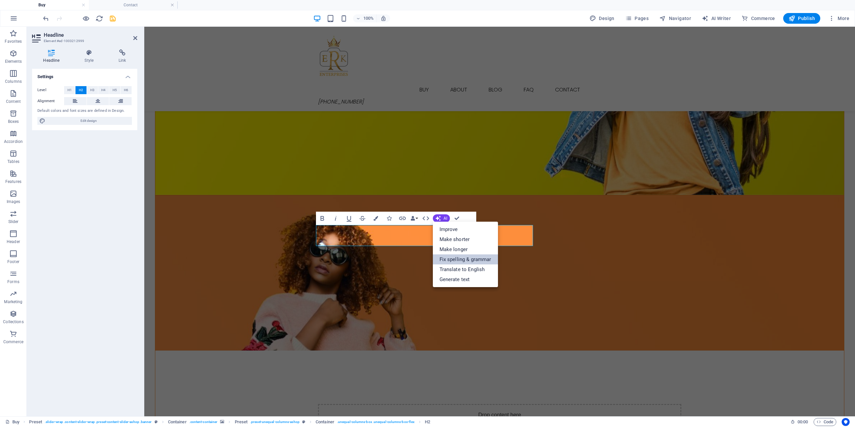
click at [469, 260] on link "Fix spelling & grammar" at bounding box center [465, 260] width 65 height 10
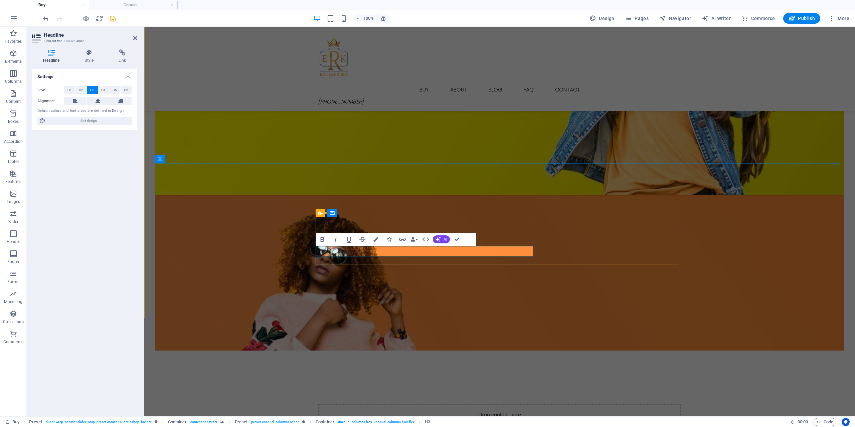
drag, startPoint x: 429, startPoint y: 249, endPoint x: 362, endPoint y: 247, distance: 66.9
click at [416, 239] on button "Data Bindings" at bounding box center [414, 239] width 9 height 13
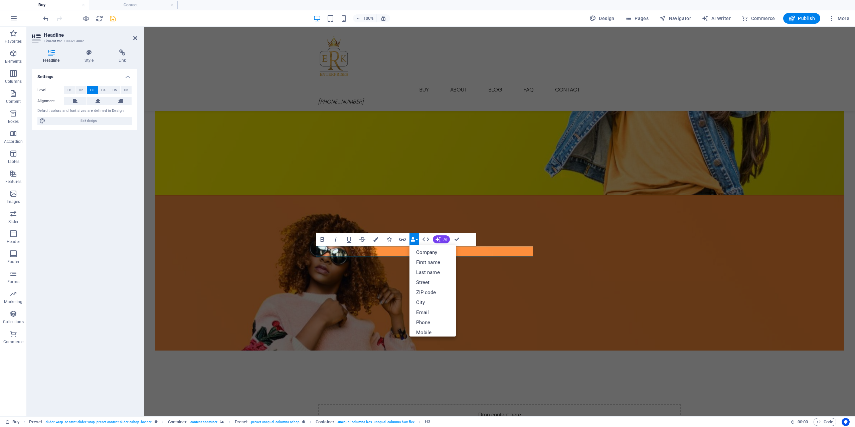
click at [416, 239] on button "Data Bindings" at bounding box center [414, 239] width 9 height 13
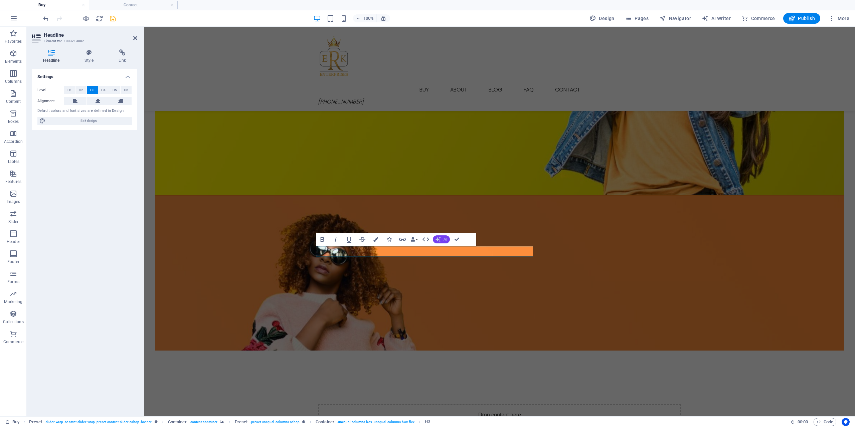
click at [446, 242] on button "AI" at bounding box center [441, 240] width 17 height 8
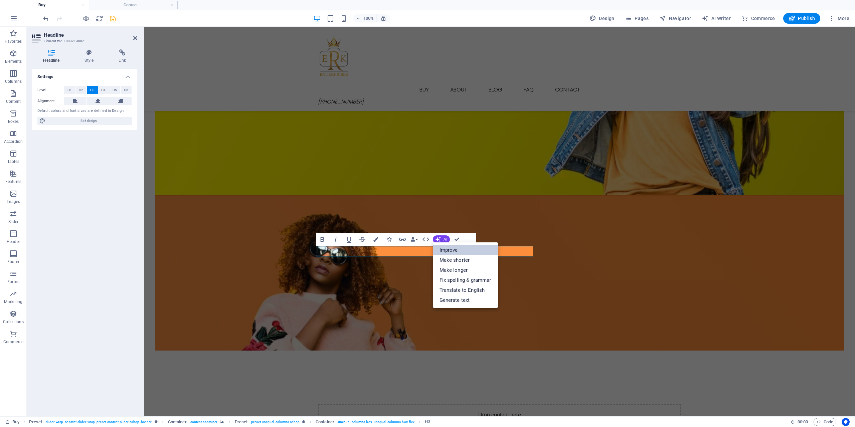
click at [449, 248] on link "Improve" at bounding box center [465, 250] width 65 height 10
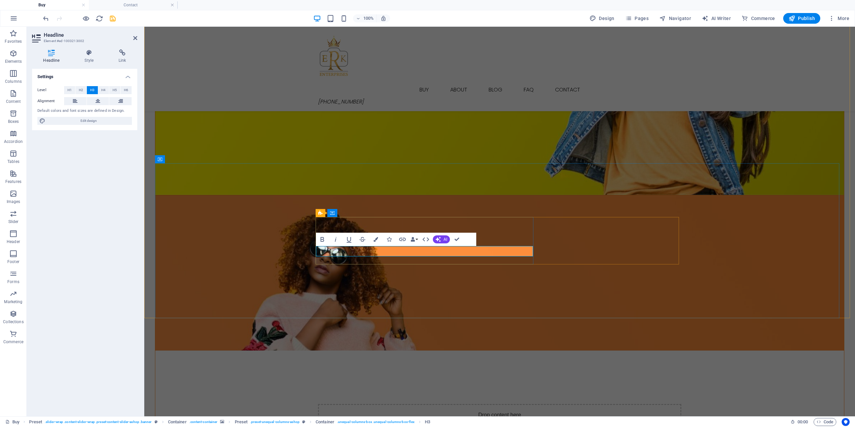
drag, startPoint x: 451, startPoint y: 252, endPoint x: 367, endPoint y: 252, distance: 83.5
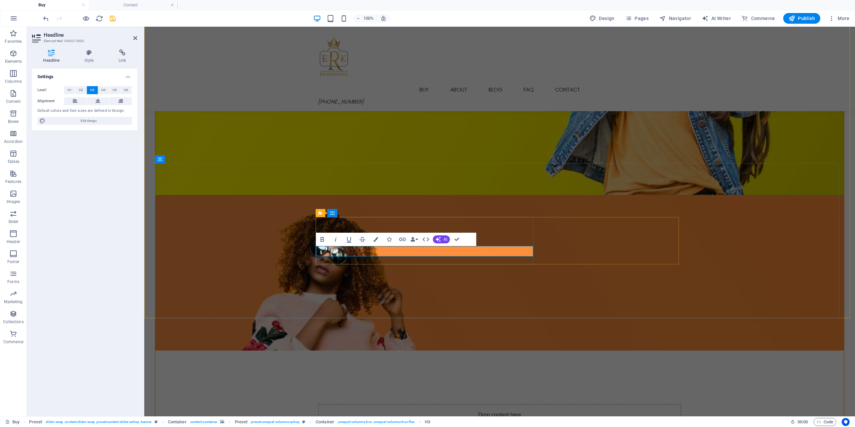
drag, startPoint x: 489, startPoint y: 248, endPoint x: 325, endPoint y: 254, distance: 163.8
click at [441, 240] on icon "button" at bounding box center [438, 240] width 6 height 6
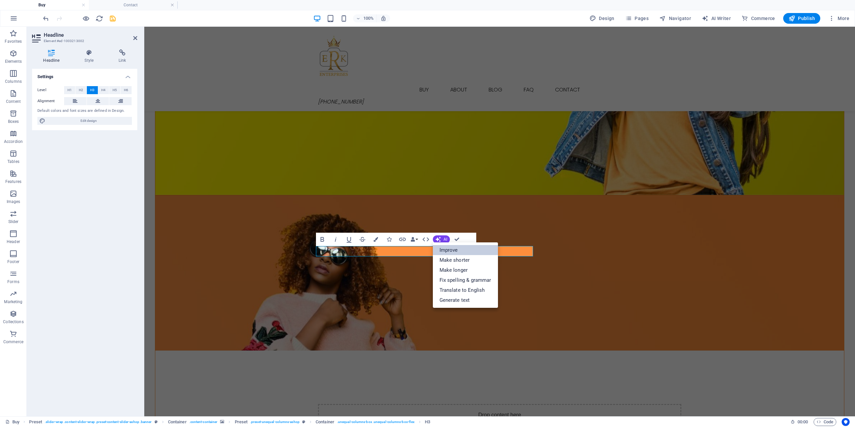
click at [448, 247] on link "Improve" at bounding box center [465, 250] width 65 height 10
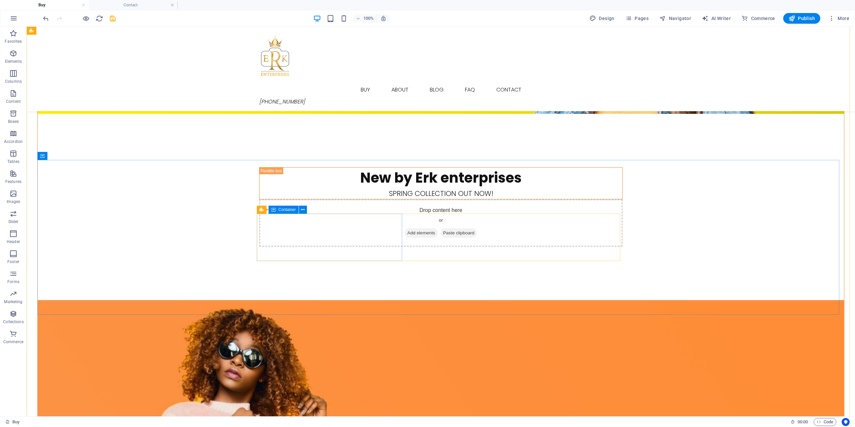
scroll to position [134, 0]
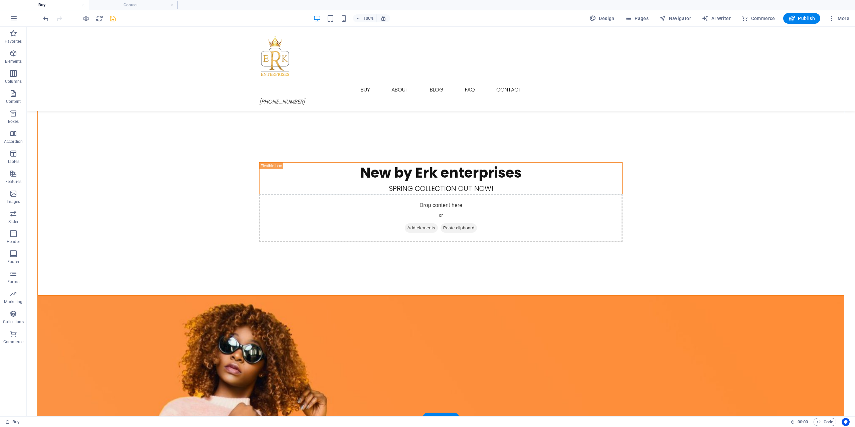
click at [482, 296] on figure at bounding box center [441, 373] width 807 height 155
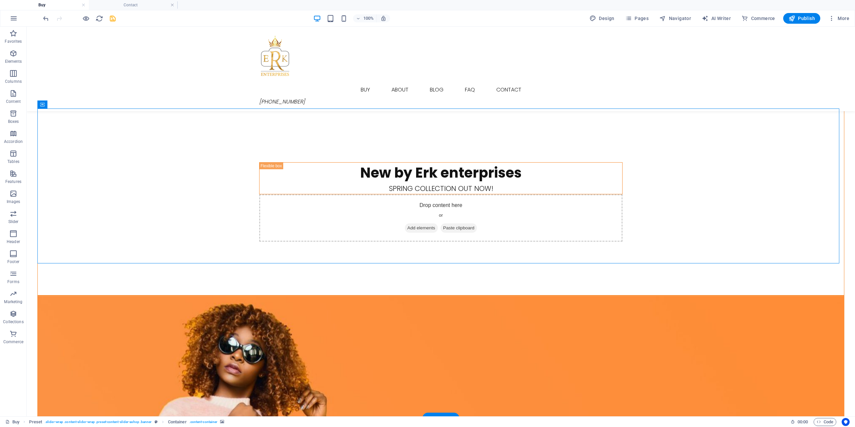
scroll to position [167, 0]
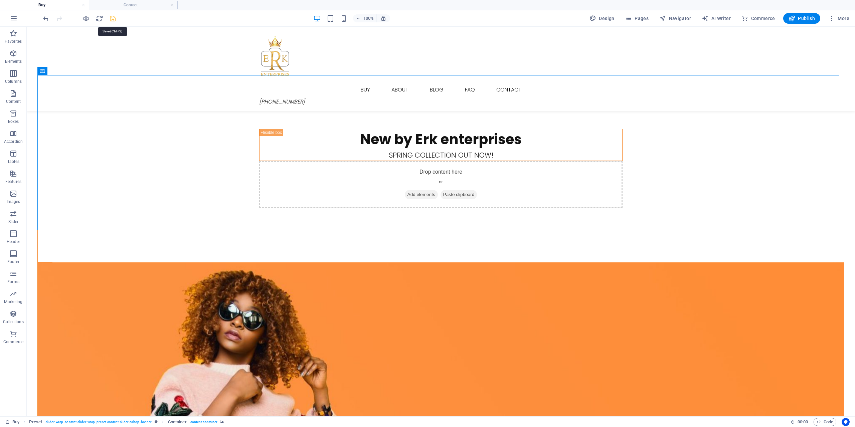
click at [112, 22] on icon "save" at bounding box center [113, 19] width 8 height 8
checkbox input "false"
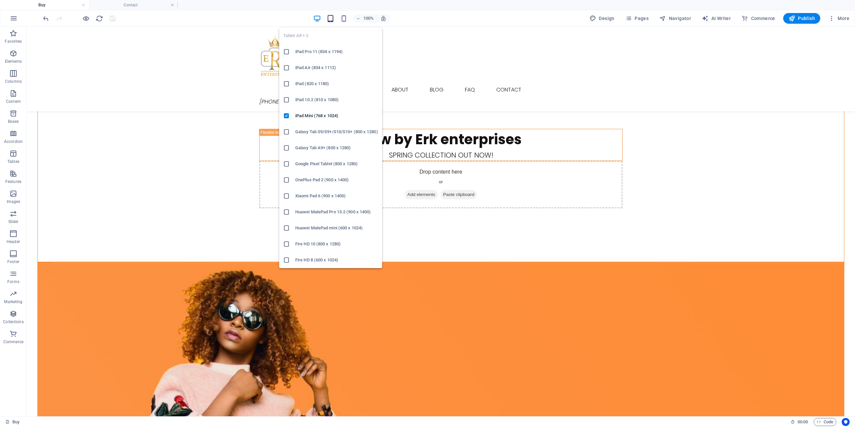
click at [334, 20] on icon "button" at bounding box center [331, 19] width 8 height 8
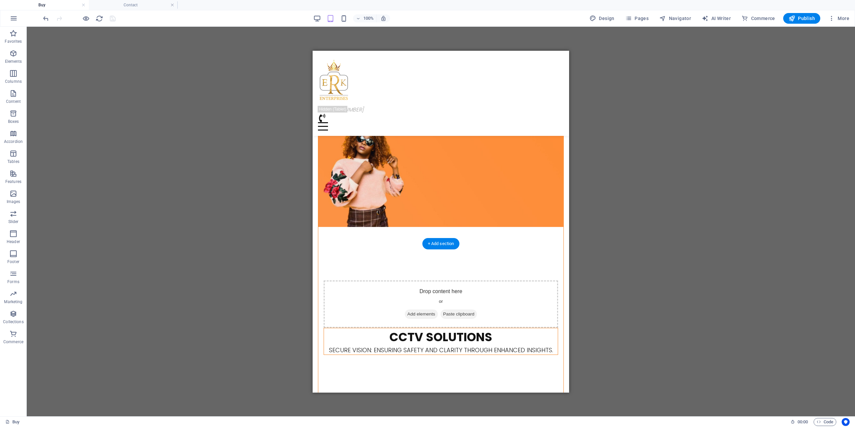
scroll to position [468, 0]
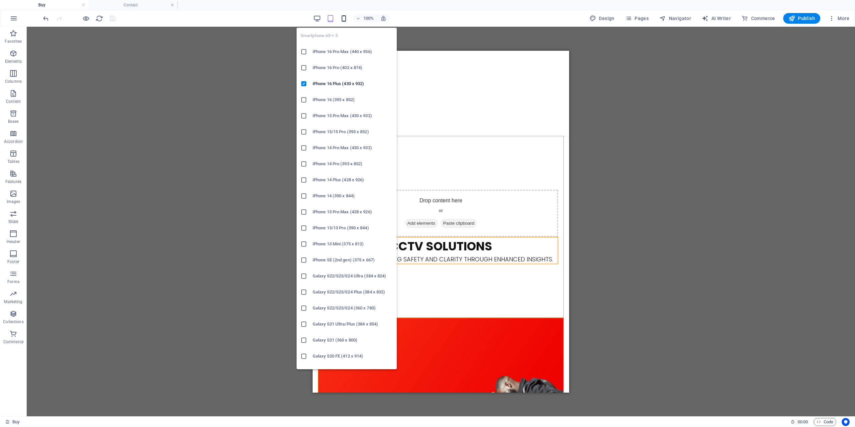
click at [341, 20] on span "button" at bounding box center [344, 19] width 8 height 8
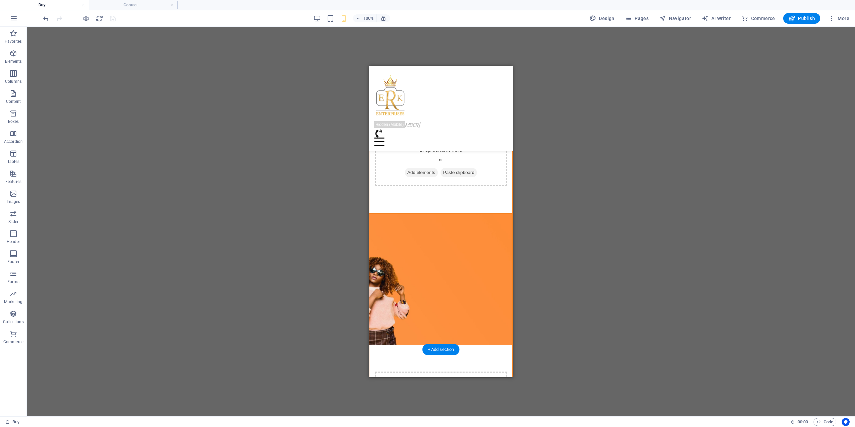
scroll to position [0, 0]
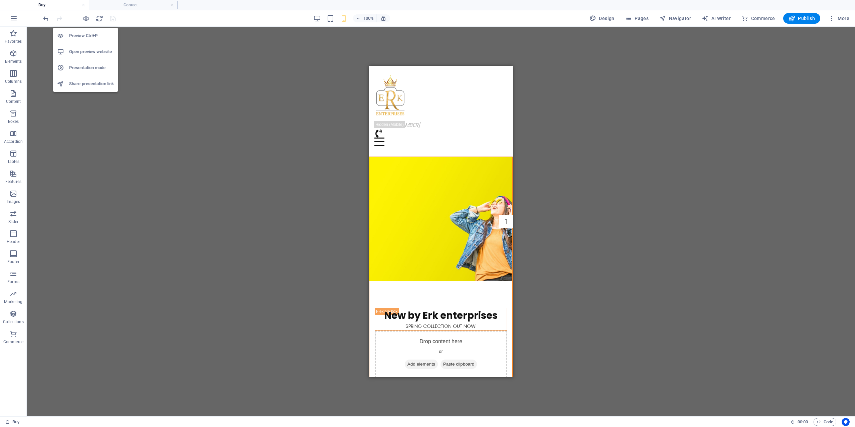
click at [89, 50] on h6 "Open preview website" at bounding box center [91, 52] width 45 height 8
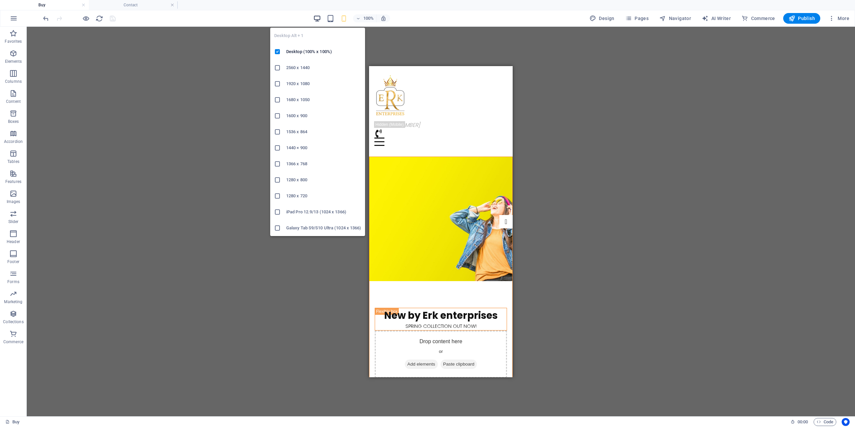
click at [316, 19] on icon "button" at bounding box center [317, 19] width 8 height 8
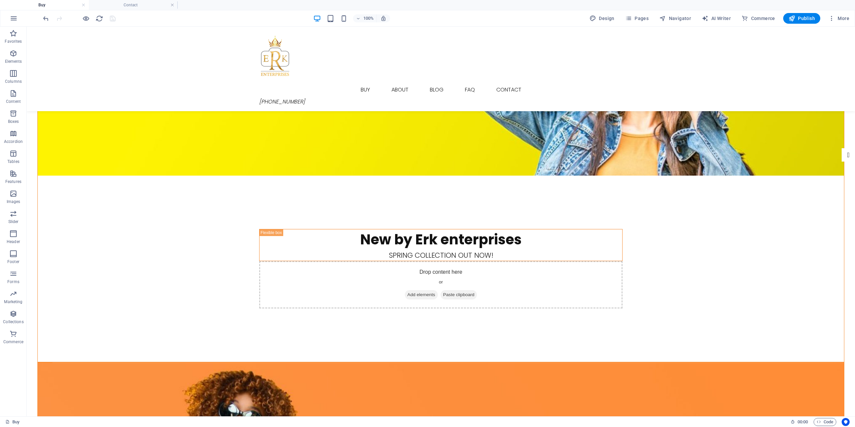
scroll to position [200, 0]
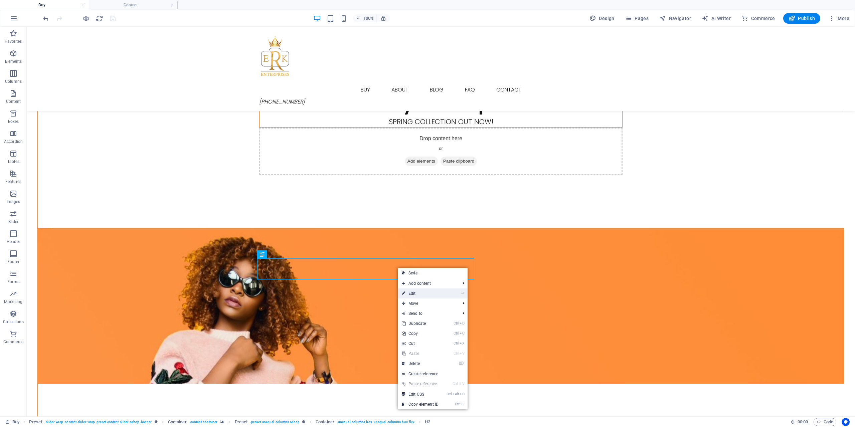
click at [423, 294] on link "⏎ Edit" at bounding box center [420, 294] width 45 height 10
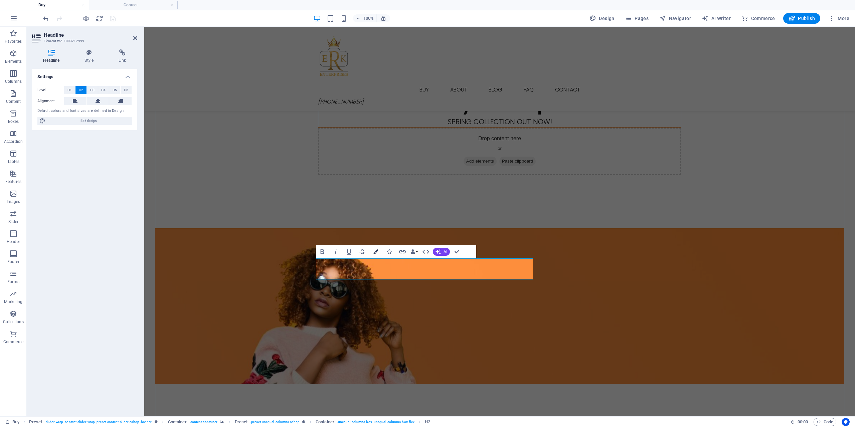
click at [376, 251] on icon "button" at bounding box center [376, 252] width 5 height 5
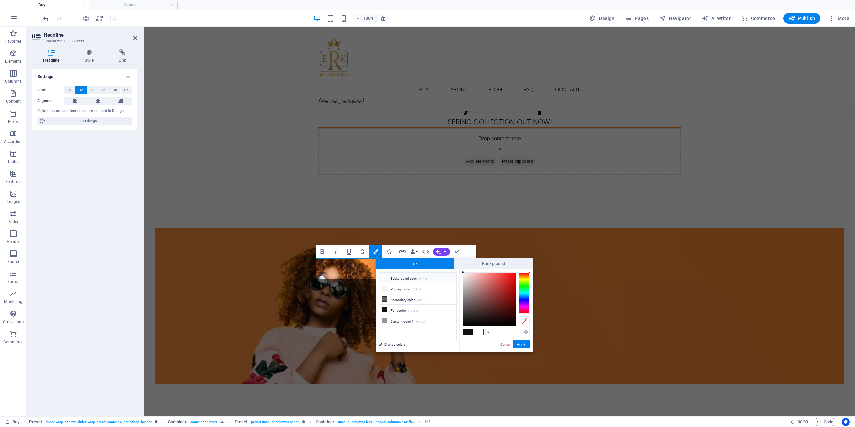
drag, startPoint x: 481, startPoint y: 290, endPoint x: 453, endPoint y: 264, distance: 37.8
click at [453, 264] on div "Text Background less Background color #ffffff Primary color #f4f4f4 Secondary c…" at bounding box center [454, 306] width 157 height 94
drag, startPoint x: 464, startPoint y: 277, endPoint x: 461, endPoint y: 270, distance: 8.1
click at [461, 270] on div "#ffffff Supported formats #0852ed rgb(8, 82, 237) rgba(8, 82, 237, 90%) hsv(221…" at bounding box center [496, 359] width 74 height 180
type input "#ffffff"
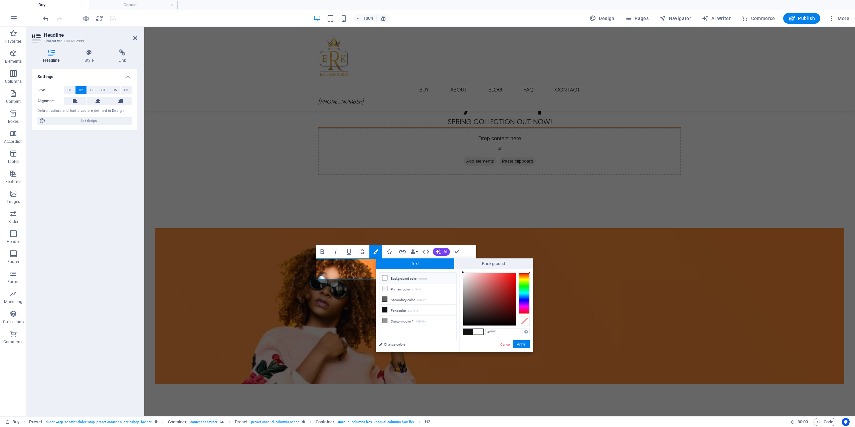
click at [455, 214] on div "Preset H2 Preset Preset Container Preset Preset Container Placeholder Container…" at bounding box center [499, 222] width 711 height 390
click at [525, 342] on button "Apply" at bounding box center [521, 344] width 17 height 8
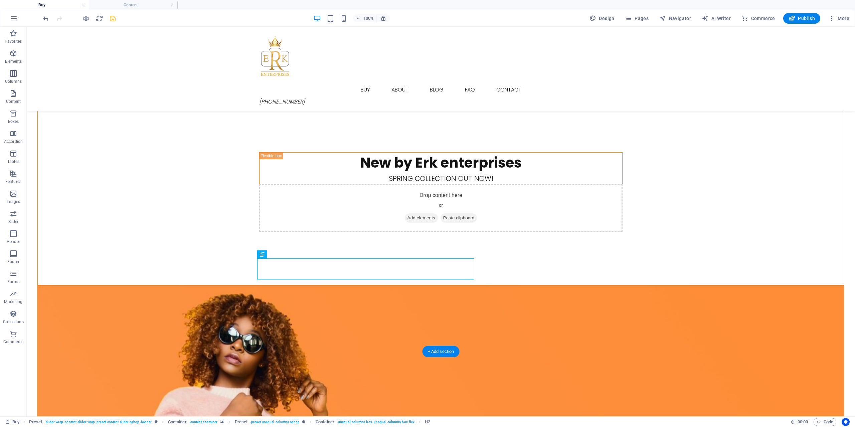
scroll to position [67, 0]
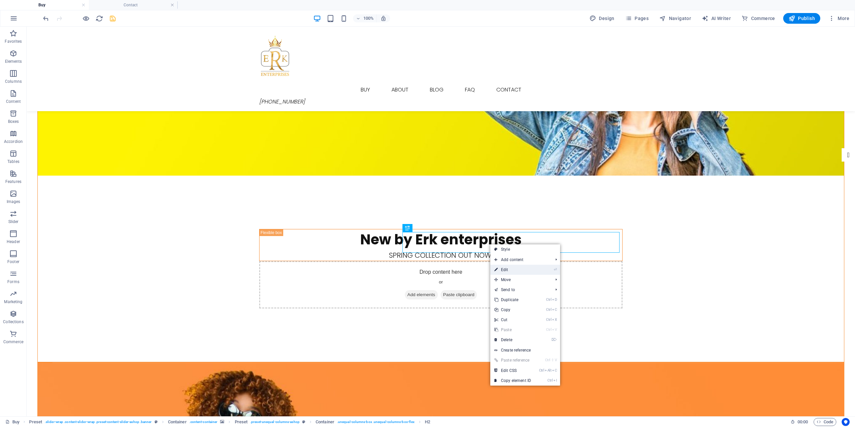
click at [514, 270] on link "⏎ Edit" at bounding box center [512, 270] width 45 height 10
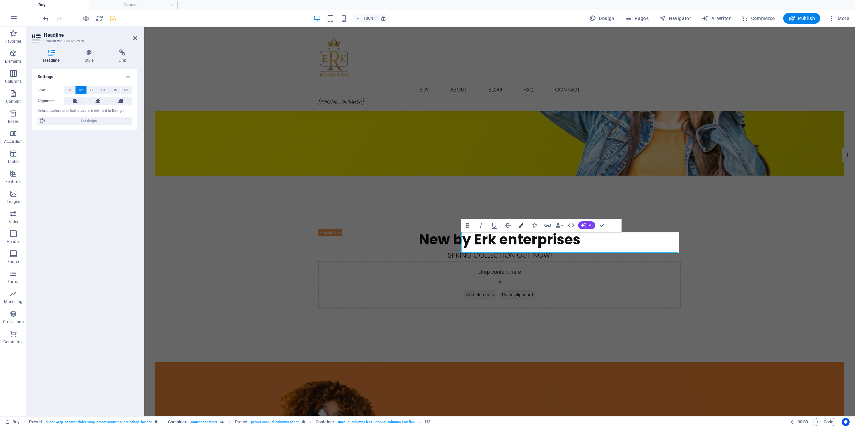
click at [523, 225] on icon "button" at bounding box center [521, 225] width 5 height 5
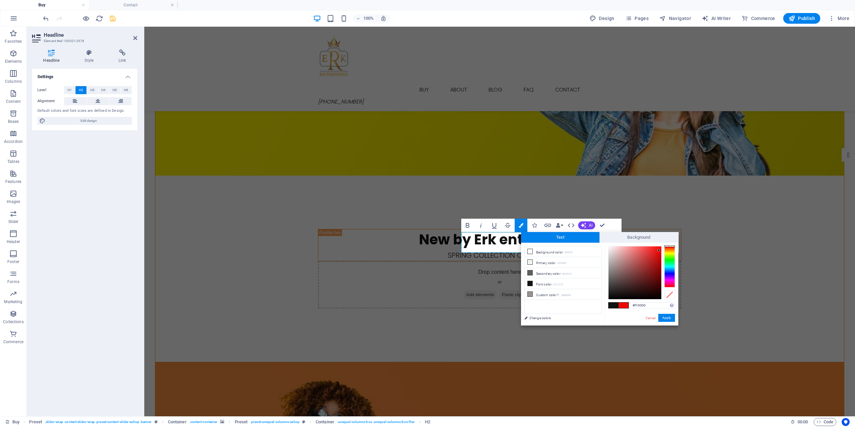
type input "#f30000"
drag, startPoint x: 647, startPoint y: 259, endPoint x: 662, endPoint y: 249, distance: 17.8
click at [662, 249] on div at bounding box center [635, 273] width 53 height 53
click at [672, 318] on button "Apply" at bounding box center [667, 318] width 17 height 8
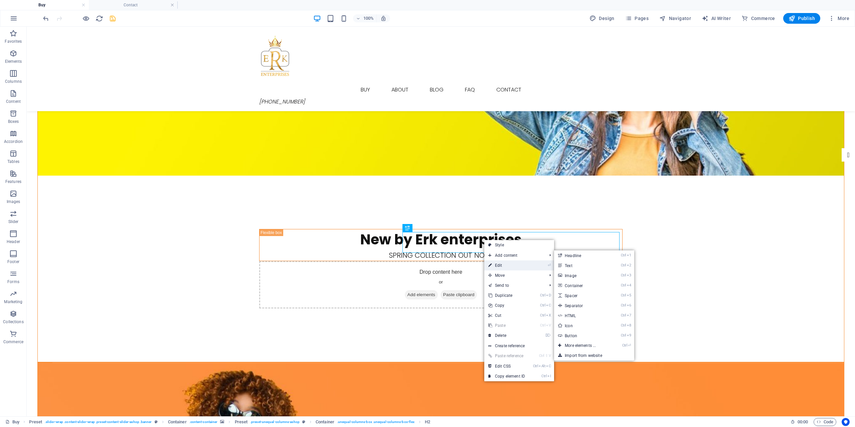
click at [517, 264] on link "⏎ Edit" at bounding box center [506, 266] width 45 height 10
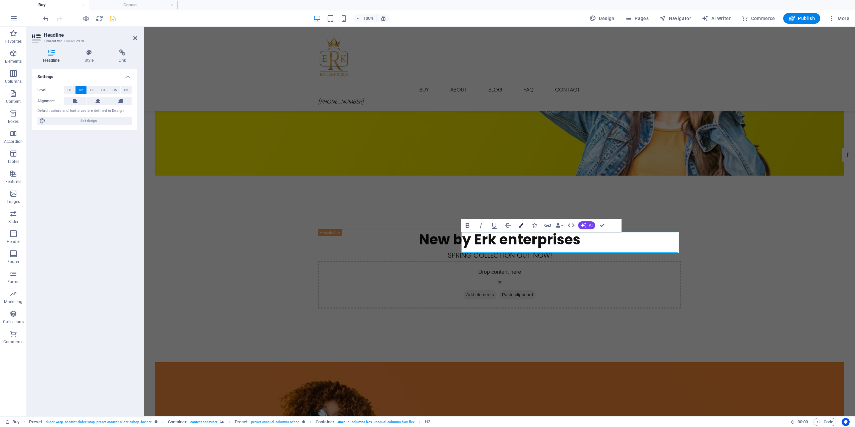
click at [524, 225] on button "Colors" at bounding box center [521, 225] width 13 height 13
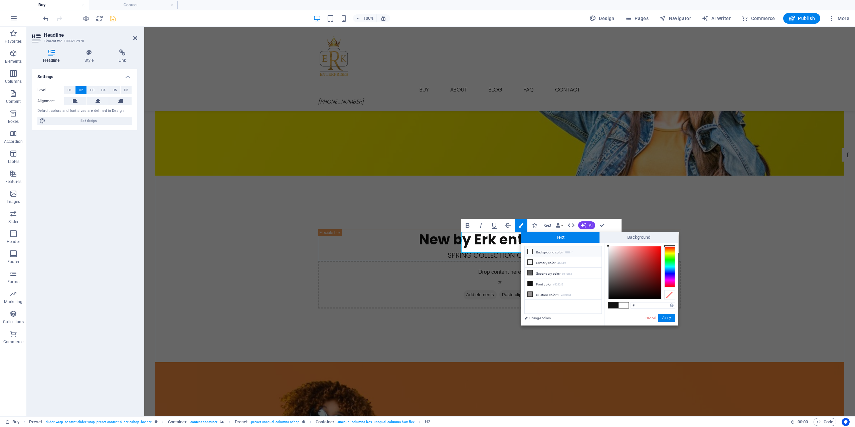
drag, startPoint x: 621, startPoint y: 266, endPoint x: 584, endPoint y: 238, distance: 46.9
click at [584, 238] on div "Text Background less Background color #ffffff Primary color #f4f4f4 Secondary c…" at bounding box center [599, 279] width 157 height 94
click at [602, 245] on div "less Background color #ffffff Primary color #f4f4f4 Secondary color #616161 Fon…" at bounding box center [599, 284] width 157 height 83
type input "#fbfbfb"
click at [608, 247] on div at bounding box center [608, 247] width 2 height 2
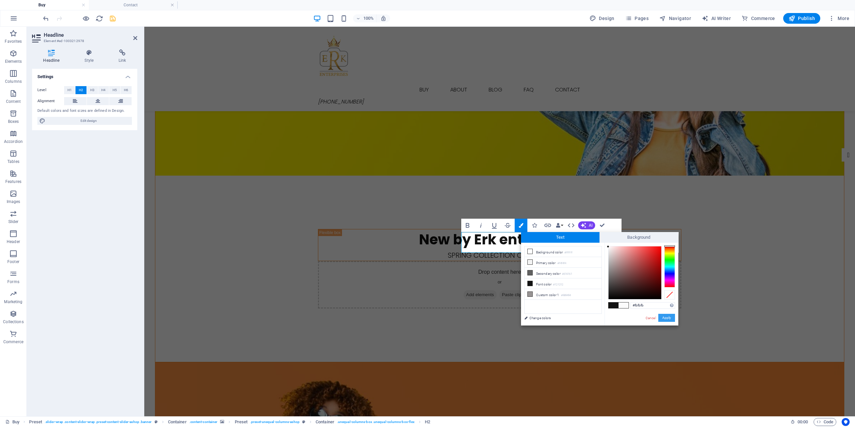
click at [668, 318] on button "Apply" at bounding box center [667, 318] width 17 height 8
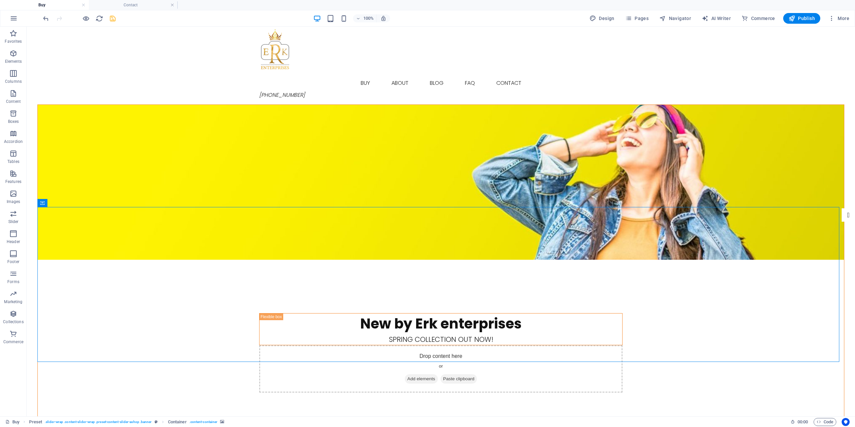
scroll to position [0, 0]
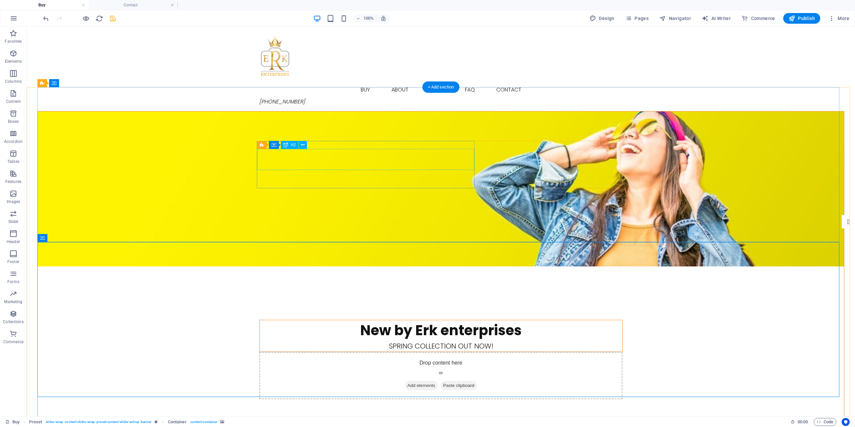
click at [430, 320] on div "New by Erk enterprises" at bounding box center [441, 330] width 363 height 21
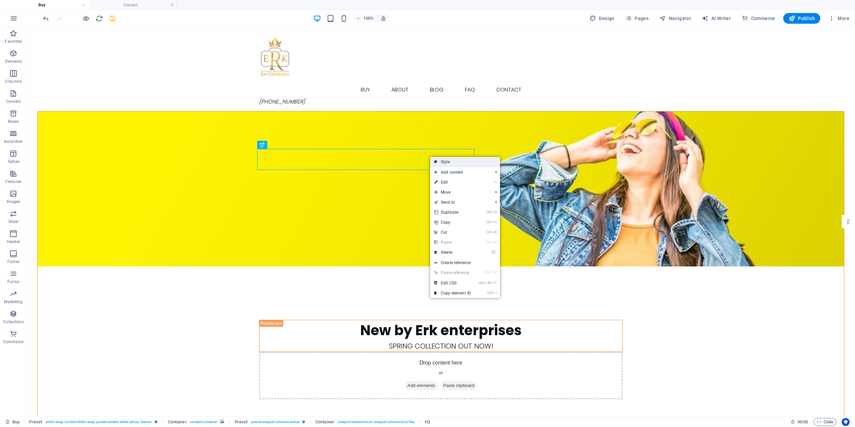
drag, startPoint x: 462, startPoint y: 164, endPoint x: 368, endPoint y: 208, distance: 104.3
click at [462, 164] on link "Style" at bounding box center [465, 162] width 70 height 10
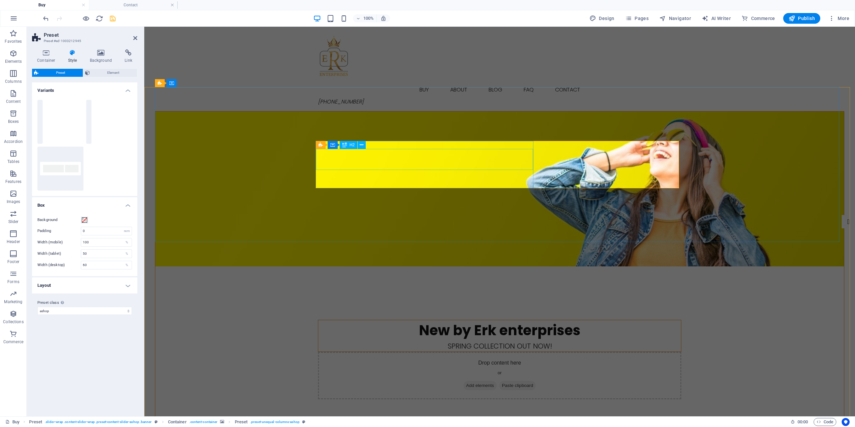
click at [507, 320] on div "New by Erk enterprises" at bounding box center [499, 330] width 363 height 21
click at [129, 285] on h4 "Layout" at bounding box center [84, 286] width 105 height 16
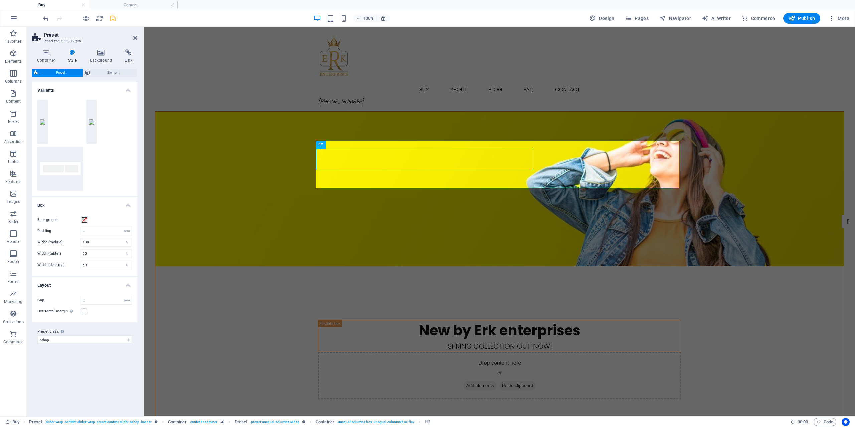
click at [129, 285] on h4 "Layout" at bounding box center [84, 284] width 105 height 12
click at [128, 311] on select "ashop contact Add preset class" at bounding box center [84, 311] width 95 height 8
click at [102, 77] on span "Element" at bounding box center [113, 73] width 43 height 8
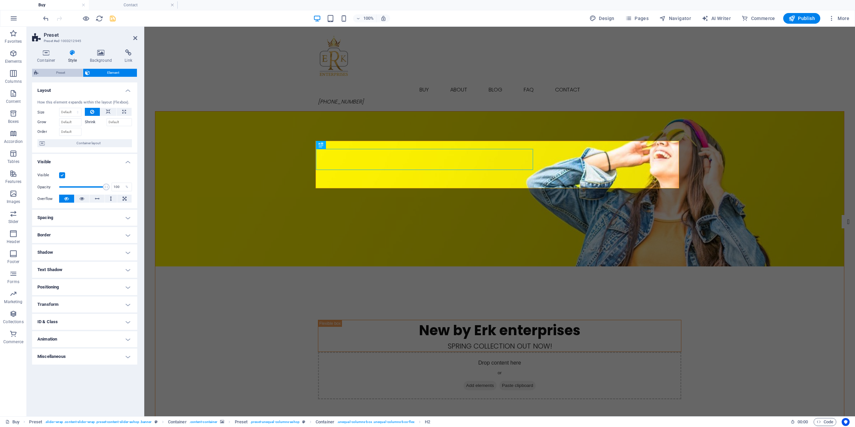
click at [52, 74] on span "Preset" at bounding box center [60, 73] width 40 height 8
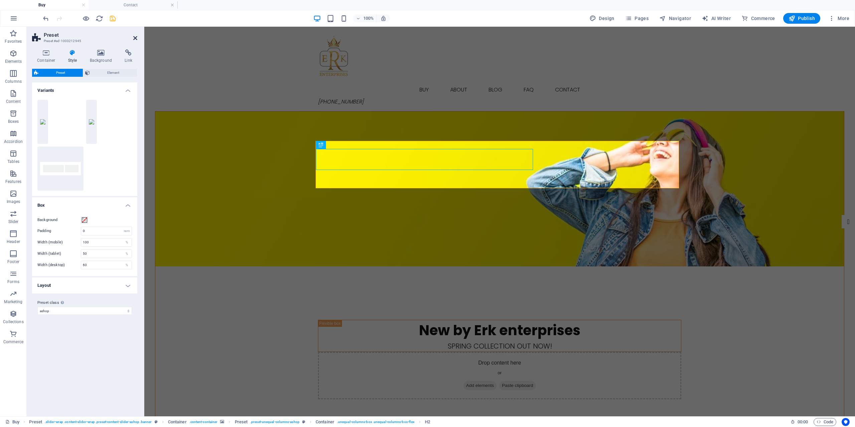
drag, startPoint x: 136, startPoint y: 37, endPoint x: 109, endPoint y: 10, distance: 38.0
click at [136, 37] on icon at bounding box center [135, 37] width 4 height 5
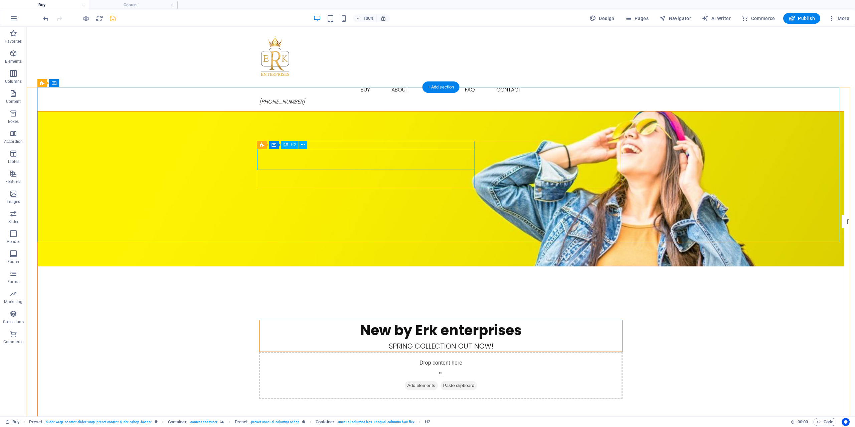
click at [389, 320] on div "New by Erk enterprises" at bounding box center [441, 330] width 363 height 21
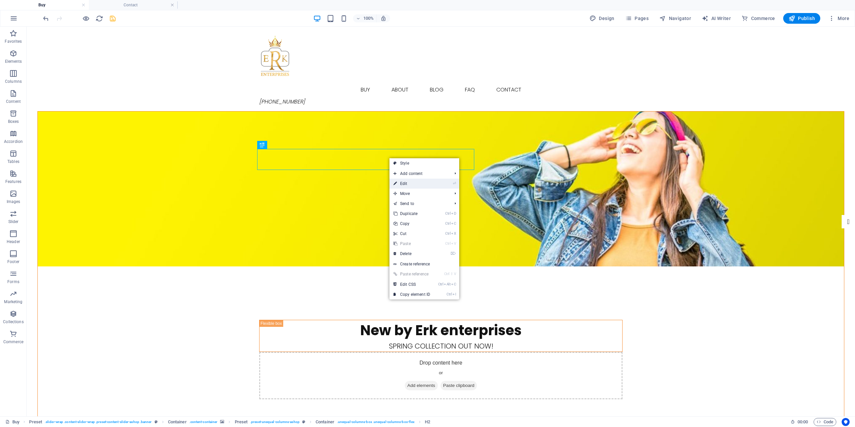
click at [430, 180] on link "⏎ Edit" at bounding box center [412, 184] width 45 height 10
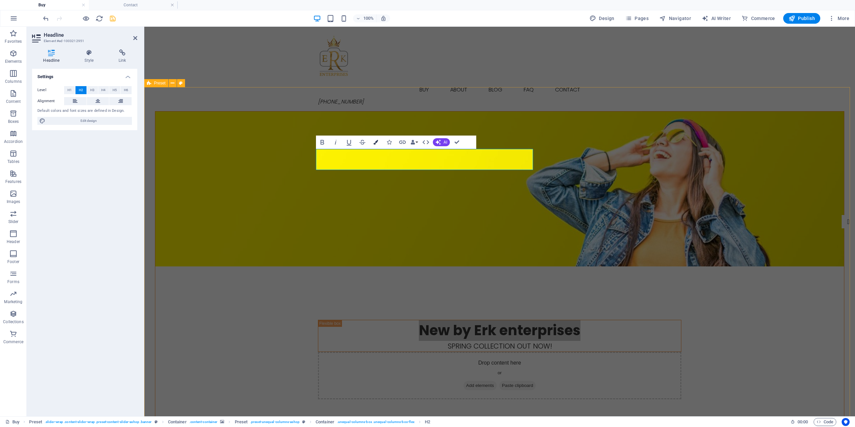
click at [377, 141] on icon "button" at bounding box center [376, 142] width 5 height 5
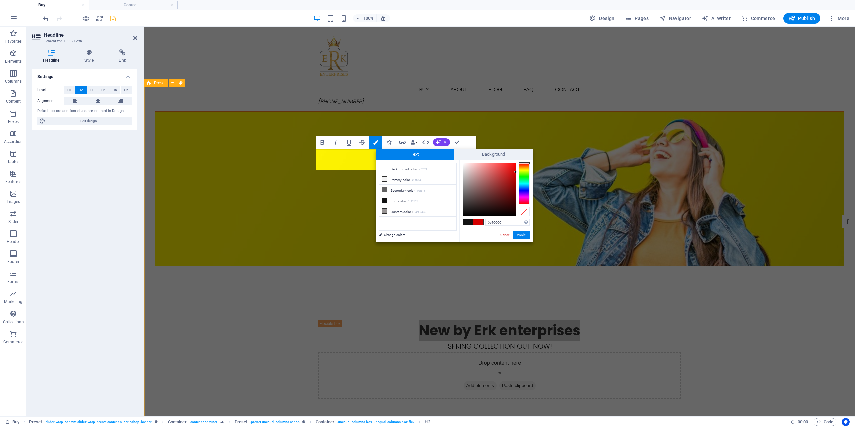
drag, startPoint x: 488, startPoint y: 178, endPoint x: 518, endPoint y: 172, distance: 30.7
click at [518, 172] on div at bounding box center [496, 189] width 67 height 53
type input "#d40000"
click at [535, 172] on div "Preset Container H2 Preset Container Preset Preset Container Placeholder Contai…" at bounding box center [499, 222] width 711 height 390
click at [521, 233] on button "Apply" at bounding box center [521, 235] width 17 height 8
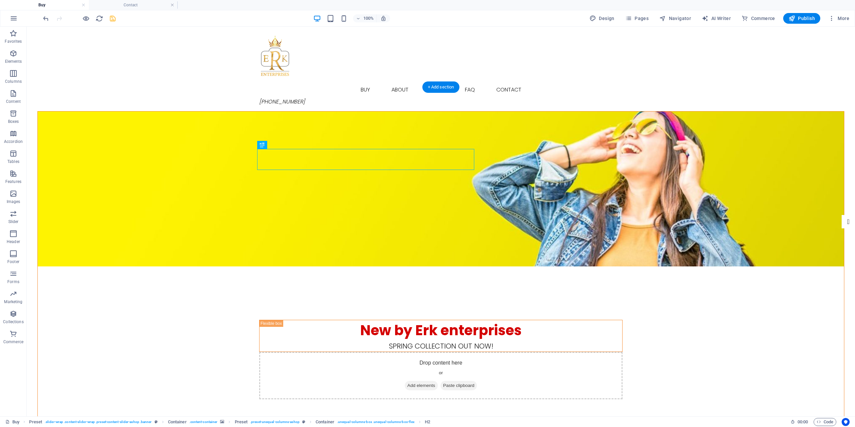
click at [112, 20] on icon "save" at bounding box center [113, 19] width 8 height 8
checkbox input "false"
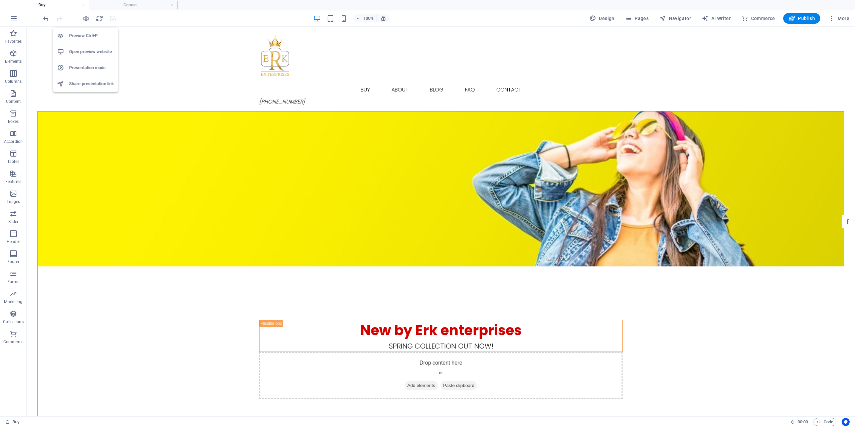
click at [93, 54] on h6 "Open preview website" at bounding box center [91, 52] width 45 height 8
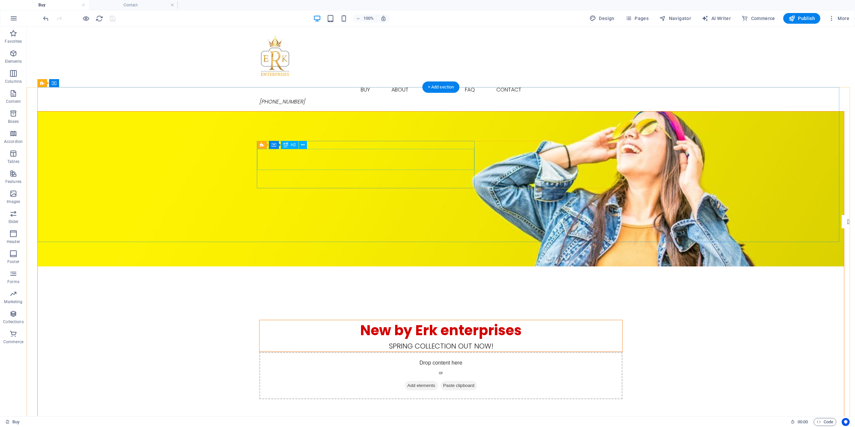
click at [332, 320] on div "New by Erk enterprises" at bounding box center [441, 330] width 363 height 21
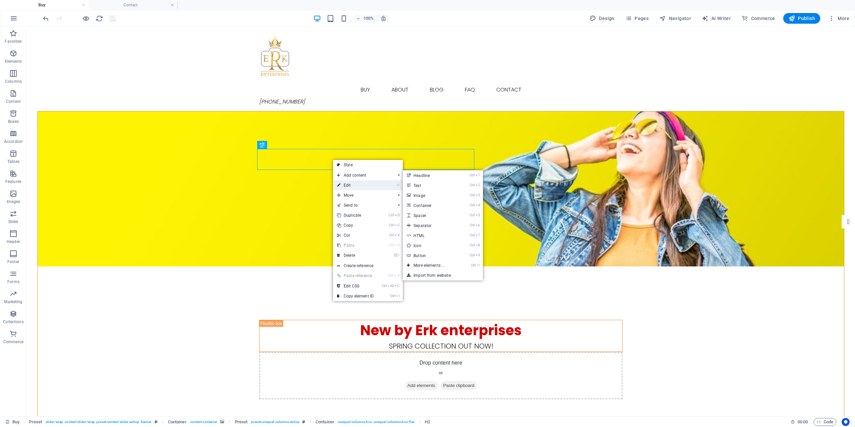
click at [366, 182] on link "⏎ Edit" at bounding box center [355, 185] width 45 height 10
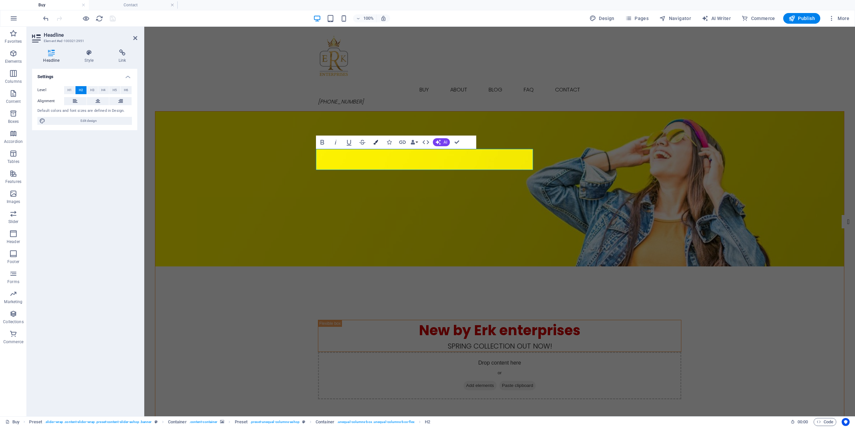
click at [376, 141] on icon "button" at bounding box center [376, 142] width 5 height 5
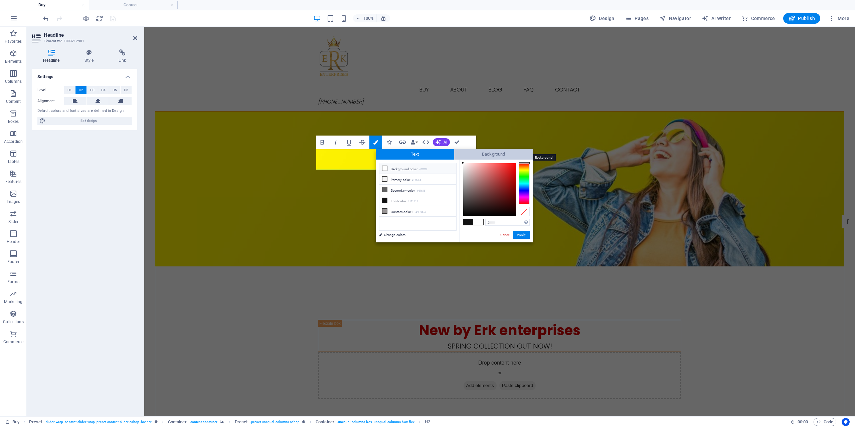
drag, startPoint x: 478, startPoint y: 181, endPoint x: 458, endPoint y: 158, distance: 30.8
click at [452, 148] on body "[DOMAIN_NAME] Buy Contact Favorites Elements Columns Content Boxes Accordion Ta…" at bounding box center [427, 213] width 855 height 427
click at [451, 159] on span "Text" at bounding box center [415, 154] width 79 height 11
click at [461, 162] on div "#ffffff Supported formats #0852ed rgb(8, 82, 237) rgba(8, 82, 237, 90%) hsv(221…" at bounding box center [496, 250] width 74 height 180
click at [464, 164] on div at bounding box center [464, 163] width 2 height 2
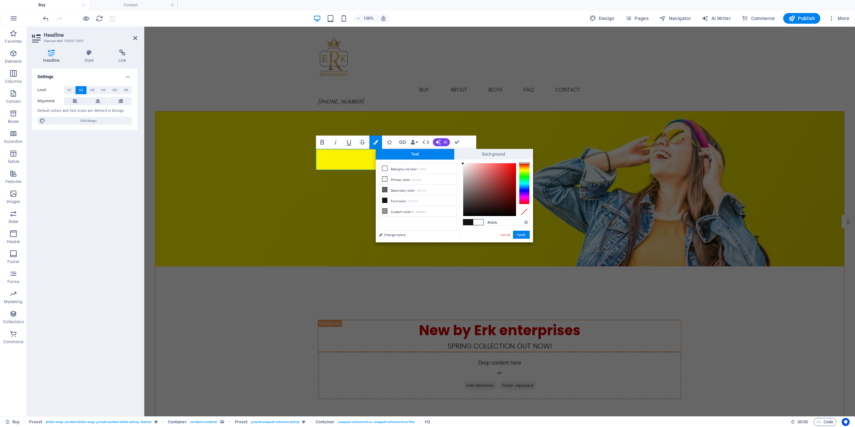
drag, startPoint x: 464, startPoint y: 164, endPoint x: 460, endPoint y: 164, distance: 3.7
click at [460, 164] on div "#fcfcfc Supported formats #0852ed rgb(8, 82, 237) rgba(8, 82, 237, 90%) hsv(221…" at bounding box center [496, 250] width 74 height 180
click at [447, 160] on div "less Background color #ffffff Primary color #f4f4f4 Secondary color #616161 Fon…" at bounding box center [418, 160] width 84 height 0
click at [439, 159] on span "Text" at bounding box center [415, 154] width 79 height 11
click at [463, 164] on div at bounding box center [463, 164] width 2 height 2
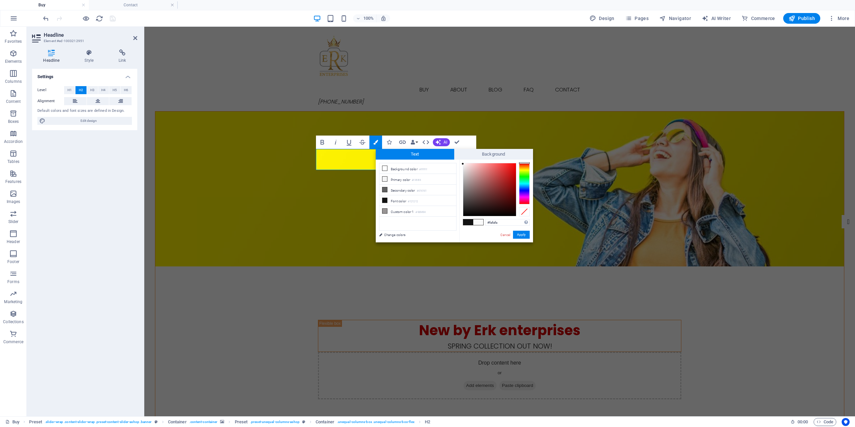
click at [463, 164] on div at bounding box center [463, 164] width 2 height 2
click at [489, 225] on input "#fafafa" at bounding box center [507, 222] width 44 height 7
type input "#FFFFF"
click at [499, 232] on div "#FFFFF Supported formats #0852ed rgb(8, 82, 237) rgba(8, 82, 237, 90%) hsv(221,…" at bounding box center [496, 250] width 74 height 180
click at [485, 232] on div "#FFFFF Supported formats #0852ed rgb(8, 82, 237) rgba(8, 82, 237, 90%) hsv(221,…" at bounding box center [496, 250] width 74 height 180
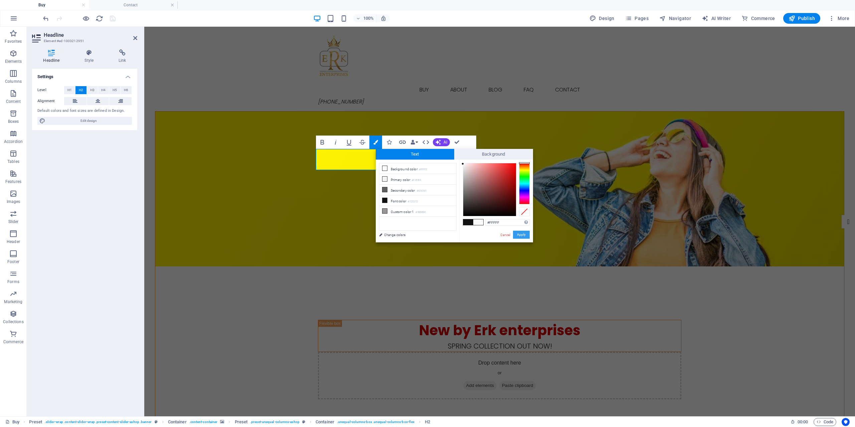
click at [524, 233] on button "Apply" at bounding box center [521, 235] width 17 height 8
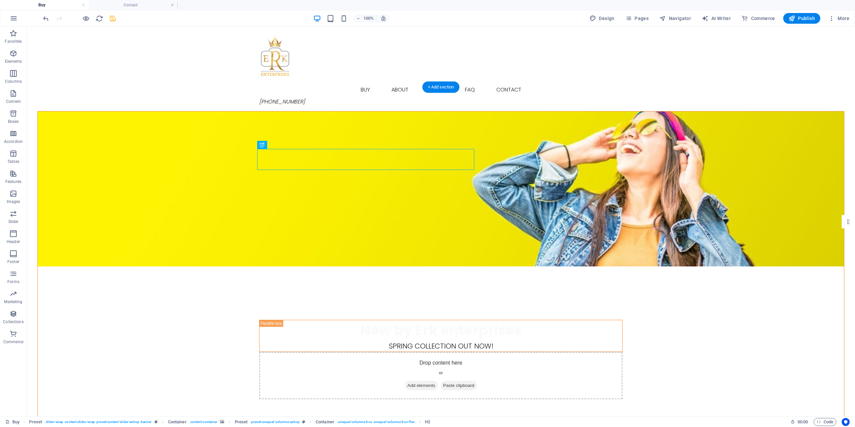
click at [446, 207] on figure at bounding box center [441, 189] width 807 height 155
click at [404, 217] on figure at bounding box center [441, 189] width 807 height 155
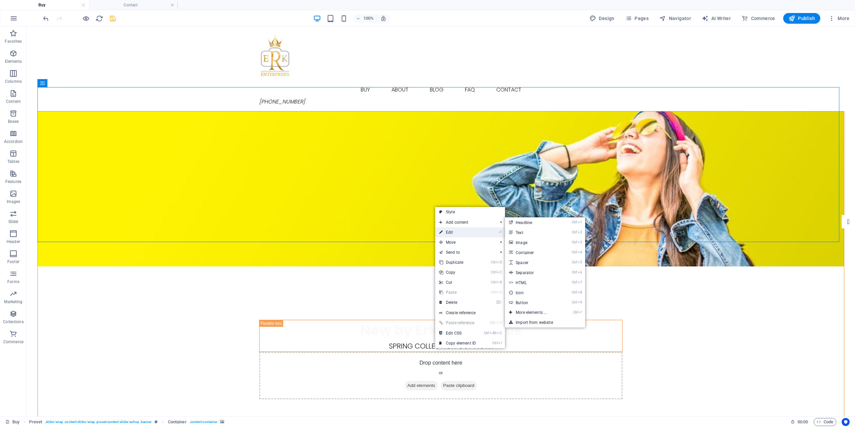
click at [464, 229] on link "⏎ Edit" at bounding box center [457, 233] width 45 height 10
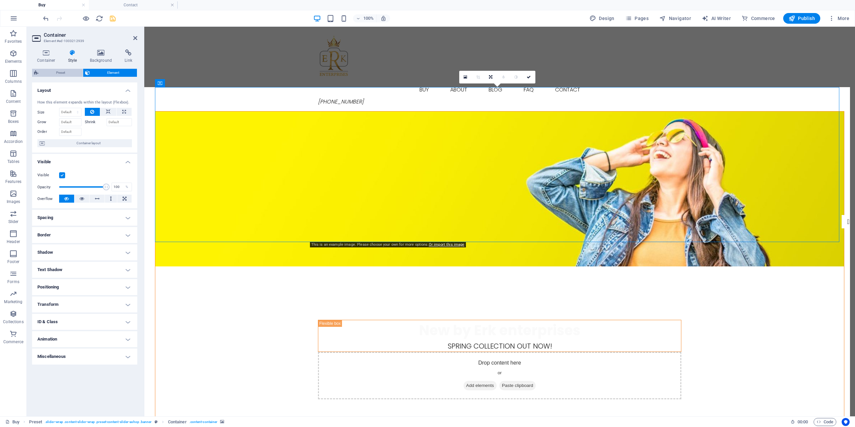
click at [67, 70] on span "Preset" at bounding box center [60, 73] width 40 height 8
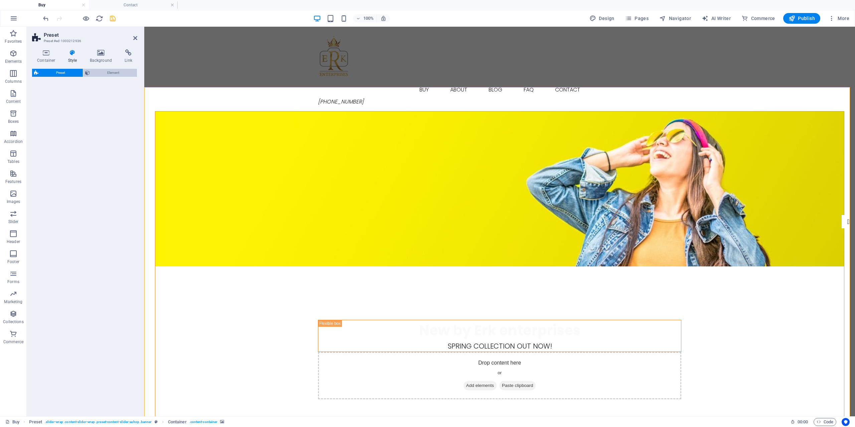
select select "px"
select select "rem"
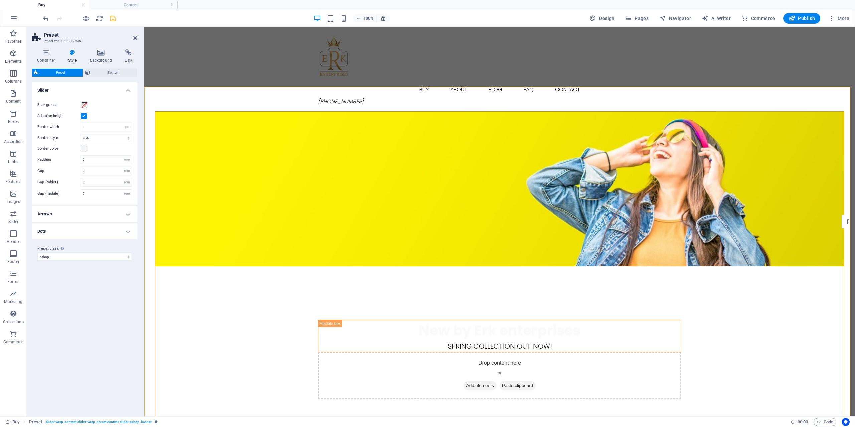
click at [269, 189] on figure at bounding box center [499, 189] width 689 height 155
click at [96, 56] on h4 "Background" at bounding box center [102, 56] width 35 height 14
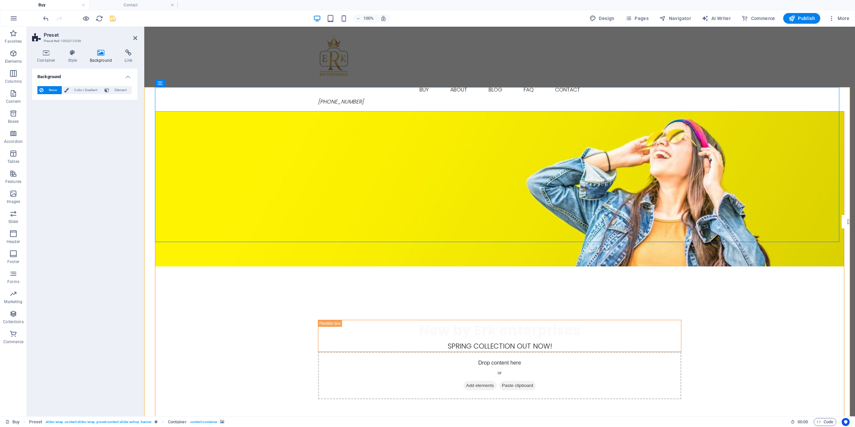
drag, startPoint x: 300, startPoint y: 165, endPoint x: 209, endPoint y: 130, distance: 97.1
click at [300, 165] on figure at bounding box center [499, 189] width 689 height 155
click at [90, 89] on span "Color / Gradient" at bounding box center [85, 90] width 29 height 8
click at [67, 103] on span "Gradient" at bounding box center [63, 102] width 17 height 9
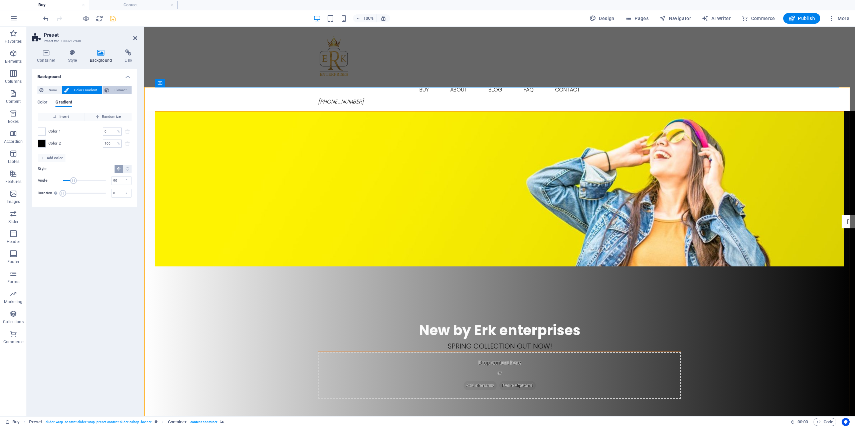
click at [117, 94] on span "Element" at bounding box center [120, 90] width 18 height 8
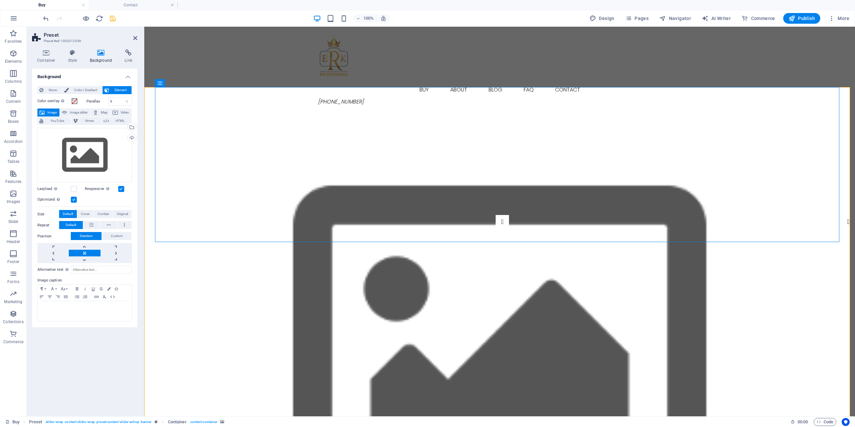
click at [76, 59] on h4 "Style" at bounding box center [74, 56] width 22 height 14
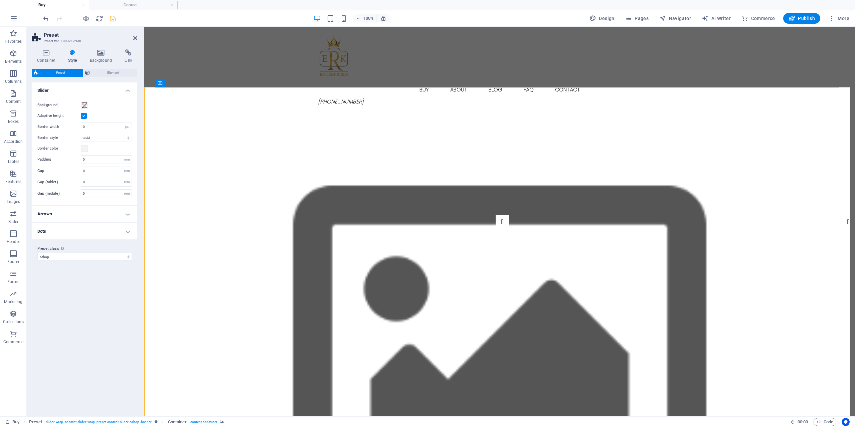
click at [101, 214] on h4 "Arrows" at bounding box center [84, 214] width 105 height 16
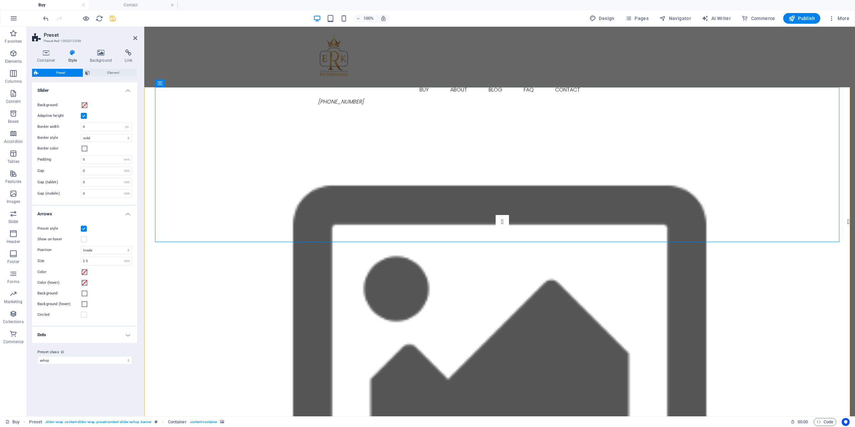
click at [101, 214] on h4 "Arrows" at bounding box center [84, 212] width 105 height 12
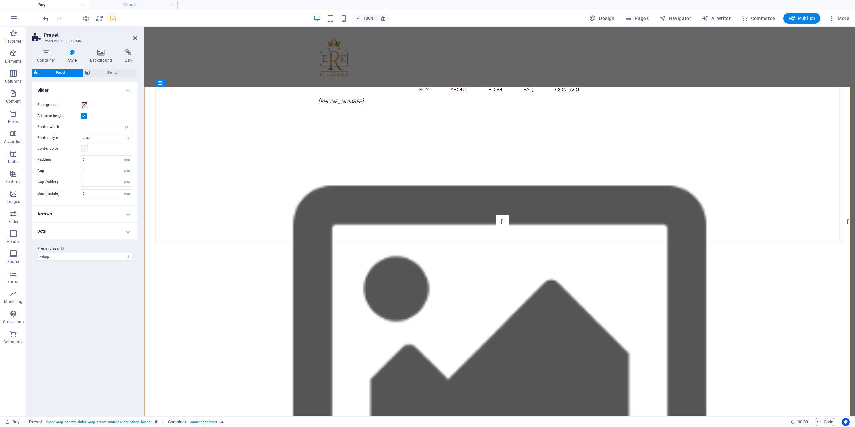
click at [100, 230] on h4 "Dots" at bounding box center [84, 232] width 105 height 16
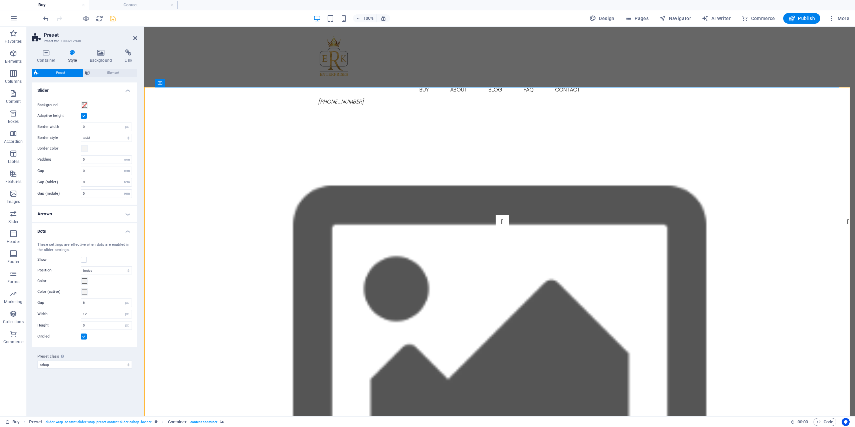
click at [100, 230] on h4 "Dots" at bounding box center [84, 230] width 105 height 12
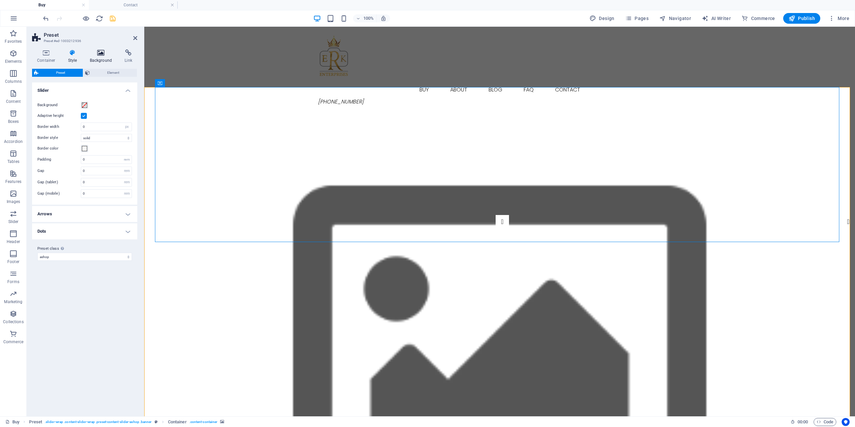
click at [98, 55] on icon at bounding box center [101, 52] width 32 height 7
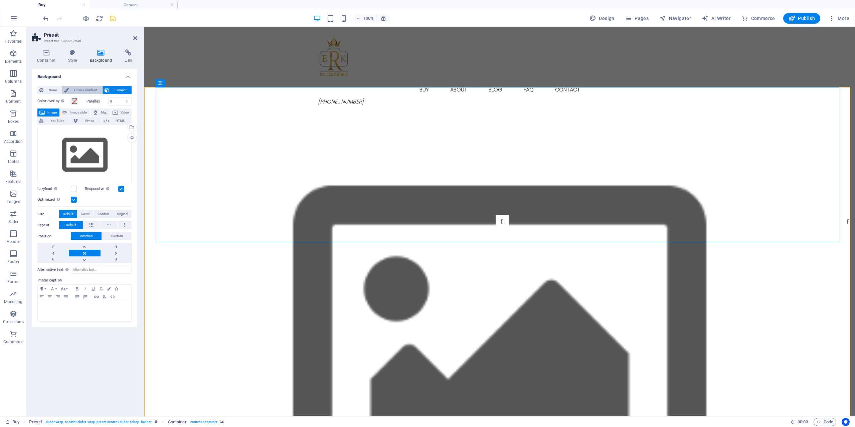
click at [93, 88] on span "Color / Gradient" at bounding box center [85, 90] width 29 height 8
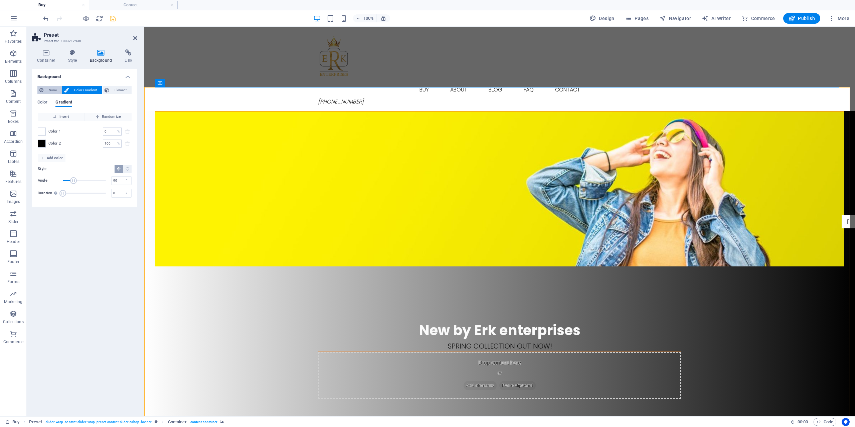
click at [54, 89] on span "None" at bounding box center [52, 90] width 14 height 8
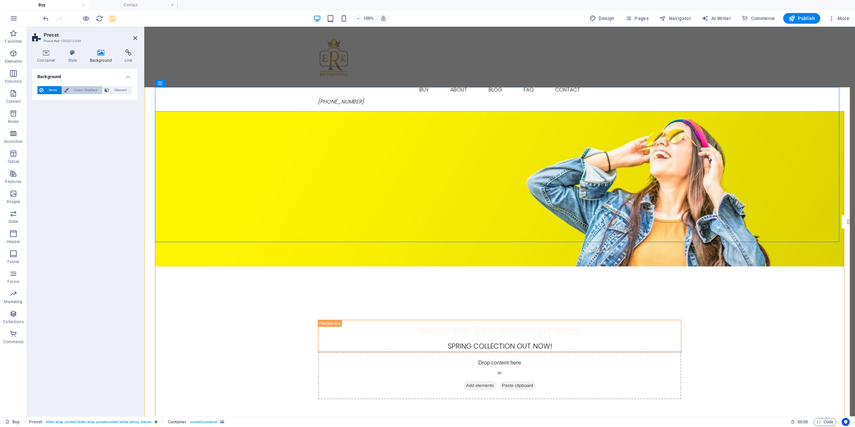
click at [70, 90] on button "Color / Gradient" at bounding box center [82, 90] width 40 height 8
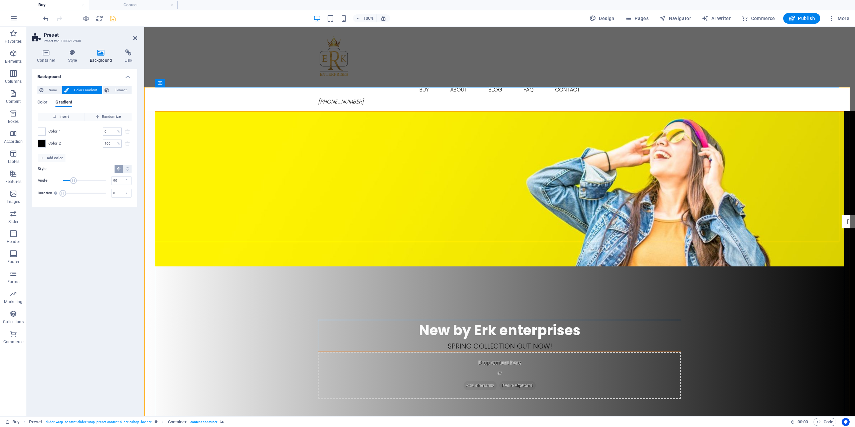
click at [34, 93] on div "None Color / Gradient Element Stretch background to full-width Color overlay Pl…" at bounding box center [84, 144] width 105 height 126
click at [45, 92] on span "None" at bounding box center [52, 90] width 14 height 8
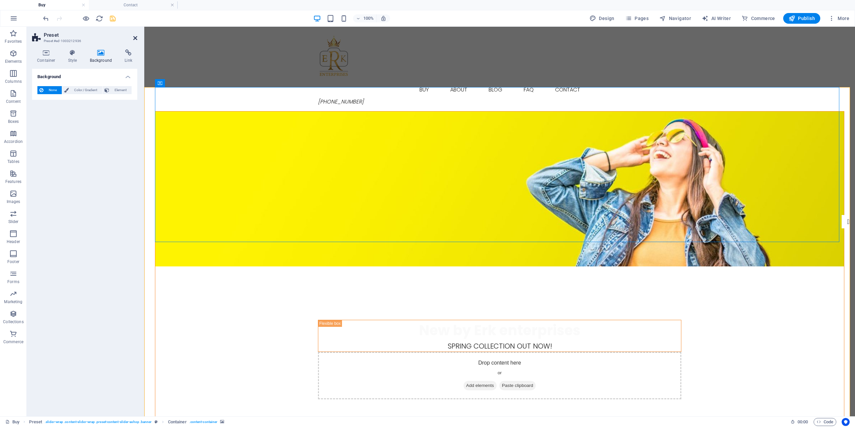
click at [135, 36] on icon at bounding box center [135, 37] width 4 height 5
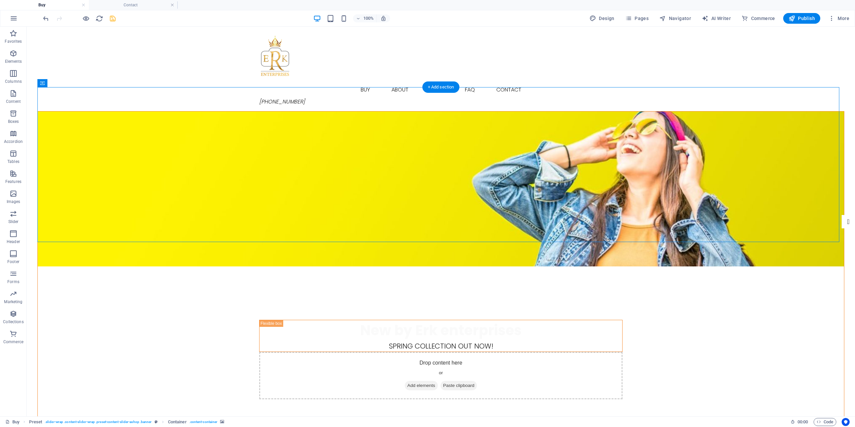
click at [412, 124] on figure at bounding box center [441, 189] width 807 height 155
click at [599, 131] on figure at bounding box center [441, 189] width 807 height 155
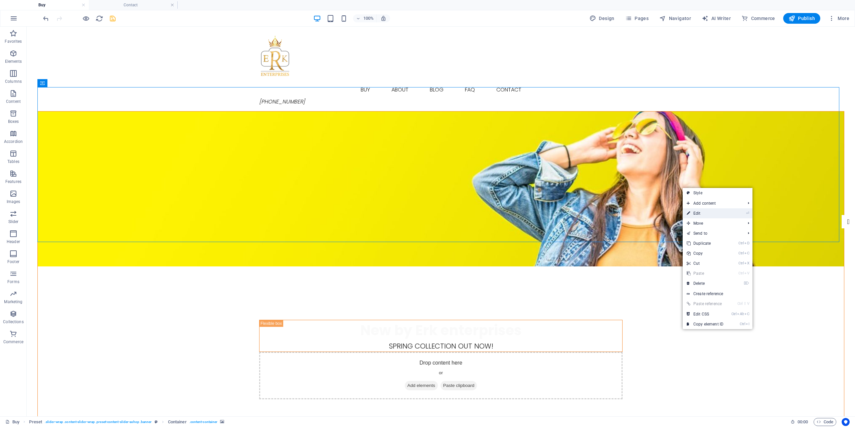
click at [709, 210] on link "⏎ Edit" at bounding box center [705, 213] width 45 height 10
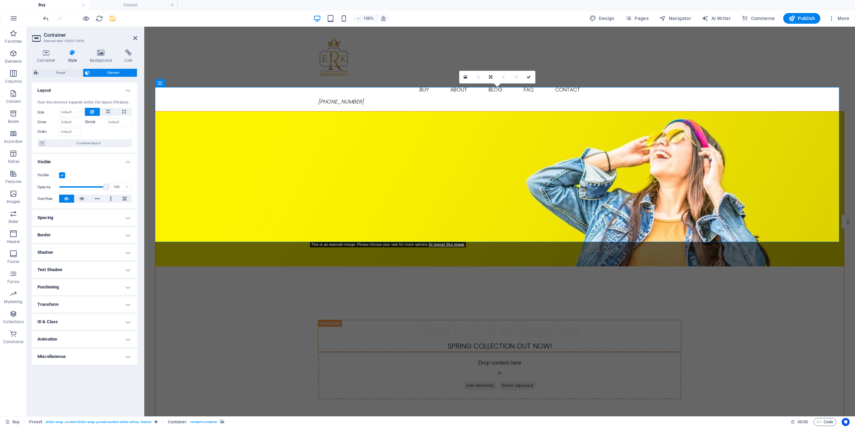
click at [709, 210] on figure at bounding box center [499, 189] width 689 height 155
click at [465, 73] on link at bounding box center [465, 77] width 13 height 13
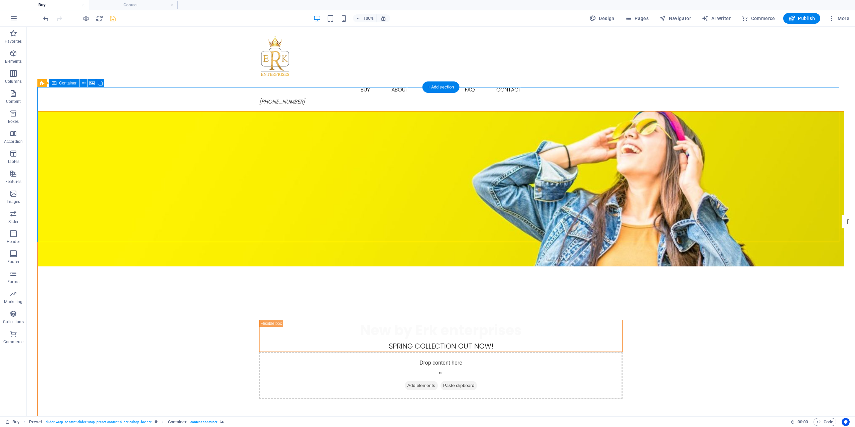
click at [176, 146] on figure at bounding box center [441, 189] width 807 height 155
checkbox input "false"
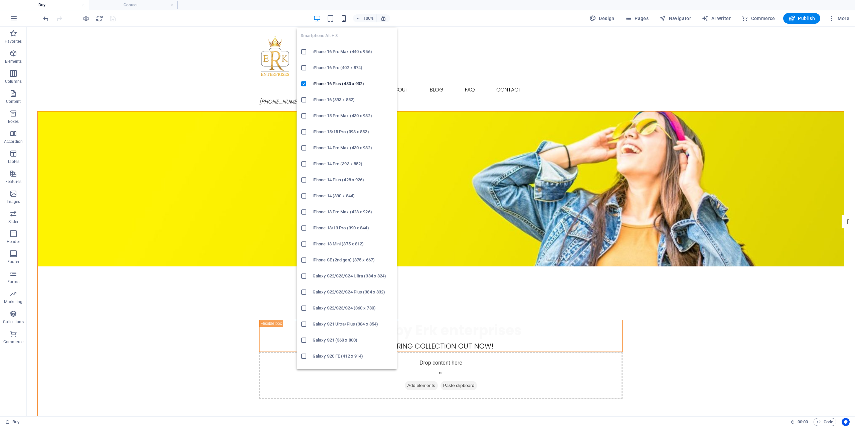
click at [346, 20] on icon "button" at bounding box center [344, 19] width 8 height 8
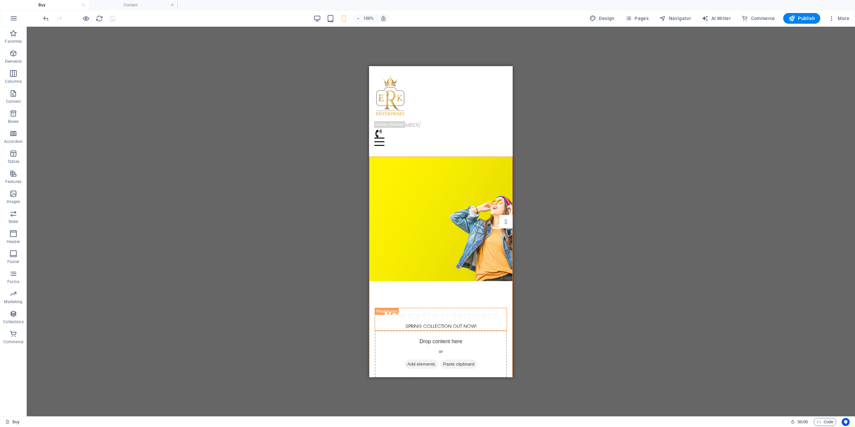
click at [135, 88] on div "Drag here to replace the existing content. Press “Ctrl” if you want to create a…" at bounding box center [441, 222] width 829 height 390
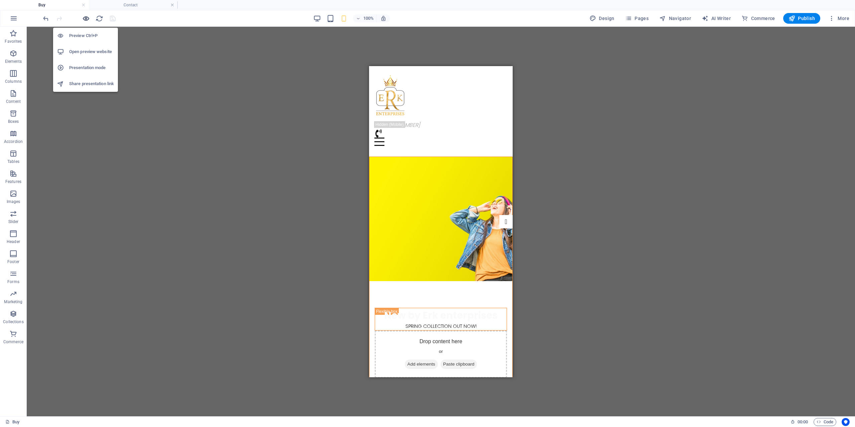
click at [87, 20] on icon "button" at bounding box center [86, 19] width 8 height 8
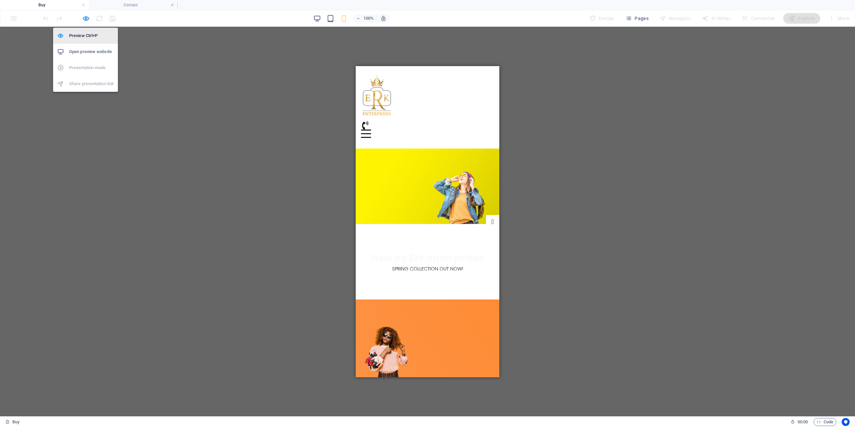
click at [91, 38] on h6 "Preview Ctrl+P" at bounding box center [91, 36] width 45 height 8
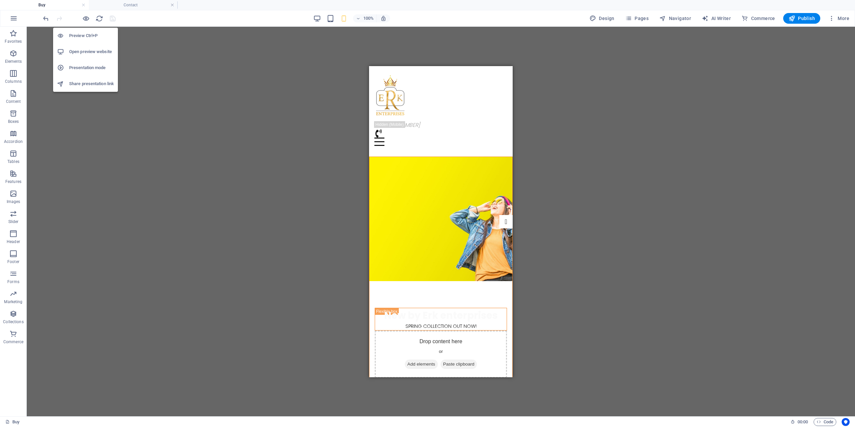
click at [92, 36] on h6 "Preview Ctrl+P" at bounding box center [91, 36] width 45 height 8
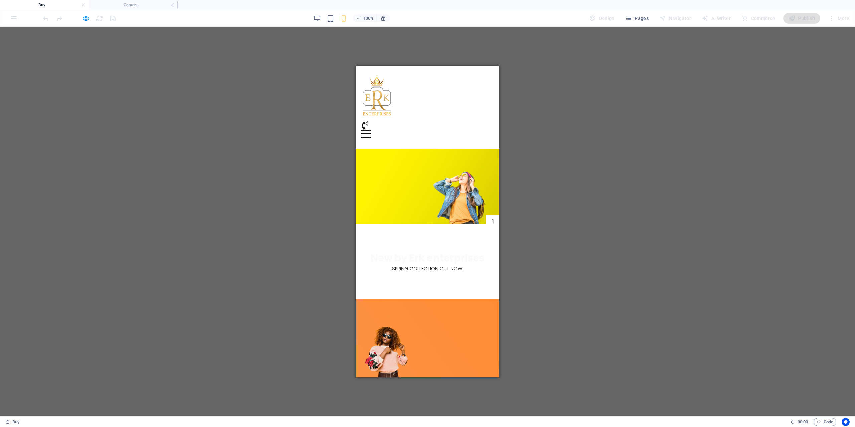
click at [83, 14] on div at bounding box center [79, 18] width 75 height 11
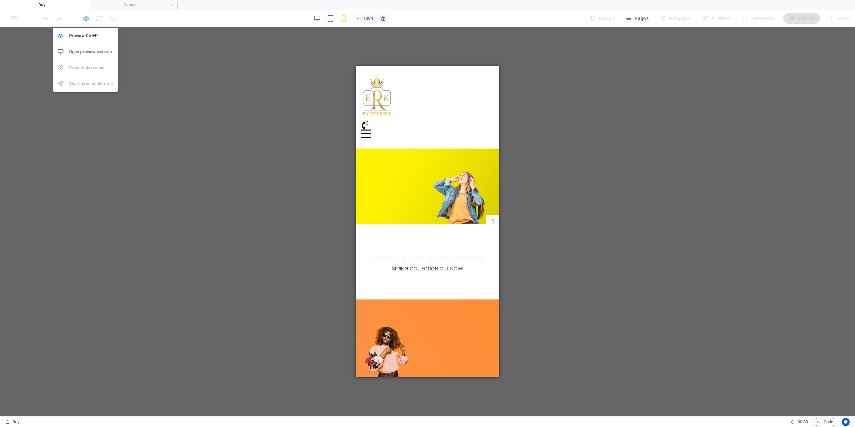
click at [84, 18] on icon "button" at bounding box center [86, 19] width 8 height 8
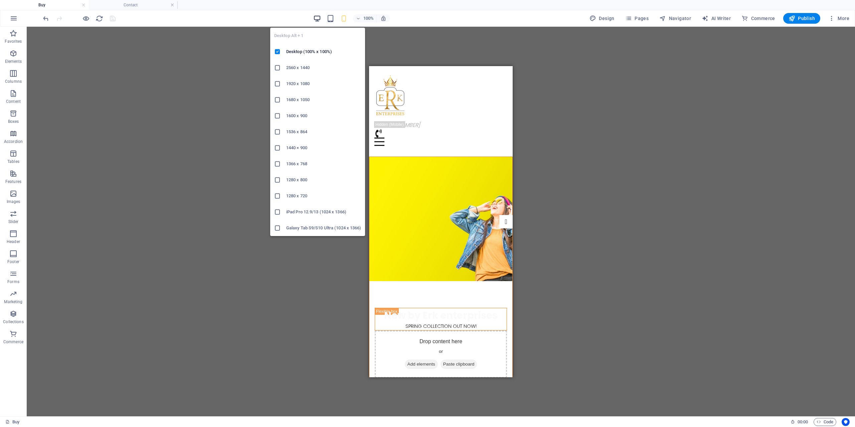
click at [317, 19] on icon "button" at bounding box center [317, 19] width 8 height 8
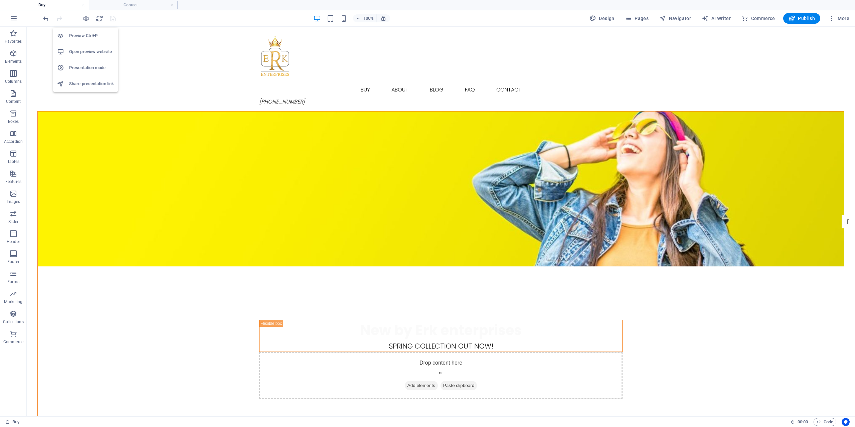
click at [95, 51] on h6 "Open preview website" at bounding box center [91, 52] width 45 height 8
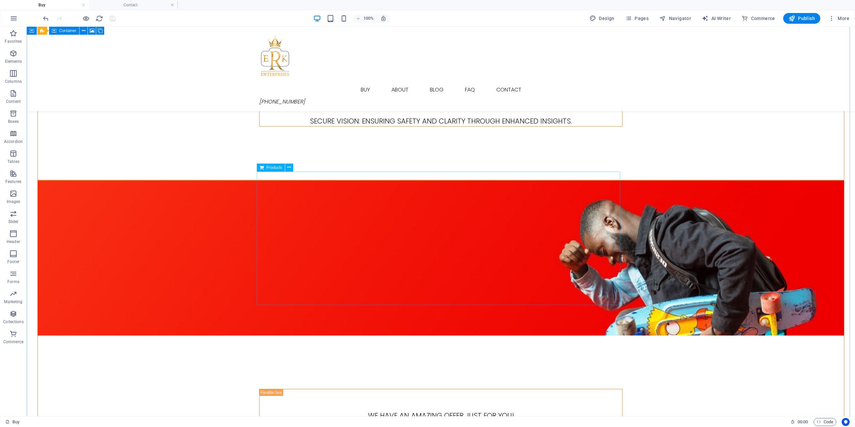
scroll to position [601, 0]
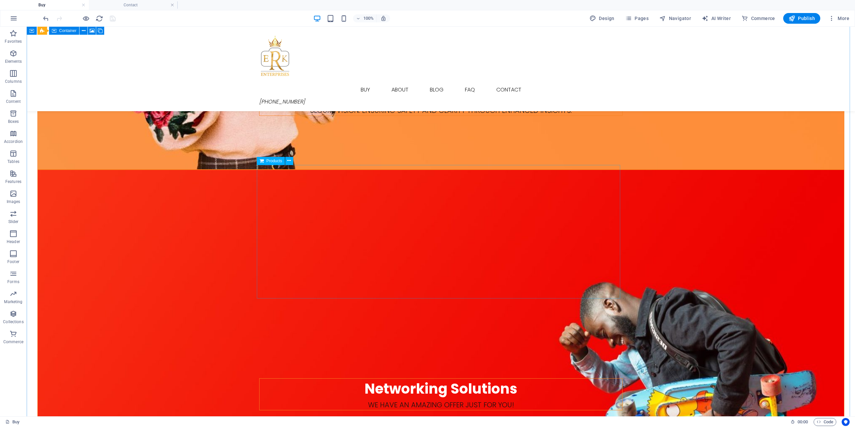
click at [278, 162] on span "Products" at bounding box center [275, 161] width 16 height 4
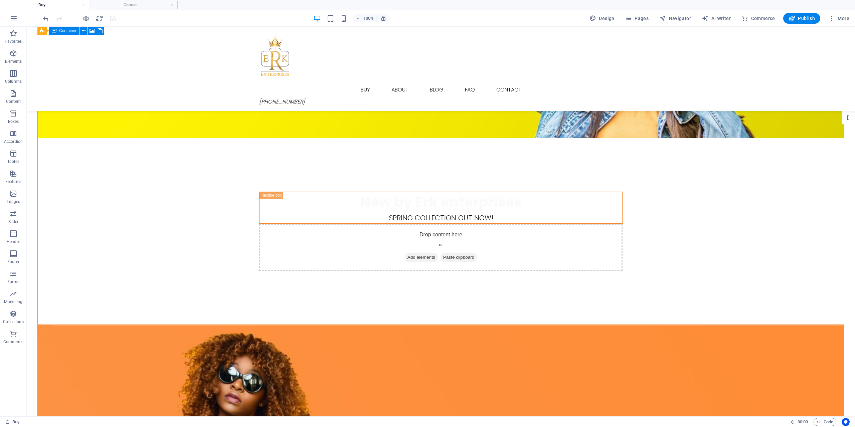
scroll to position [0, 0]
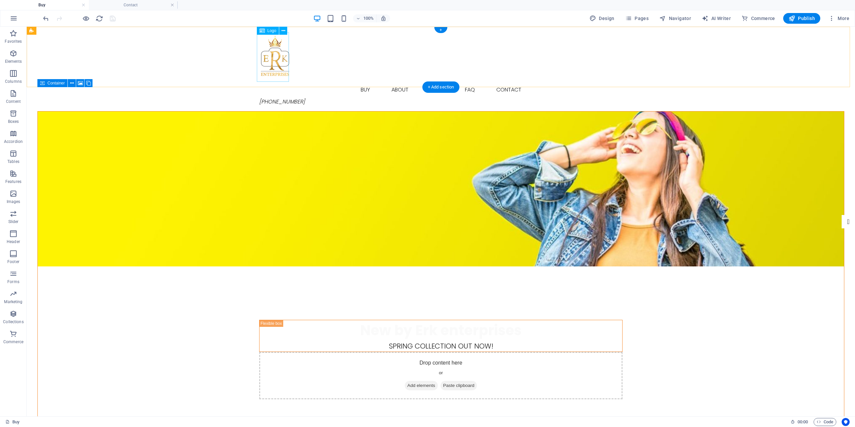
click at [265, 64] on div at bounding box center [441, 57] width 364 height 50
click at [283, 28] on icon at bounding box center [284, 30] width 4 height 7
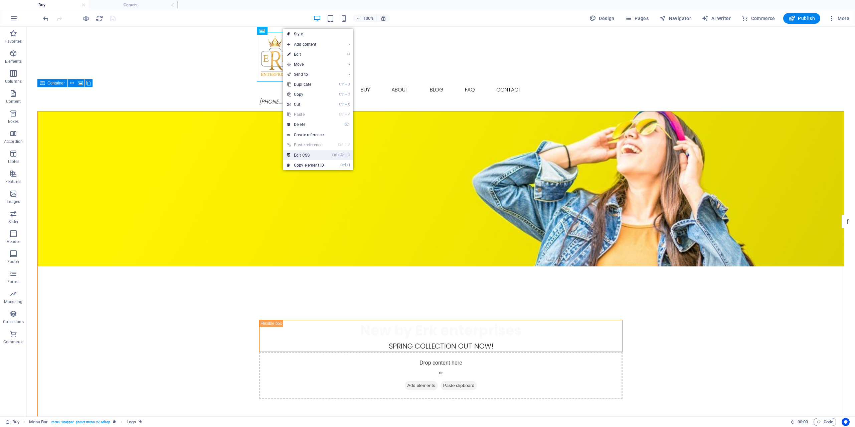
click at [324, 157] on link "Ctrl Alt C Edit CSS" at bounding box center [305, 155] width 45 height 10
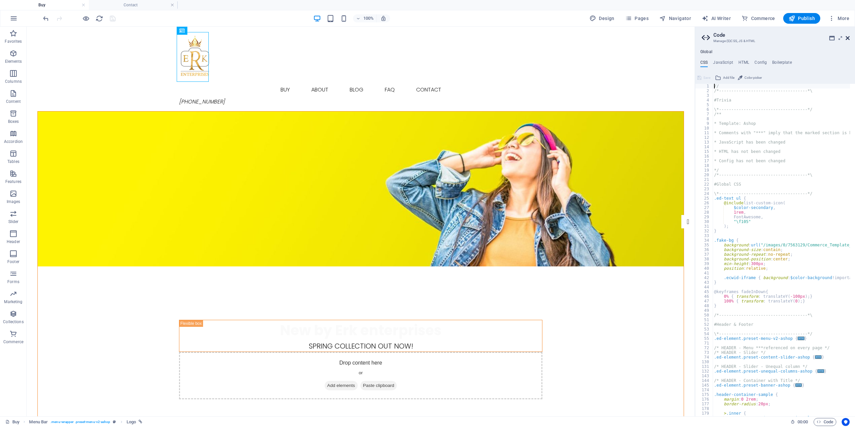
click at [848, 38] on icon at bounding box center [848, 37] width 4 height 5
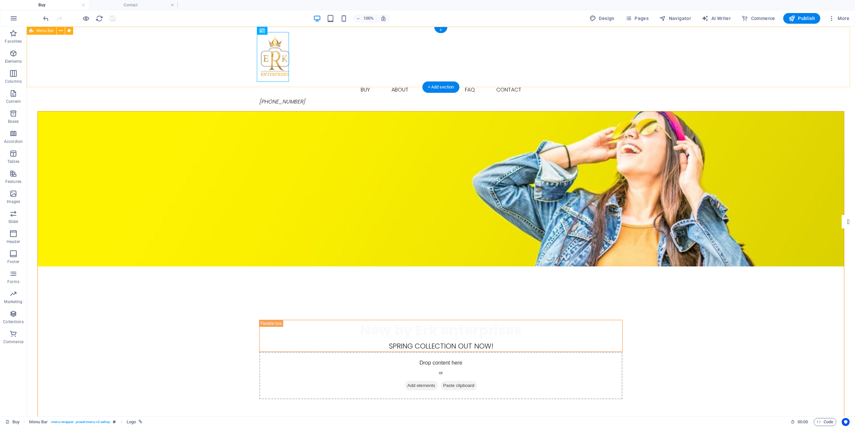
click at [327, 76] on div "Buy About Blog FAQ Contact [PHONE_NUMBER] Menu" at bounding box center [441, 69] width 829 height 85
click at [64, 4] on h4 "Buy" at bounding box center [44, 4] width 89 height 7
click at [66, 5] on h4 "Buy" at bounding box center [44, 4] width 89 height 7
click at [127, 8] on h4 "Contact" at bounding box center [133, 4] width 89 height 7
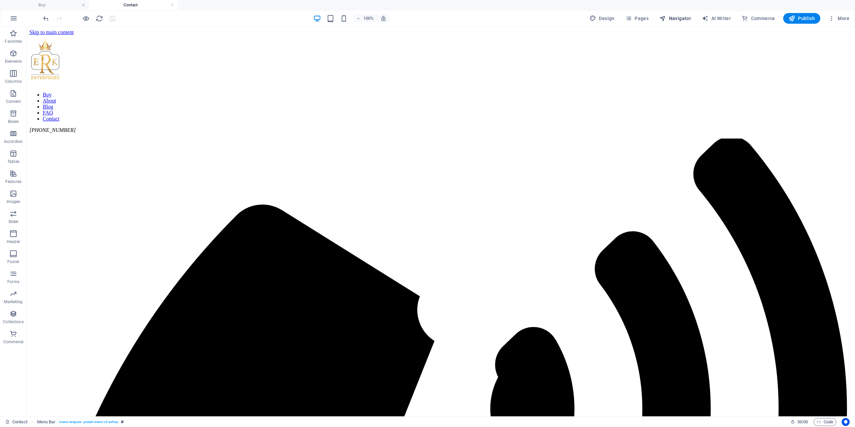
click at [674, 21] on span "Navigator" at bounding box center [676, 18] width 32 height 7
select select "18110742-en"
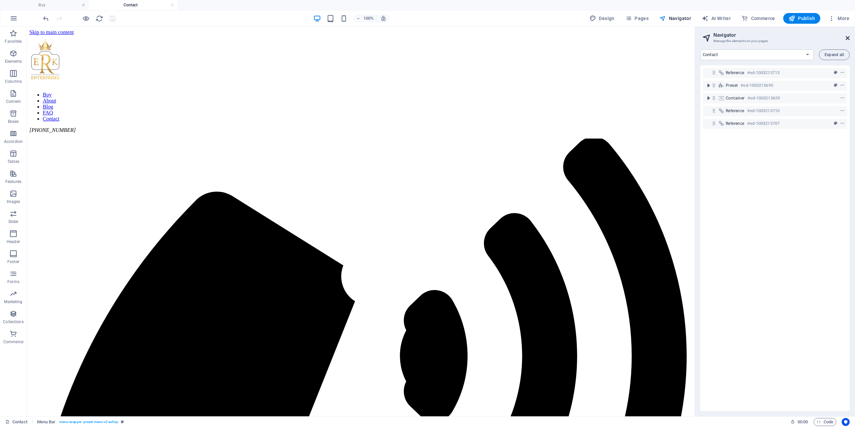
click at [847, 37] on icon at bounding box center [848, 37] width 4 height 5
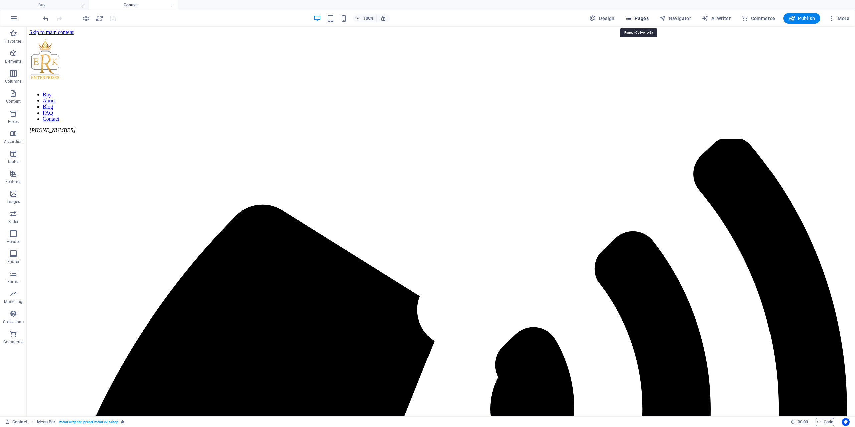
click at [643, 16] on span "Pages" at bounding box center [636, 18] width 23 height 7
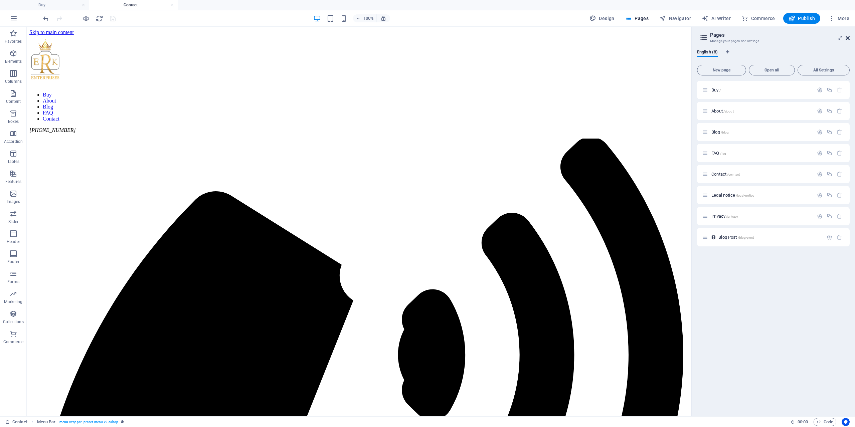
drag, startPoint x: 848, startPoint y: 38, endPoint x: 823, endPoint y: 15, distance: 33.8
click at [848, 38] on icon at bounding box center [848, 37] width 4 height 5
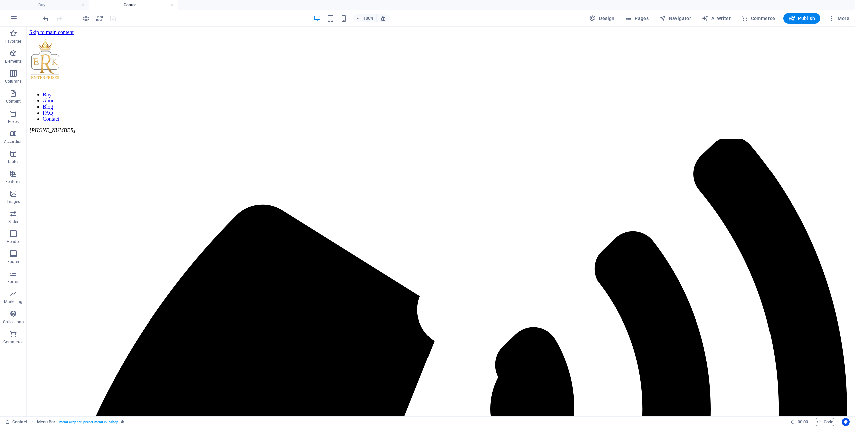
click at [173, 5] on link at bounding box center [172, 5] width 4 height 6
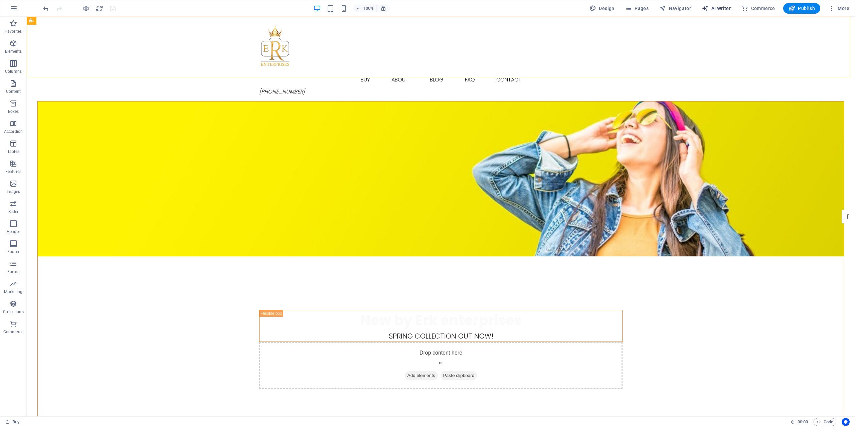
click at [715, 8] on span "AI Writer" at bounding box center [716, 8] width 29 height 7
select select "English"
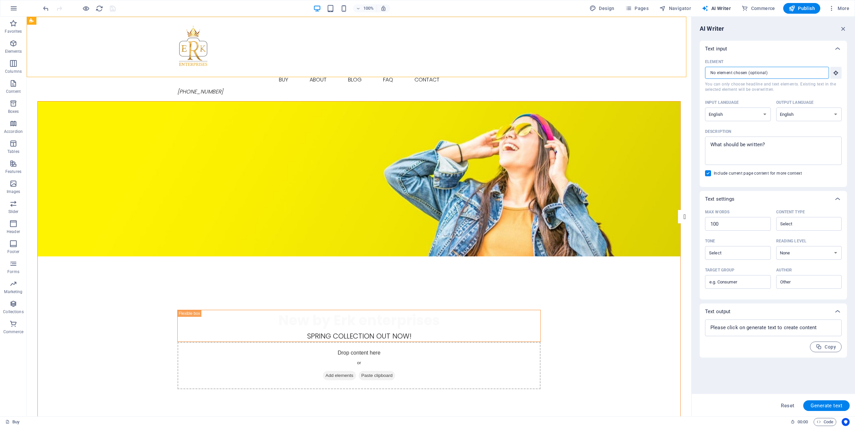
drag, startPoint x: 811, startPoint y: 70, endPoint x: 738, endPoint y: 69, distance: 72.2
click at [738, 69] on input "Element ​ You can only choose headline and text elements. Existing text in the …" at bounding box center [764, 73] width 119 height 12
click at [843, 28] on icon "button" at bounding box center [843, 28] width 7 height 7
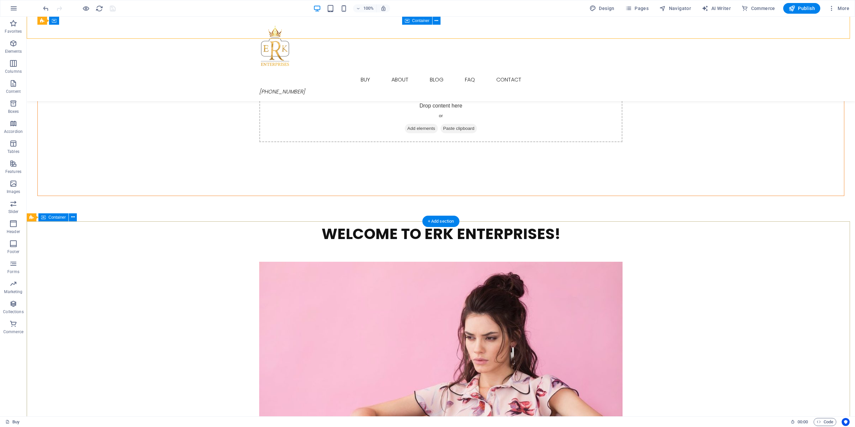
scroll to position [963, 0]
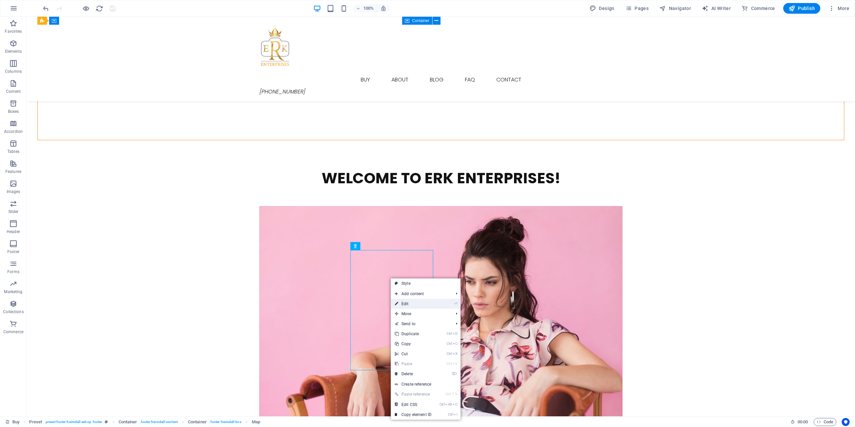
click at [440, 306] on li "⏎ Edit" at bounding box center [426, 304] width 70 height 10
click at [409, 302] on link "⏎ Edit" at bounding box center [413, 304] width 45 height 10
select select "%"
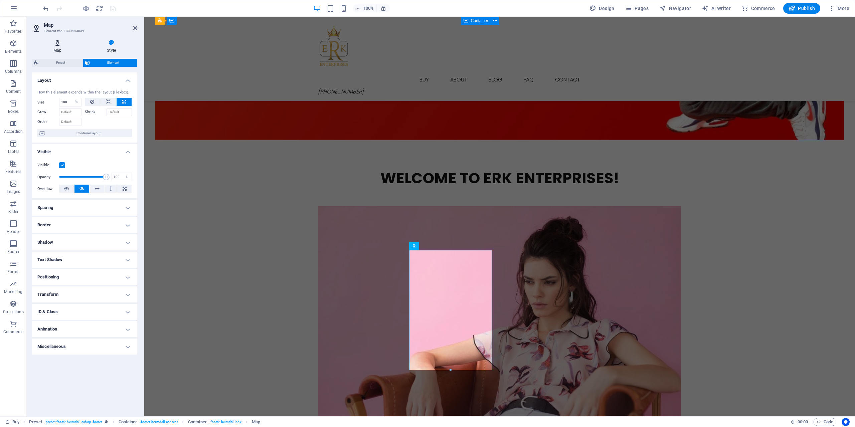
click at [59, 41] on icon at bounding box center [57, 42] width 51 height 7
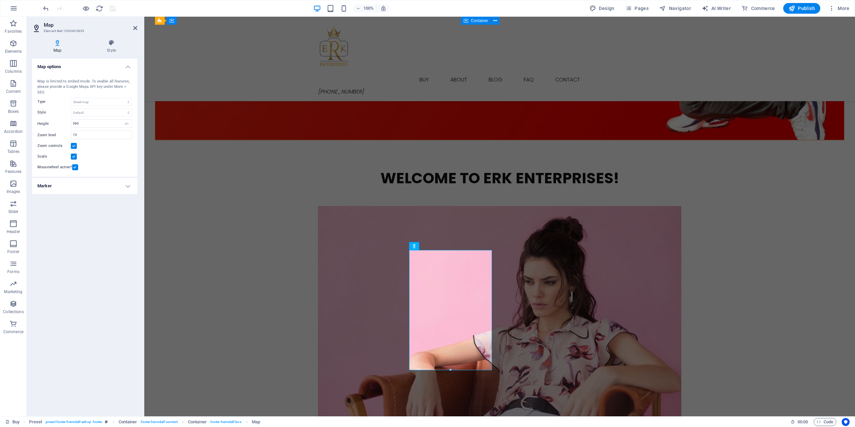
click at [127, 186] on h4 "Marker" at bounding box center [84, 186] width 105 height 16
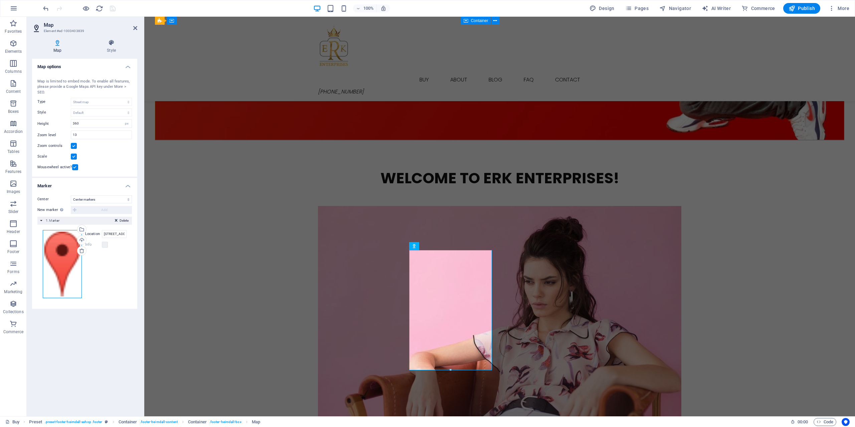
click at [64, 262] on div "Drag files here, click to choose files or select files from Files or our free s…" at bounding box center [62, 264] width 39 height 68
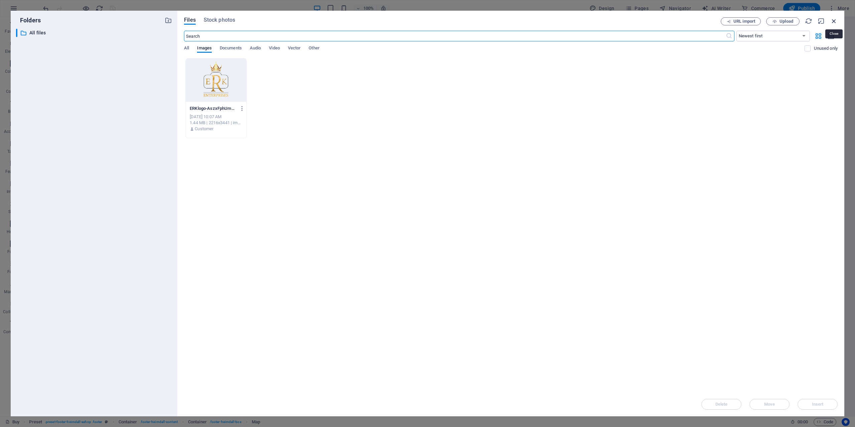
click at [833, 20] on icon "button" at bounding box center [834, 20] width 7 height 7
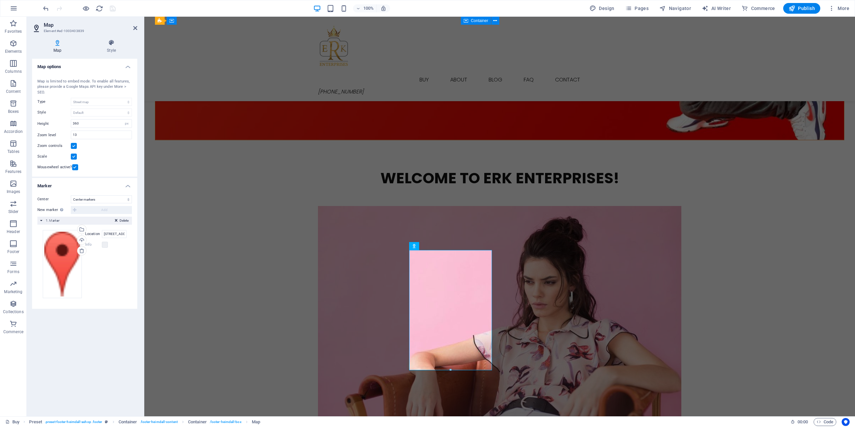
click at [40, 222] on div "Delete 1. Marker" at bounding box center [84, 221] width 95 height 8
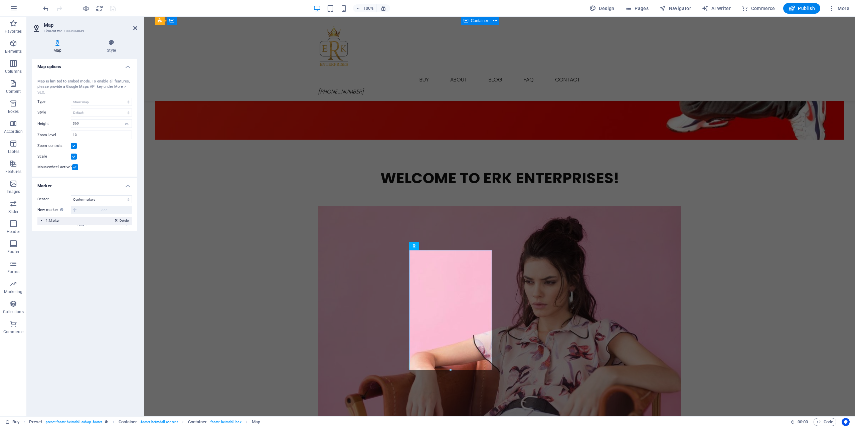
click at [40, 222] on div "Delete 1. Marker" at bounding box center [84, 221] width 95 height 8
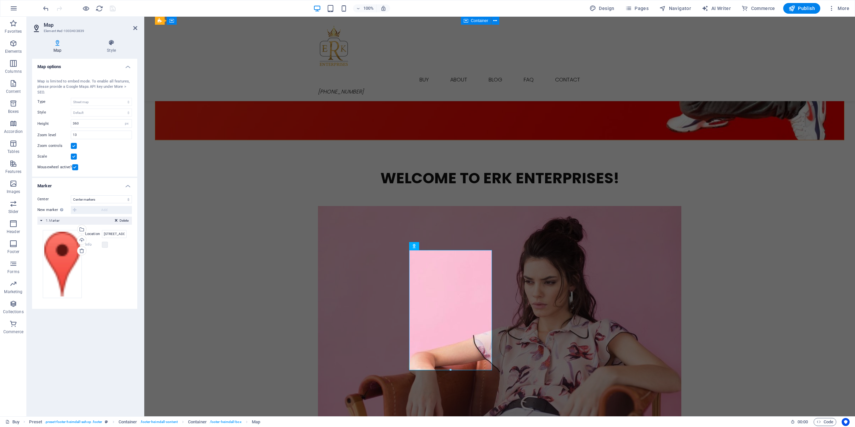
click at [132, 184] on h4 "Marker" at bounding box center [84, 184] width 105 height 12
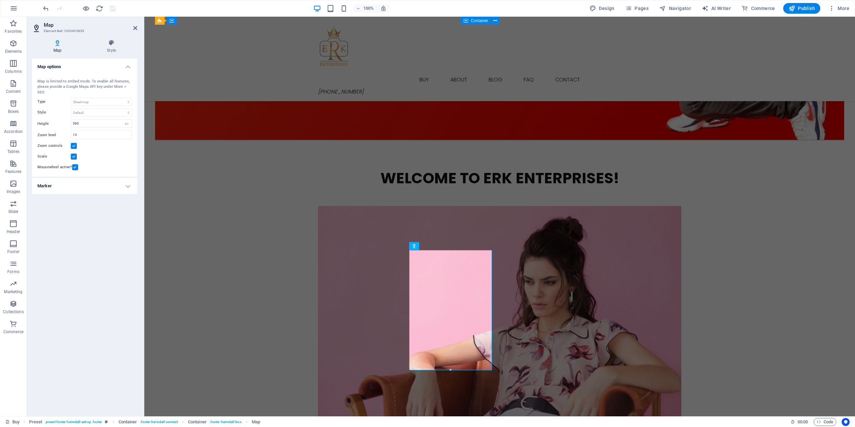
click at [125, 67] on h4 "Map options" at bounding box center [84, 65] width 105 height 12
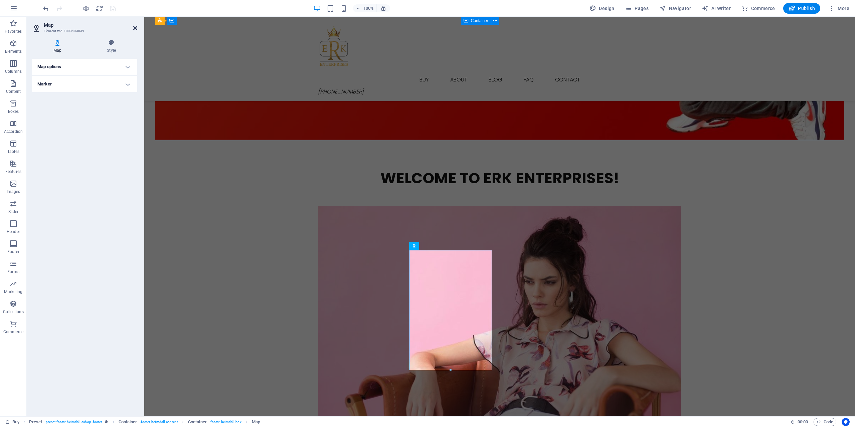
click at [134, 29] on icon at bounding box center [135, 27] width 4 height 5
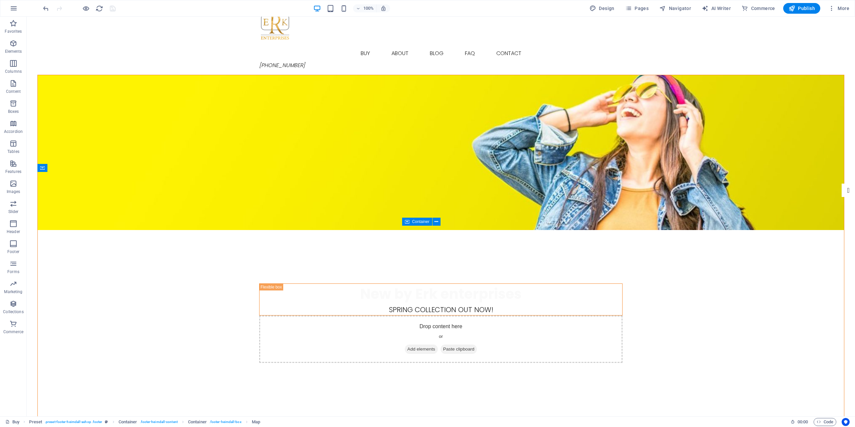
scroll to position [0, 0]
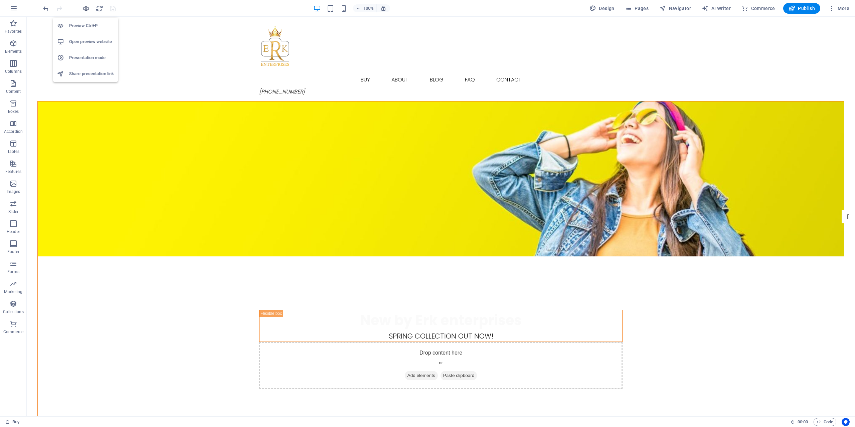
click at [86, 6] on icon "button" at bounding box center [86, 9] width 8 height 8
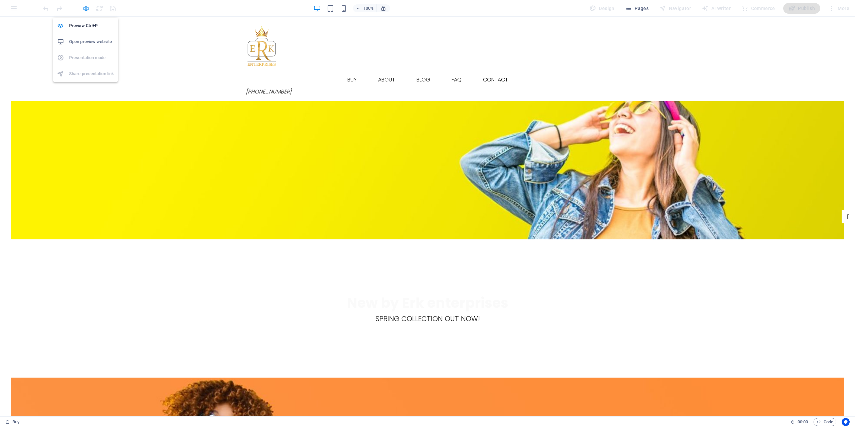
click at [87, 39] on h6 "Open preview website" at bounding box center [91, 42] width 45 height 8
click at [86, 8] on icon "button" at bounding box center [86, 9] width 8 height 8
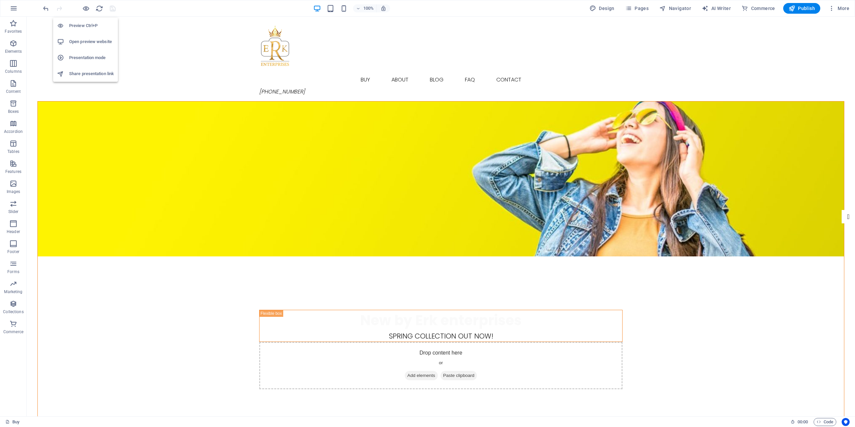
click at [86, 46] on li "Open preview website" at bounding box center [85, 42] width 65 height 16
click at [314, 204] on figure at bounding box center [441, 179] width 807 height 155
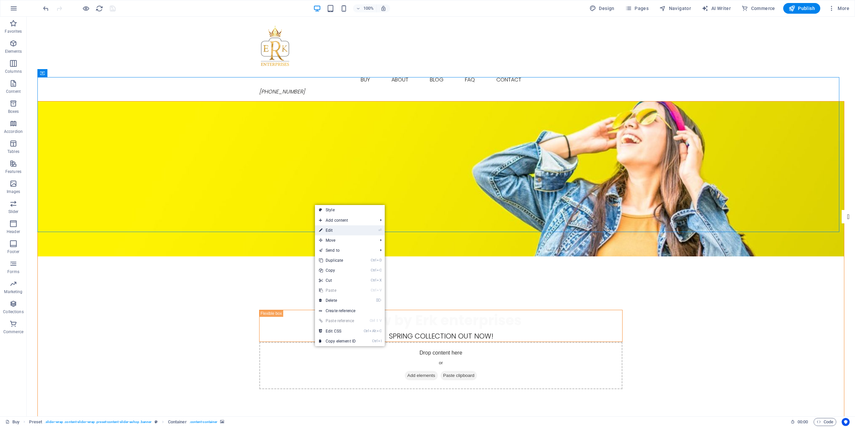
click at [351, 234] on link "⏎ Edit" at bounding box center [337, 231] width 45 height 10
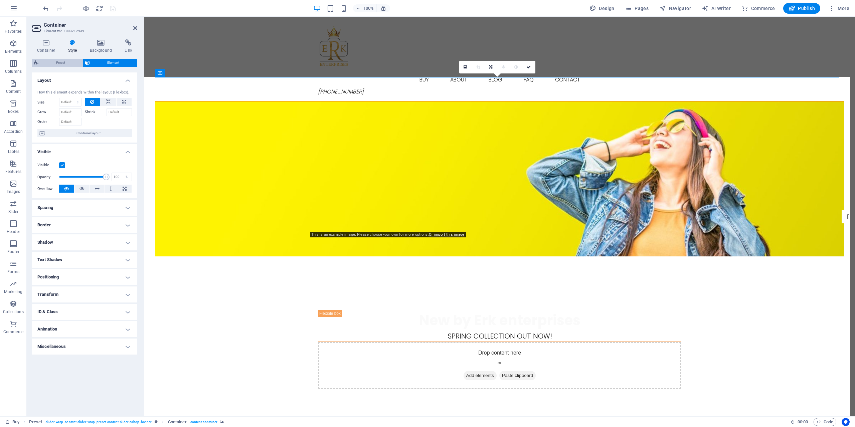
click at [61, 64] on span "Preset" at bounding box center [60, 63] width 40 height 8
select select "px"
select select "rem"
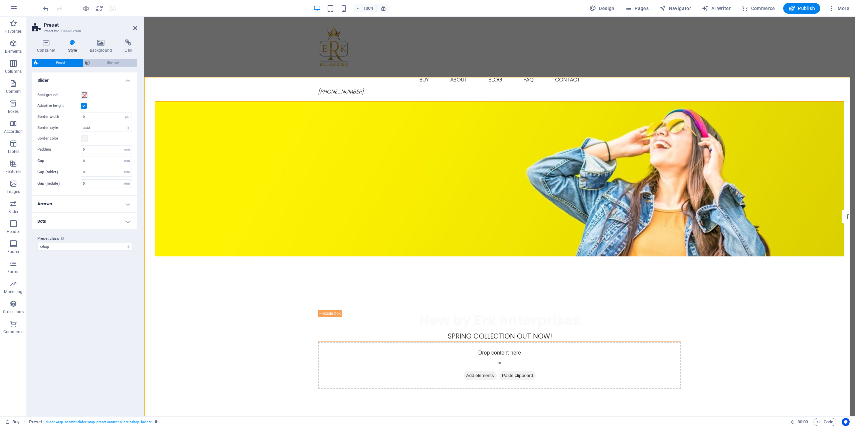
click at [96, 65] on span "Element" at bounding box center [113, 63] width 43 height 8
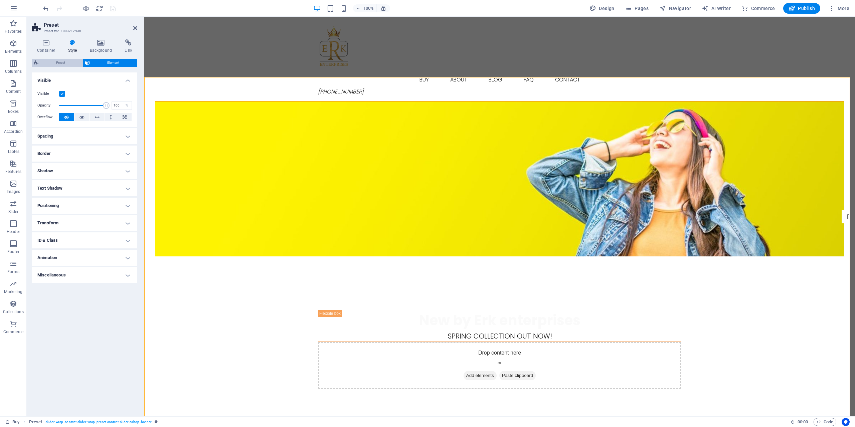
click at [65, 66] on span "Preset" at bounding box center [60, 63] width 40 height 8
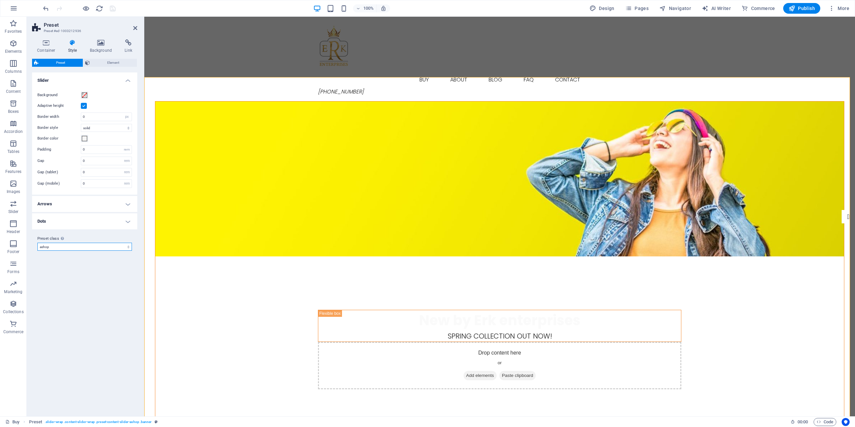
click at [103, 249] on select "ashop Add preset class" at bounding box center [84, 247] width 95 height 8
click at [37, 243] on select "ashop Add preset class" at bounding box center [84, 247] width 95 height 8
select select "preset-content-slider-ashop"
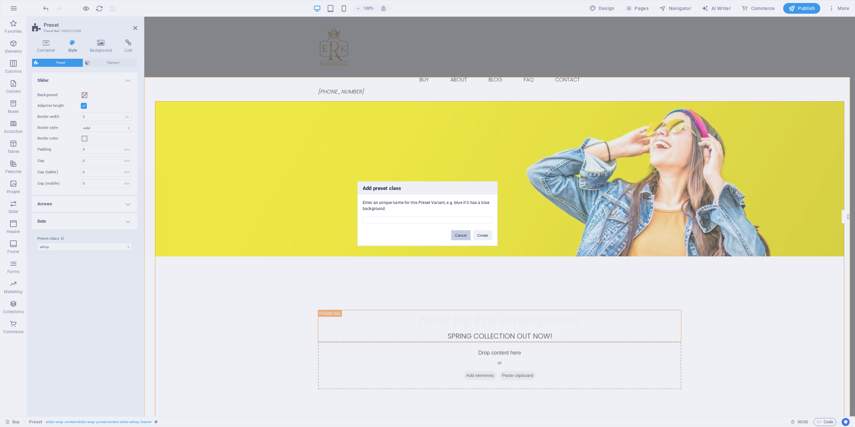
click at [458, 238] on button "Cancel" at bounding box center [460, 235] width 19 height 10
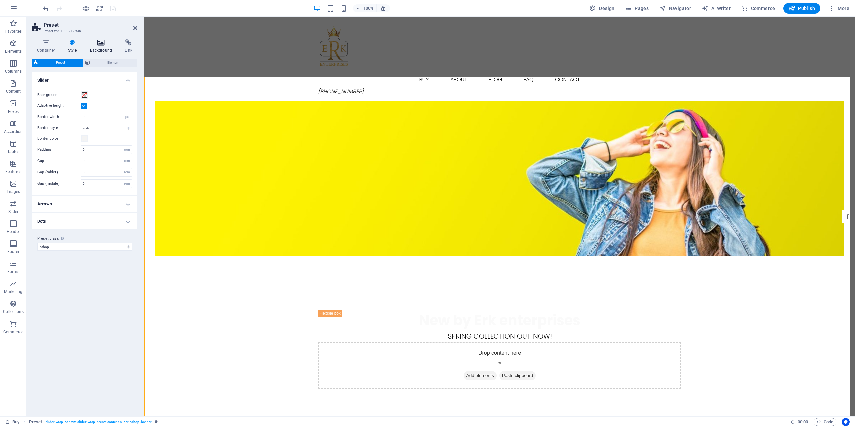
click at [96, 42] on icon at bounding box center [101, 42] width 32 height 7
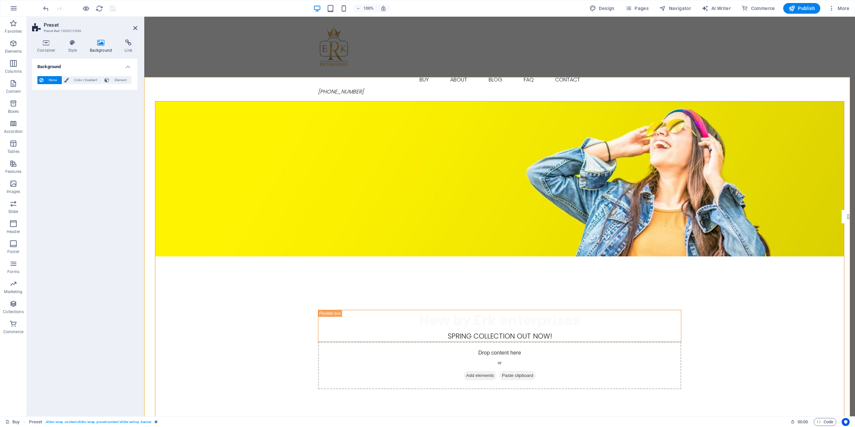
click at [51, 84] on span "None" at bounding box center [52, 80] width 14 height 8
click at [113, 81] on span "Element" at bounding box center [120, 80] width 18 height 8
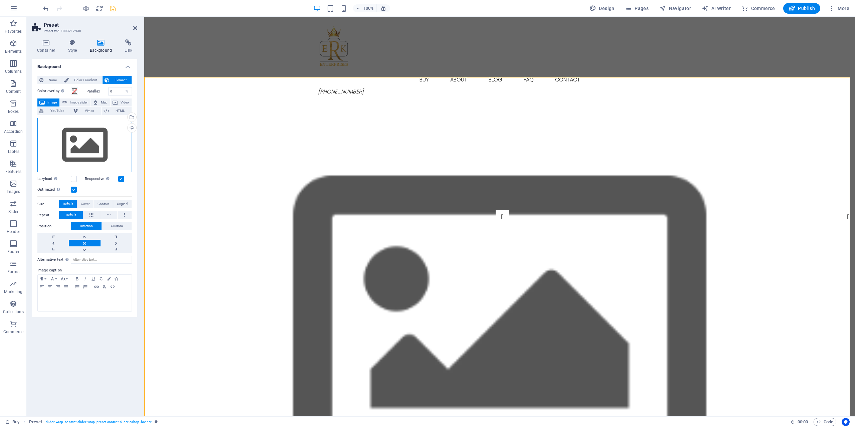
click at [92, 134] on div "Drag files here, click to choose files or select files from Files or our free s…" at bounding box center [84, 145] width 95 height 55
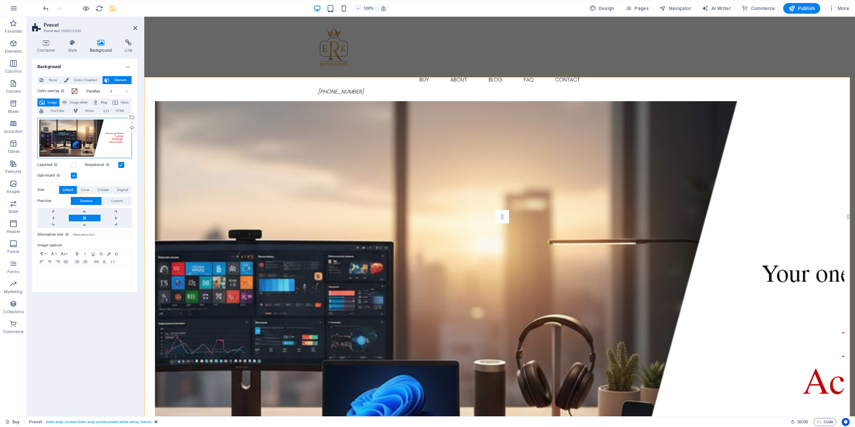
click at [88, 149] on div "Drag files here, click to choose files or select files from Files or our free s…" at bounding box center [84, 138] width 95 height 40
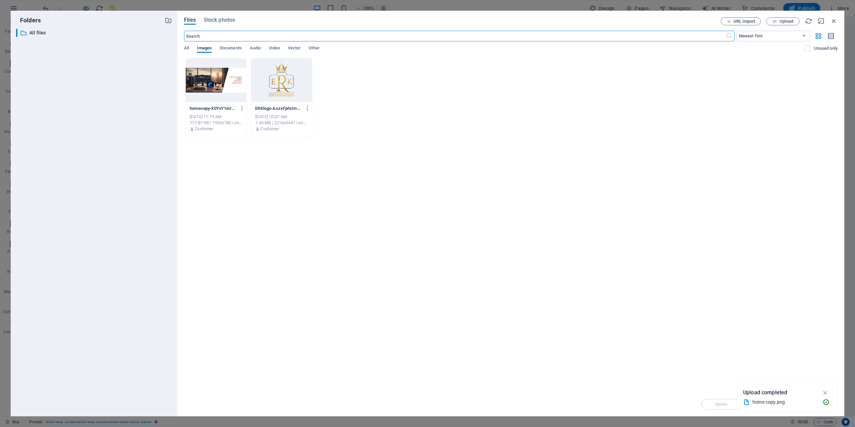
click at [209, 96] on div at bounding box center [216, 79] width 61 height 43
click at [674, 374] on div "Drop files here to upload them instantly 1 homecopy-X0YvY1eUqC_SVHyjCIpcxg.png …" at bounding box center [511, 225] width 654 height 334
click at [825, 391] on icon "button" at bounding box center [826, 392] width 8 height 7
click at [194, 97] on div at bounding box center [216, 79] width 61 height 43
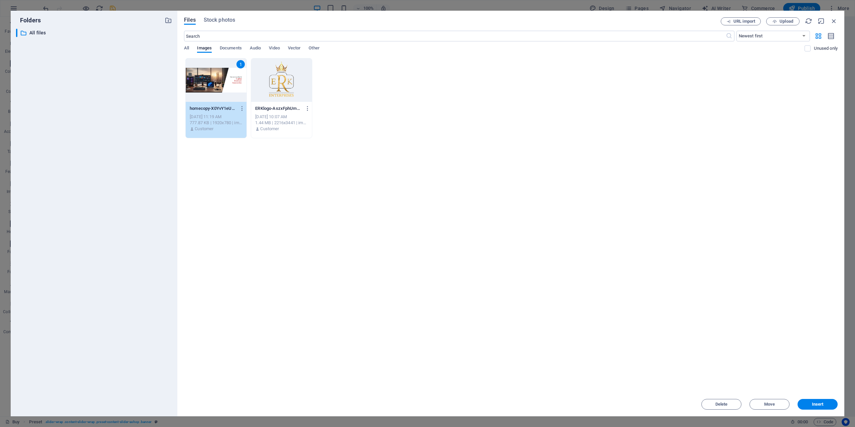
click at [818, 411] on div "Files Stock photos URL import Upload ​ Newest first Oldest first Name (A-Z) Nam…" at bounding box center [510, 214] width 667 height 406
click at [819, 404] on span "Insert" at bounding box center [818, 405] width 12 height 4
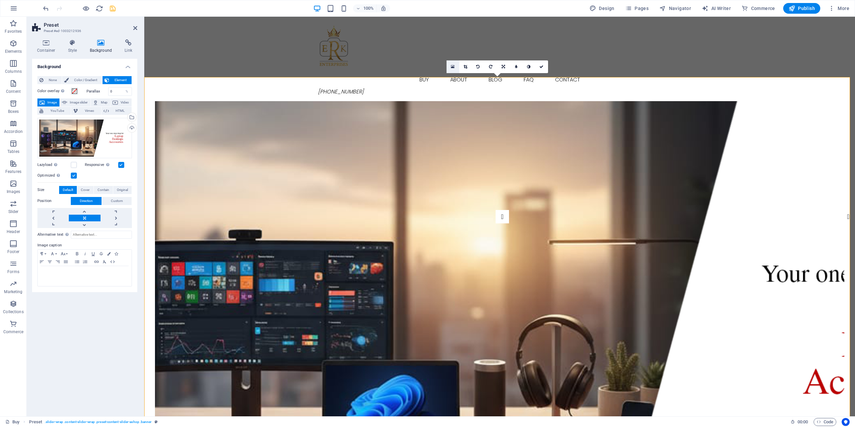
click at [453, 66] on icon at bounding box center [453, 66] width 4 height 5
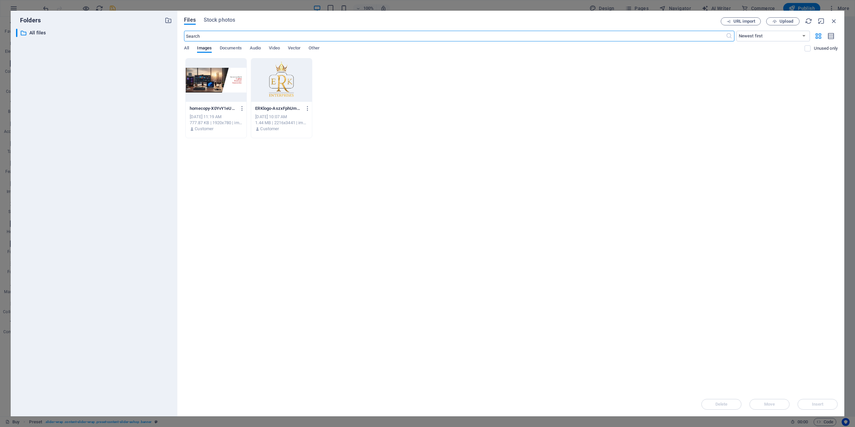
click at [217, 83] on div at bounding box center [216, 79] width 61 height 43
click at [821, 403] on span "Insert" at bounding box center [818, 405] width 12 height 4
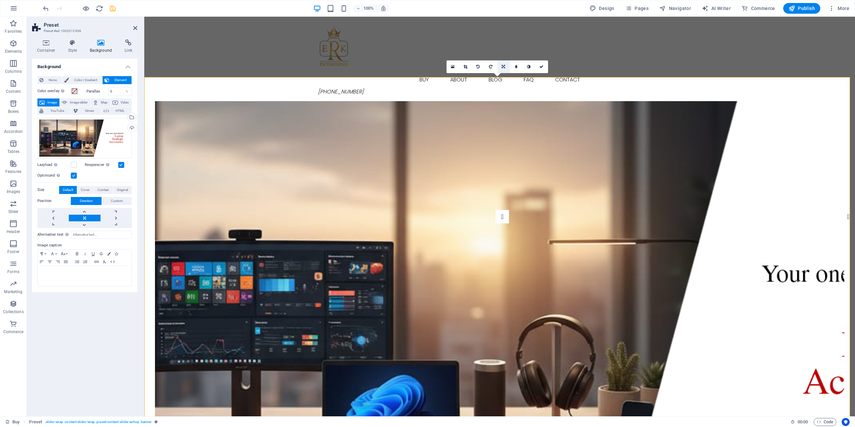
click at [503, 68] on icon at bounding box center [503, 67] width 3 height 4
click at [543, 65] on icon at bounding box center [542, 67] width 4 height 4
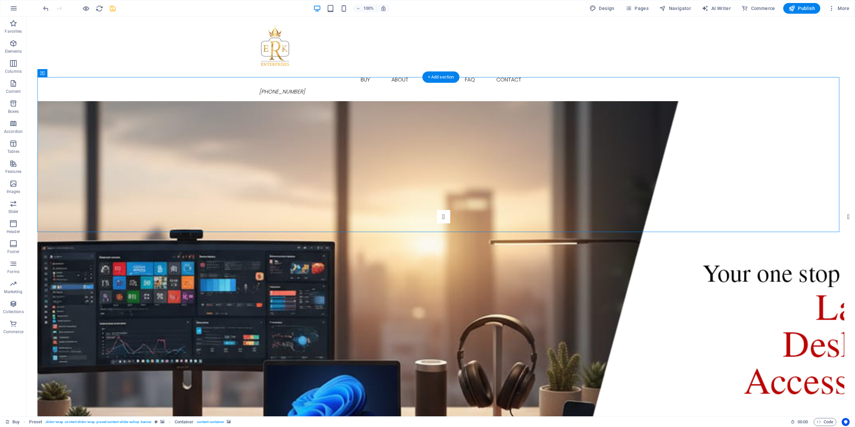
click at [37, 227] on figure at bounding box center [440, 333] width 807 height 465
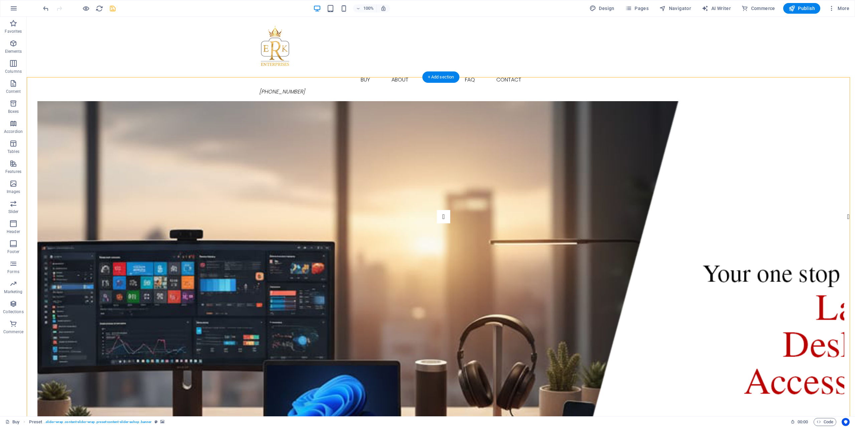
drag, startPoint x: 35, startPoint y: 247, endPoint x: 48, endPoint y: 168, distance: 80.0
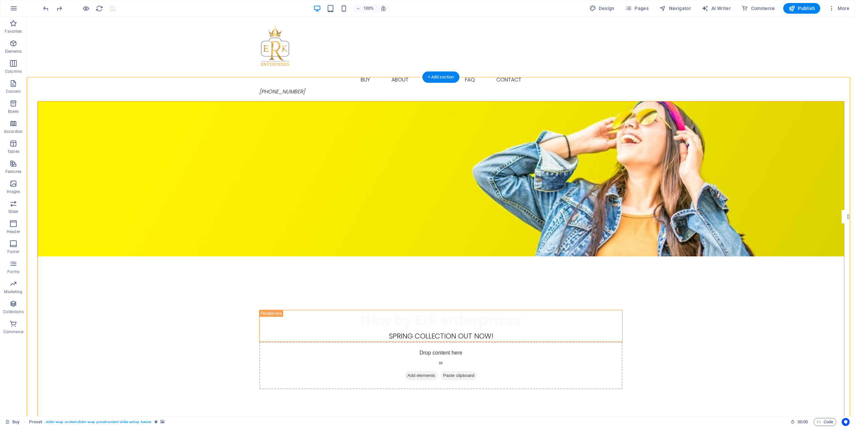
click at [184, 207] on figure at bounding box center [441, 179] width 807 height 155
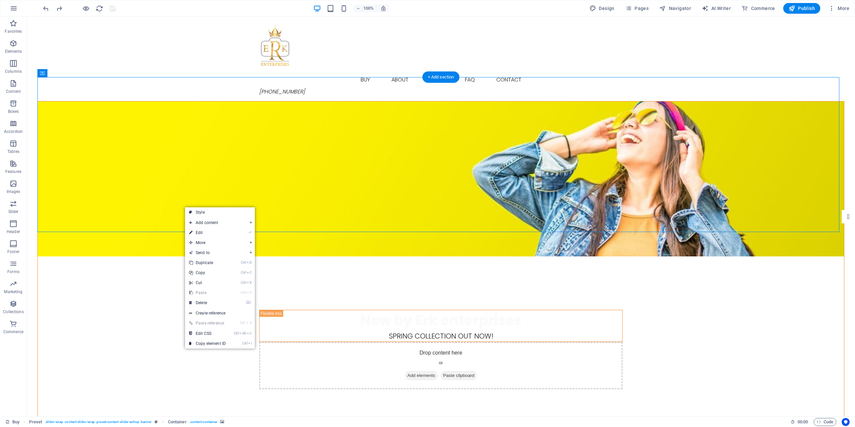
click at [155, 200] on figure at bounding box center [441, 179] width 807 height 155
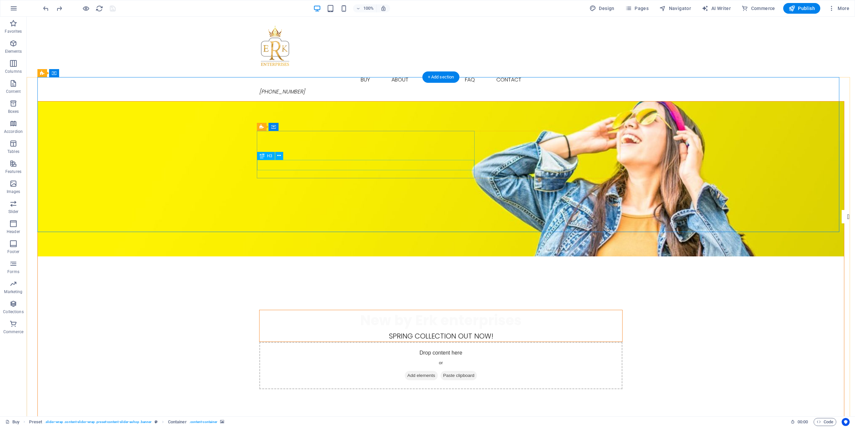
click at [415, 331] on div "Spring collection out now!" at bounding box center [441, 336] width 363 height 10
click at [427, 310] on div "New by Erk enterprises" at bounding box center [441, 320] width 363 height 21
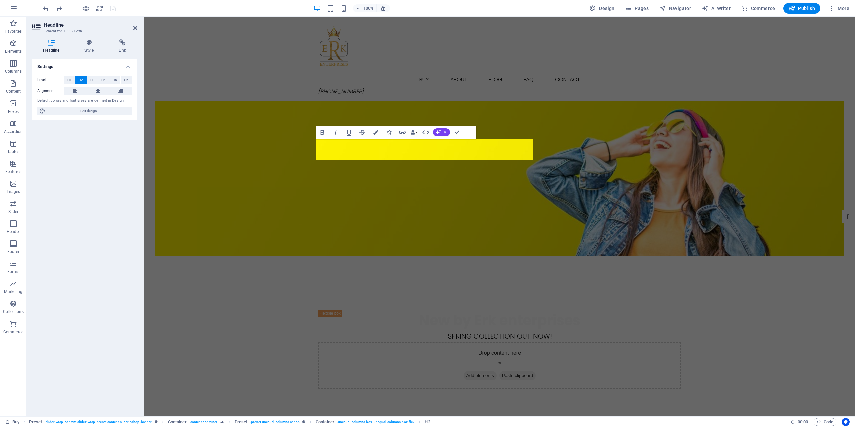
click at [278, 197] on figure at bounding box center [499, 179] width 689 height 155
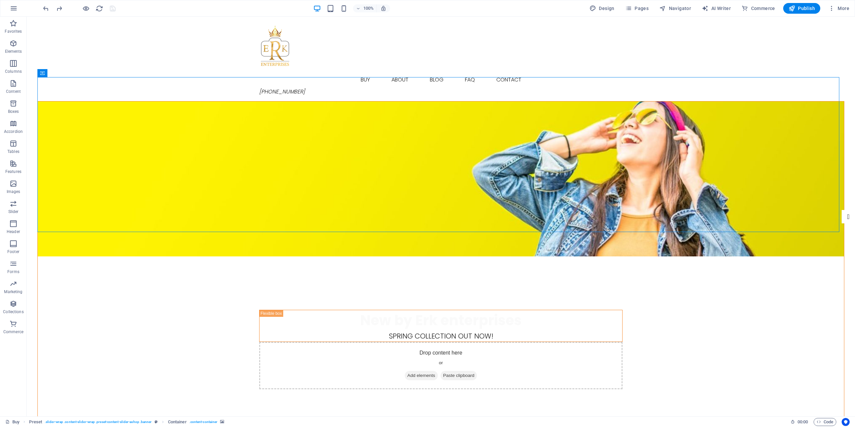
click at [278, 197] on figure at bounding box center [441, 179] width 807 height 155
click at [204, 196] on figure at bounding box center [441, 179] width 807 height 155
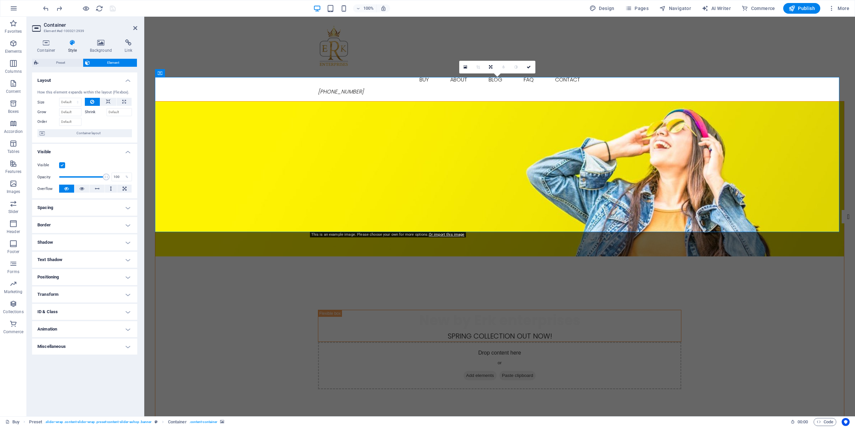
click at [127, 330] on h4 "Animation" at bounding box center [84, 329] width 105 height 16
click at [127, 330] on h4 "Animation" at bounding box center [84, 327] width 105 height 12
click at [124, 331] on h4 "Animation" at bounding box center [84, 329] width 105 height 16
click at [127, 350] on select "Don't animate Show / Hide Slide up/down Zoom in/out Slide left to right Slide r…" at bounding box center [84, 350] width 95 height 8
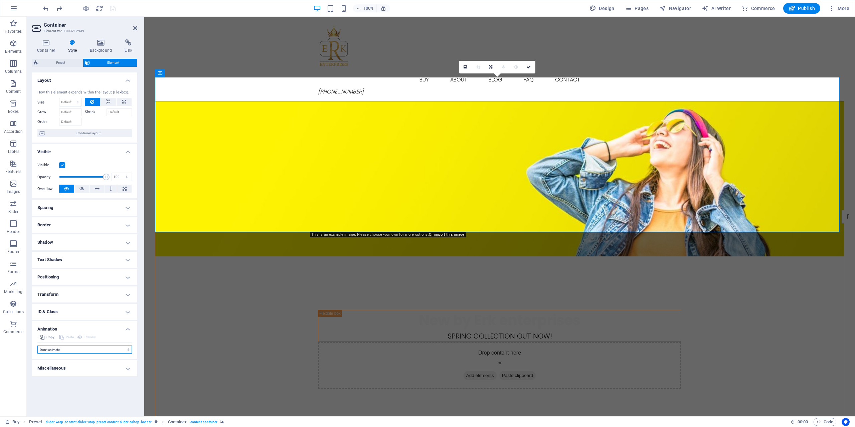
click at [127, 350] on select "Don't animate Show / Hide Slide up/down Zoom in/out Slide left to right Slide r…" at bounding box center [84, 350] width 95 height 8
select select "shrink"
click at [37, 346] on select "Don't animate Show / Hide Slide up/down Zoom in/out Slide left to right Slide r…" at bounding box center [84, 350] width 95 height 8
select select "scroll"
click at [90, 338] on span "Preview" at bounding box center [90, 337] width 11 height 8
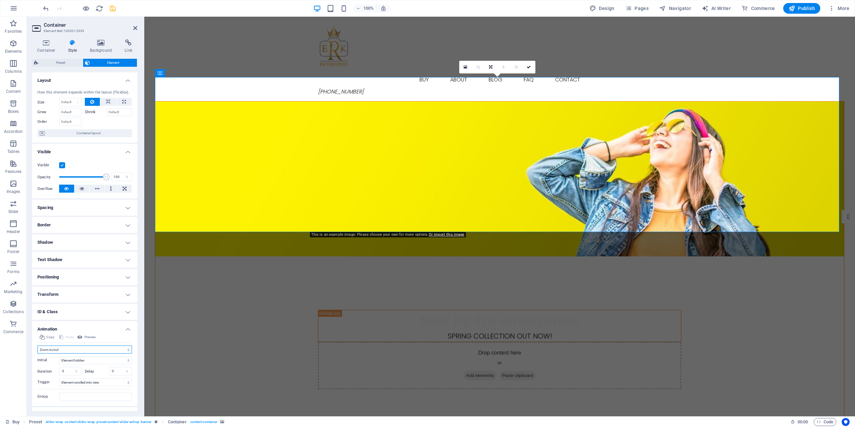
click at [97, 351] on select "Don't animate Show / Hide Slide up/down Zoom in/out Slide left to right Slide r…" at bounding box center [84, 350] width 95 height 8
select select "pulse"
click at [37, 346] on select "Don't animate Show / Hide Slide up/down Zoom in/out Slide left to right Slide r…" at bounding box center [84, 350] width 95 height 8
click at [128, 332] on h4 "Animation" at bounding box center [84, 327] width 105 height 12
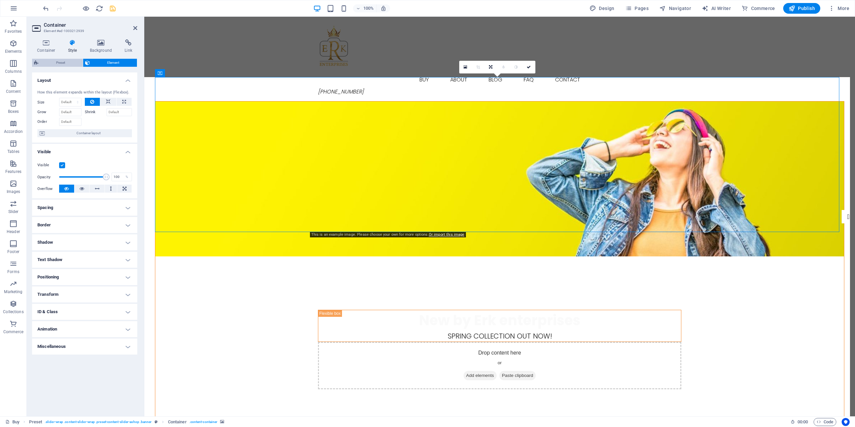
click at [68, 64] on span "Preset" at bounding box center [60, 63] width 40 height 8
select select "px"
select select "rem"
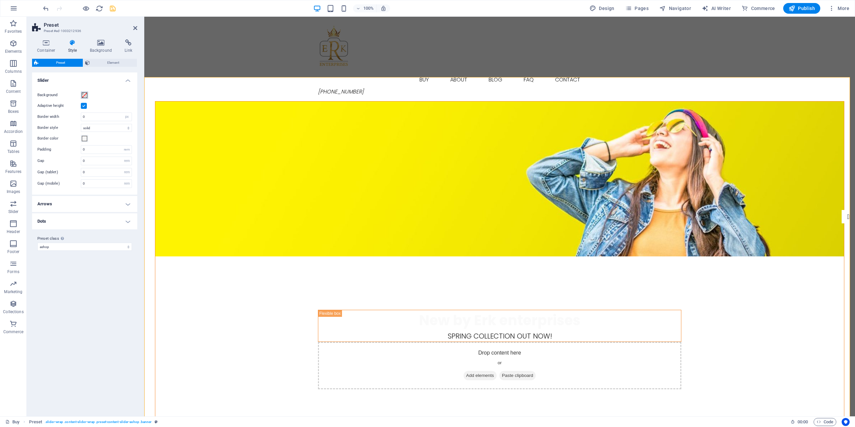
click at [82, 96] on span at bounding box center [84, 95] width 5 height 5
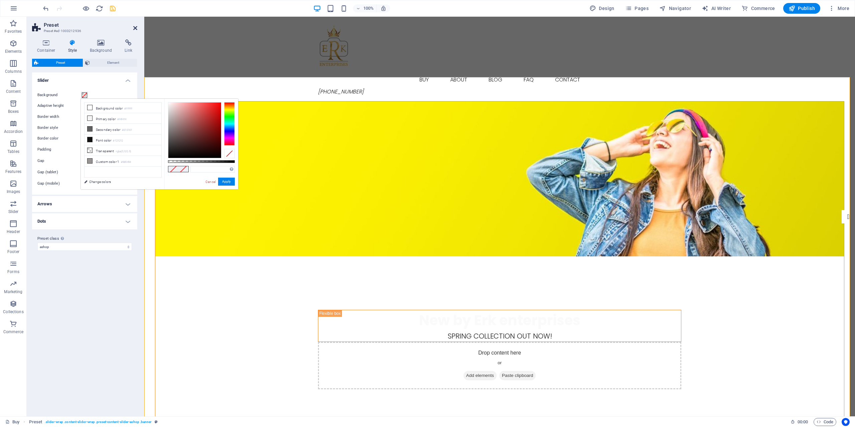
click at [135, 30] on icon at bounding box center [135, 27] width 4 height 5
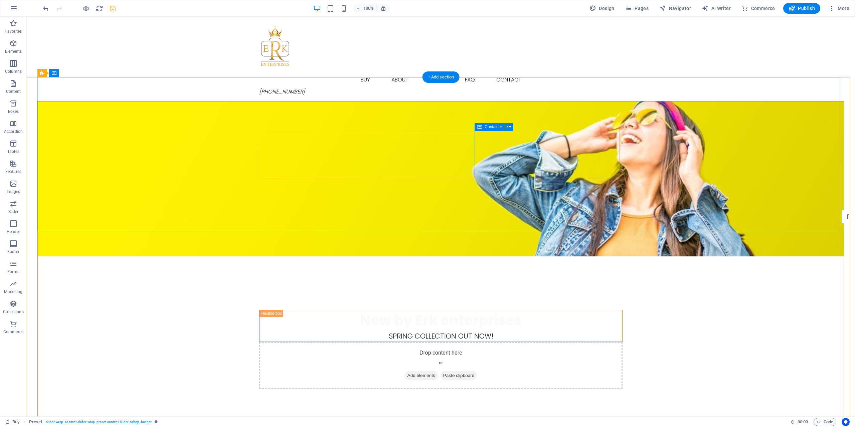
click at [492, 179] on figure at bounding box center [441, 179] width 807 height 155
click at [437, 331] on div "Spring collection out now!" at bounding box center [441, 336] width 363 height 10
click at [414, 331] on div "Spring collection out now!" at bounding box center [441, 336] width 363 height 10
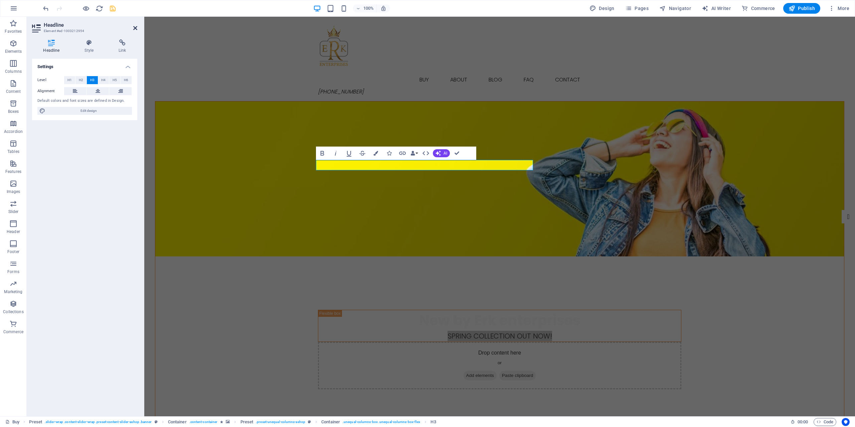
click at [135, 26] on icon at bounding box center [135, 27] width 4 height 5
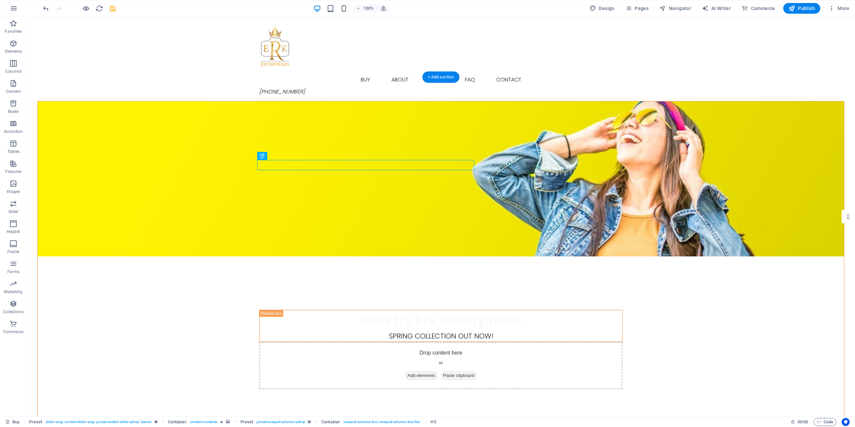
click at [445, 123] on figure at bounding box center [441, 179] width 807 height 155
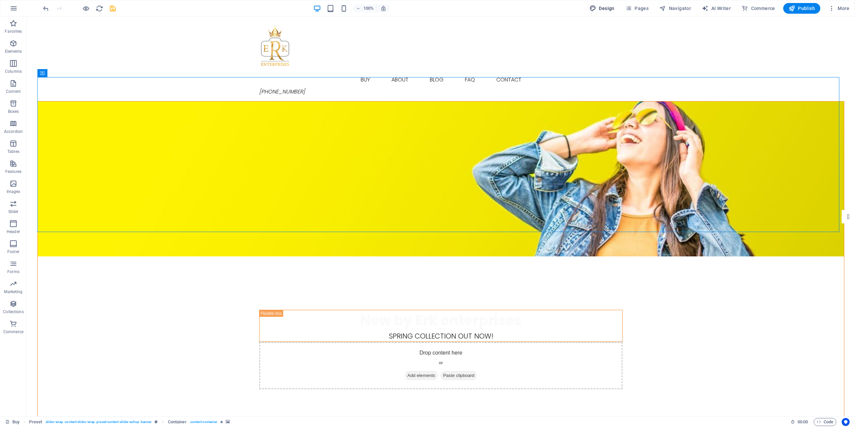
click at [597, 13] on button "Design" at bounding box center [602, 8] width 30 height 11
select select "px"
select select "300"
select select "px"
select select "rem"
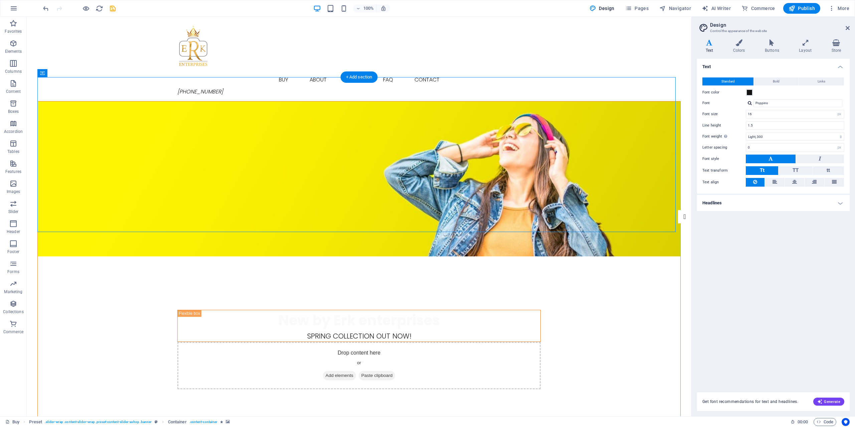
click at [608, 175] on figure at bounding box center [359, 179] width 643 height 155
click at [731, 45] on icon at bounding box center [739, 42] width 29 height 7
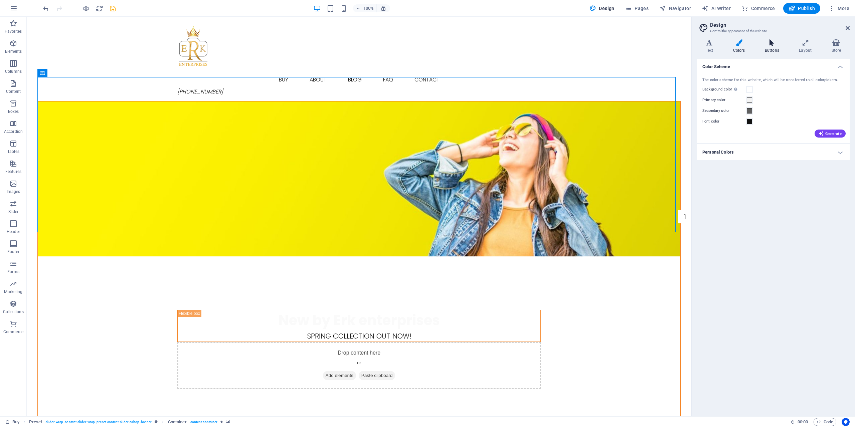
click at [767, 49] on h4 "Buttons" at bounding box center [773, 46] width 34 height 14
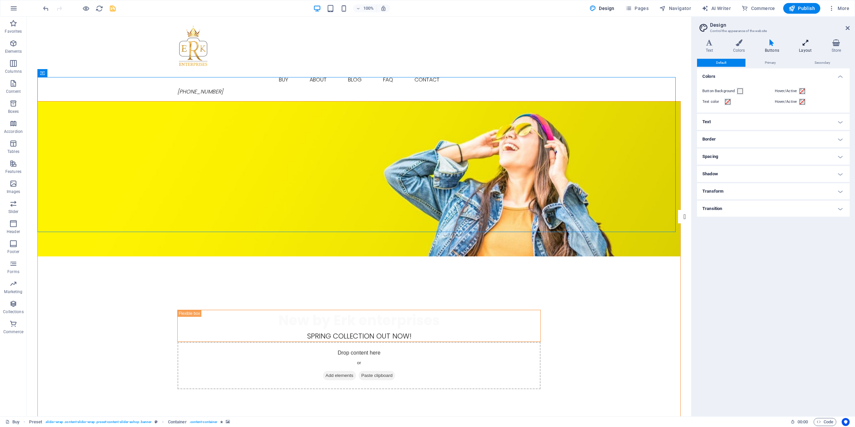
click at [805, 48] on h4 "Layout" at bounding box center [807, 46] width 32 height 14
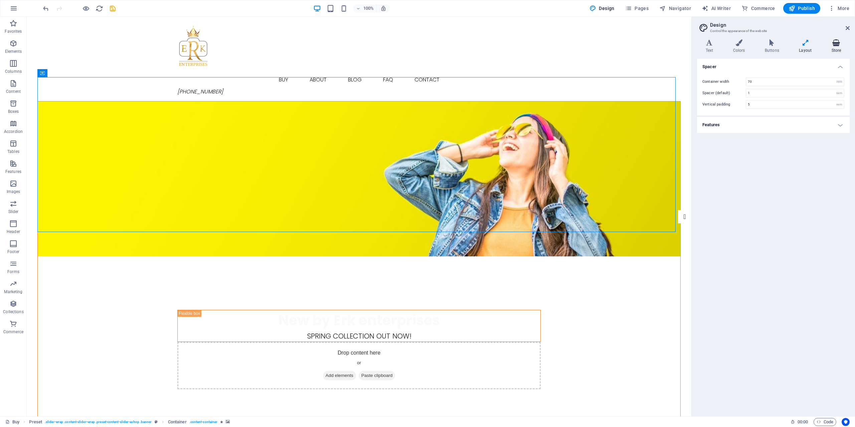
click at [837, 48] on h4 "Store" at bounding box center [836, 46] width 27 height 14
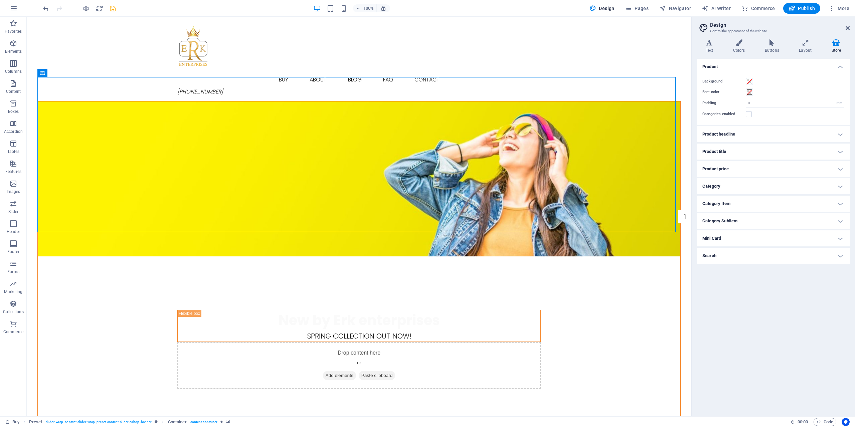
click at [842, 136] on h4 "Product headline" at bounding box center [773, 134] width 153 height 16
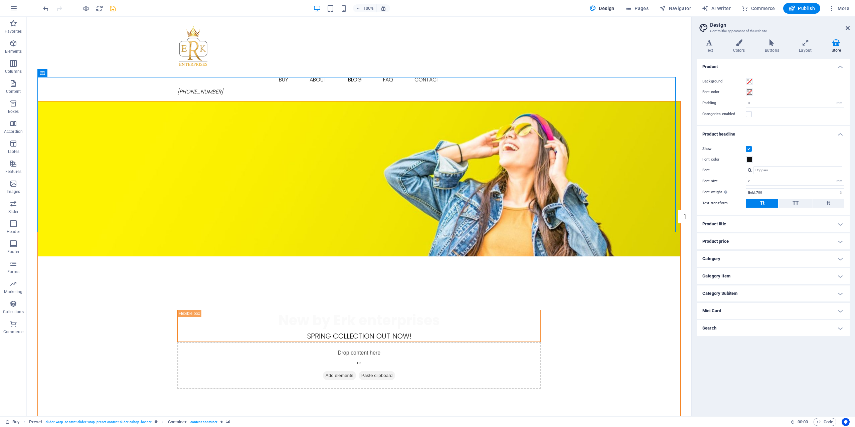
click at [842, 136] on h4 "Product headline" at bounding box center [773, 132] width 153 height 12
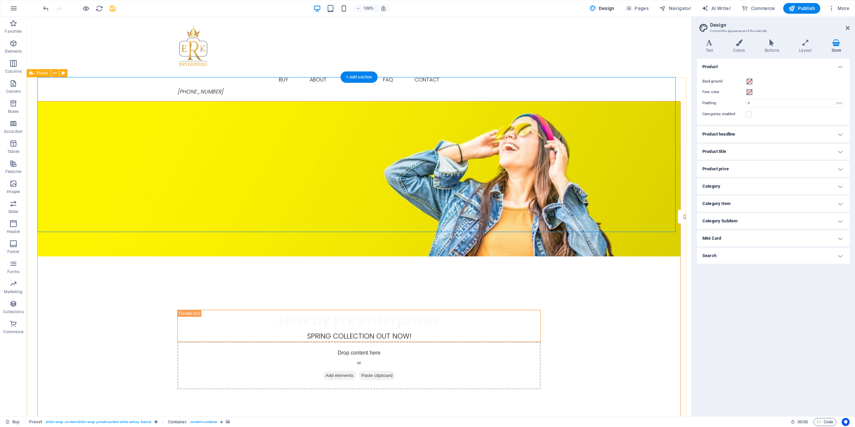
click at [595, 174] on figure at bounding box center [359, 179] width 643 height 155
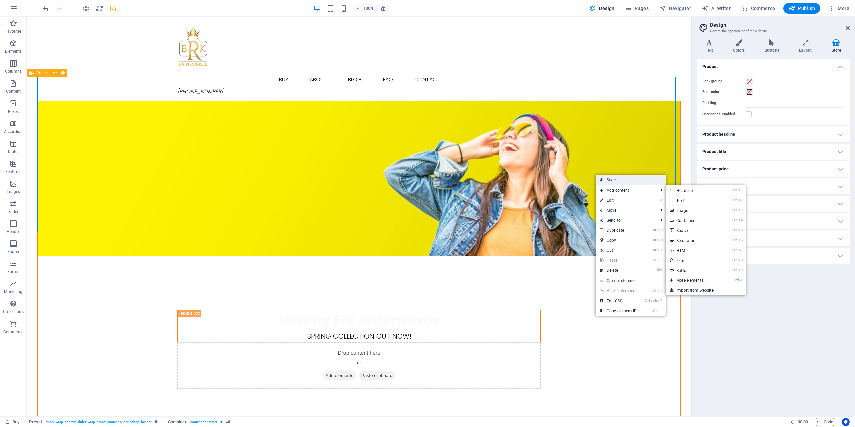
click at [619, 181] on link "Style" at bounding box center [631, 180] width 70 height 10
select select "px"
select select "rem"
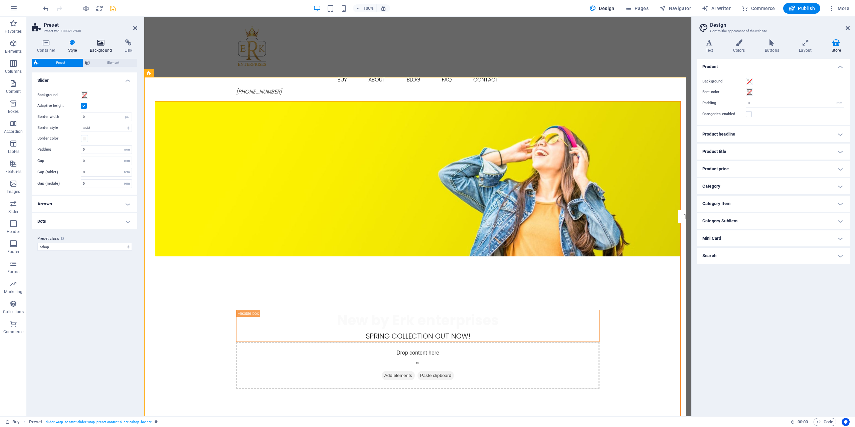
click at [101, 42] on icon at bounding box center [101, 42] width 32 height 7
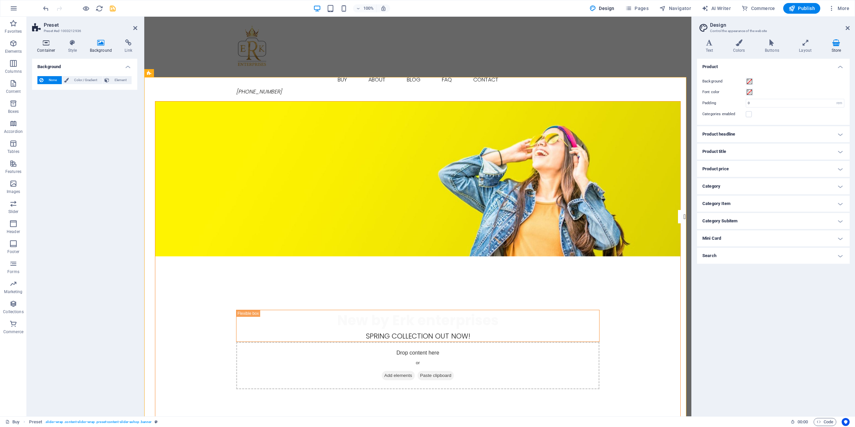
click at [43, 48] on h4 "Container" at bounding box center [47, 46] width 31 height 14
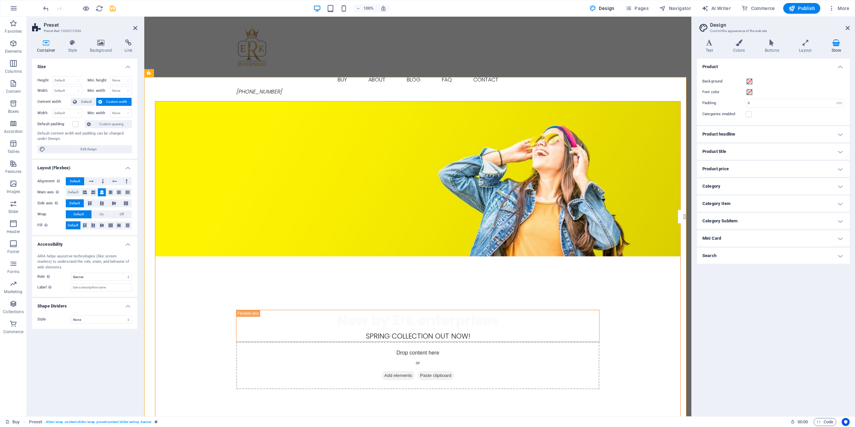
click at [109, 102] on span "Custom width" at bounding box center [117, 102] width 26 height 8
click at [80, 152] on span "Edit design" at bounding box center [88, 149] width 83 height 8
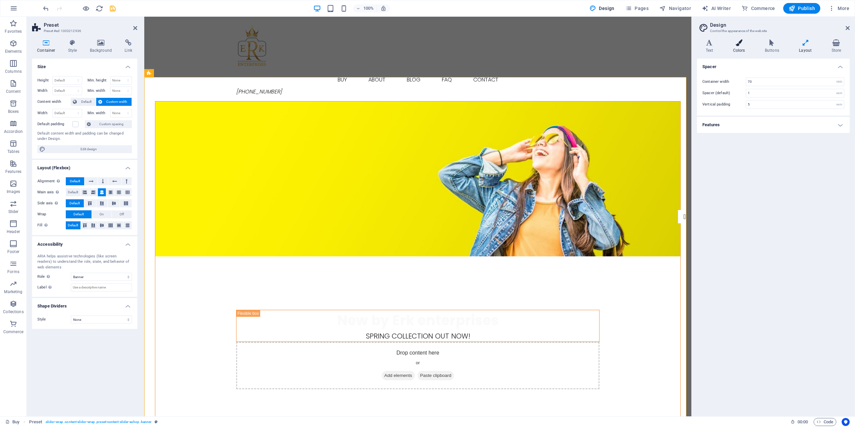
click at [740, 49] on h4 "Colors" at bounding box center [741, 46] width 32 height 14
click at [772, 49] on h4 "Buttons" at bounding box center [773, 46] width 34 height 14
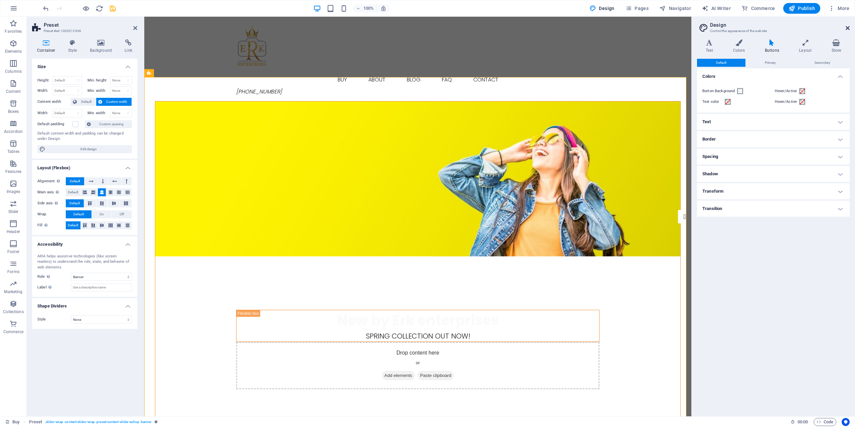
click at [847, 29] on icon at bounding box center [848, 27] width 4 height 5
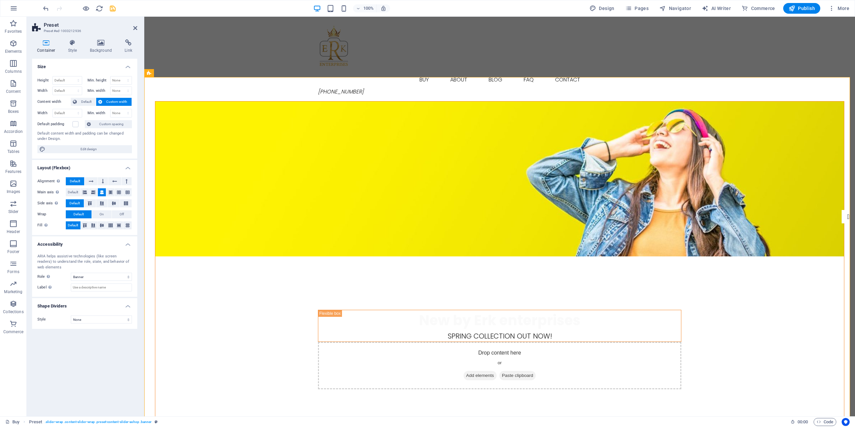
click at [345, 224] on figure at bounding box center [499, 179] width 689 height 155
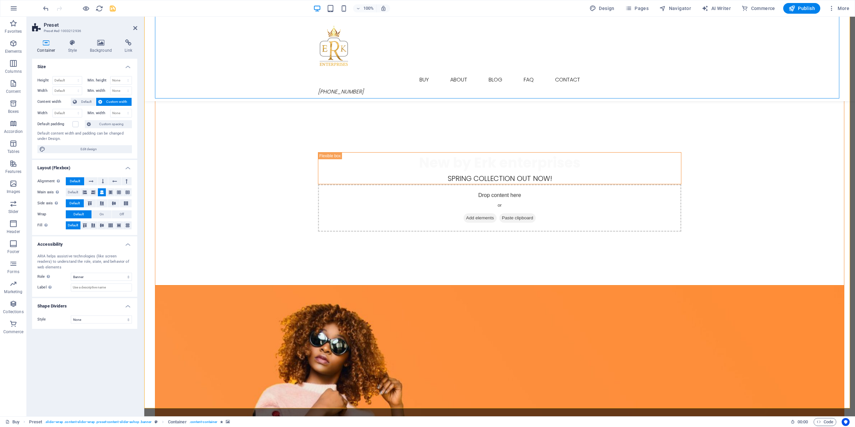
scroll to position [234, 0]
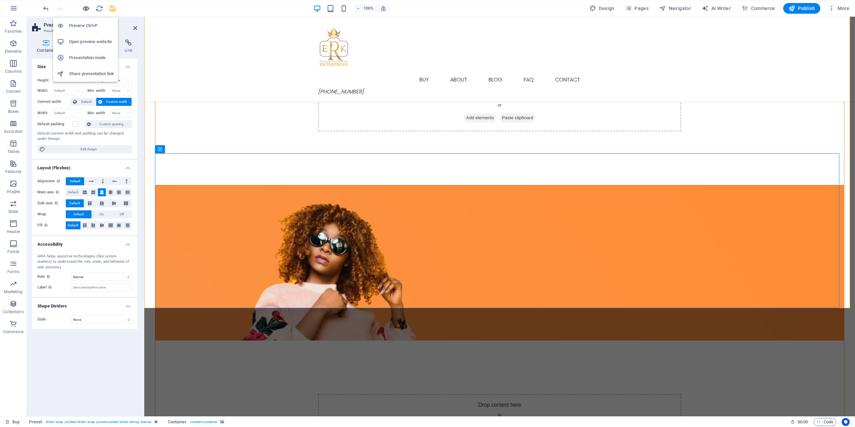
click at [87, 9] on icon "button" at bounding box center [86, 9] width 8 height 8
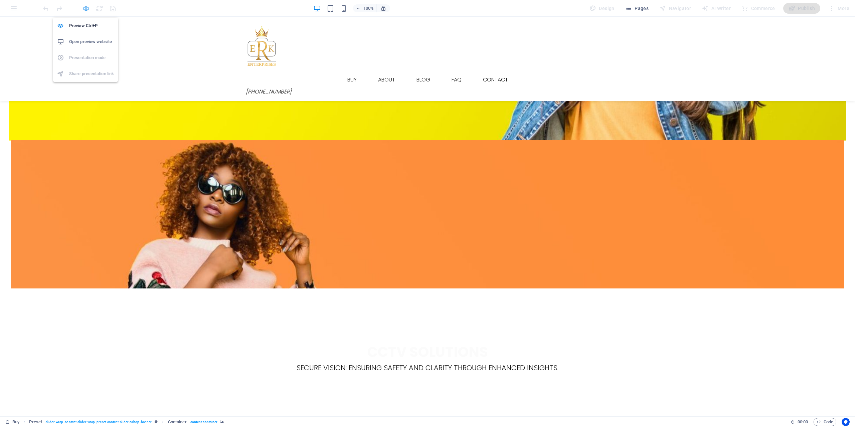
click at [87, 9] on icon "button" at bounding box center [86, 9] width 8 height 8
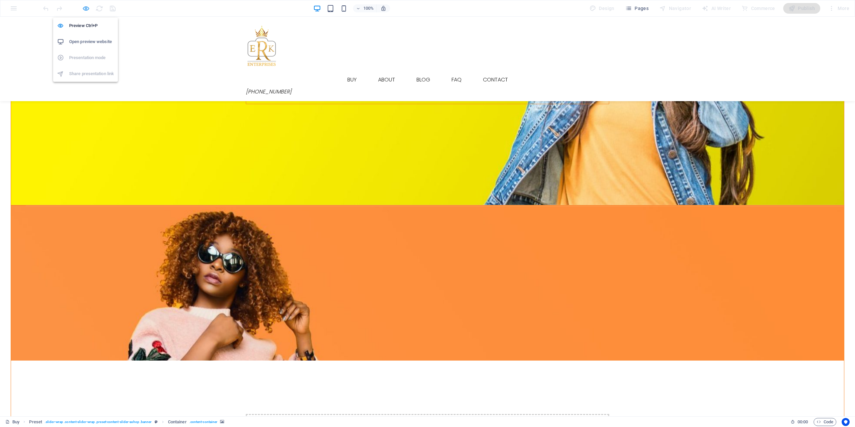
select select "banner"
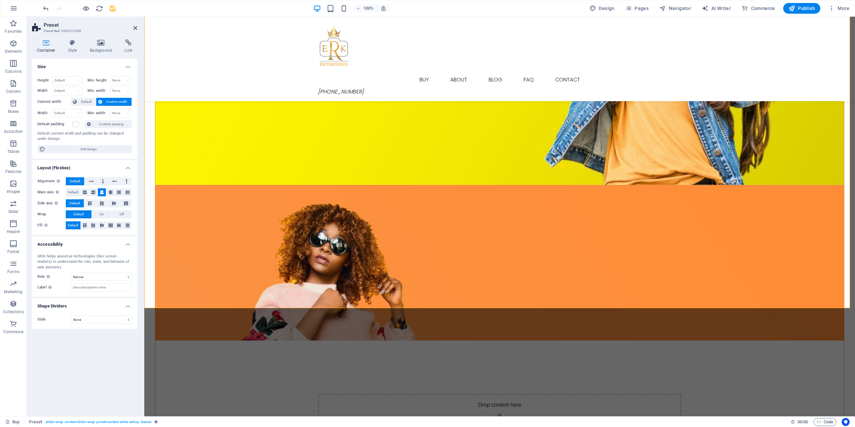
click at [196, 186] on figure at bounding box center [499, 263] width 689 height 155
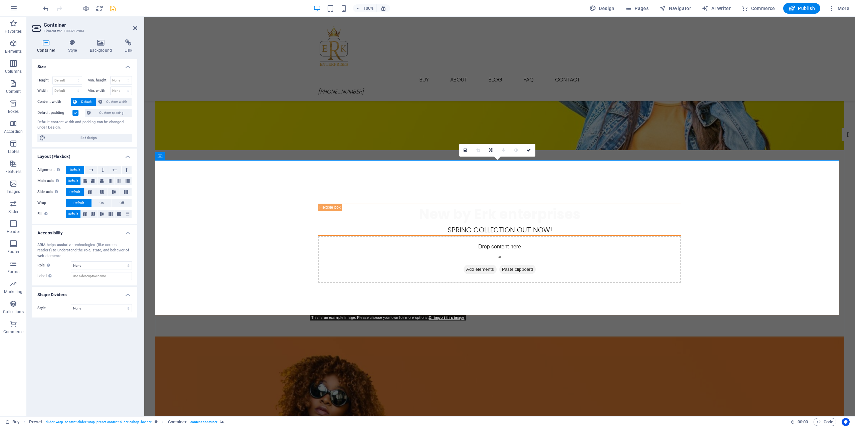
scroll to position [67, 0]
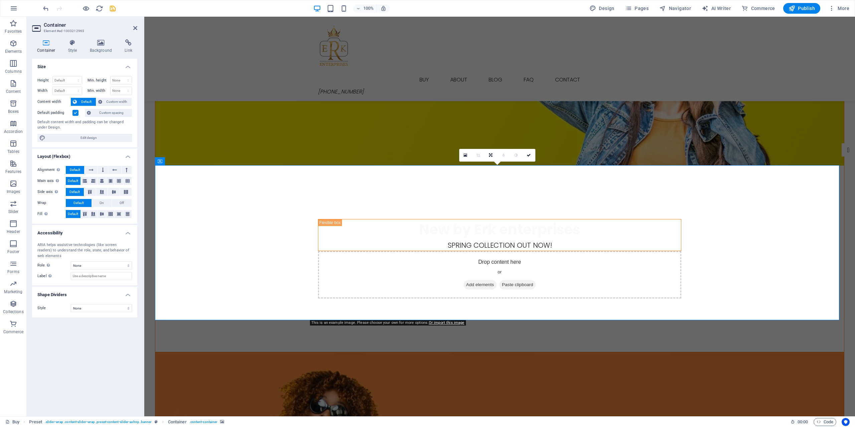
click at [190, 353] on figure at bounding box center [499, 430] width 689 height 155
click at [76, 49] on h4 "Style" at bounding box center [74, 46] width 22 height 14
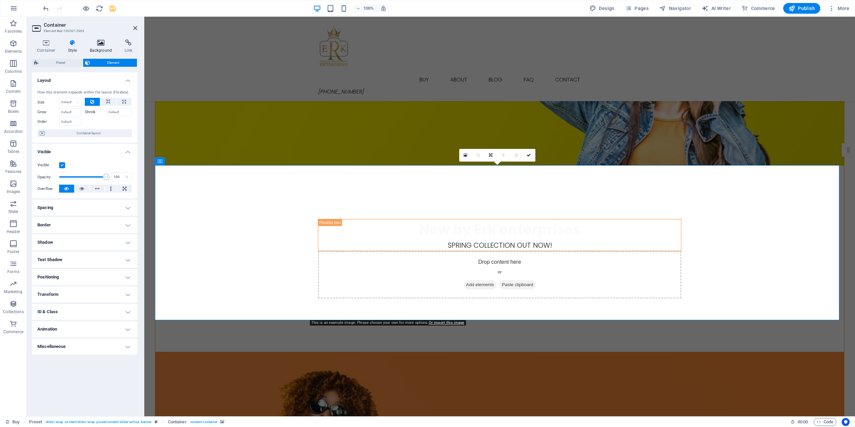
click at [94, 45] on icon at bounding box center [101, 42] width 32 height 7
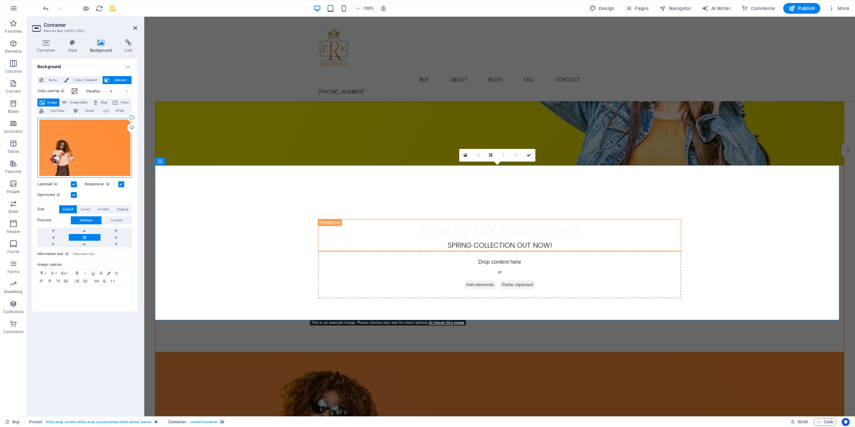
click at [109, 145] on div "Drag files here, click to choose files or select files from Files or our free s…" at bounding box center [84, 148] width 95 height 60
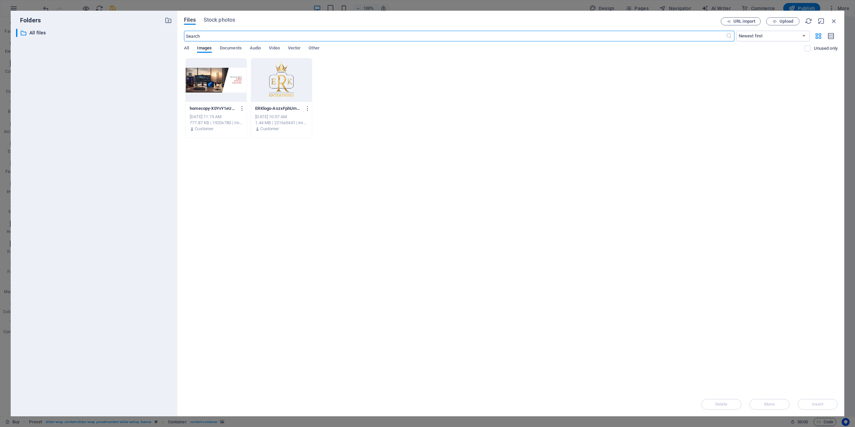
click at [215, 84] on div at bounding box center [216, 79] width 61 height 43
click at [837, 22] on icon "button" at bounding box center [834, 20] width 7 height 7
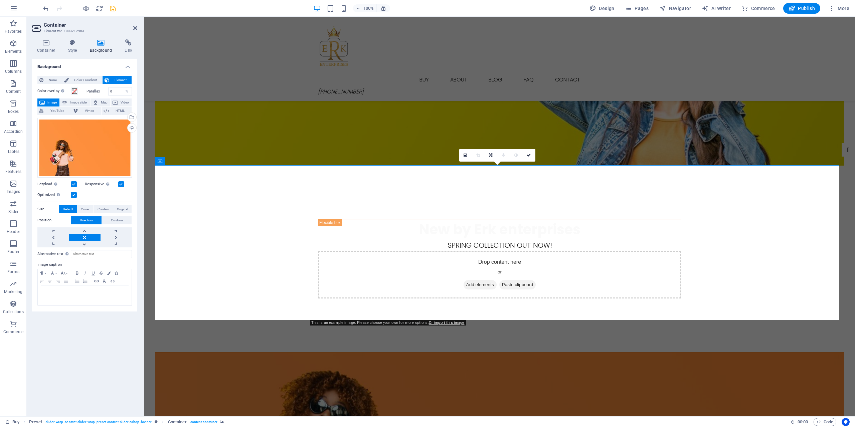
click at [284, 164] on figure at bounding box center [499, 88] width 689 height 155
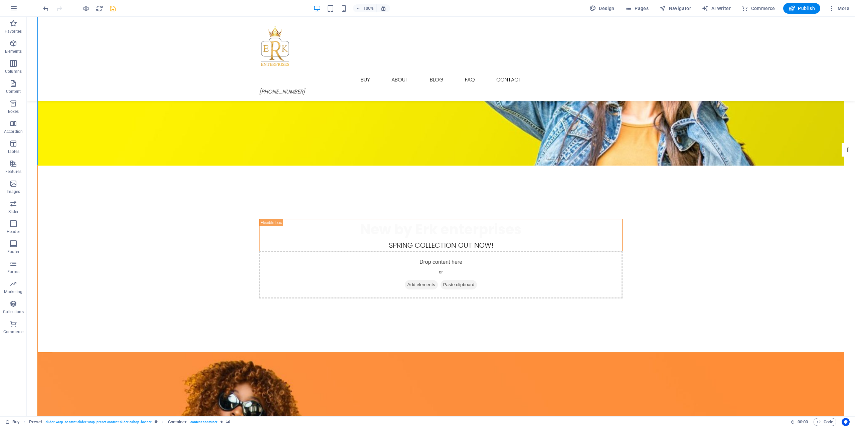
click at [289, 152] on figure at bounding box center [441, 88] width 807 height 155
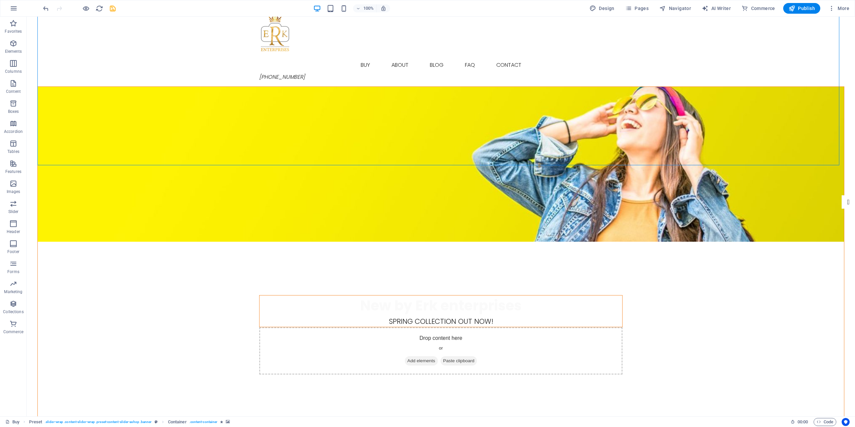
scroll to position [0, 0]
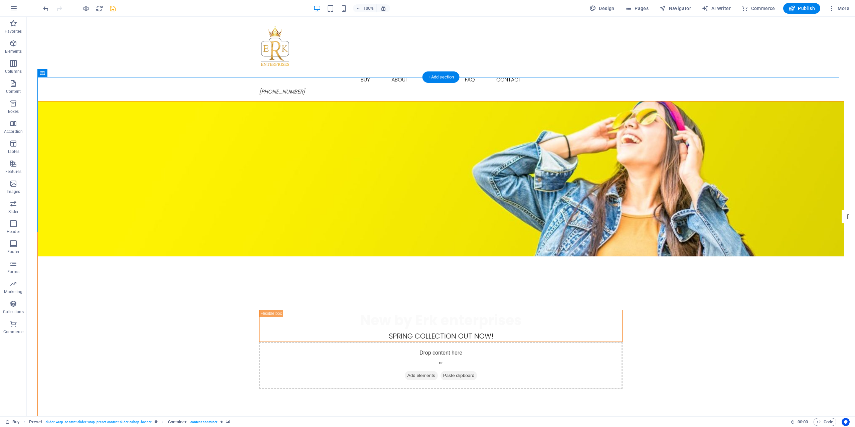
click at [390, 211] on figure at bounding box center [441, 179] width 807 height 155
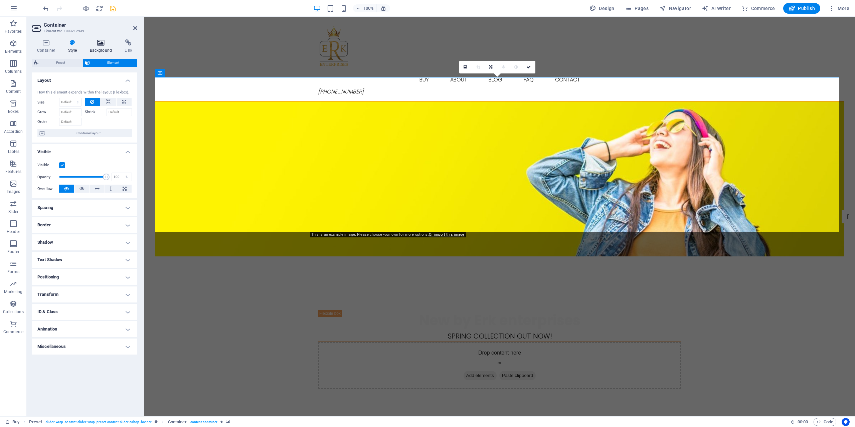
click at [100, 47] on h4 "Background" at bounding box center [102, 46] width 35 height 14
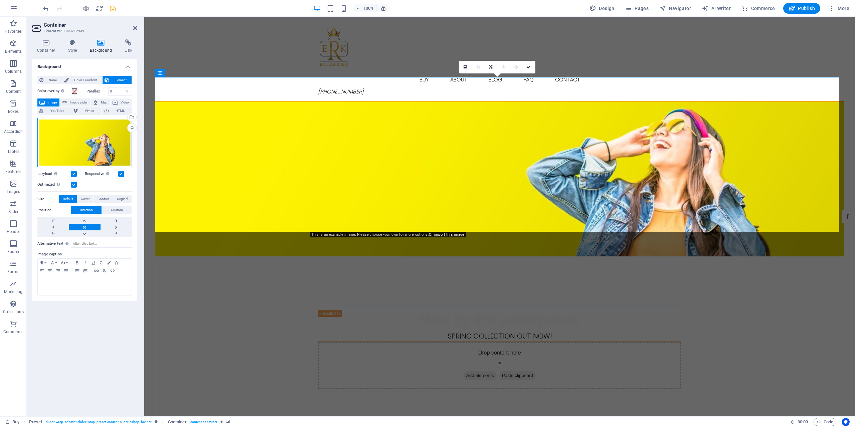
click at [77, 132] on div "Drag files here, click to choose files or select files from Files or our free s…" at bounding box center [84, 143] width 95 height 50
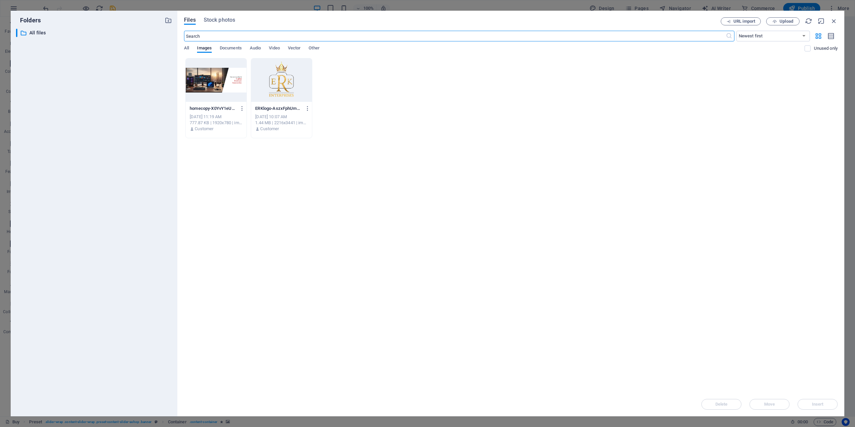
click at [197, 97] on div at bounding box center [216, 79] width 61 height 43
drag, startPoint x: 197, startPoint y: 97, endPoint x: 53, endPoint y: 84, distance: 144.9
click at [197, 97] on div "1" at bounding box center [216, 79] width 61 height 43
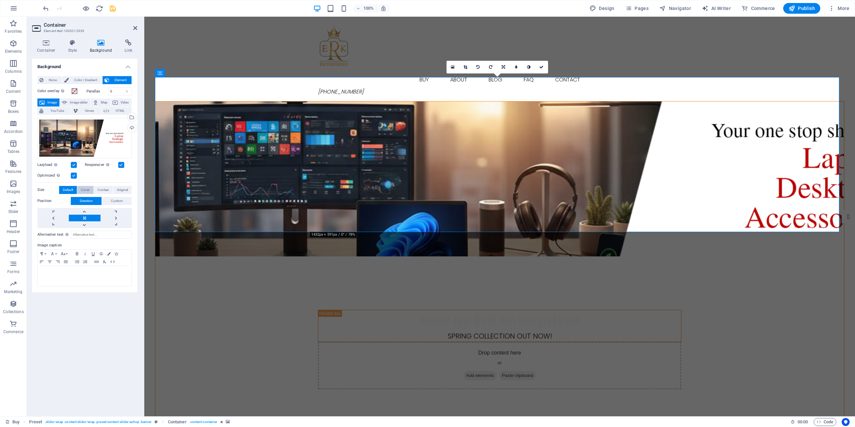
click at [85, 188] on span "Cover" at bounding box center [85, 190] width 9 height 8
click at [118, 187] on span "Original" at bounding box center [122, 190] width 11 height 8
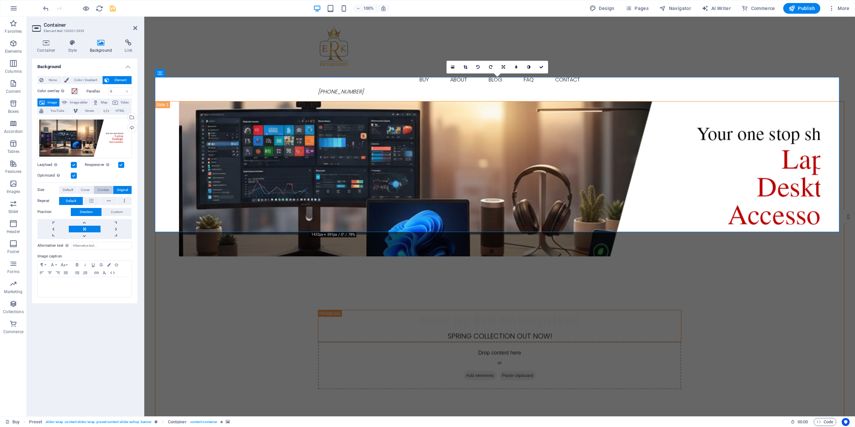
click at [107, 189] on span "Contain" at bounding box center [104, 190] width 12 height 8
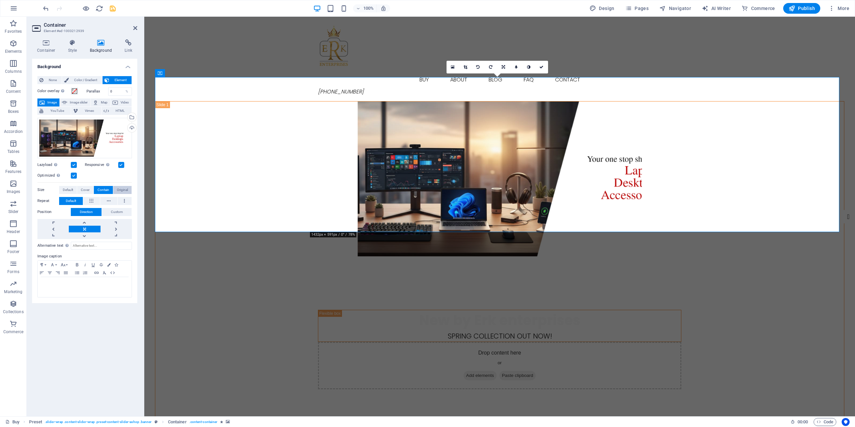
click at [126, 189] on span "Original" at bounding box center [122, 190] width 11 height 8
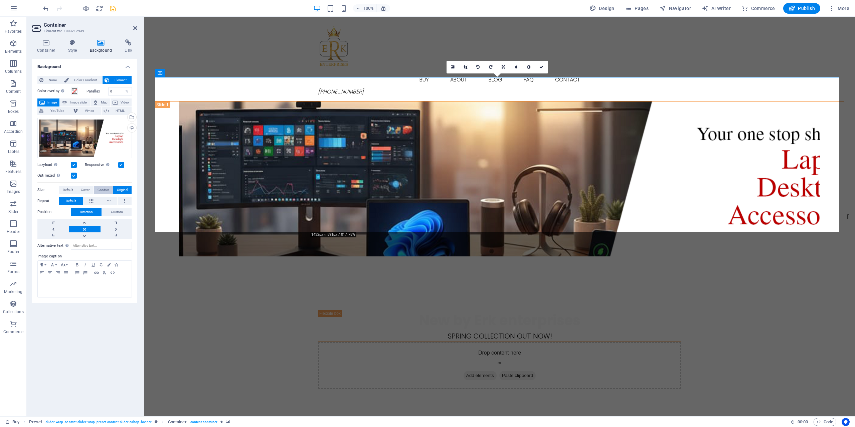
click at [103, 190] on span "Contain" at bounding box center [104, 190] width 12 height 8
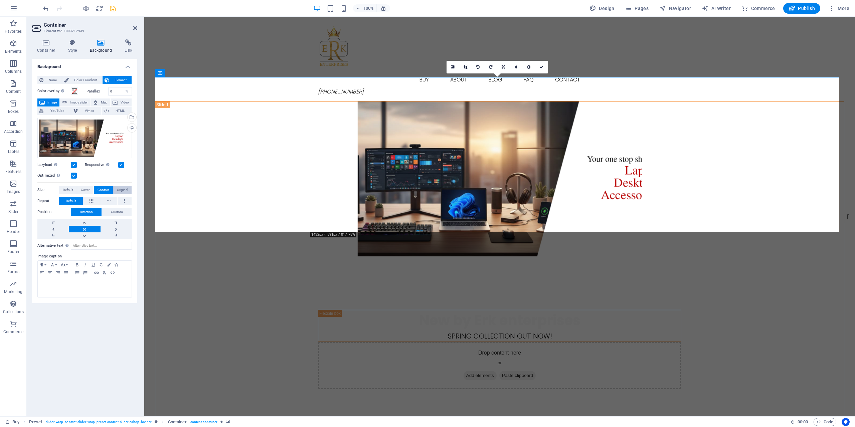
click at [123, 192] on span "Original" at bounding box center [122, 190] width 11 height 8
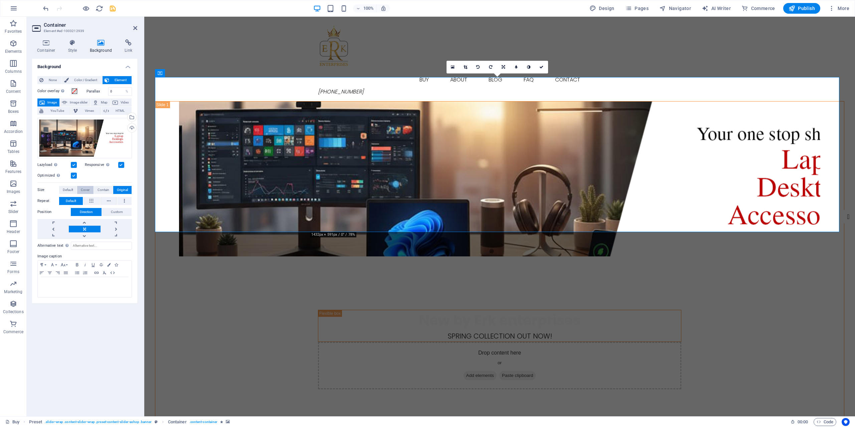
click at [83, 190] on span "Cover" at bounding box center [85, 190] width 9 height 8
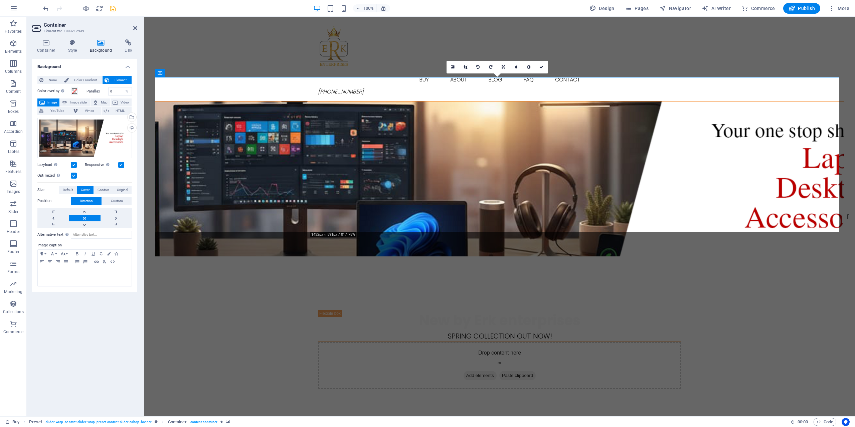
click at [83, 190] on span "Cover" at bounding box center [85, 190] width 9 height 8
click at [68, 190] on span "Default" at bounding box center [68, 190] width 10 height 8
click at [51, 218] on link at bounding box center [52, 218] width 31 height 7
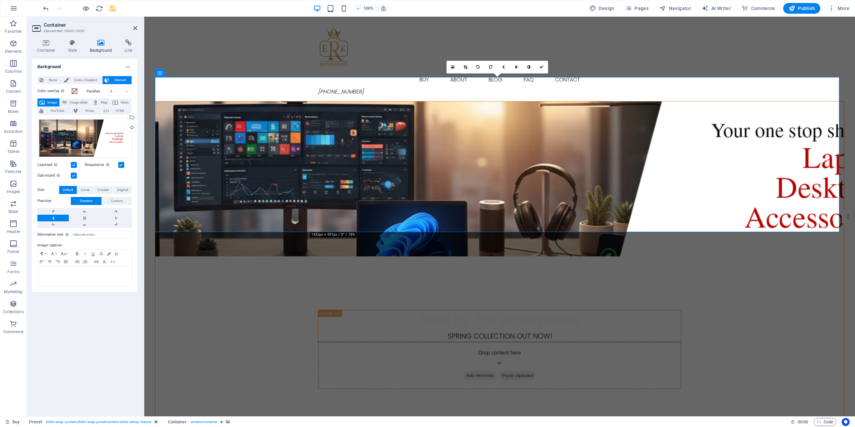
click at [51, 218] on link at bounding box center [52, 218] width 31 height 7
click at [84, 217] on link at bounding box center [84, 218] width 31 height 7
click at [466, 67] on icon at bounding box center [466, 67] width 4 height 4
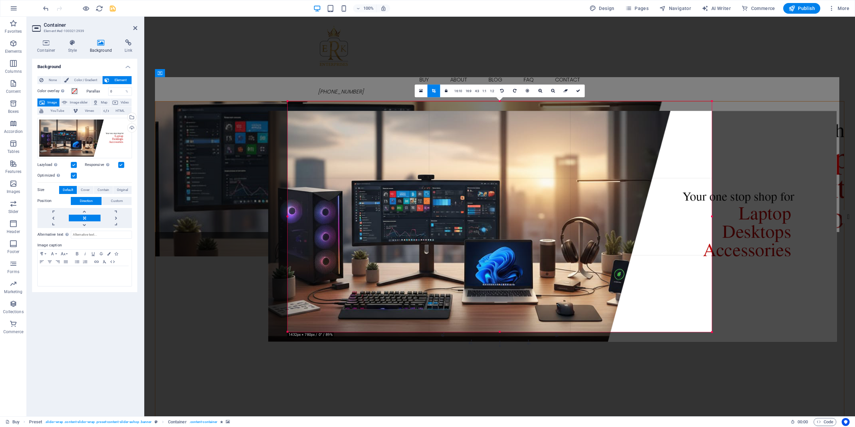
drag, startPoint x: 408, startPoint y: 228, endPoint x: 460, endPoint y: 238, distance: 53.7
click at [460, 238] on div at bounding box center [552, 226] width 569 height 231
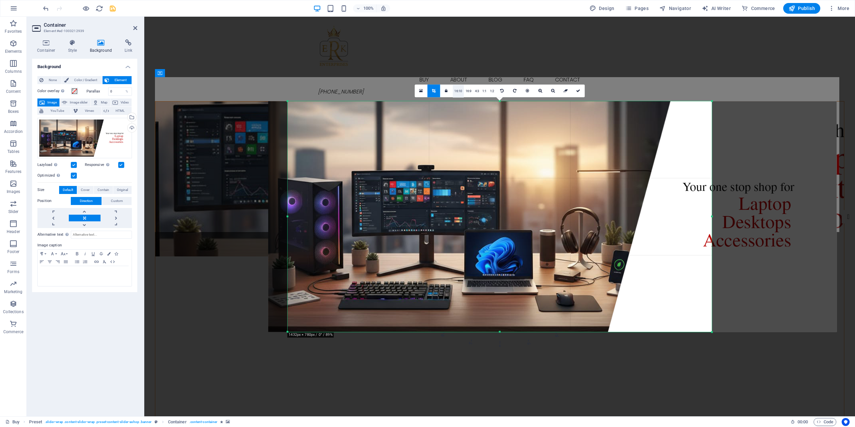
click at [457, 92] on link "16:10" at bounding box center [458, 91] width 11 height 13
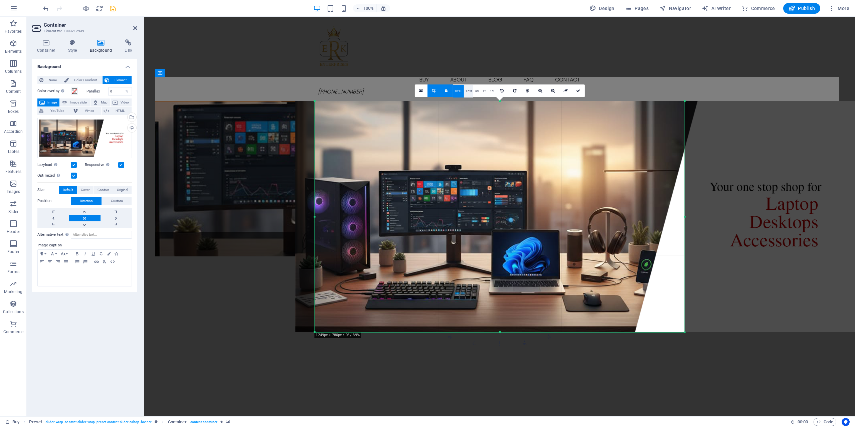
click at [472, 91] on link "16:9" at bounding box center [468, 91] width 9 height 13
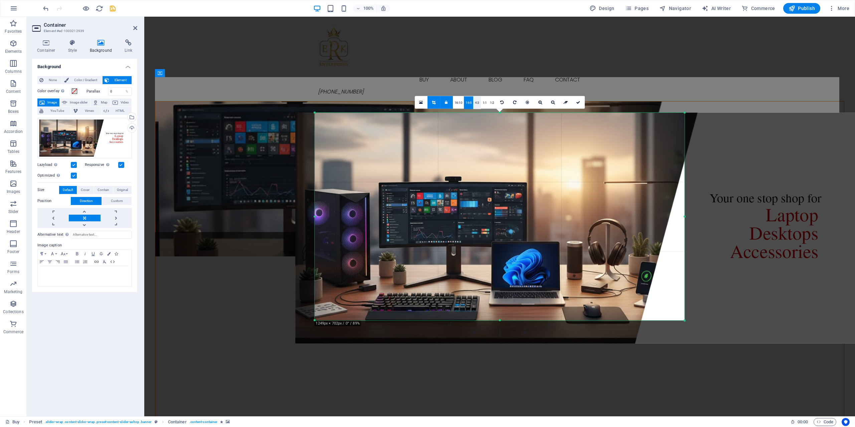
click at [475, 100] on link "4:3" at bounding box center [477, 102] width 8 height 13
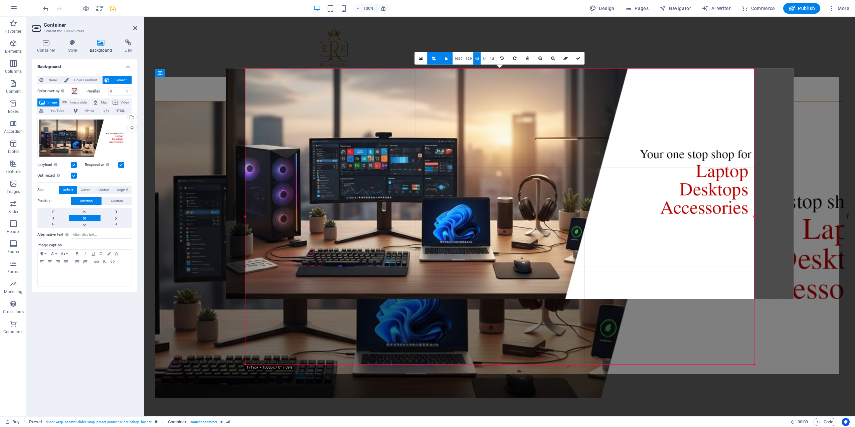
drag, startPoint x: 655, startPoint y: 217, endPoint x: 855, endPoint y: 190, distance: 202.2
click at [855, 190] on div "Drag here to replace the existing content. Press “Ctrl” if you want to create a…" at bounding box center [499, 217] width 711 height 400
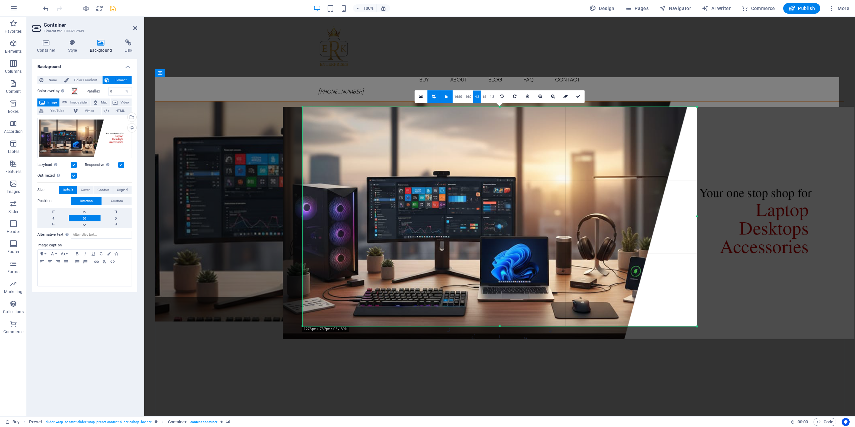
drag, startPoint x: 501, startPoint y: 333, endPoint x: 502, endPoint y: 322, distance: 11.4
click at [502, 322] on div "180 170 160 150 140 130 120 110 100 90 80 70 60 50 40 30 20 10 0 -10 -20 -30 -4…" at bounding box center [500, 217] width 394 height 220
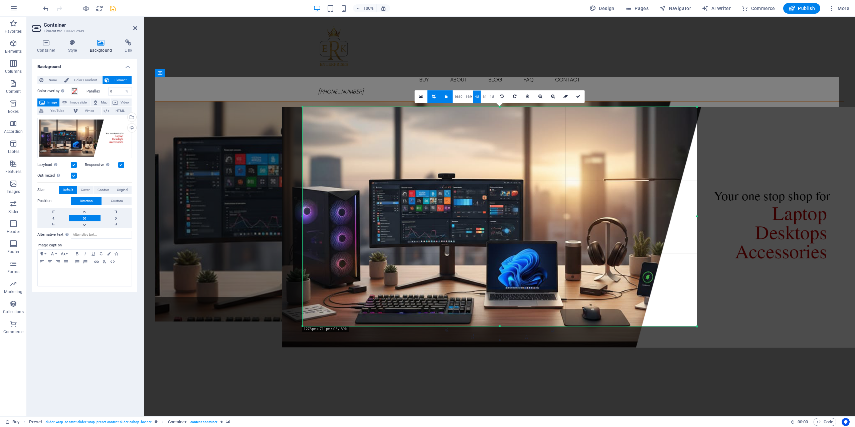
click at [449, 96] on link at bounding box center [446, 96] width 13 height 13
click at [698, 217] on div at bounding box center [578, 227] width 592 height 241
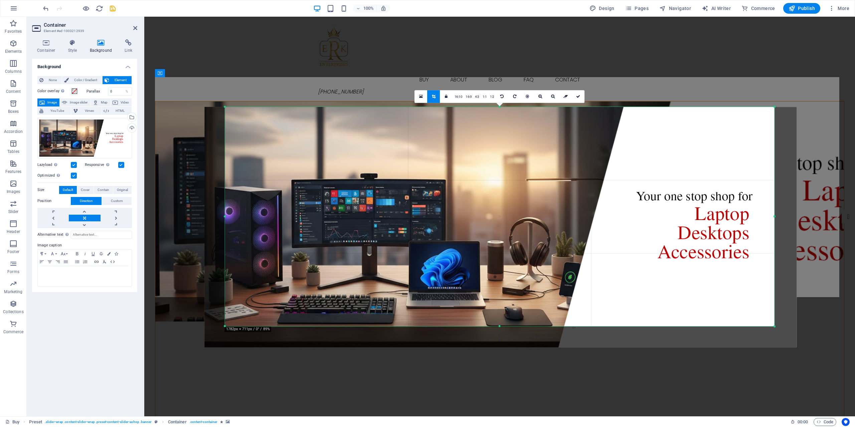
drag, startPoint x: 696, startPoint y: 216, endPoint x: 852, endPoint y: 216, distance: 155.4
click at [852, 216] on div "Drag here to replace the existing content. Press “Ctrl” if you want to create a…" at bounding box center [499, 217] width 711 height 400
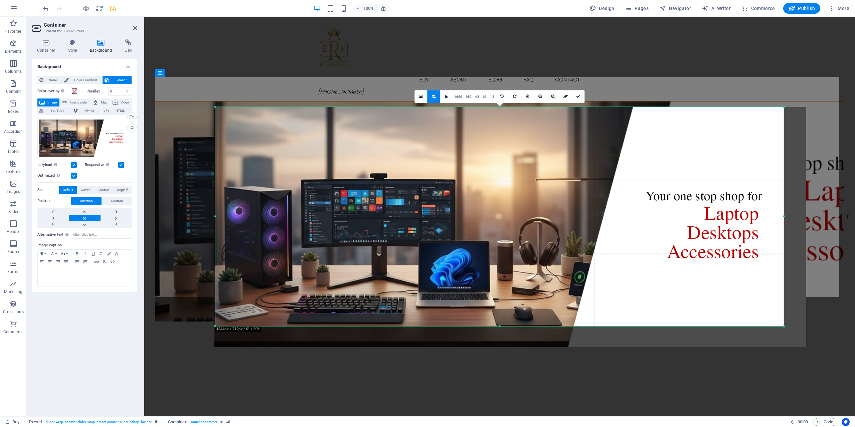
drag, startPoint x: 226, startPoint y: 217, endPoint x: 206, endPoint y: 216, distance: 19.4
click at [206, 216] on div "Drag here to replace the existing content. Press “Ctrl” if you want to create a…" at bounding box center [499, 217] width 711 height 400
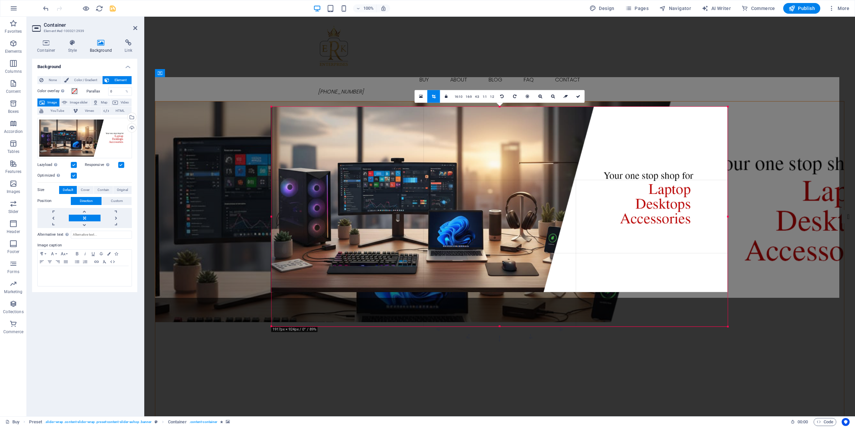
drag, startPoint x: 784, startPoint y: 218, endPoint x: 671, endPoint y: 216, distance: 112.6
click at [671, 216] on div "180 170 160 150 140 130 120 110 100 90 80 70 60 50 40 30 20 10 0 -10 -20 -30 -4…" at bounding box center [500, 217] width 456 height 220
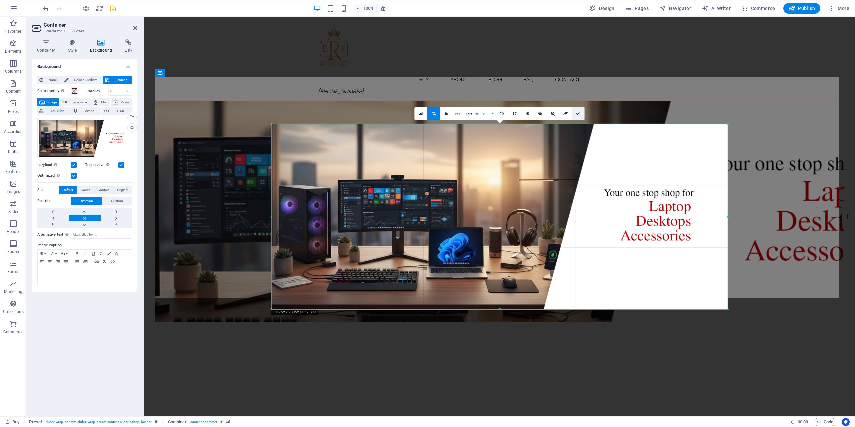
click at [578, 114] on icon at bounding box center [578, 113] width 4 height 4
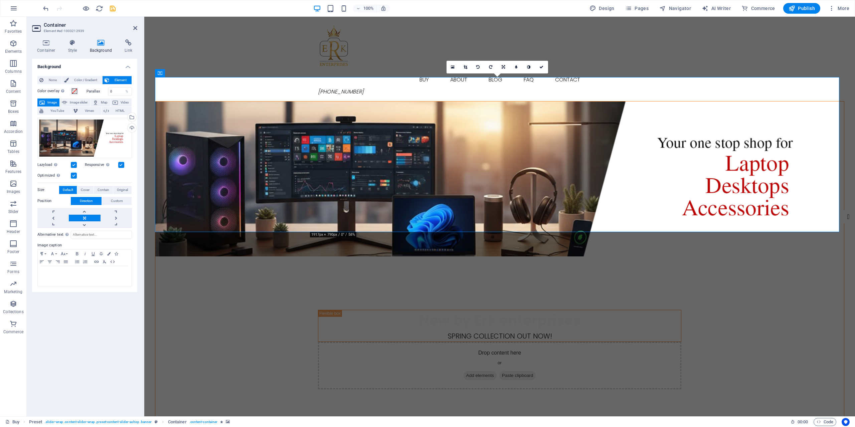
click at [502, 207] on figure at bounding box center [499, 179] width 689 height 155
click at [134, 25] on icon at bounding box center [135, 27] width 4 height 5
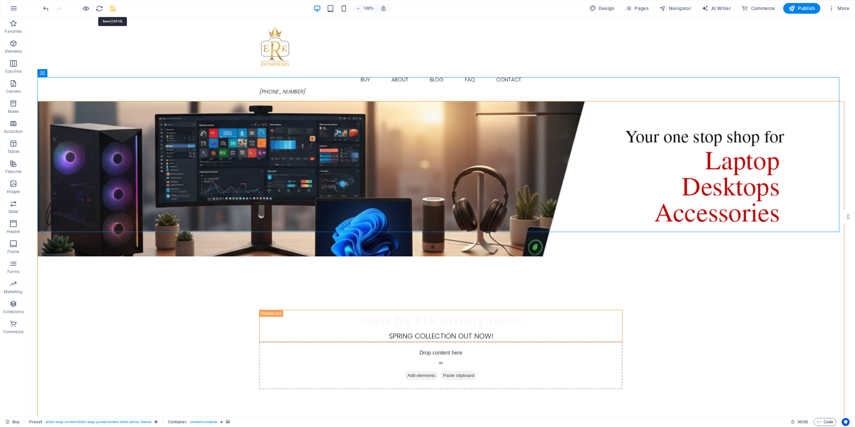
click at [113, 11] on icon "save" at bounding box center [113, 9] width 8 height 8
checkbox input "false"
select select "banner"
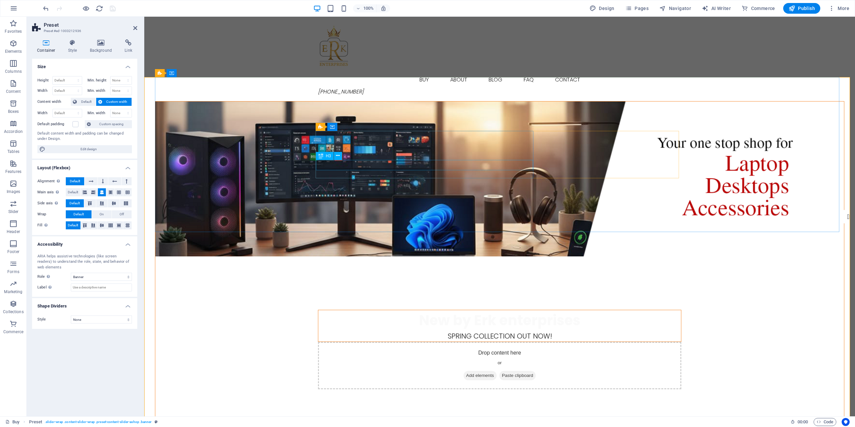
click at [420, 331] on div "Spring collection out now!" at bounding box center [499, 336] width 363 height 10
click at [425, 331] on div "Spring collection out now!" at bounding box center [499, 336] width 363 height 10
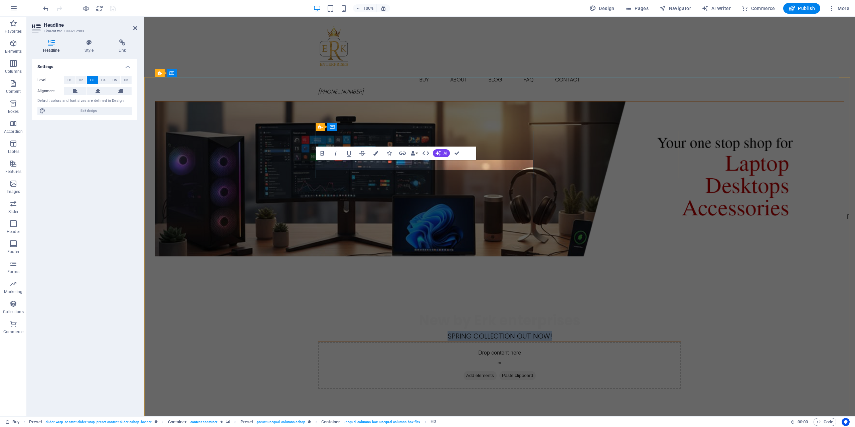
click at [451, 331] on h3 "Spring collection out now!" at bounding box center [499, 336] width 363 height 10
drag, startPoint x: 487, startPoint y: 164, endPoint x: 370, endPoint y: 164, distance: 117.3
click at [370, 331] on h3 "Spring collection out now!" at bounding box center [499, 336] width 363 height 10
click at [349, 194] on figure at bounding box center [499, 179] width 689 height 155
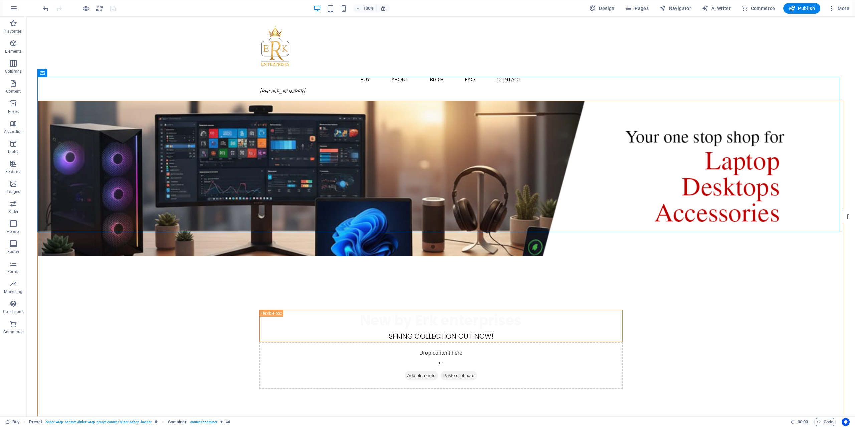
click at [263, 199] on figure at bounding box center [441, 179] width 807 height 155
click at [90, 45] on h6 "Open preview website" at bounding box center [91, 42] width 45 height 8
click at [16, 8] on icon "button" at bounding box center [14, 8] width 8 height 8
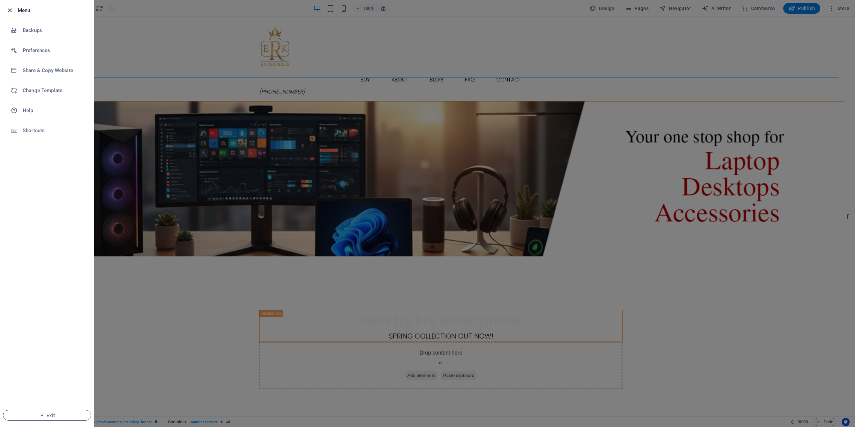
click at [9, 8] on icon "button" at bounding box center [10, 11] width 8 height 8
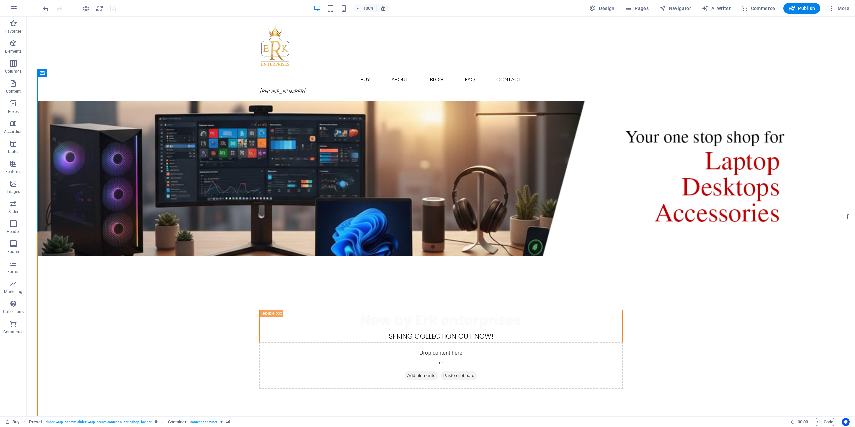
click at [114, 9] on div at bounding box center [79, 8] width 75 height 11
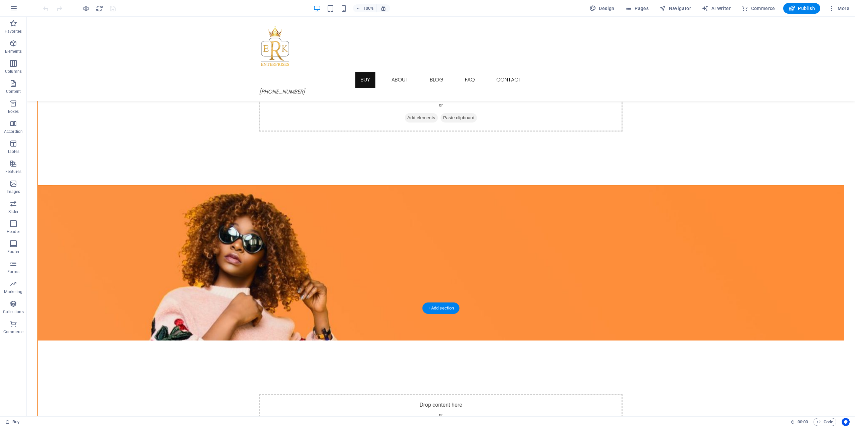
scroll to position [401, 0]
